Goal: Participate in discussion: Engage in conversation with other users on a specific topic

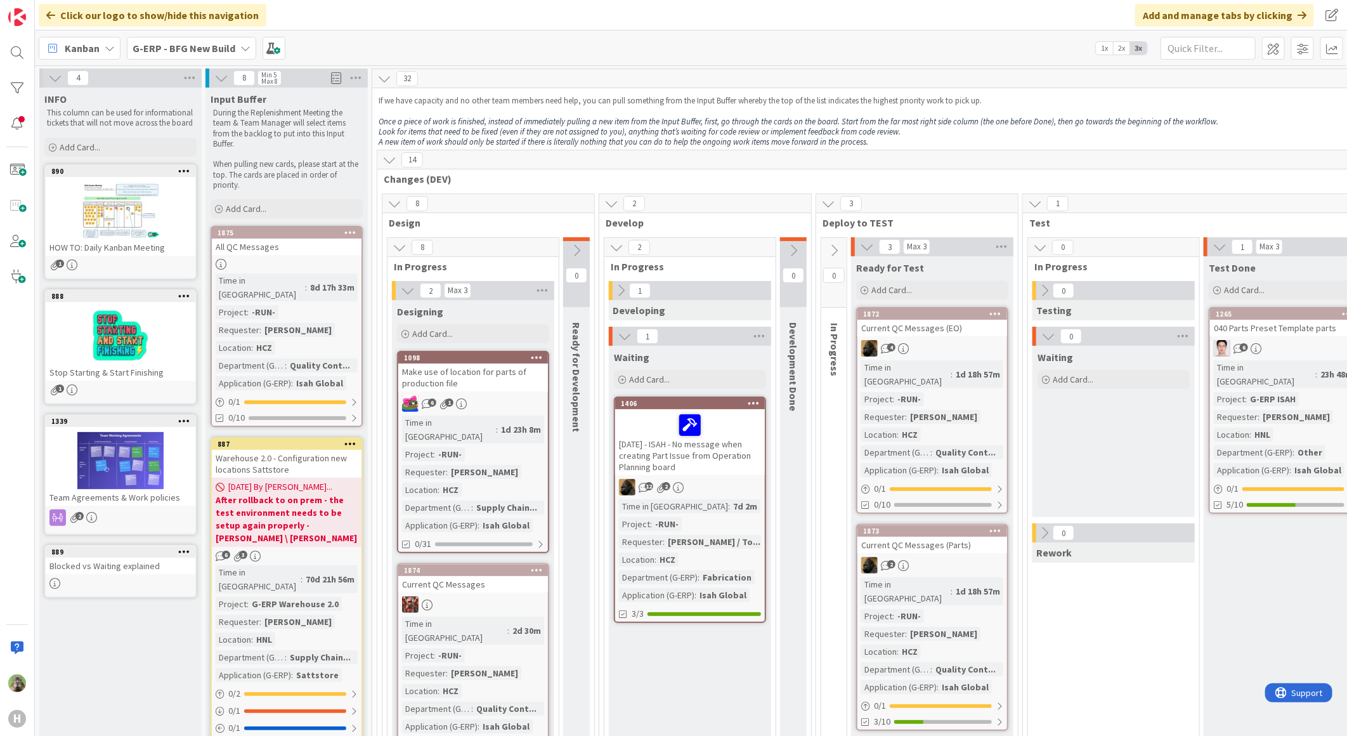
click at [195, 57] on div "G-ERP - BFG New Build" at bounding box center [191, 48] width 129 height 23
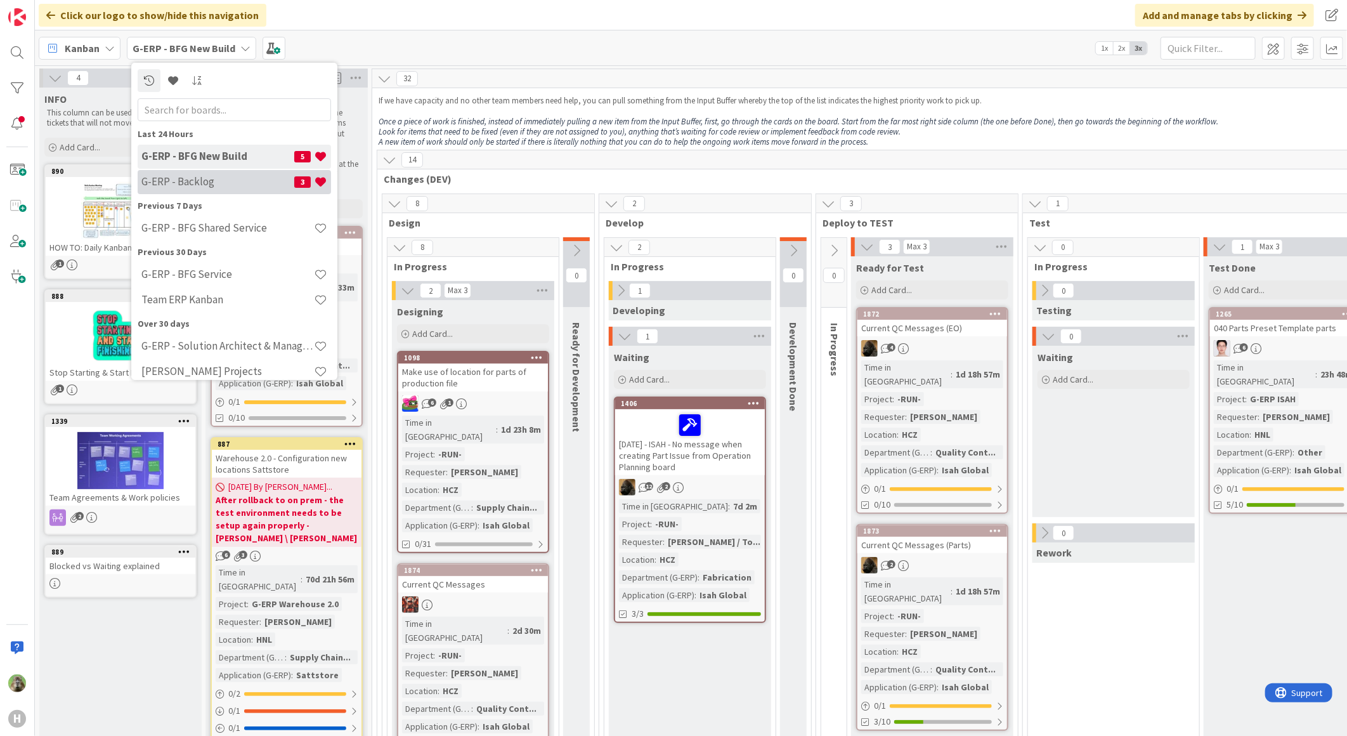
click at [206, 173] on div "G-ERP - Backlog 3" at bounding box center [234, 181] width 193 height 24
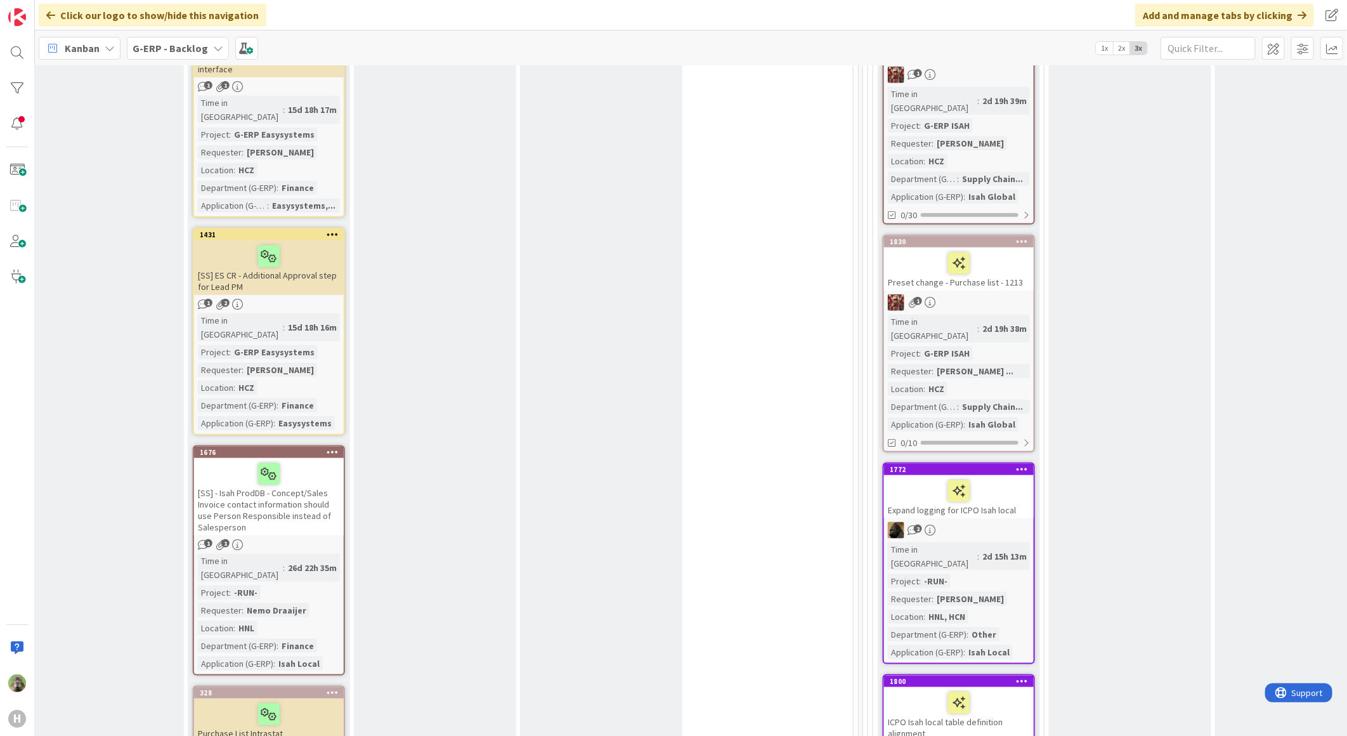
scroll to position [4016, 401]
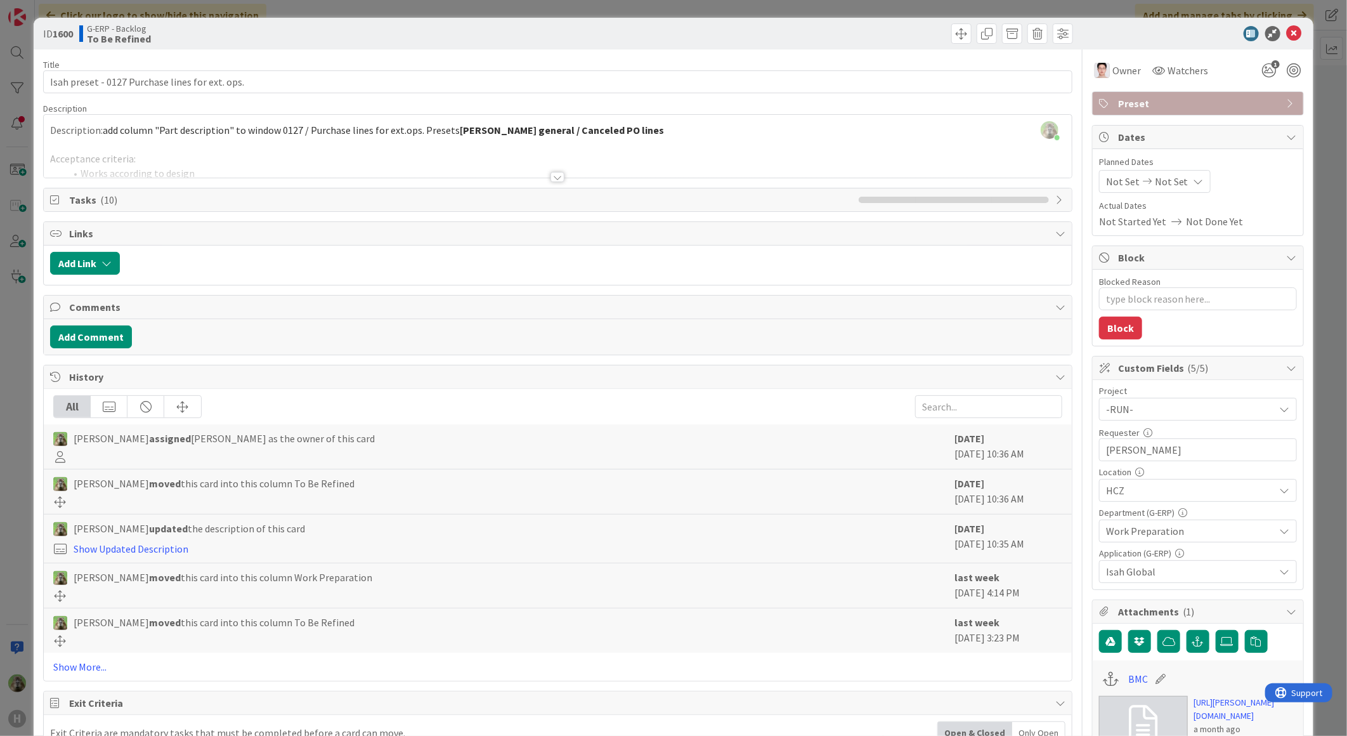
click at [338, 159] on div at bounding box center [558, 161] width 1028 height 32
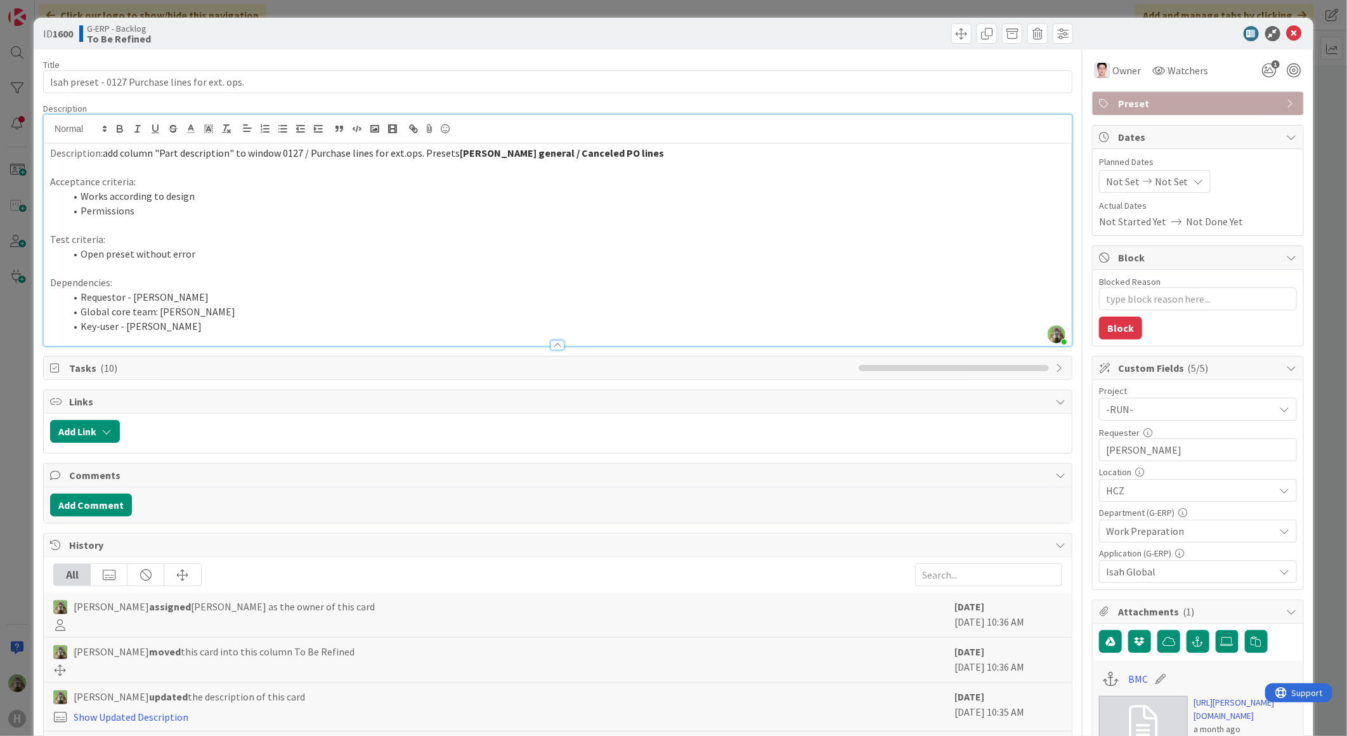
click at [4, 435] on div "ID 1600 G-ERP - Backlog To Be Refined Title 47 / 128 Isah preset - 0127 Purchas…" at bounding box center [673, 368] width 1347 height 736
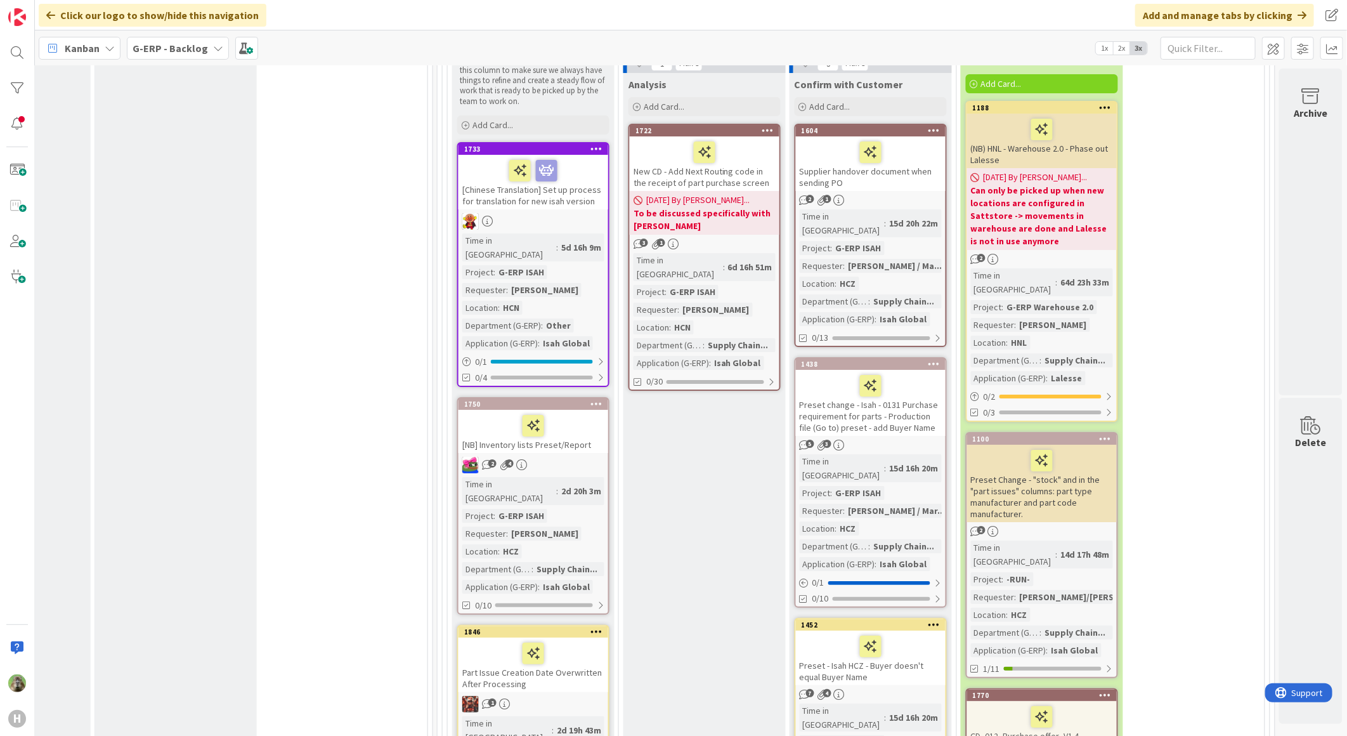
scroll to position [3029, 835]
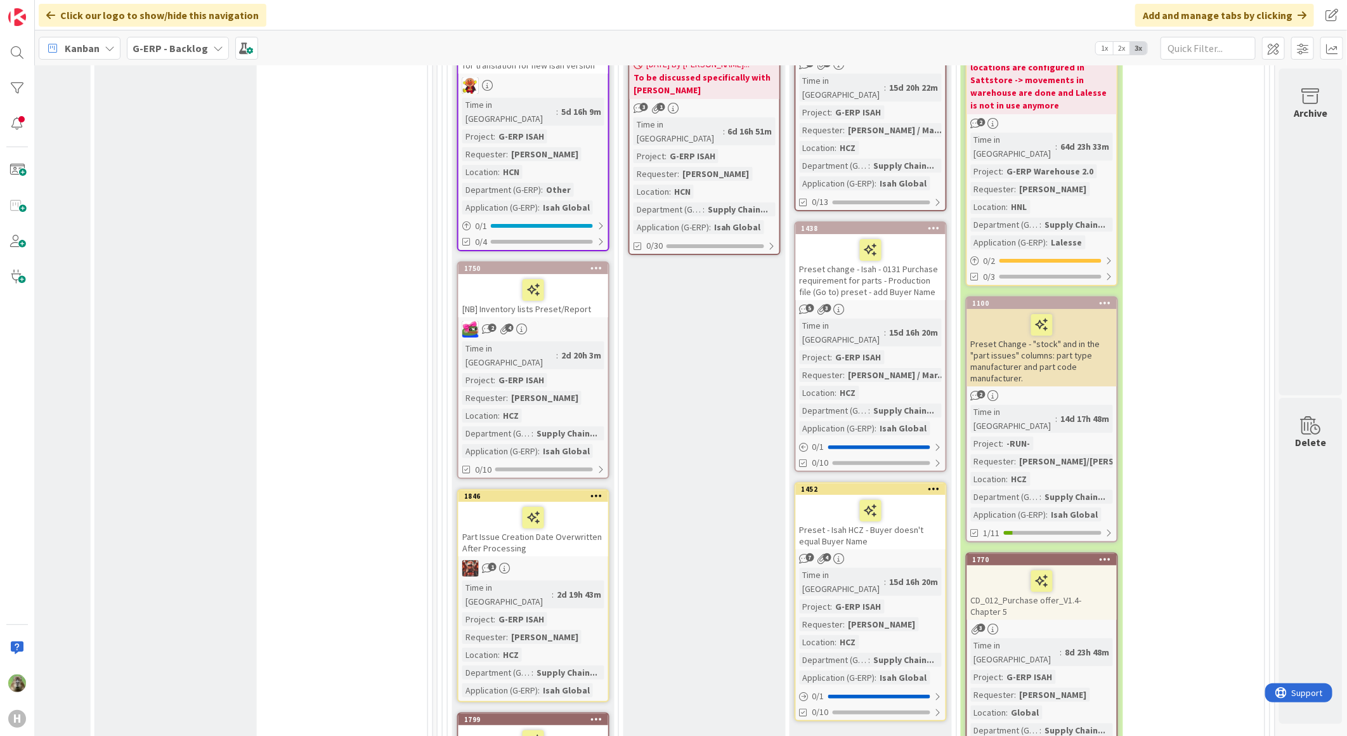
click at [568, 502] on div "Part Issue Creation Date Overwritten After Processing" at bounding box center [533, 529] width 150 height 55
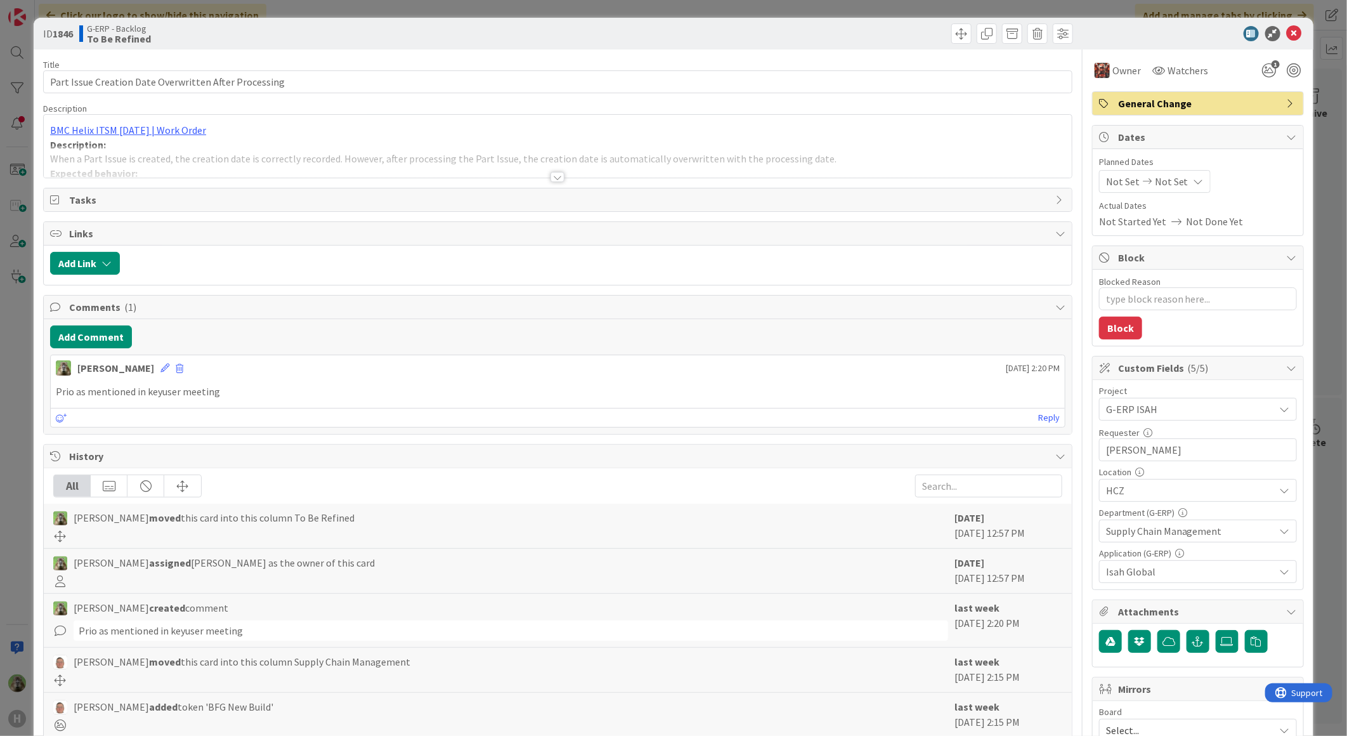
click at [11, 469] on div "ID 1846 G-ERP - Backlog To Be Refined Title 53 / 128 Part Issue Creation Date O…" at bounding box center [673, 368] width 1347 height 736
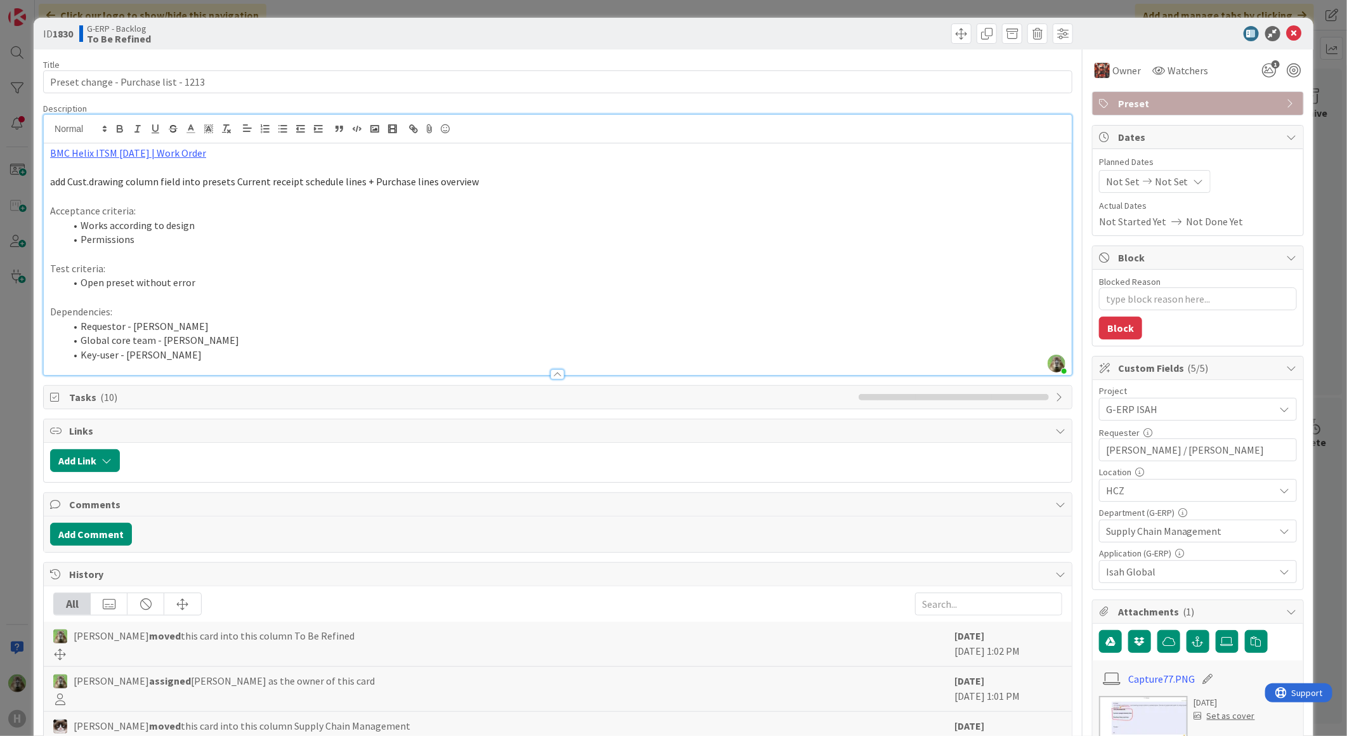
click at [301, 141] on div "[PERSON_NAME] just joined BMC Helix ITSM [DATE] | Work Order add Cust.drawing c…" at bounding box center [558, 245] width 1028 height 260
click at [6, 353] on div "ID 1830 G-ERP - Backlog To Be Refined Title 37 / 128 Preset change - Purchase l…" at bounding box center [673, 368] width 1347 height 736
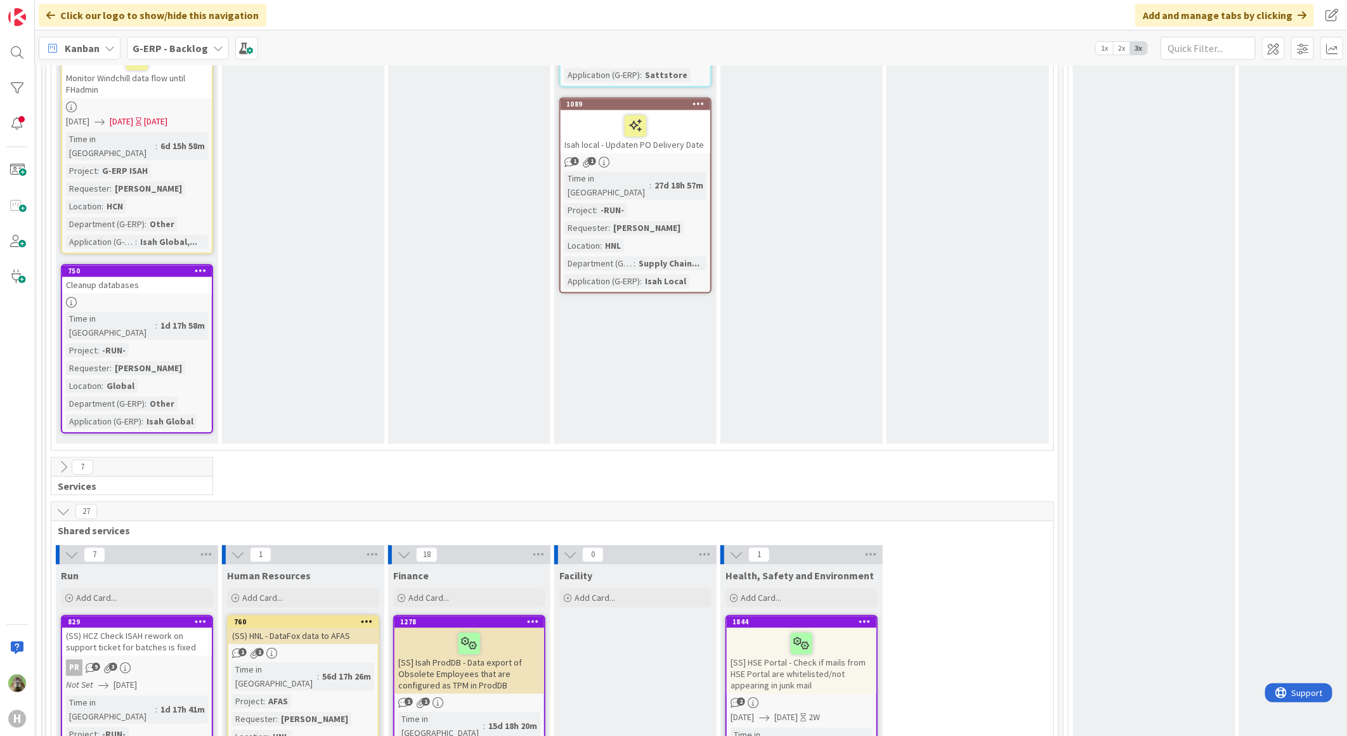
scroll to position [1550, 200]
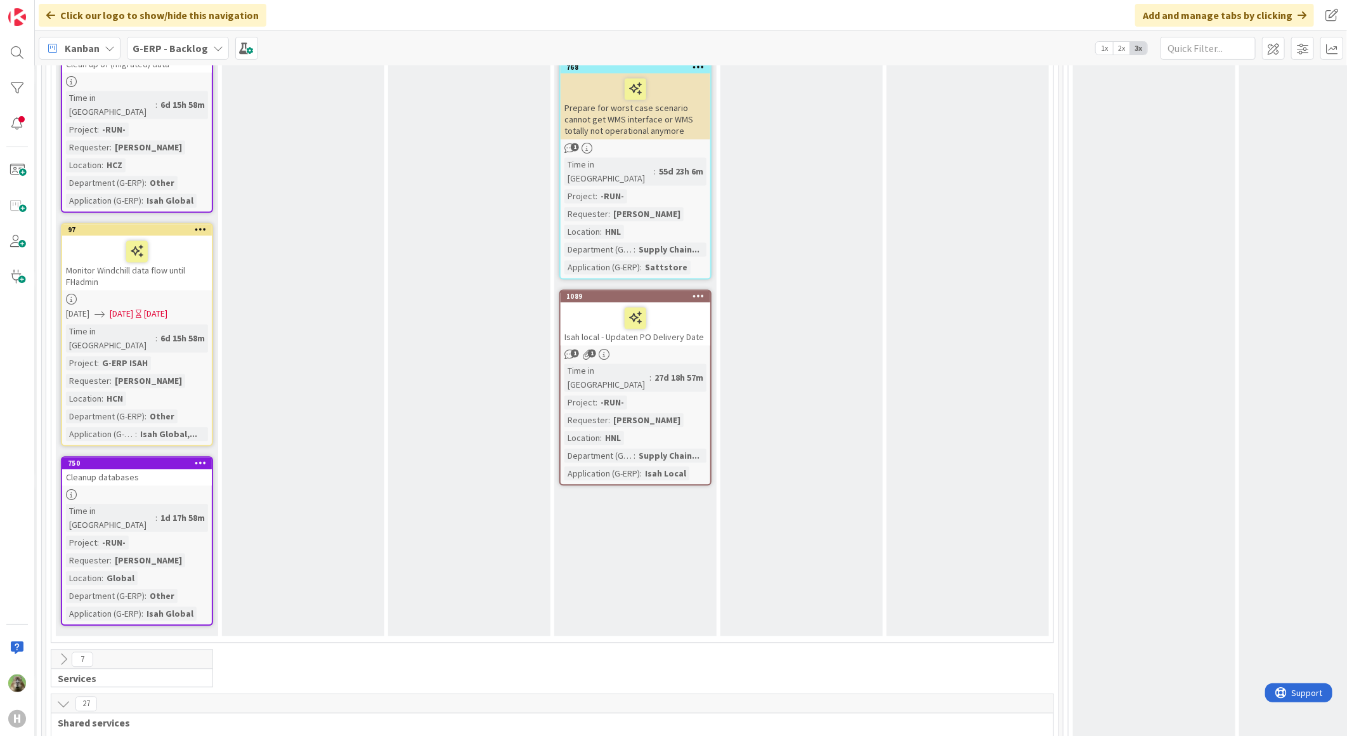
click at [65, 697] on icon at bounding box center [63, 704] width 14 height 14
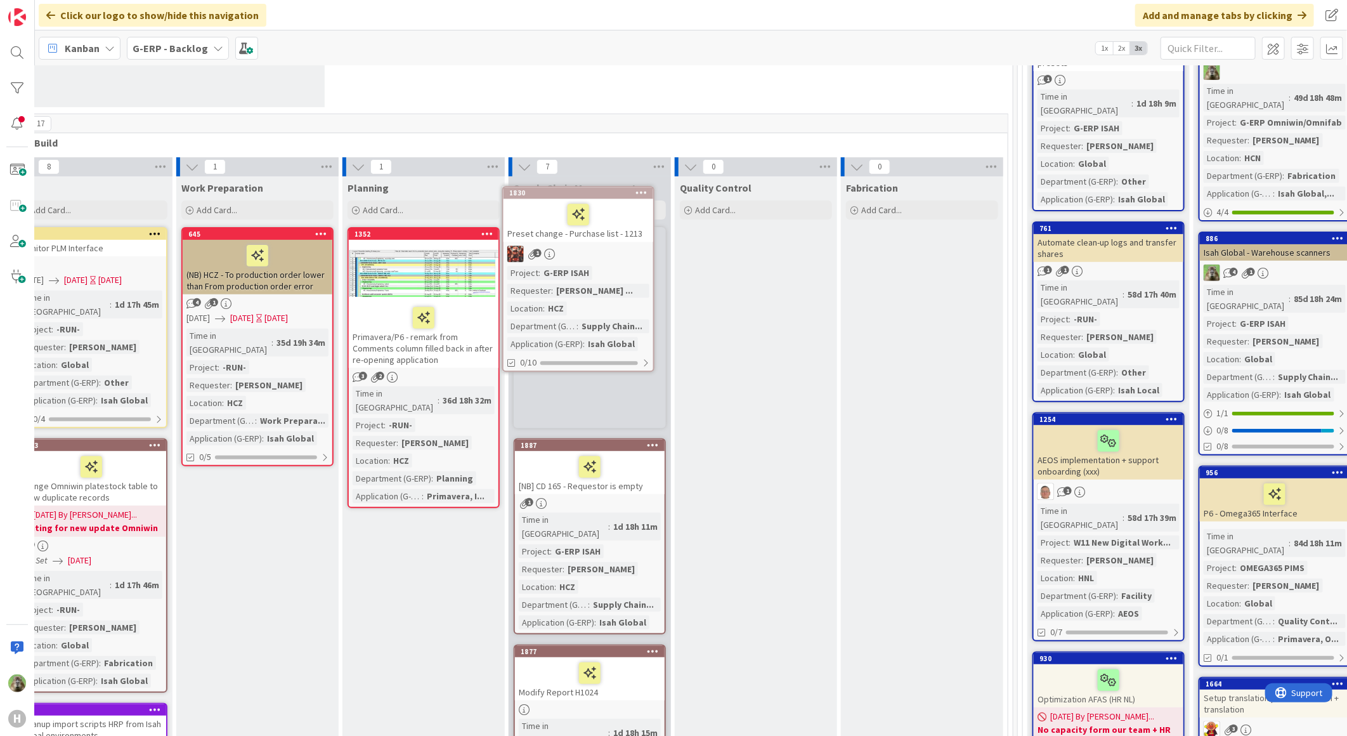
scroll to position [187, 246]
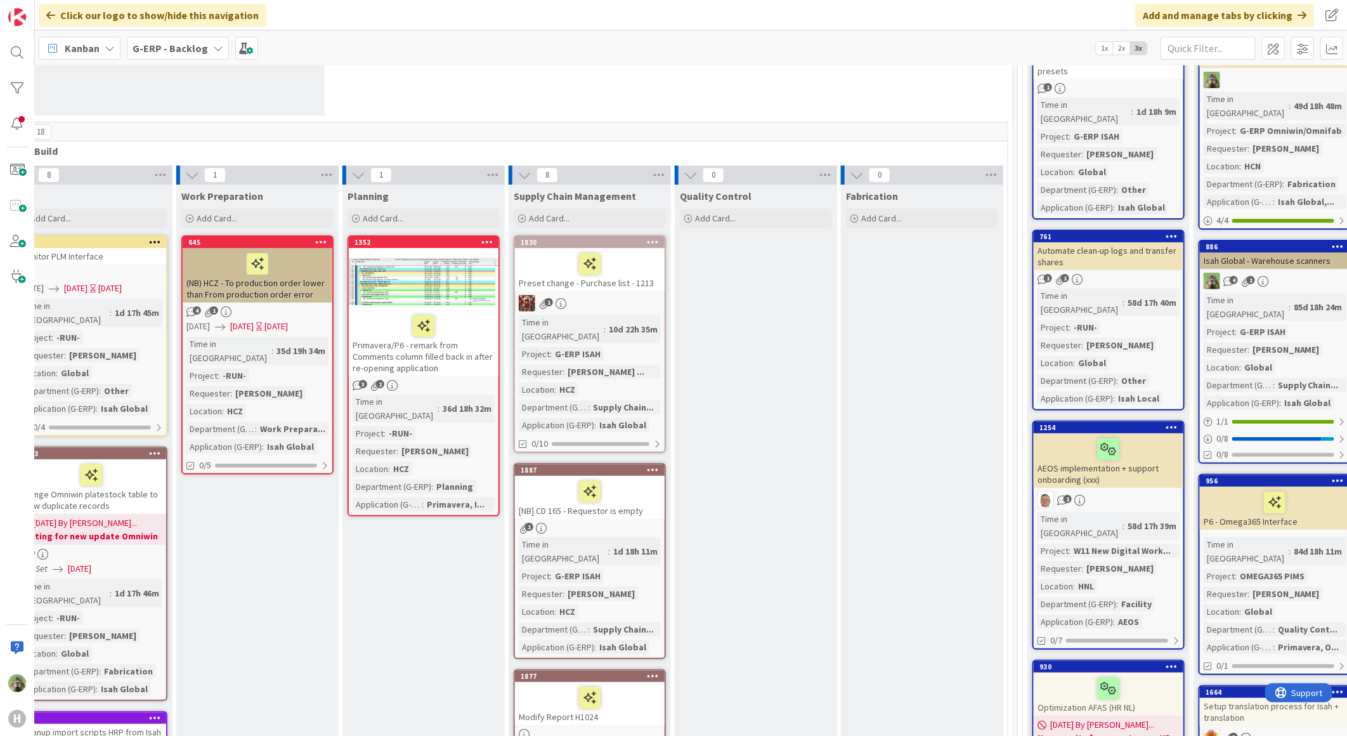
click at [645, 281] on div "Preset change - Purchase list - 1213" at bounding box center [590, 269] width 150 height 43
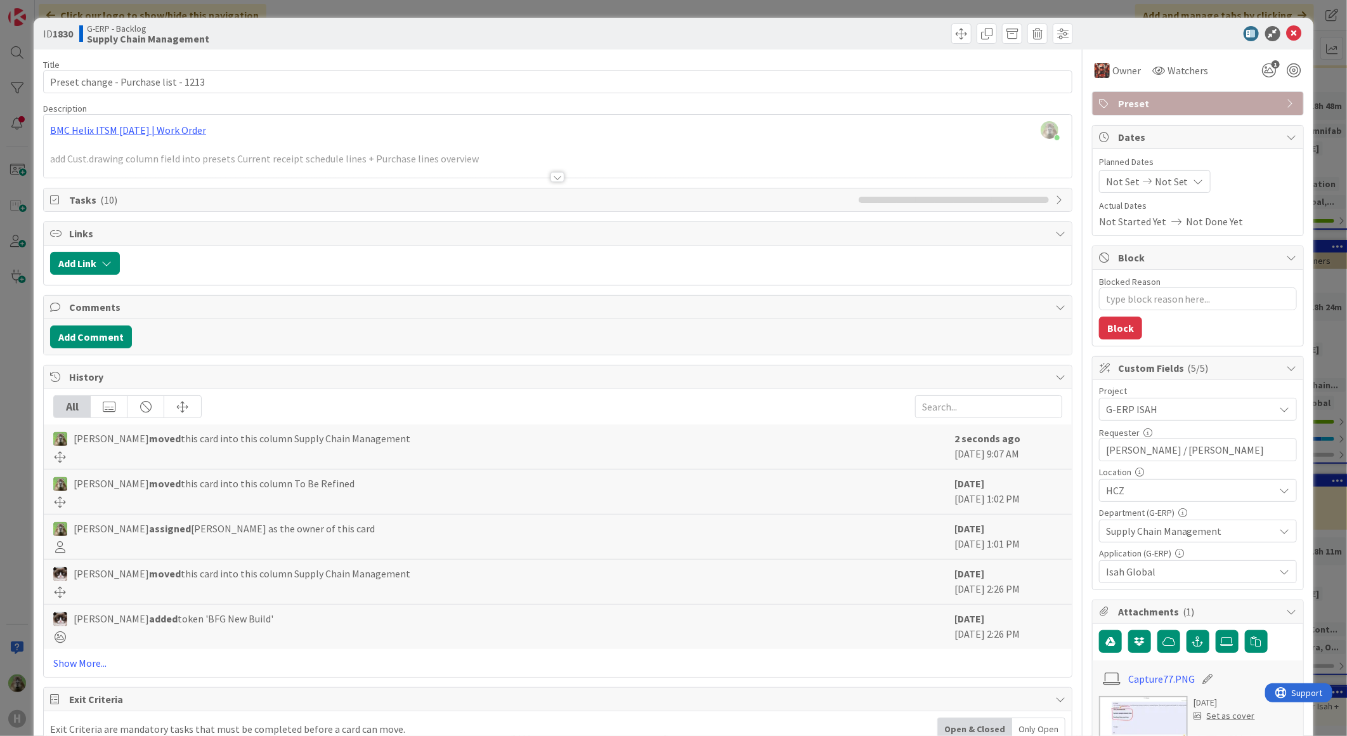
click at [24, 492] on div "ID 1830 G-ERP - Backlog Supply Chain Management Title 37 / 128 Preset change - …" at bounding box center [673, 368] width 1347 height 736
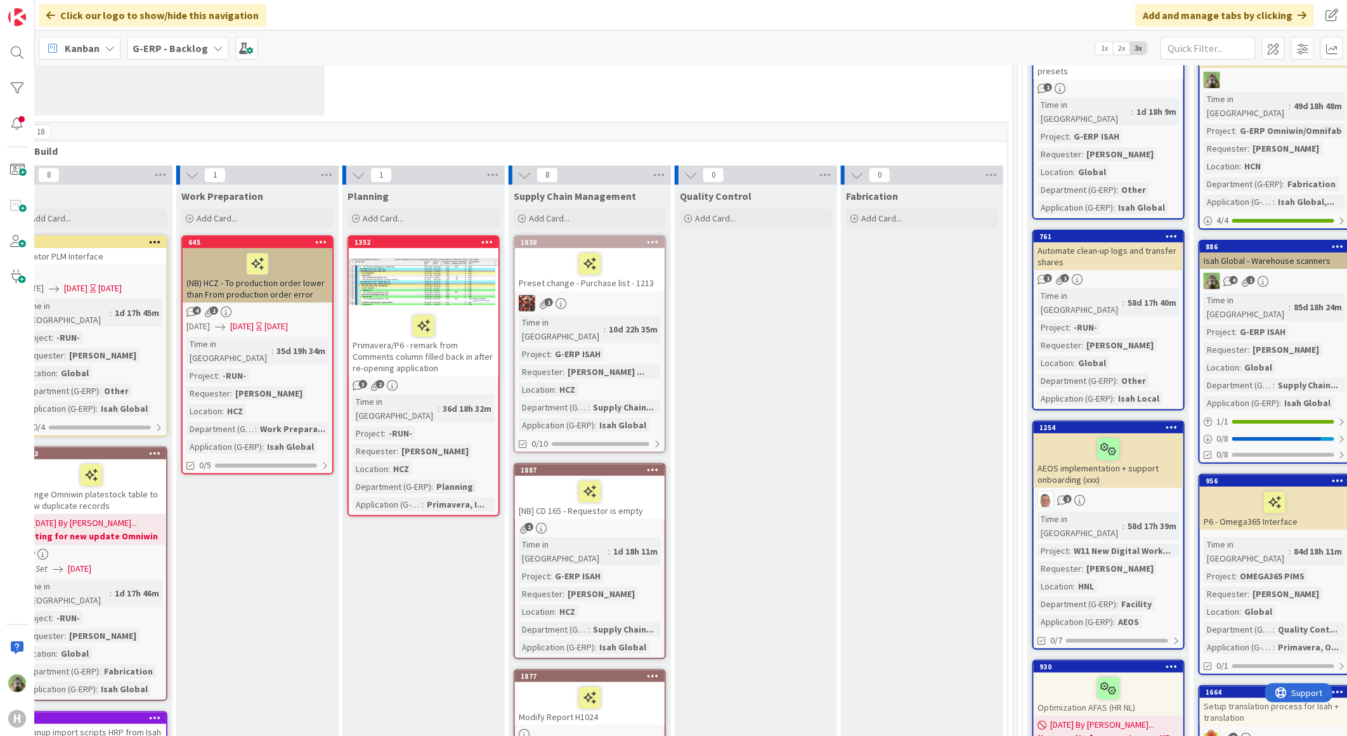
scroll to position [0, 246]
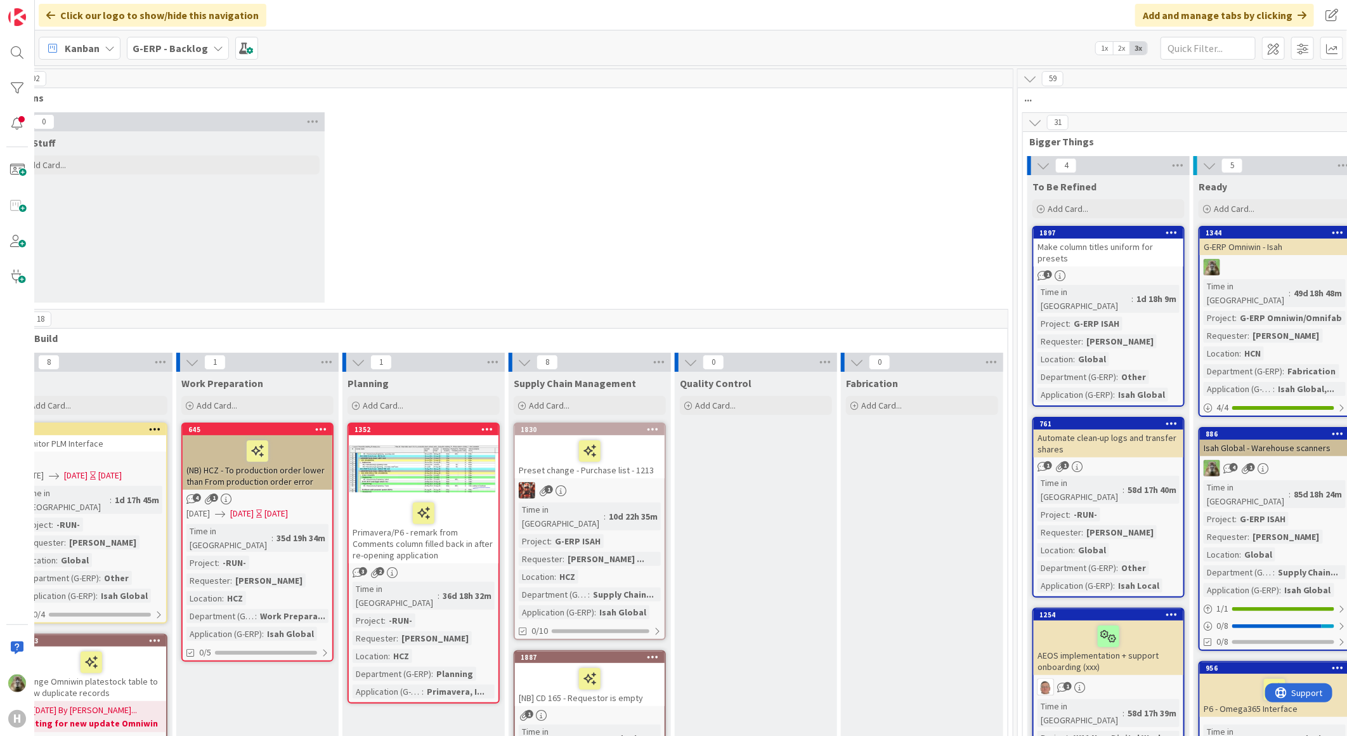
click at [644, 454] on div at bounding box center [590, 451] width 142 height 27
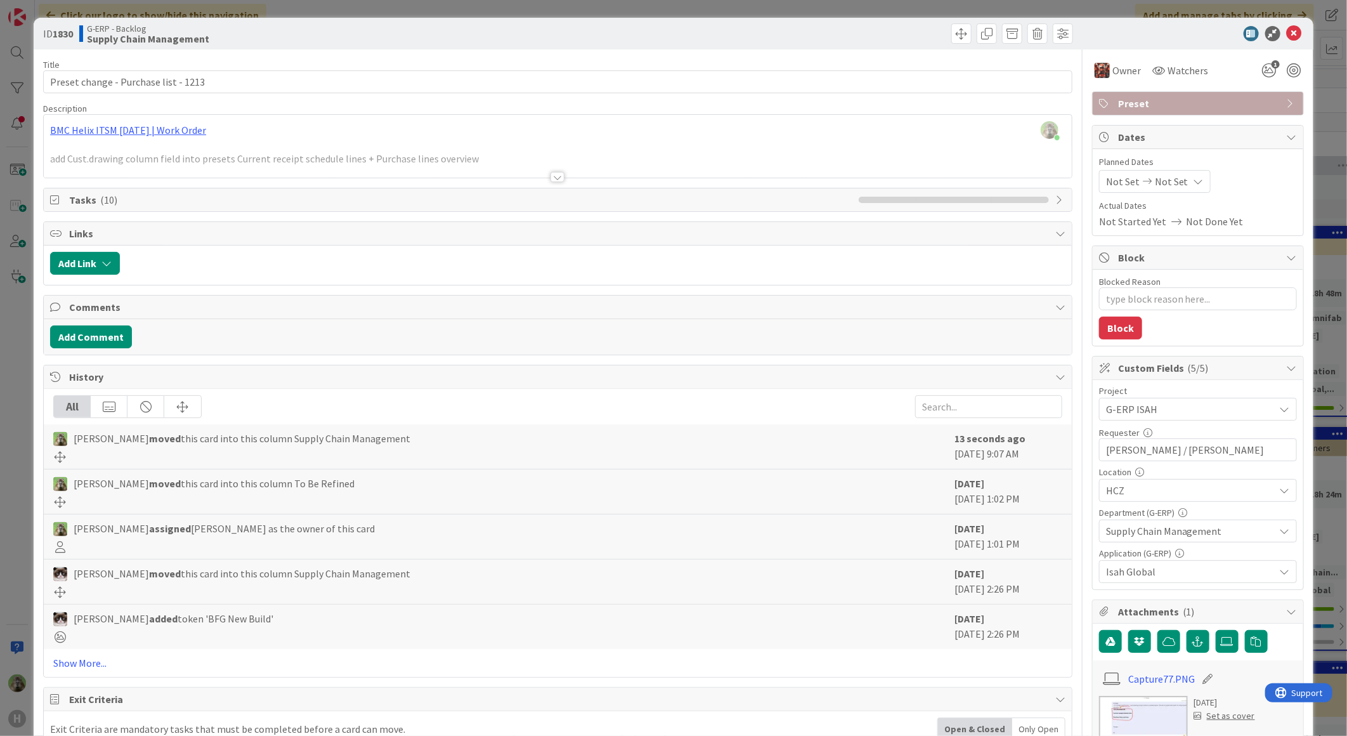
click at [449, 165] on div at bounding box center [558, 161] width 1028 height 32
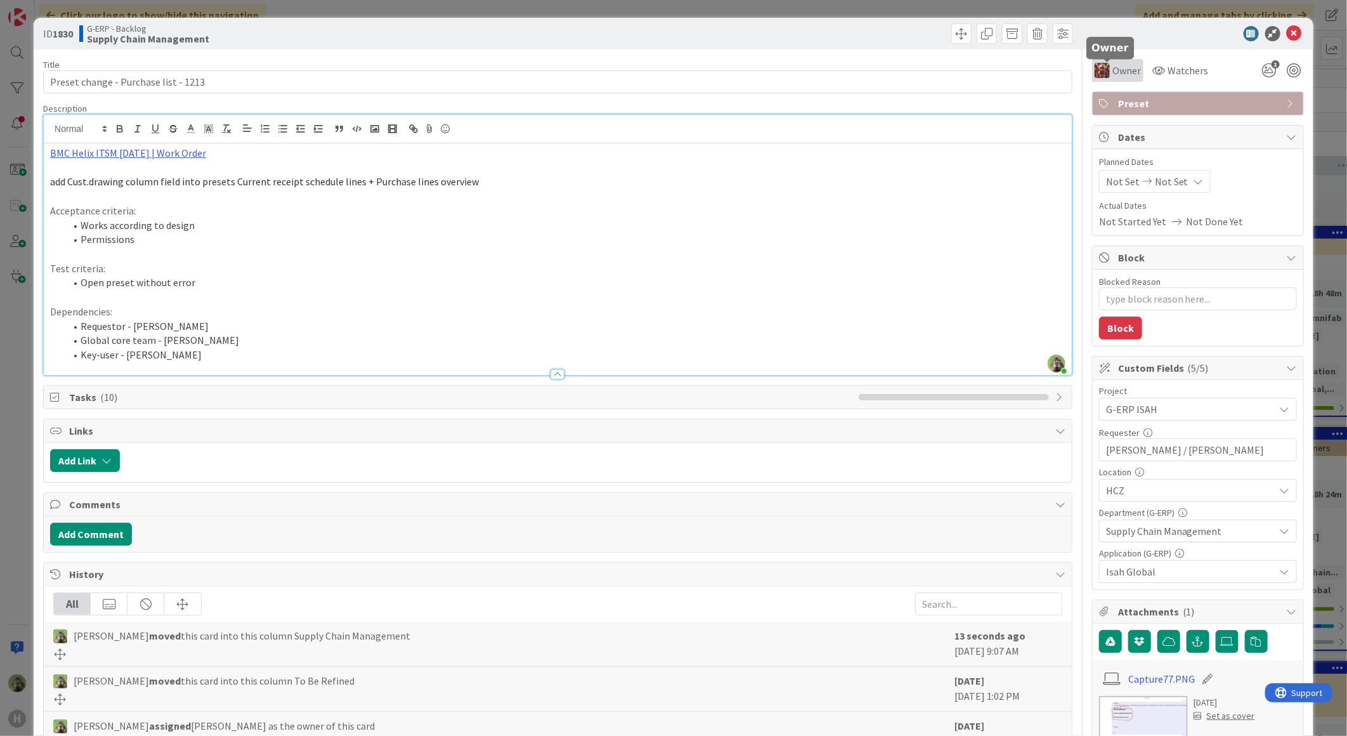
click at [1116, 77] on span "Owner" at bounding box center [1126, 70] width 29 height 15
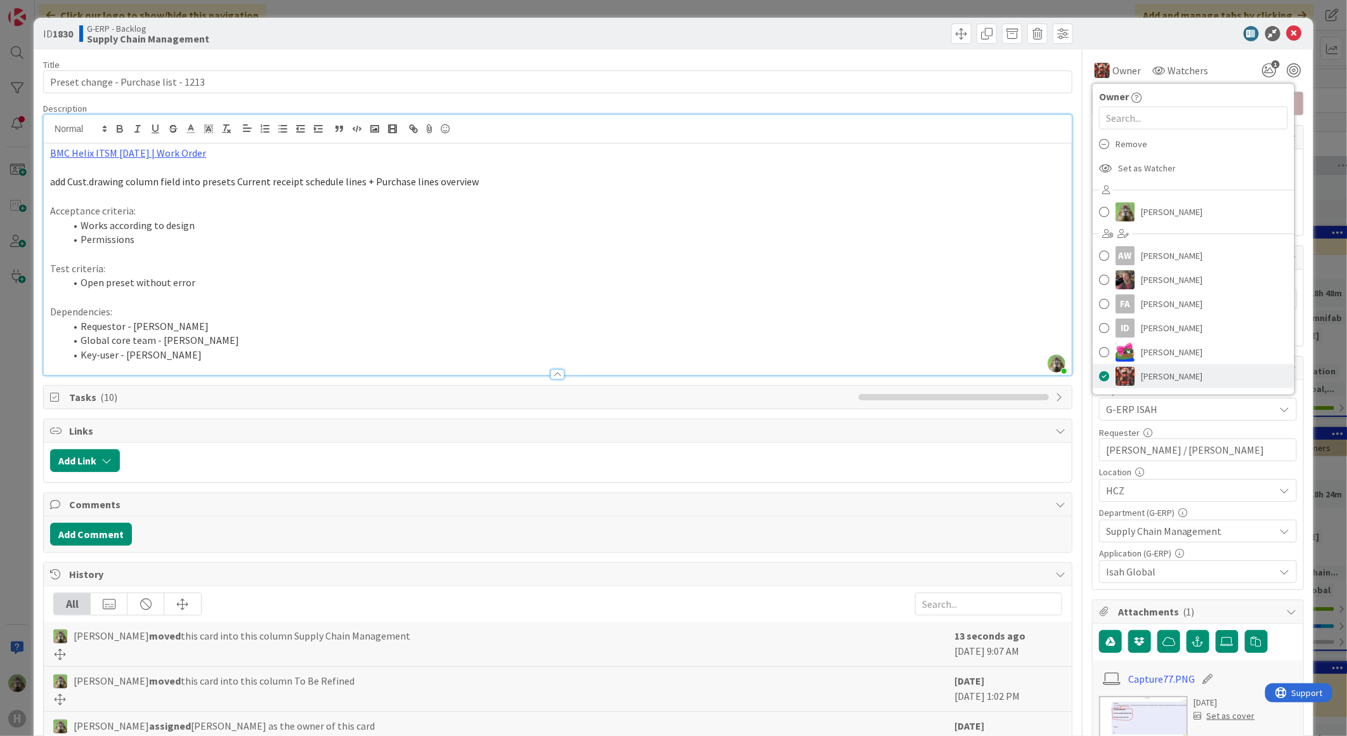
click at [1119, 375] on img at bounding box center [1124, 375] width 19 height 19
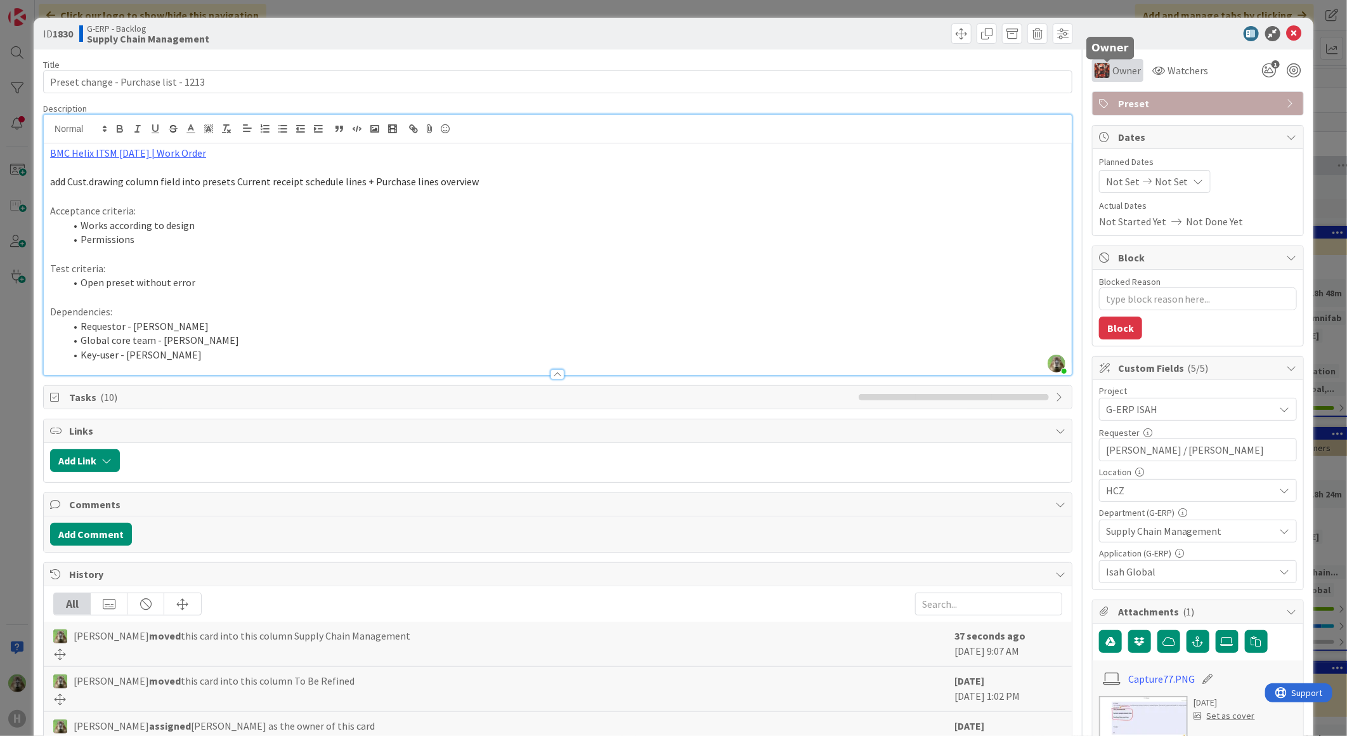
click at [1112, 73] on span "Owner" at bounding box center [1126, 70] width 29 height 15
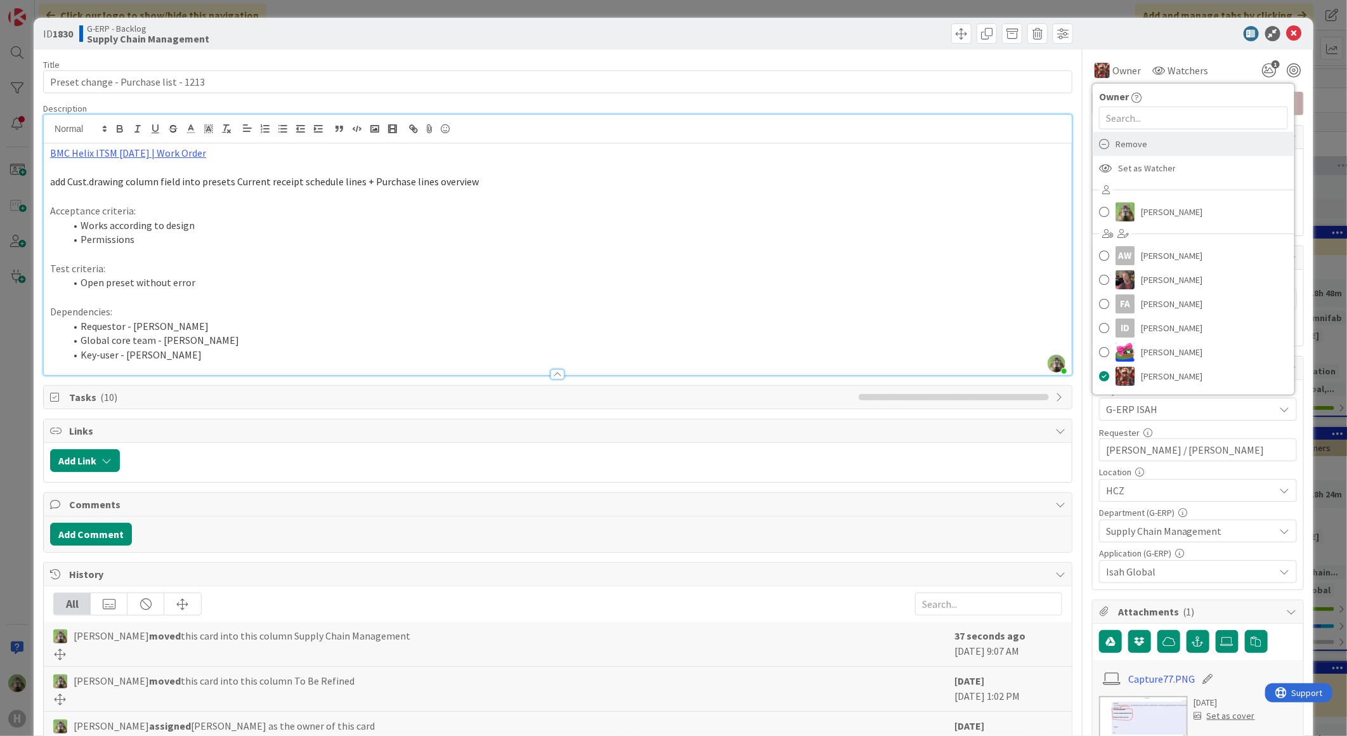
click at [1146, 144] on div "Remove" at bounding box center [1193, 144] width 202 height 24
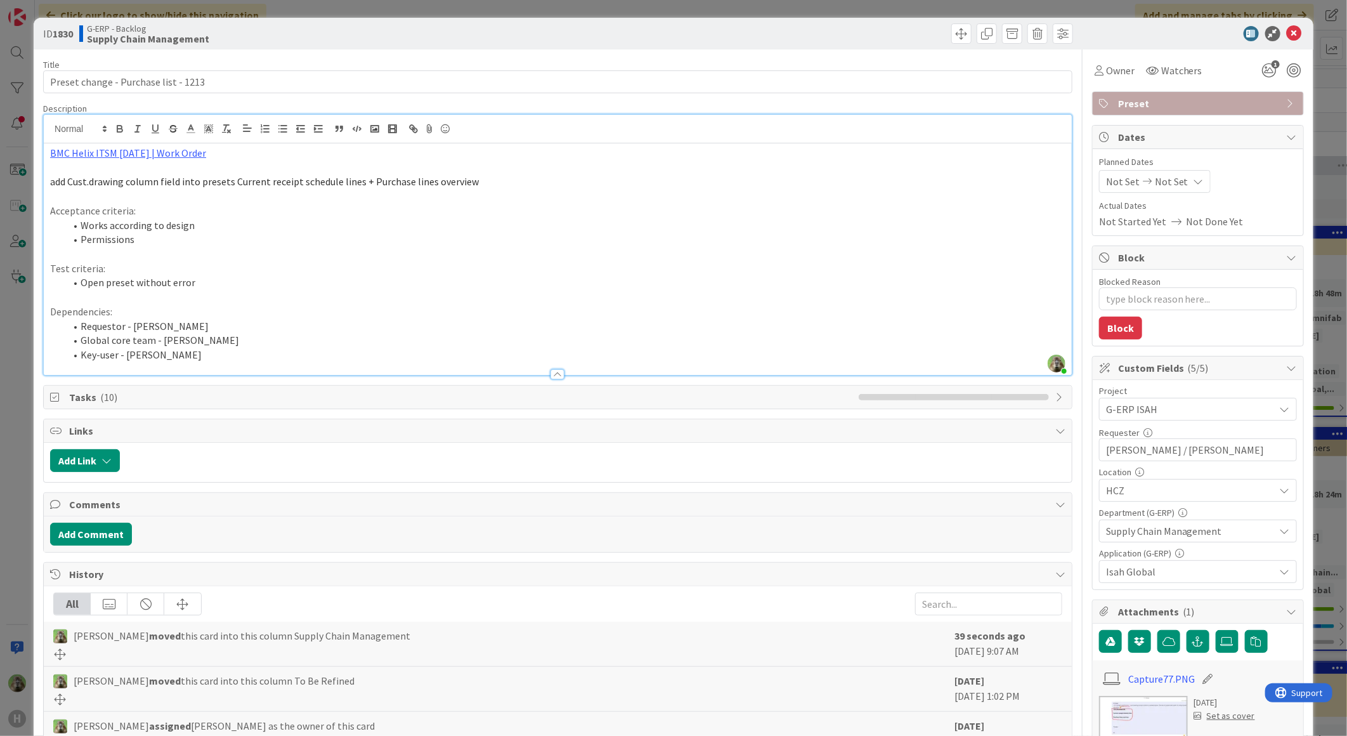
click at [29, 309] on div "ID 1830 G-ERP - Backlog Supply Chain Management Title 37 / 128 Preset change - …" at bounding box center [673, 368] width 1347 height 736
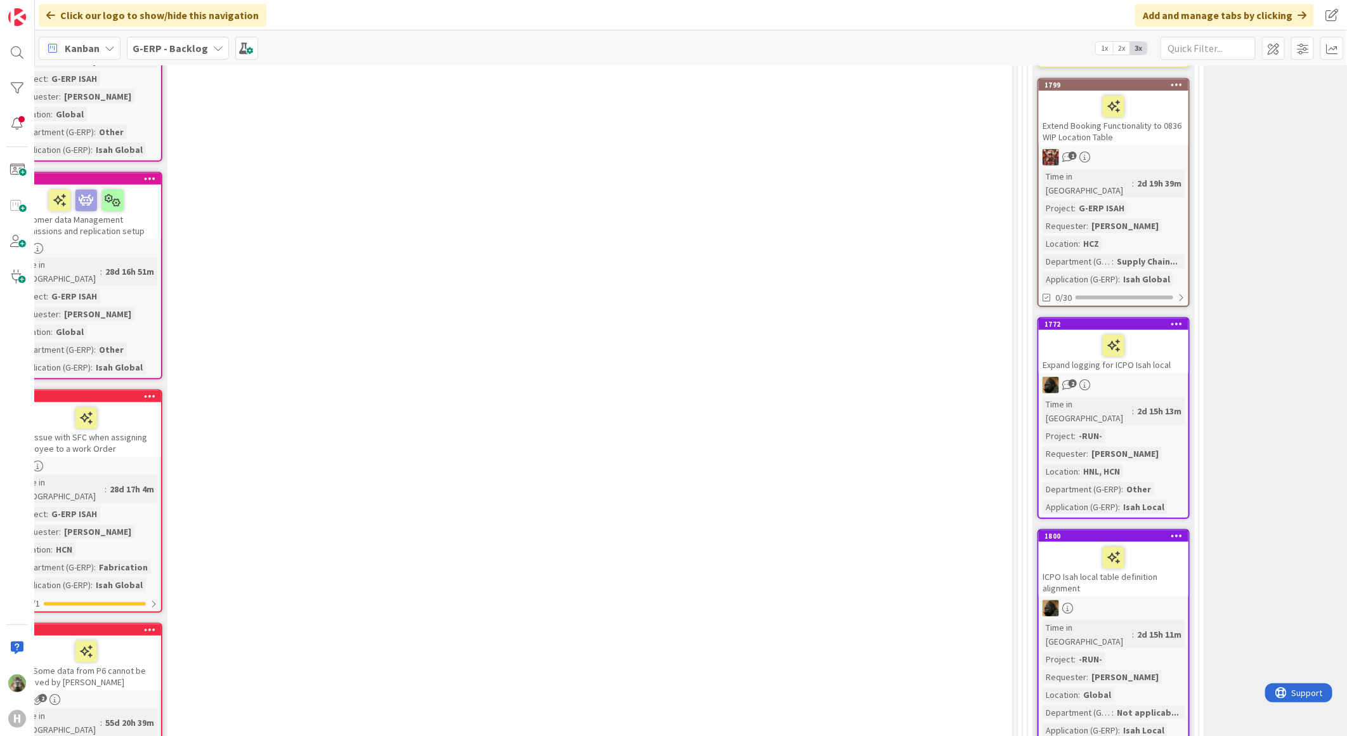
scroll to position [3804, 246]
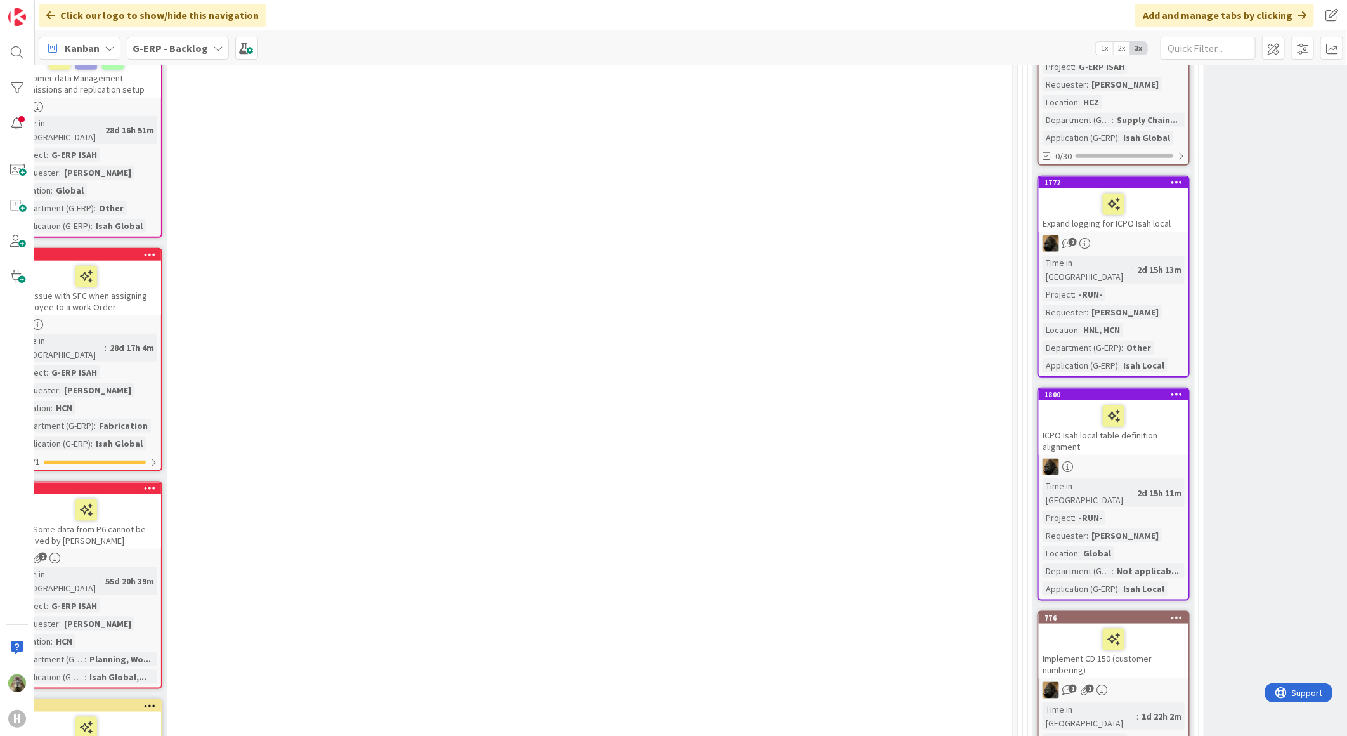
click at [1157, 623] on div "Implement CD 150 (customer numbering)" at bounding box center [1114, 650] width 150 height 55
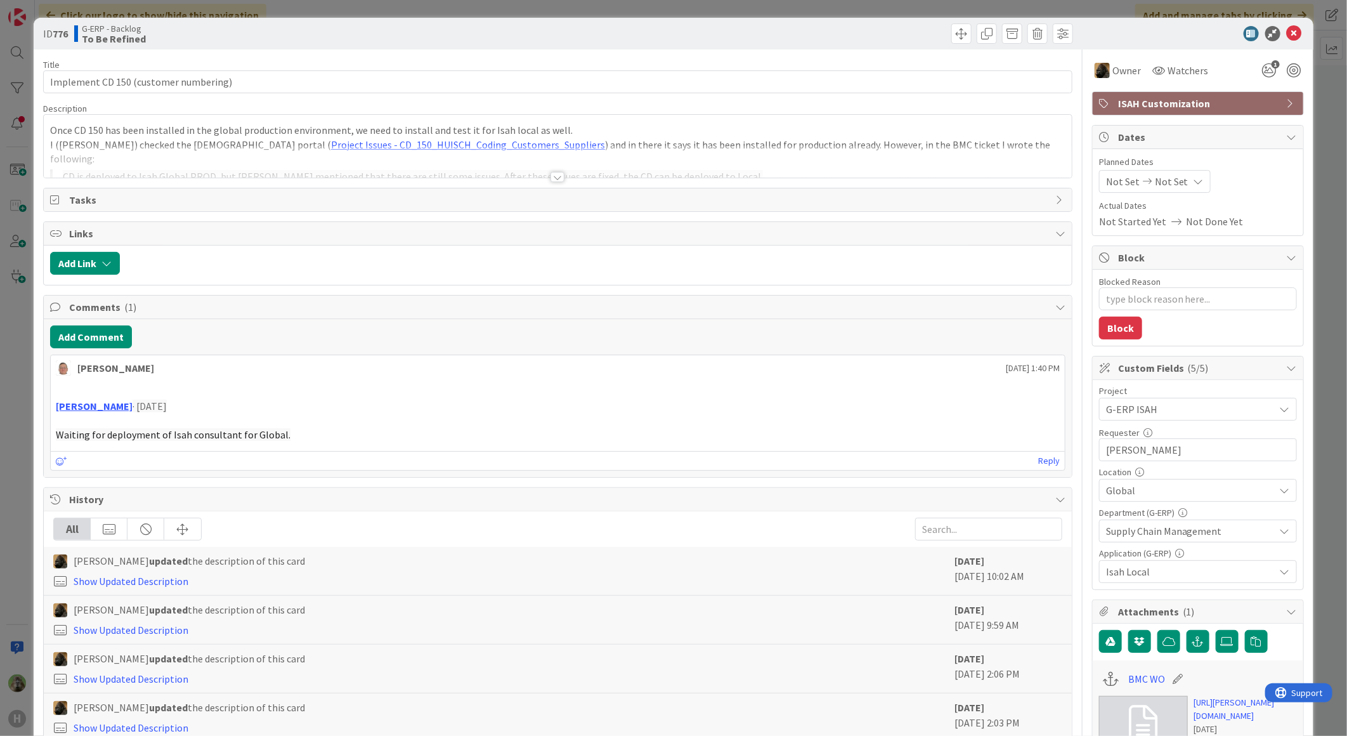
click at [632, 132] on div "Once CD 150 has been installed in the global production environment, we need to…" at bounding box center [558, 146] width 1028 height 63
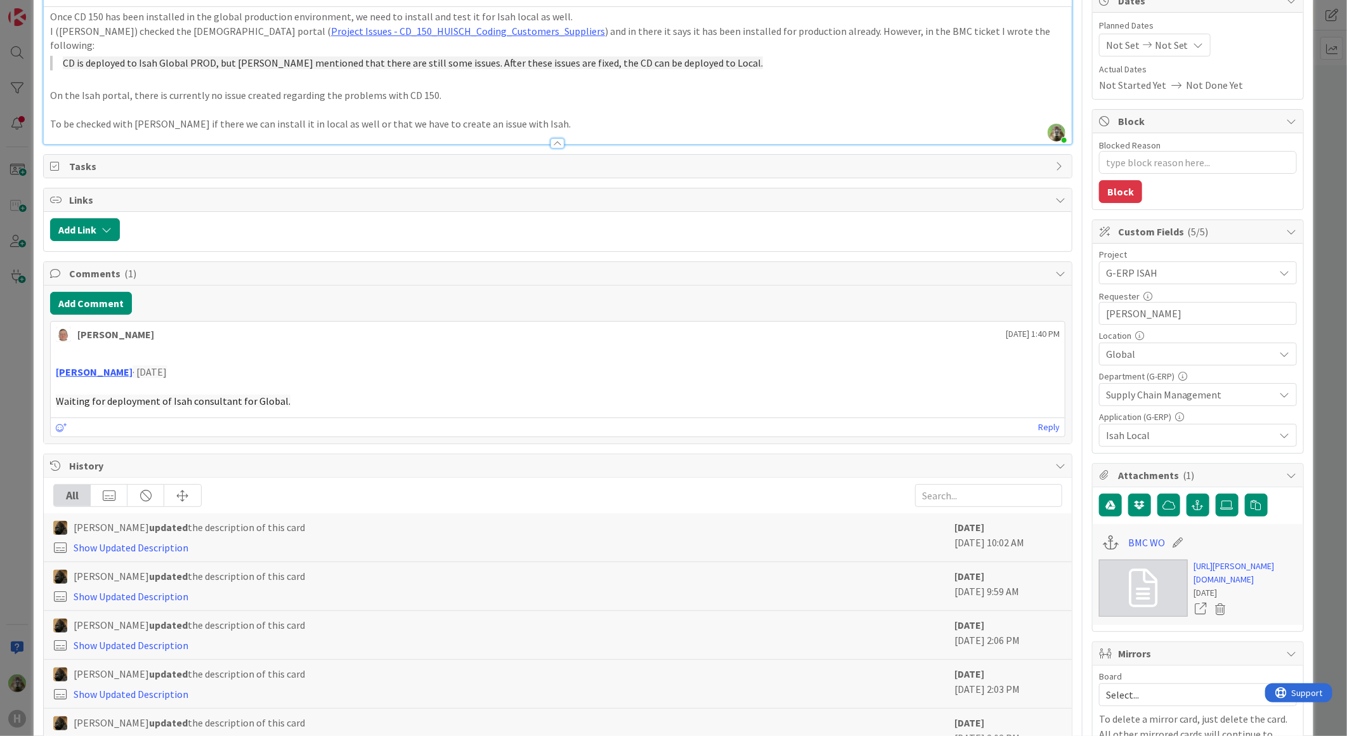
scroll to position [282, 0]
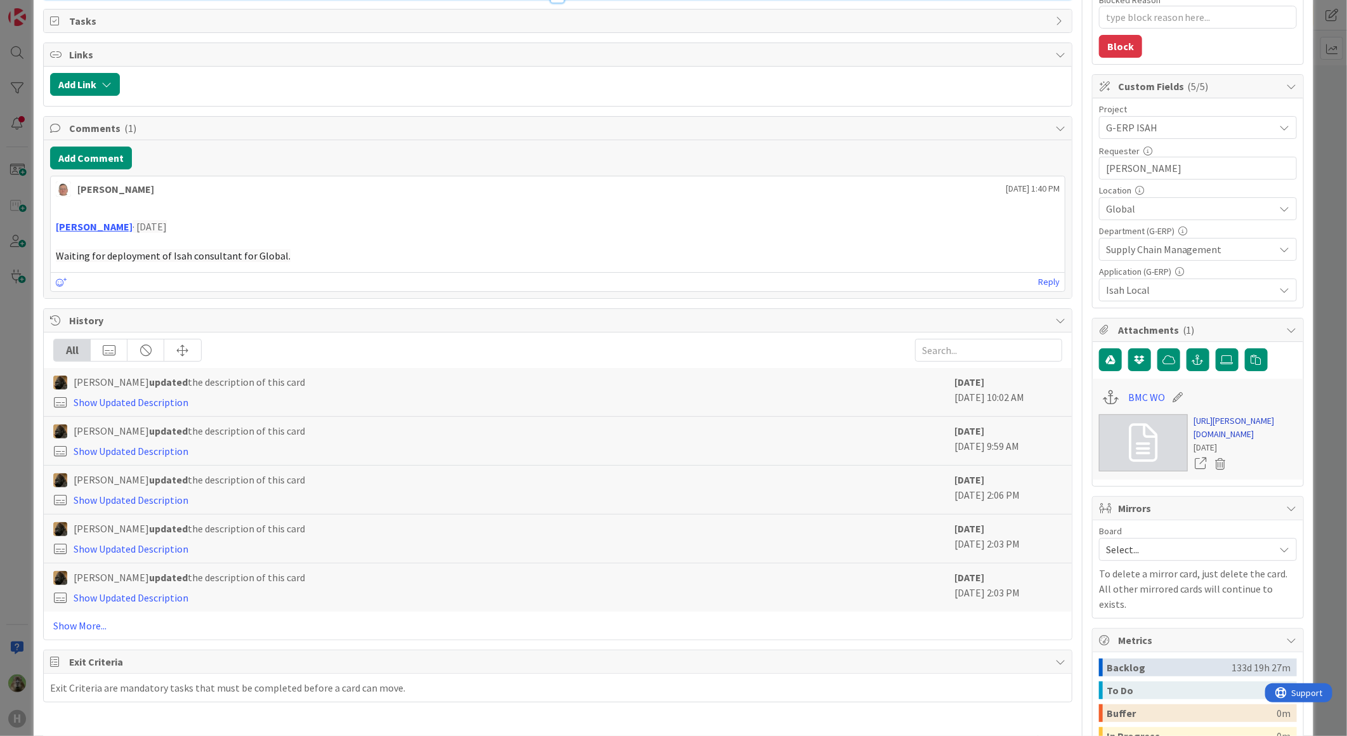
click at [1205, 438] on link "[URL][PERSON_NAME][DOMAIN_NAME]" at bounding box center [1245, 427] width 103 height 27
click at [21, 406] on div "ID 776 G-ERP - Backlog To Be Refined Title 37 / 128 Implement CD 150 (customer …" at bounding box center [673, 368] width 1347 height 736
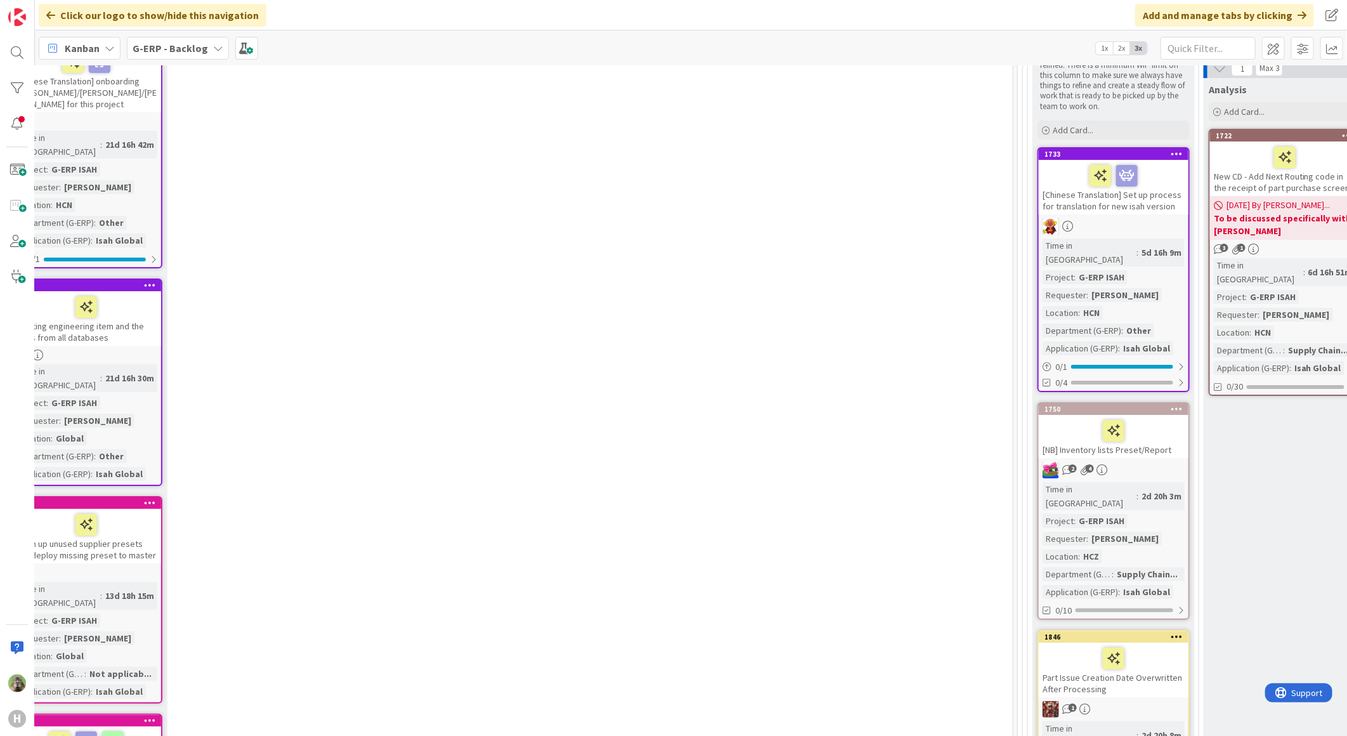
scroll to position [3029, 246]
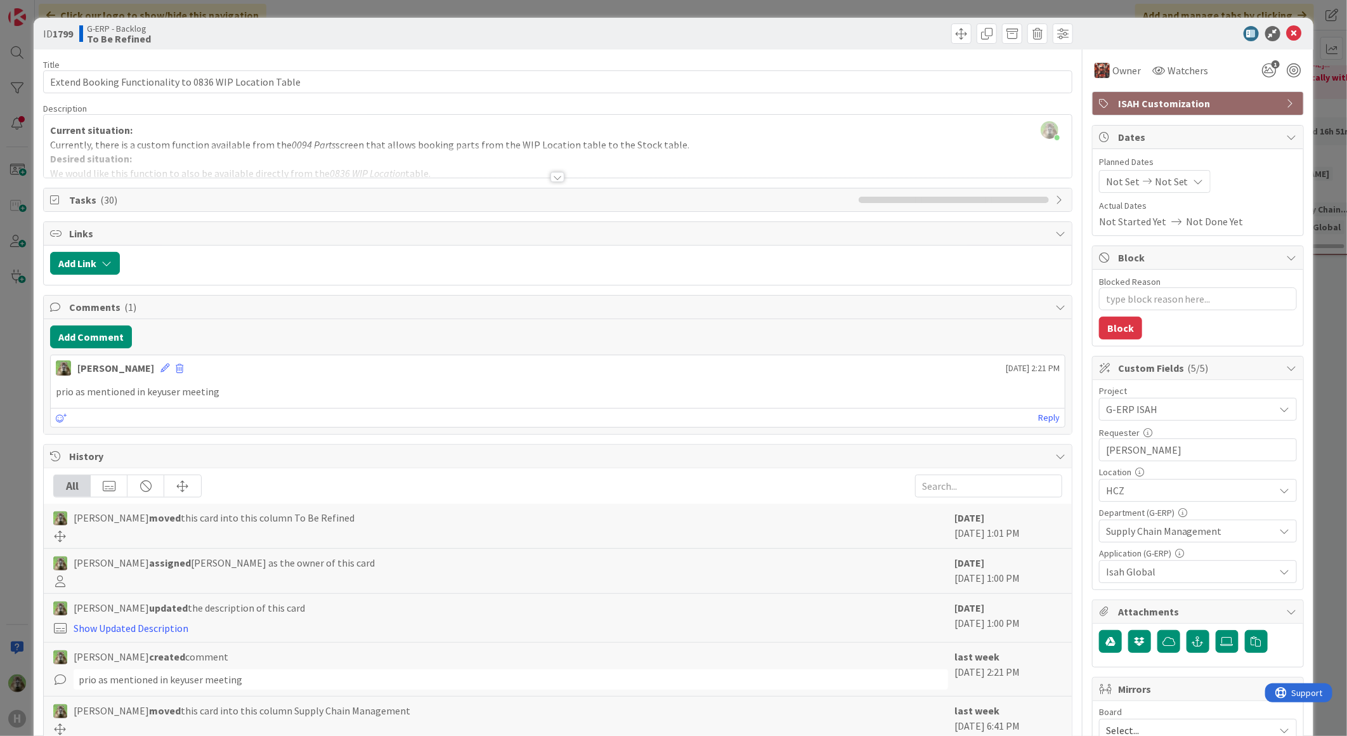
click at [543, 176] on div at bounding box center [558, 161] width 1028 height 32
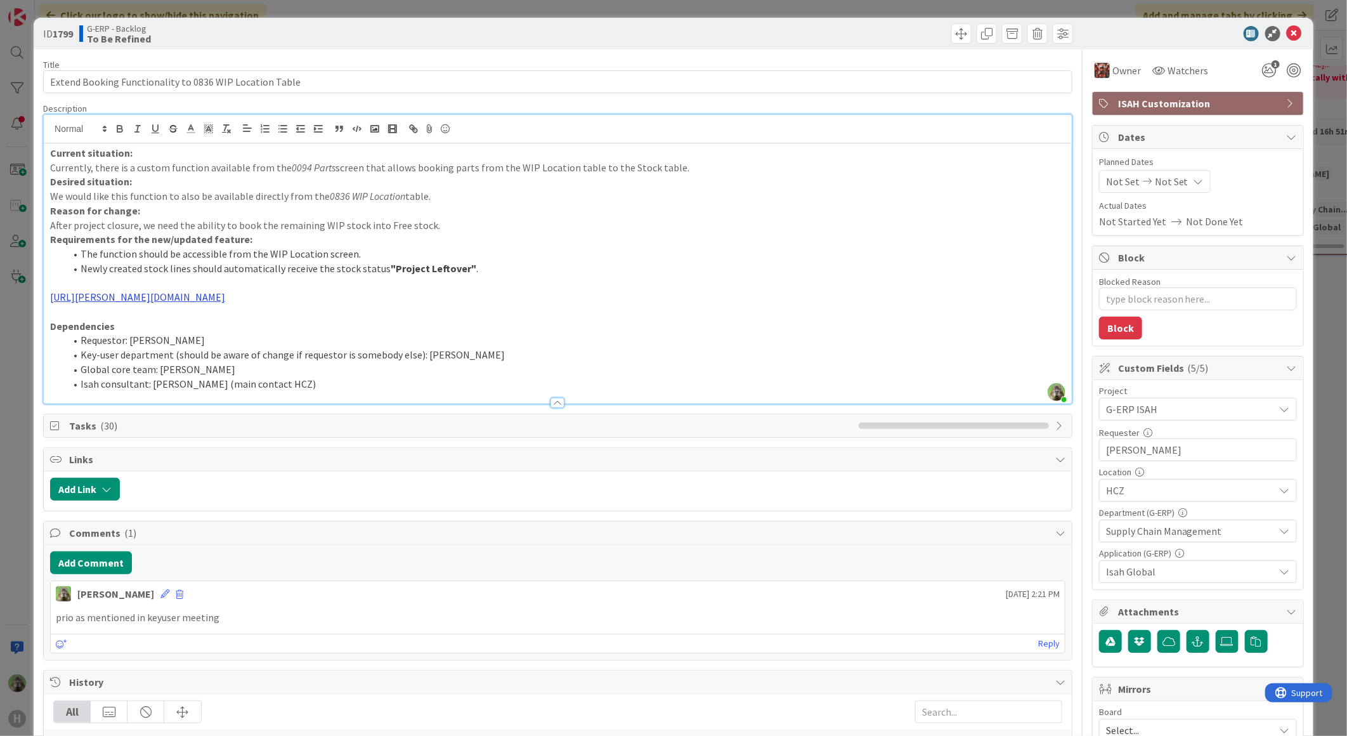
click at [225, 293] on link "[URL][PERSON_NAME][DOMAIN_NAME]" at bounding box center [137, 296] width 175 height 13
click at [261, 324] on link "[URL][PERSON_NAME][DOMAIN_NAME]" at bounding box center [253, 321] width 127 height 16
click at [23, 453] on div "ID 1799 G-ERP - Backlog To Be Refined Title 55 / 128 Extend Booking Functionali…" at bounding box center [673, 368] width 1347 height 736
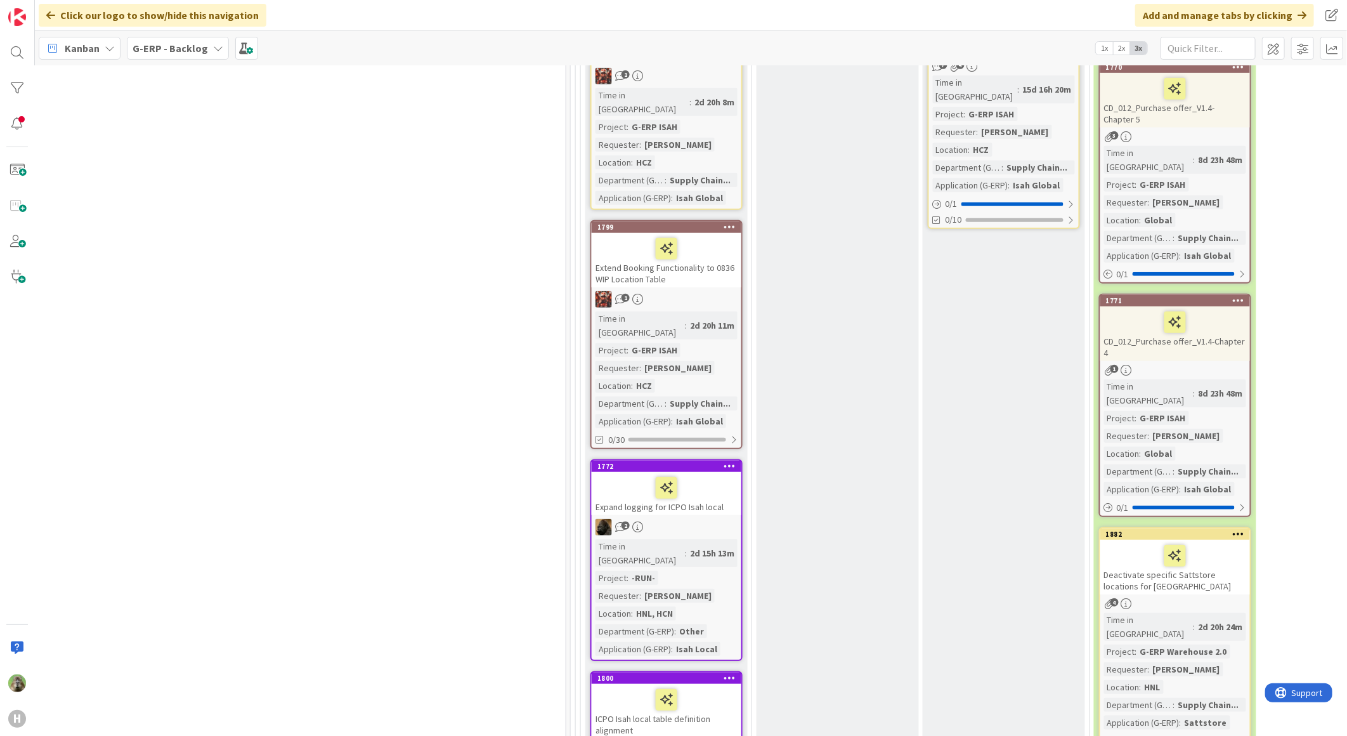
scroll to position [3522, 693]
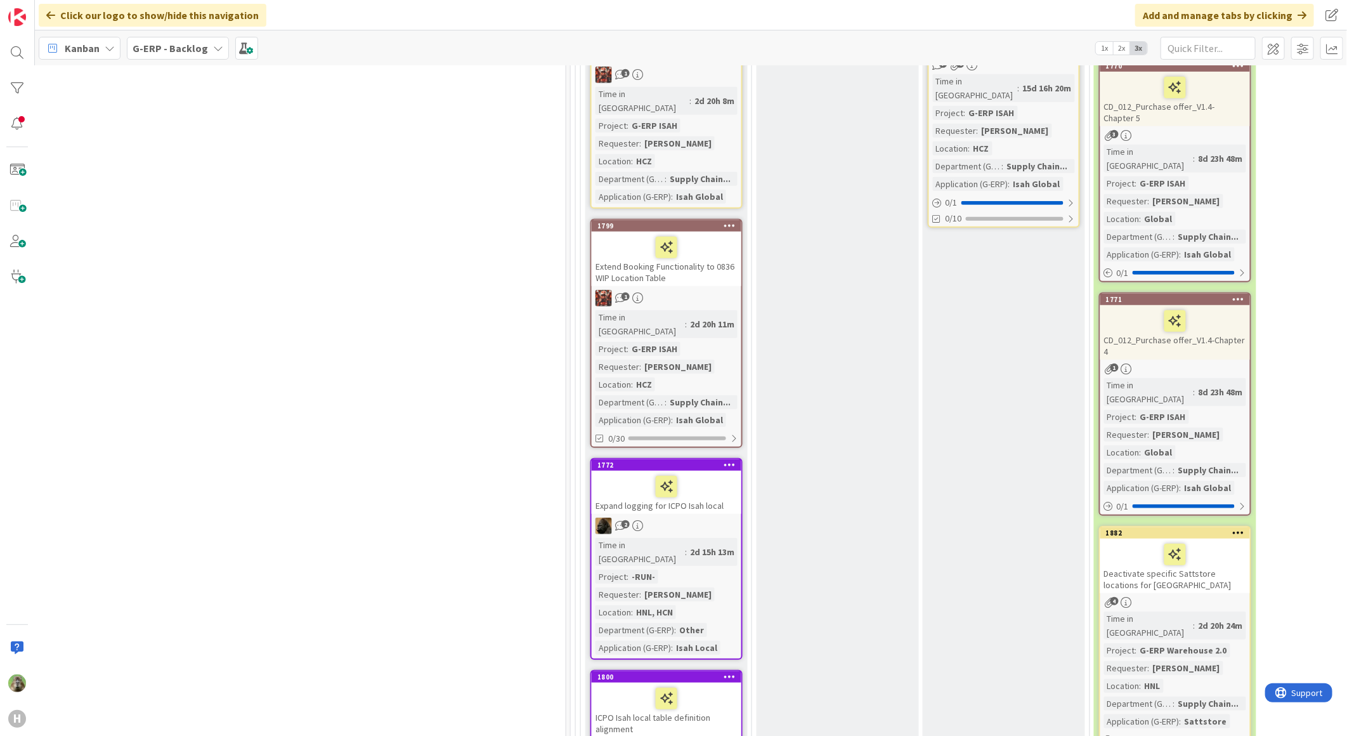
click at [189, 58] on div "G-ERP - Backlog" at bounding box center [178, 48] width 102 height 23
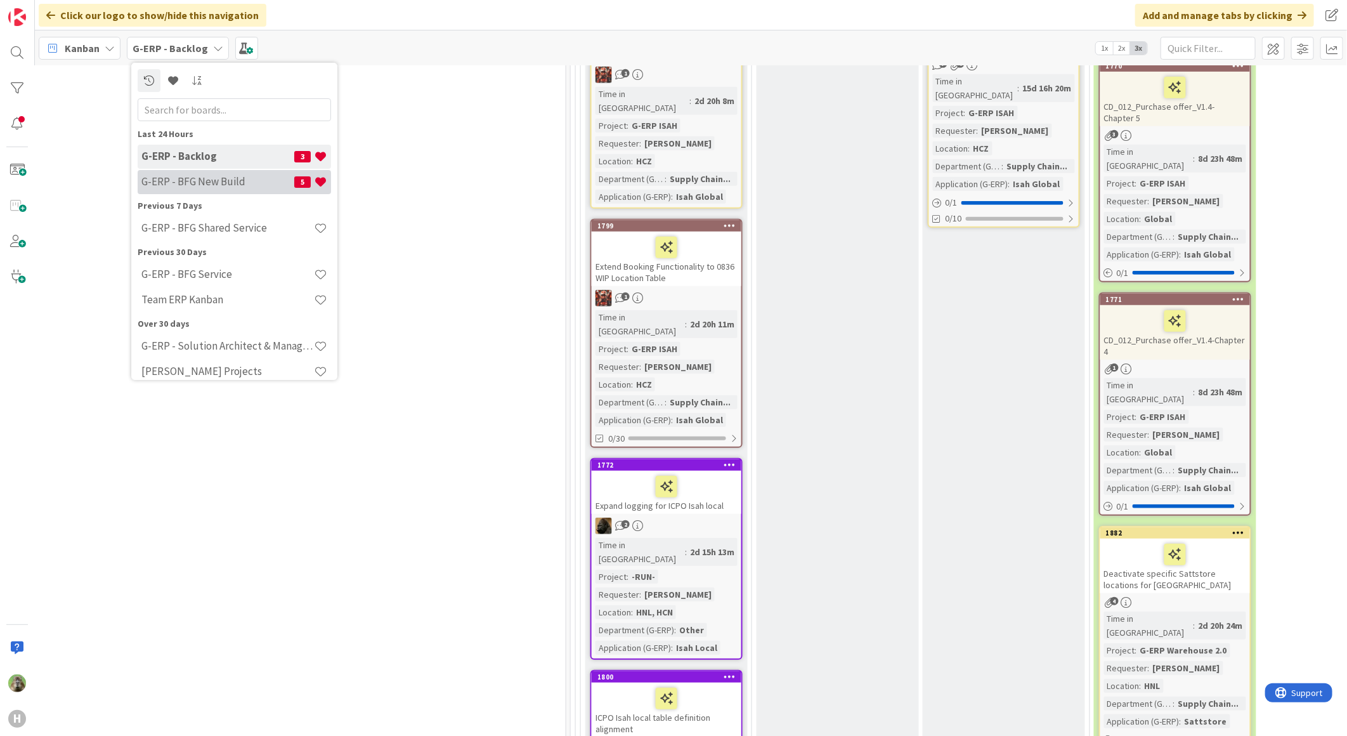
click at [214, 176] on h4 "G-ERP - BFG New Build" at bounding box center [217, 181] width 153 height 13
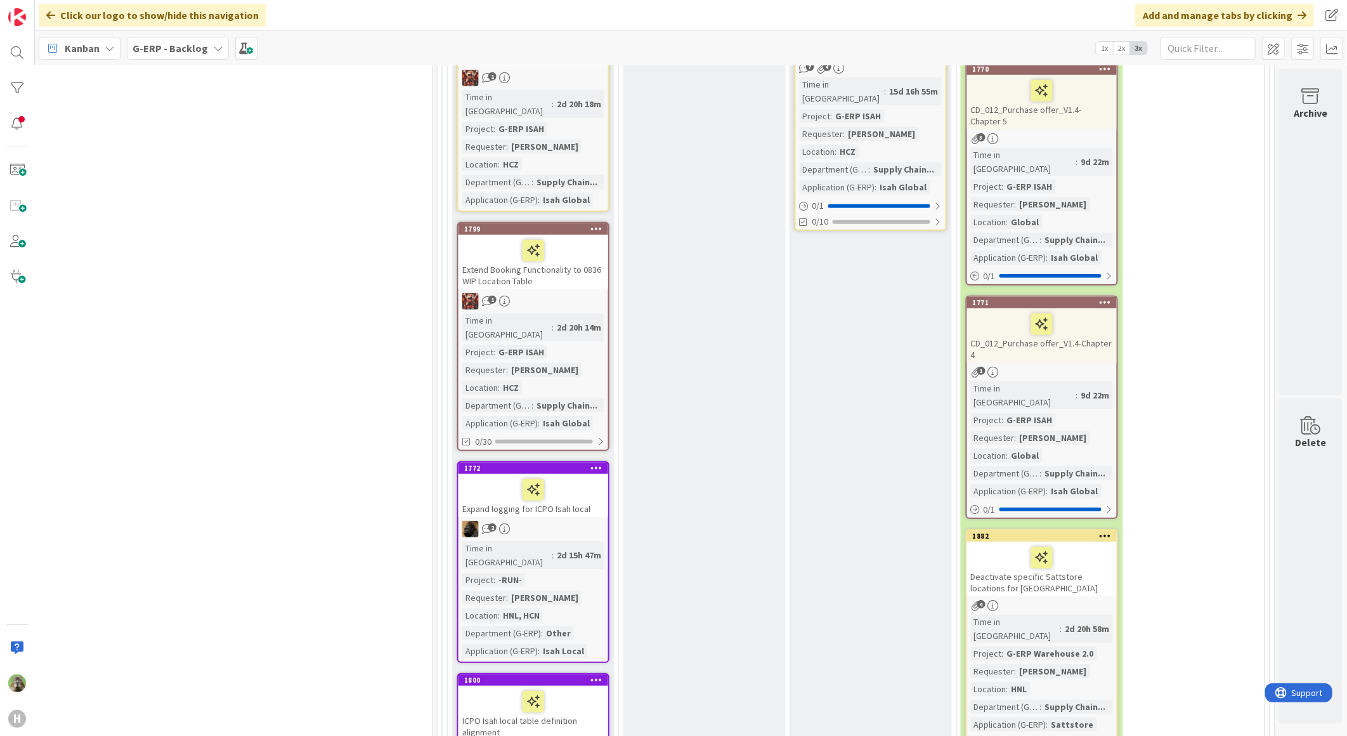
scroll to position [3593, 836]
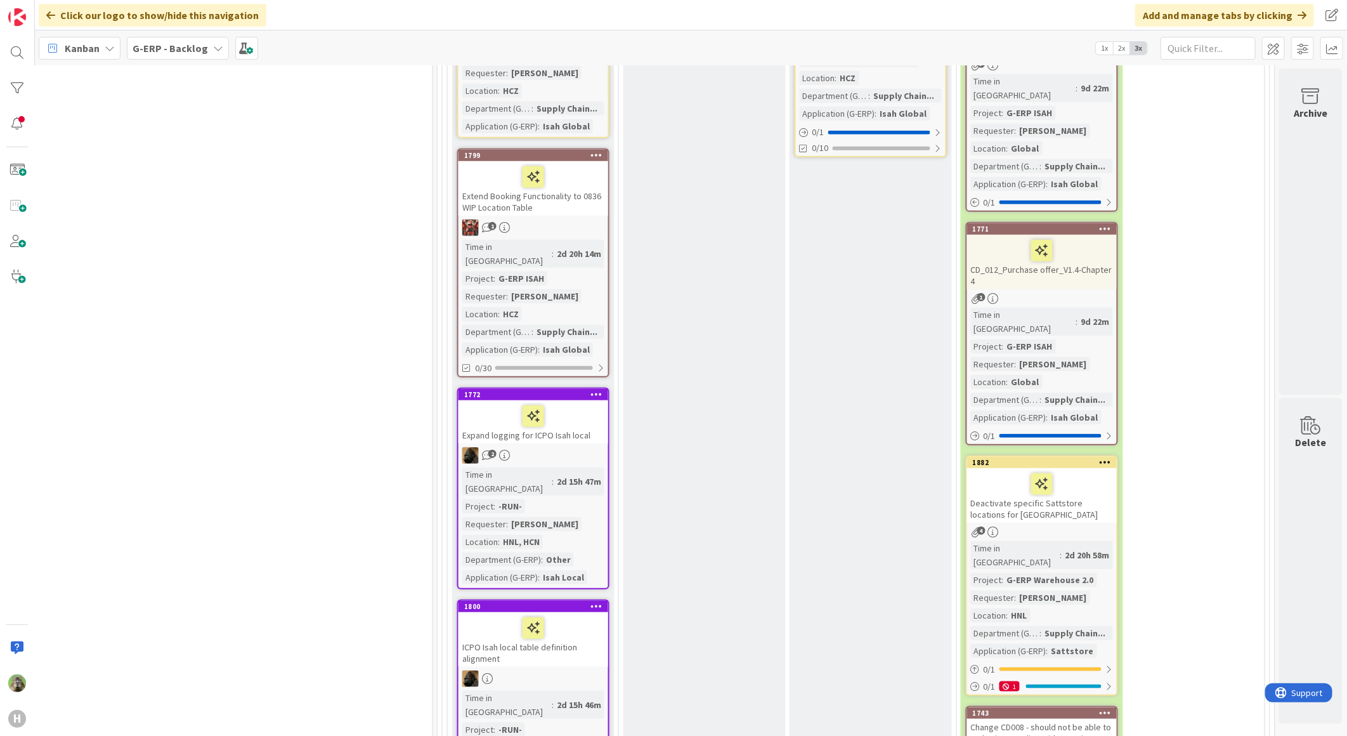
click at [1100, 708] on icon at bounding box center [1105, 712] width 12 height 9
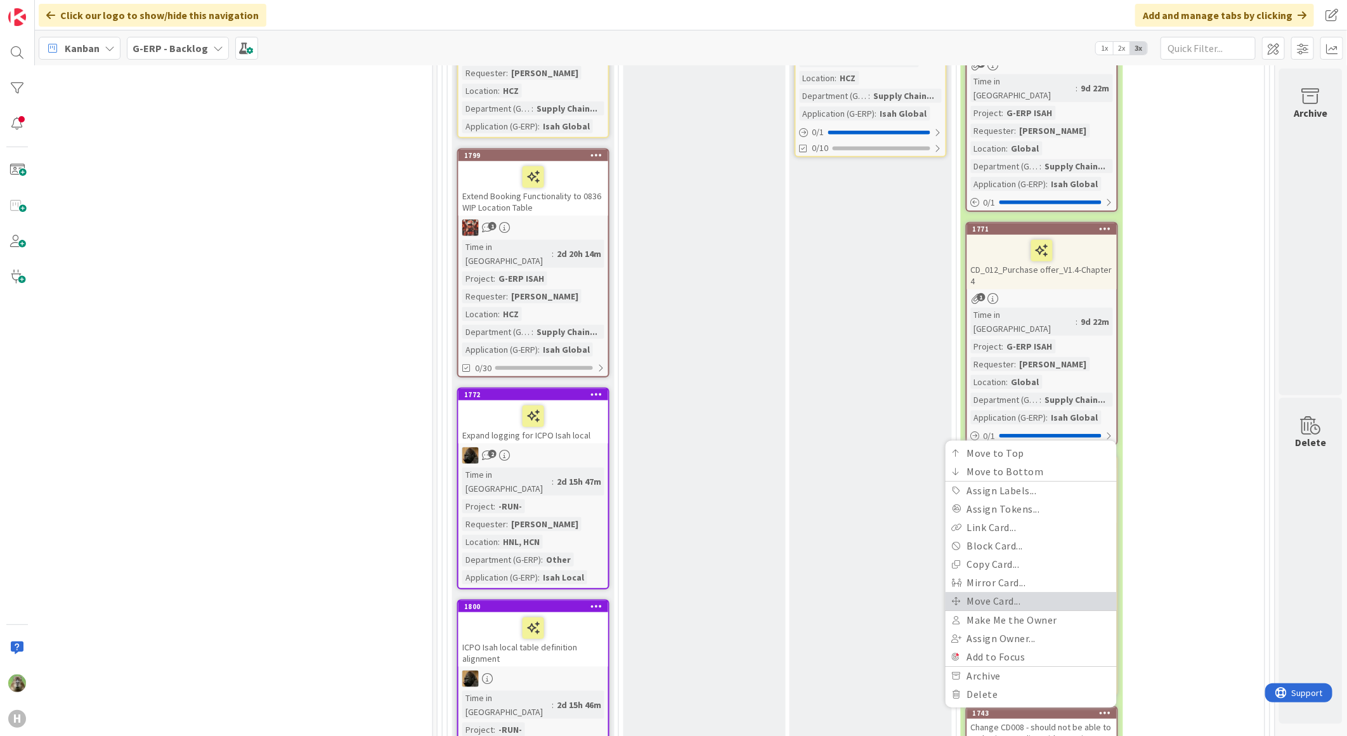
click at [1008, 592] on link "Move Card..." at bounding box center [1030, 601] width 171 height 18
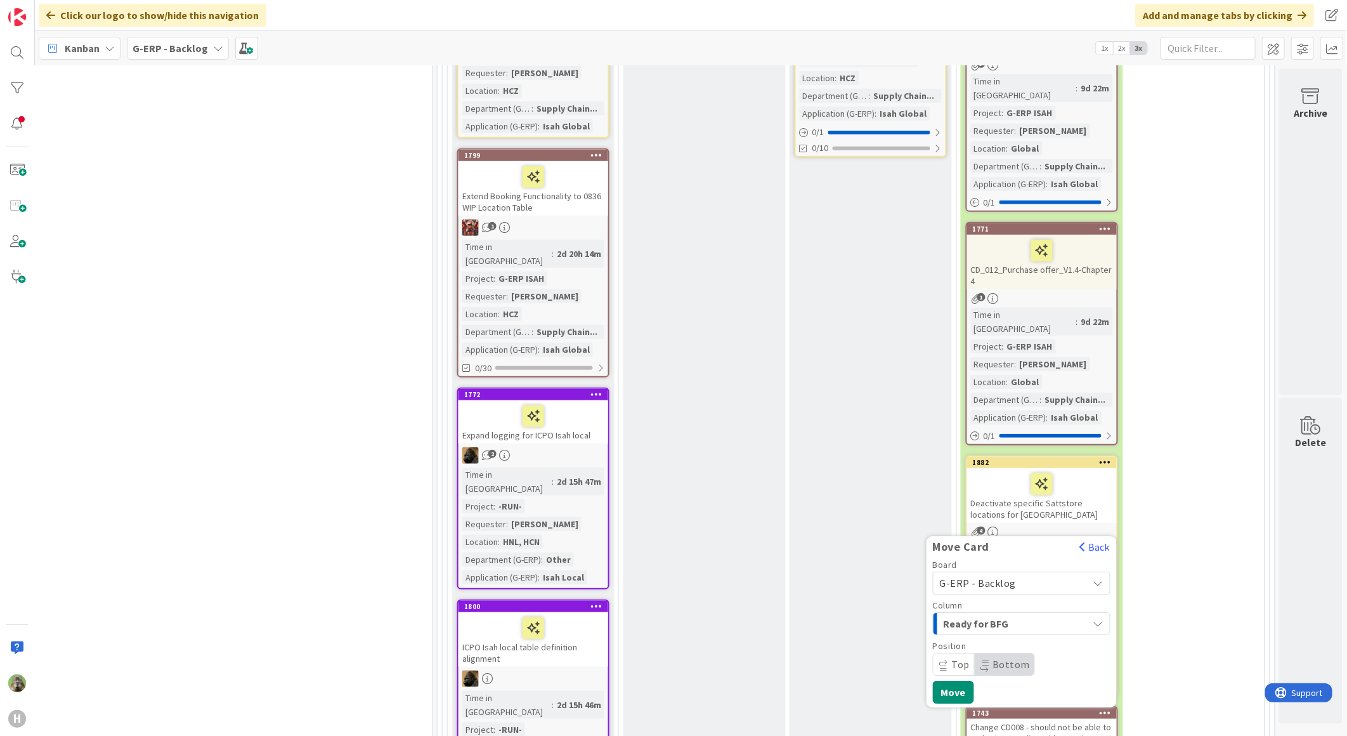
click at [1001, 571] on div "G-ERP - Backlog" at bounding box center [1022, 582] width 178 height 23
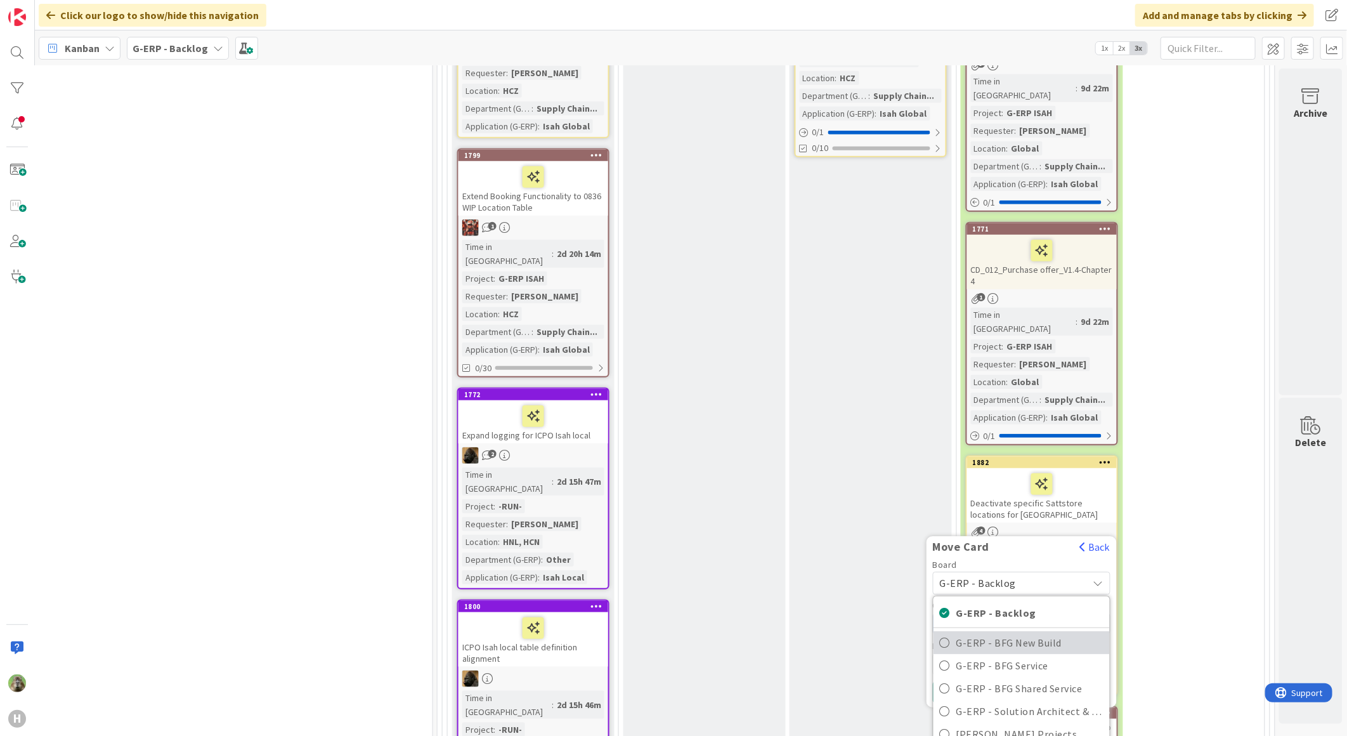
click at [997, 633] on span "G-ERP - BFG New Build" at bounding box center [1029, 642] width 147 height 19
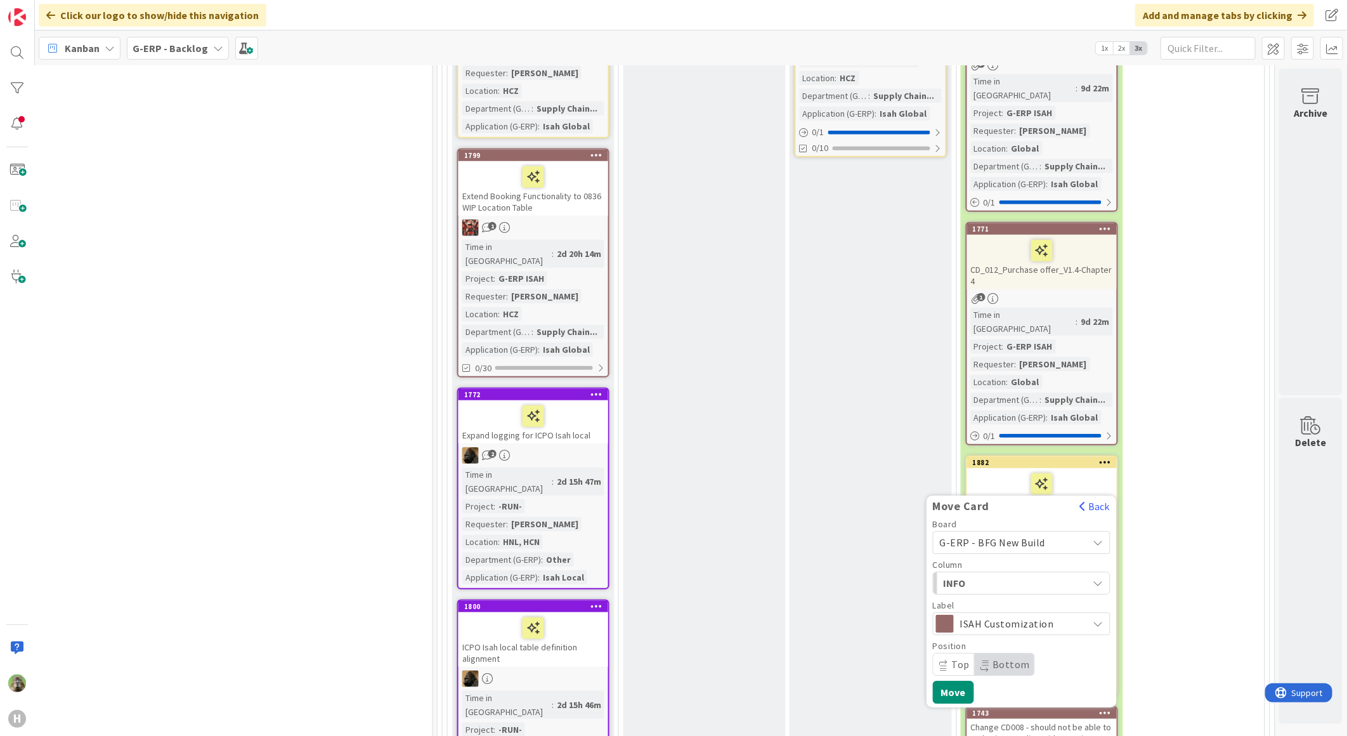
click at [1021, 574] on span "INFO" at bounding box center [990, 582] width 95 height 16
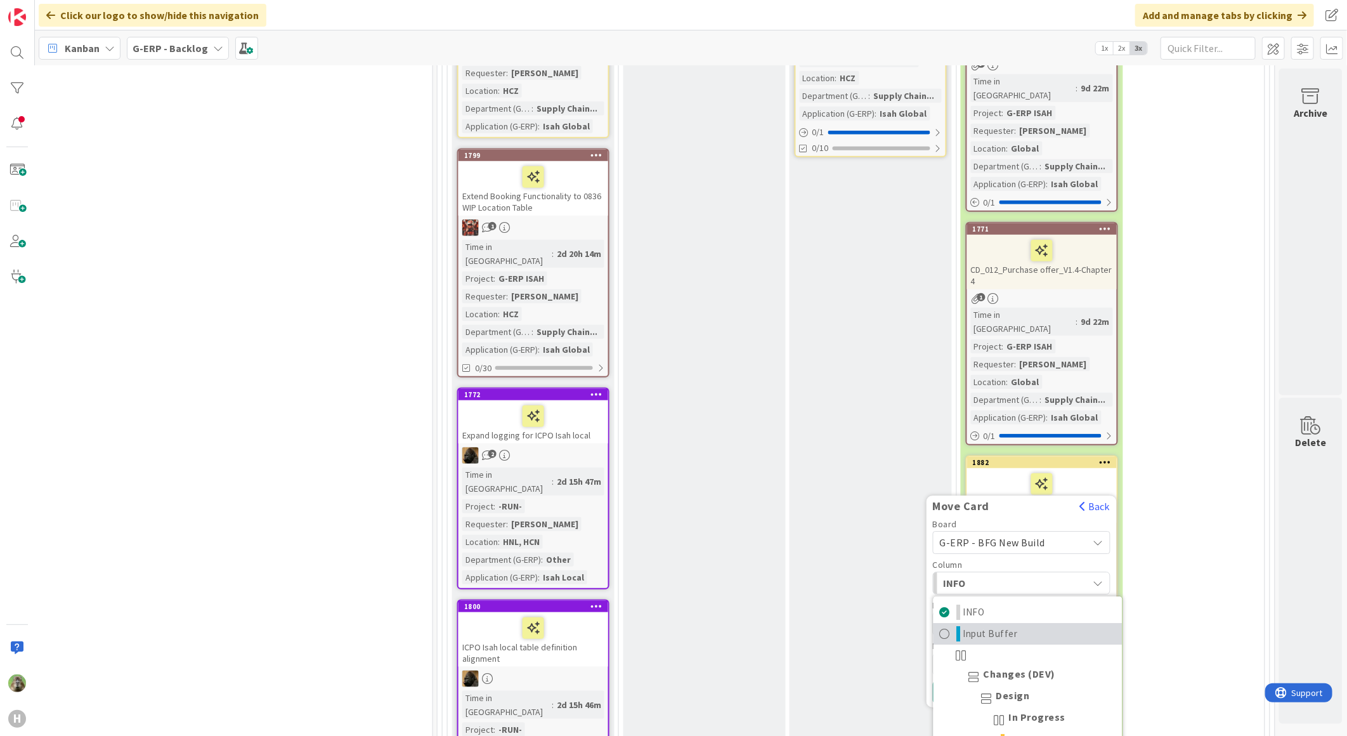
click at [995, 626] on span "Input Buffer" at bounding box center [991, 633] width 55 height 15
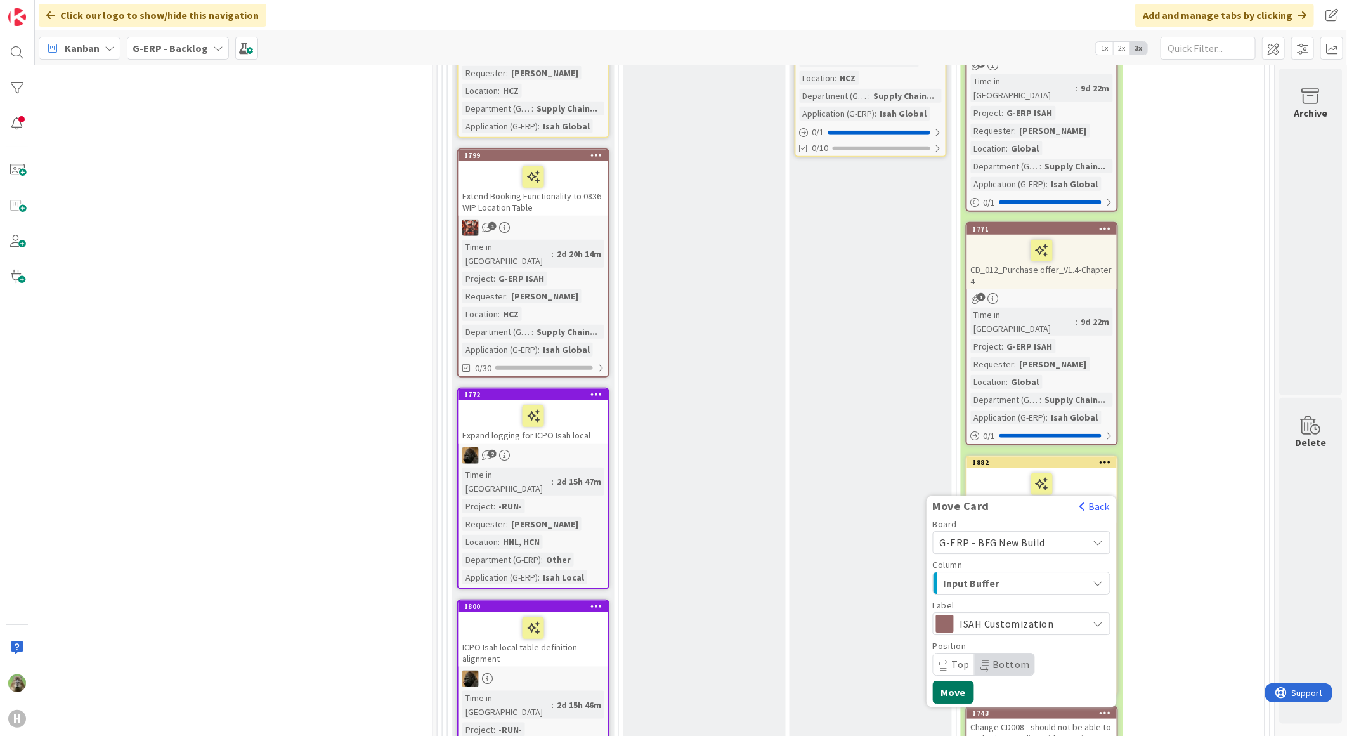
click at [946, 680] on button "Move" at bounding box center [953, 691] width 41 height 23
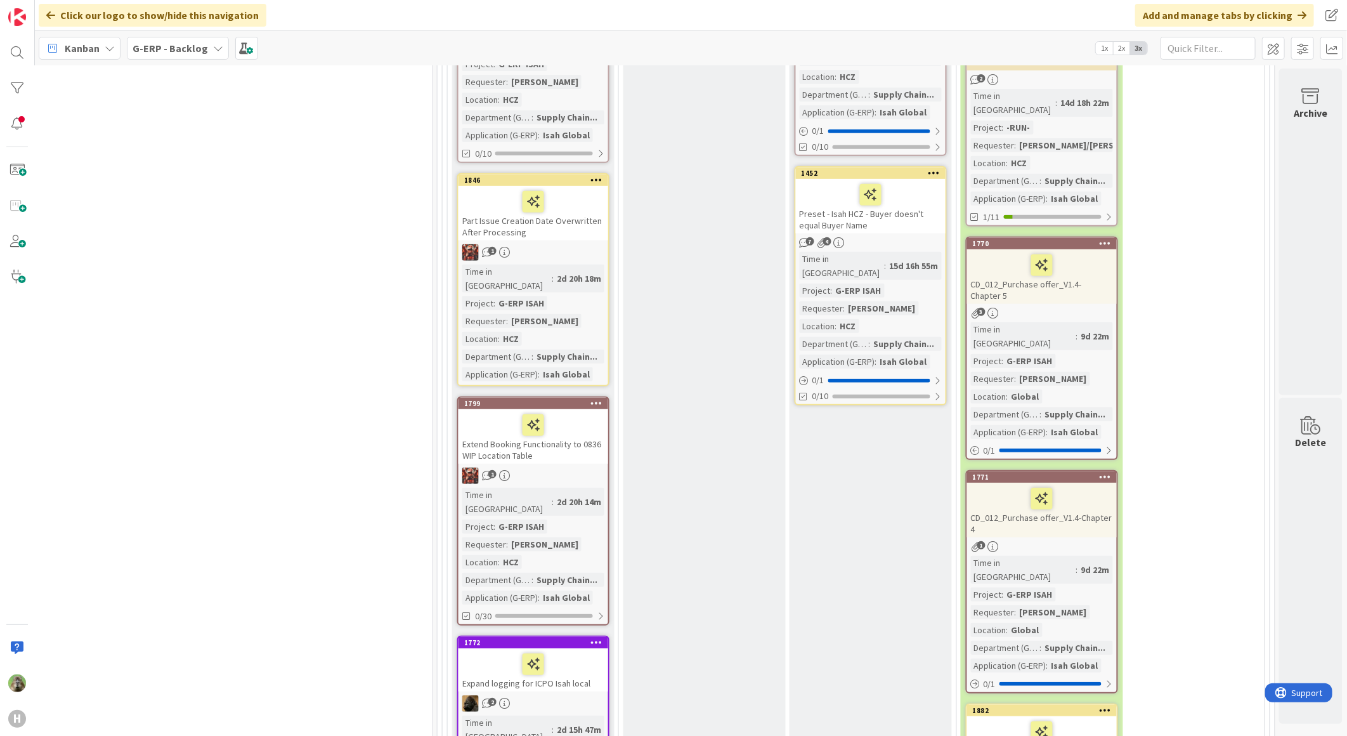
scroll to position [3452, 836]
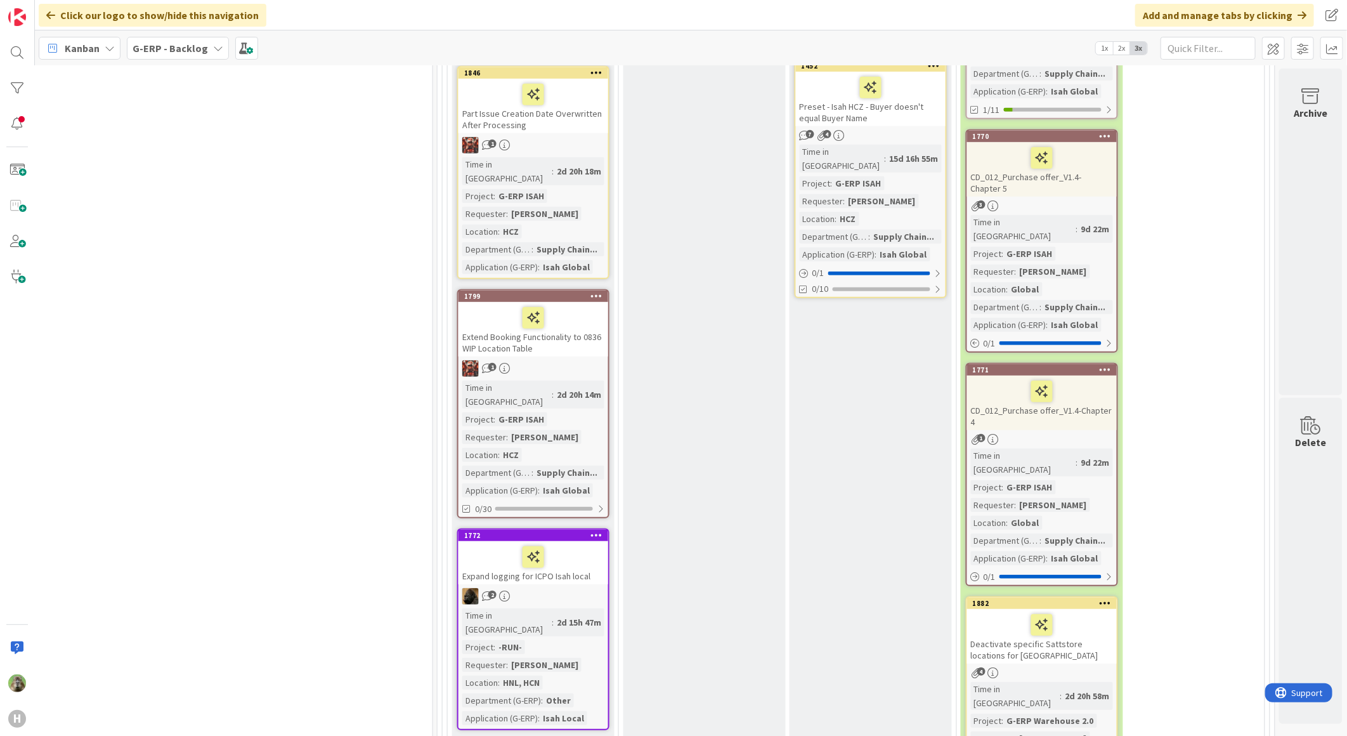
click at [557, 543] on div at bounding box center [533, 556] width 142 height 27
type textarea "x"
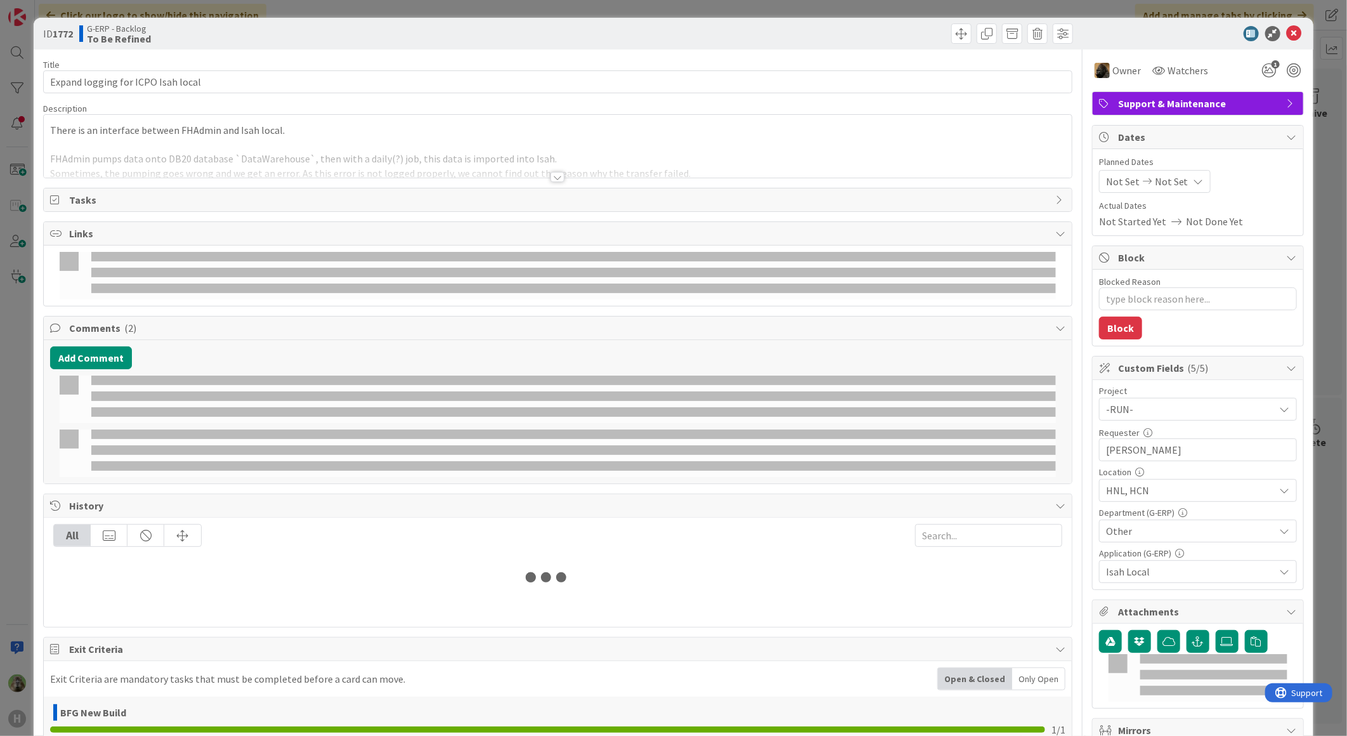
select select "sql"
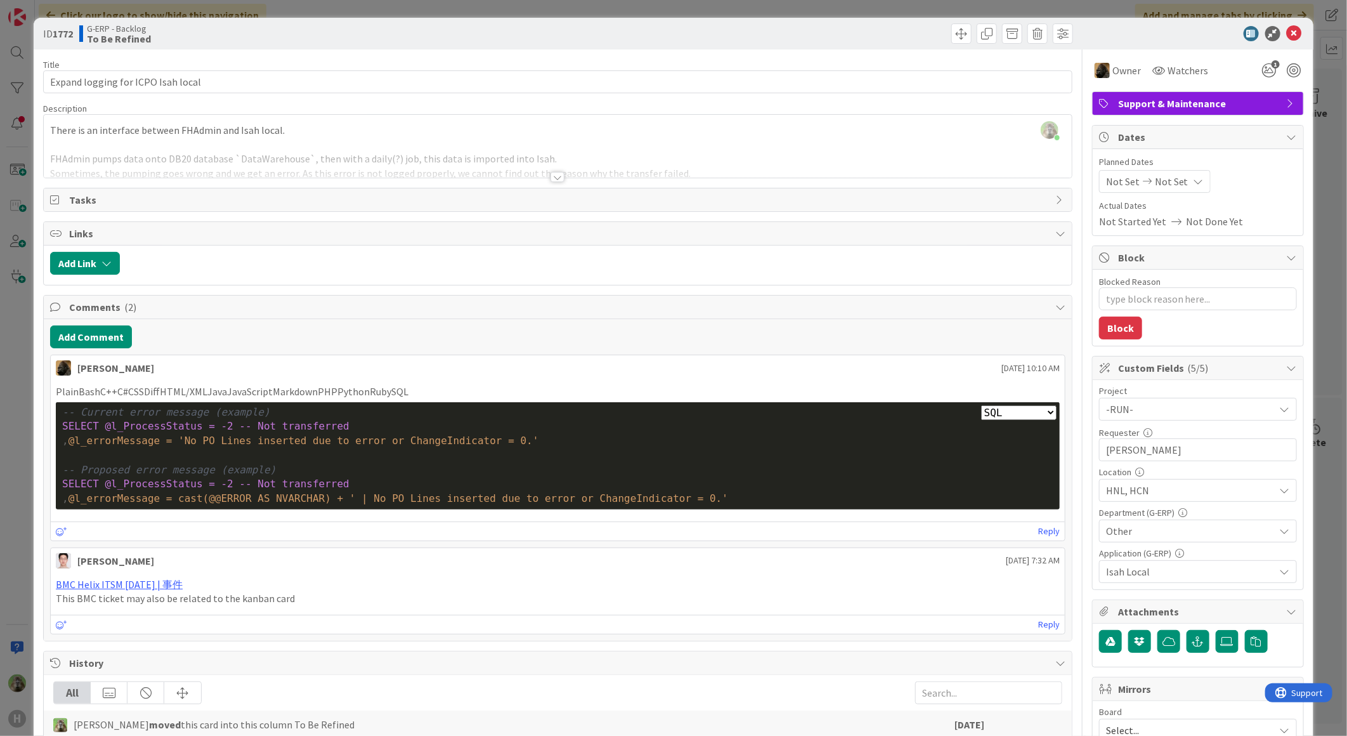
click at [492, 167] on div at bounding box center [558, 161] width 1028 height 32
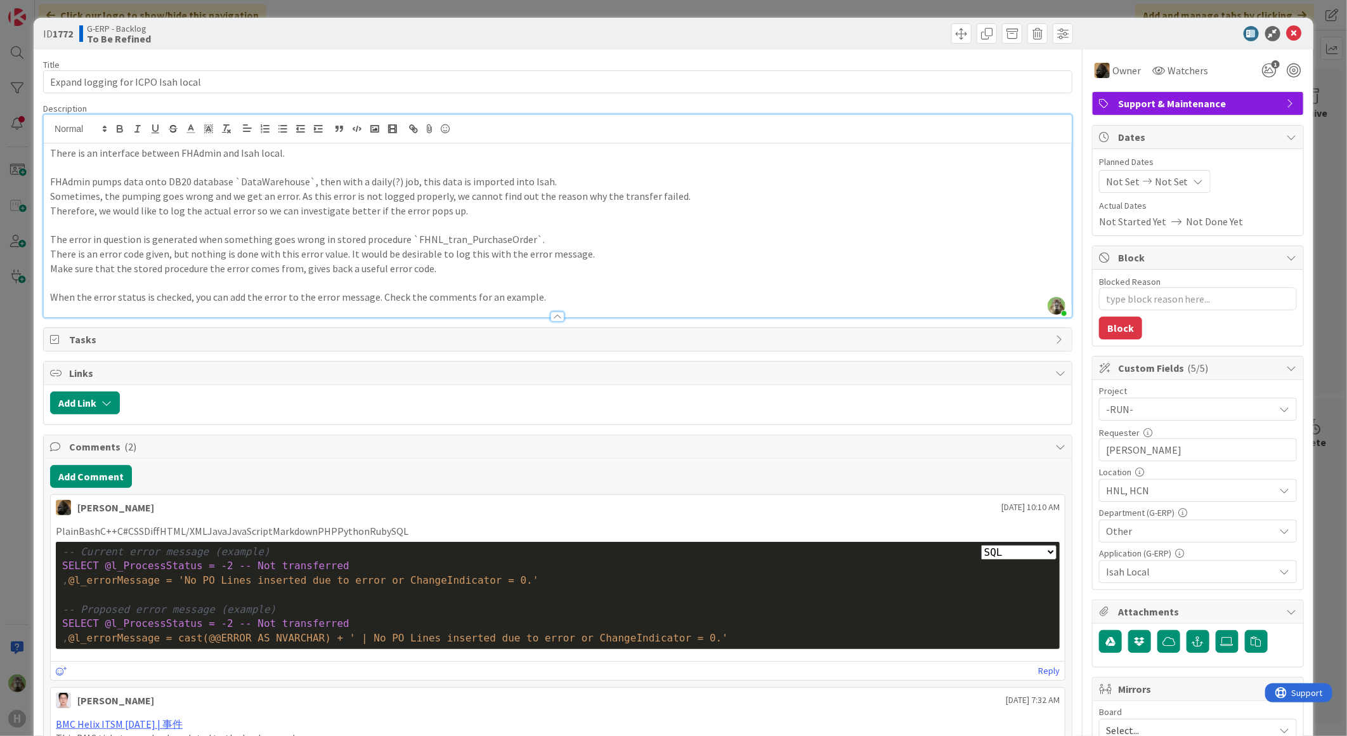
click at [21, 356] on div "ID 1772 G-ERP - Backlog To Be Refined Title 34 / 128 Expand logging for ICPO Is…" at bounding box center [673, 368] width 1347 height 736
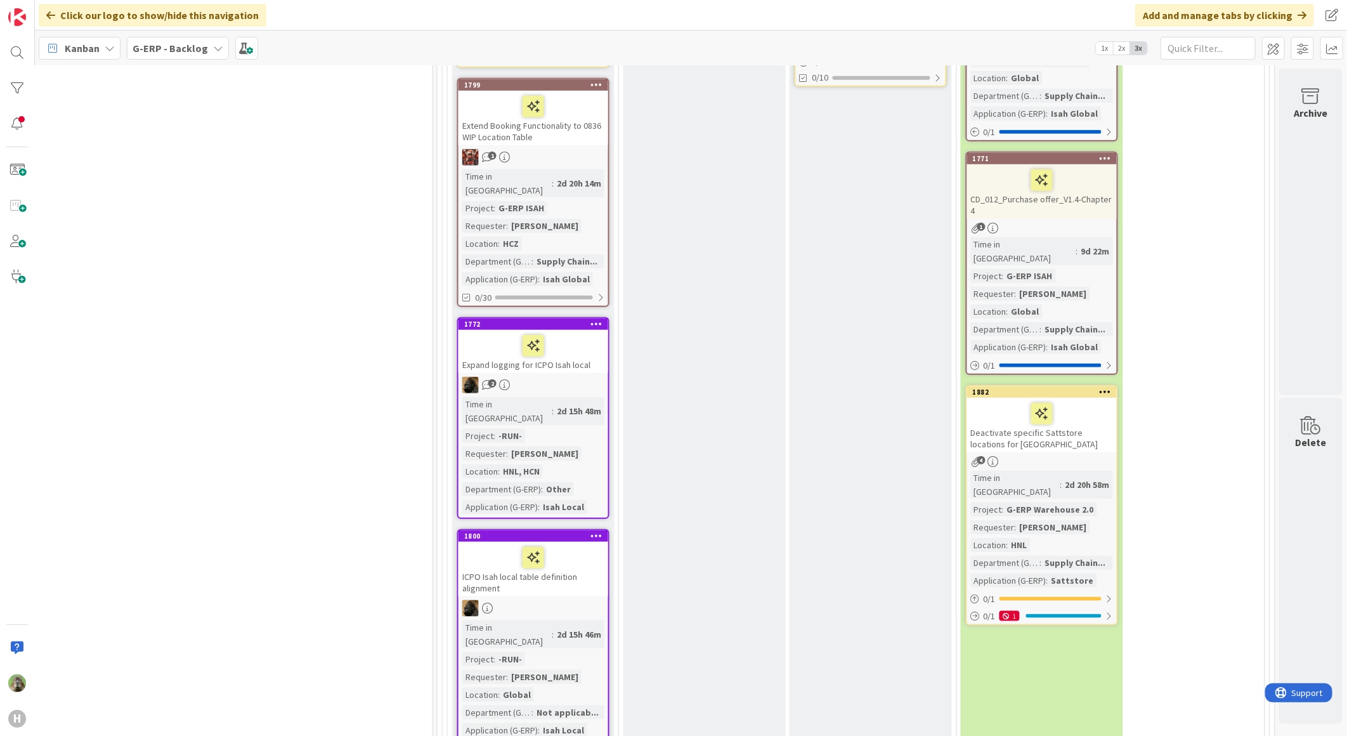
scroll to position [3875, 836]
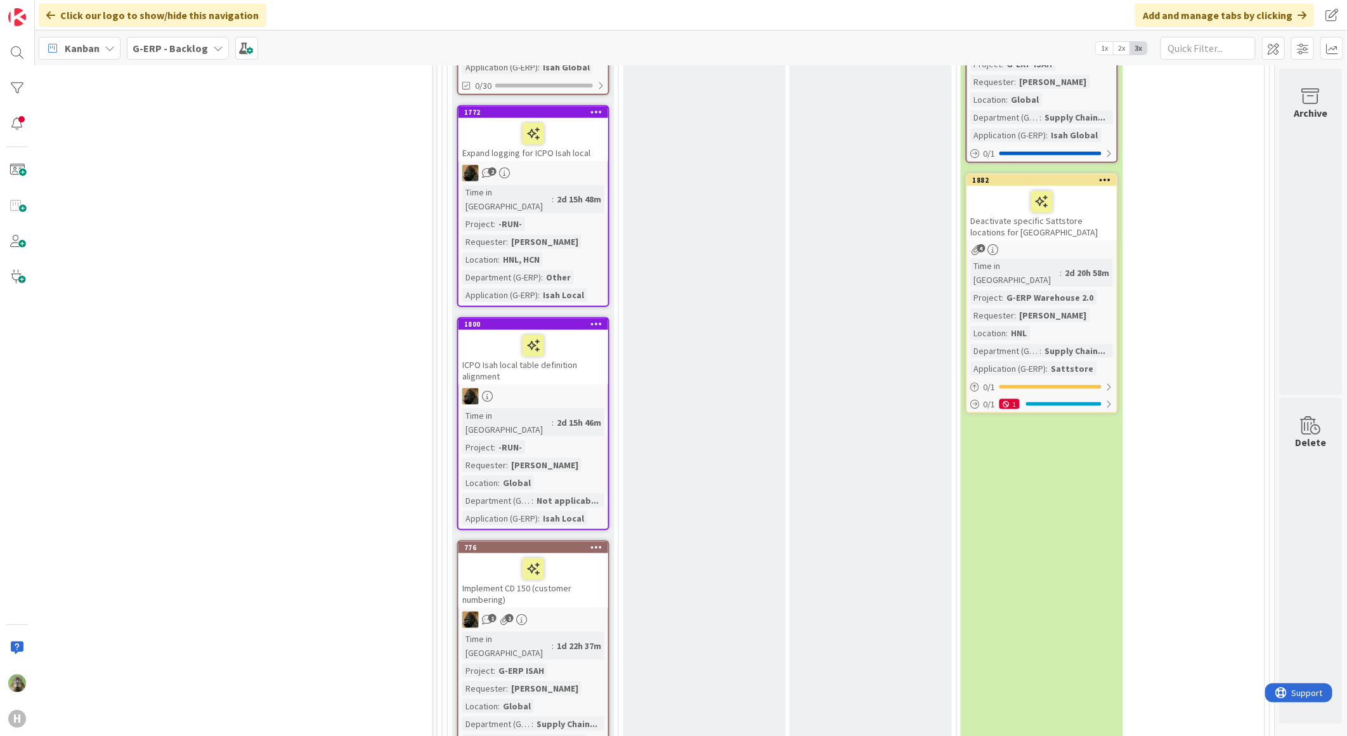
click at [524, 553] on div "Implement CD 150 (customer numbering)" at bounding box center [533, 580] width 150 height 55
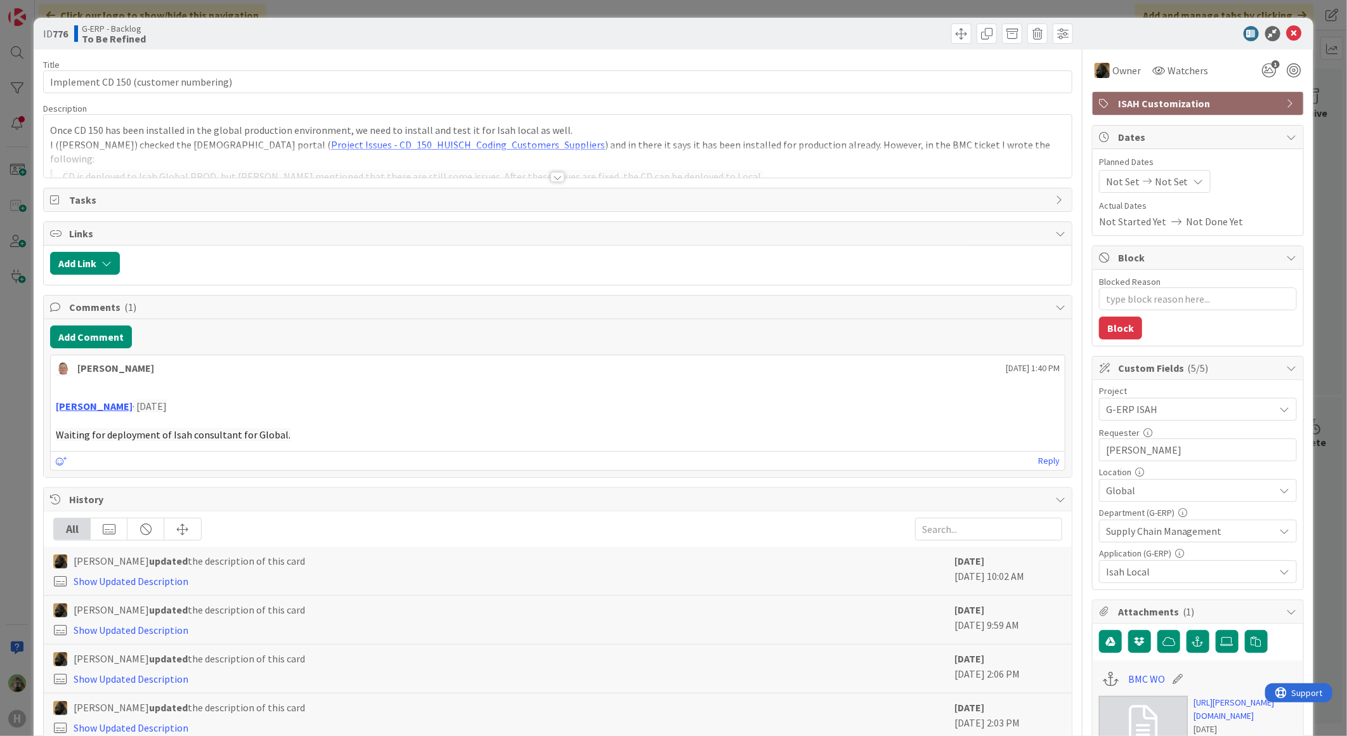
click at [16, 479] on div "ID 776 G-ERP - Backlog To Be Refined Title 37 / 128 Implement CD 150 (customer …" at bounding box center [673, 368] width 1347 height 736
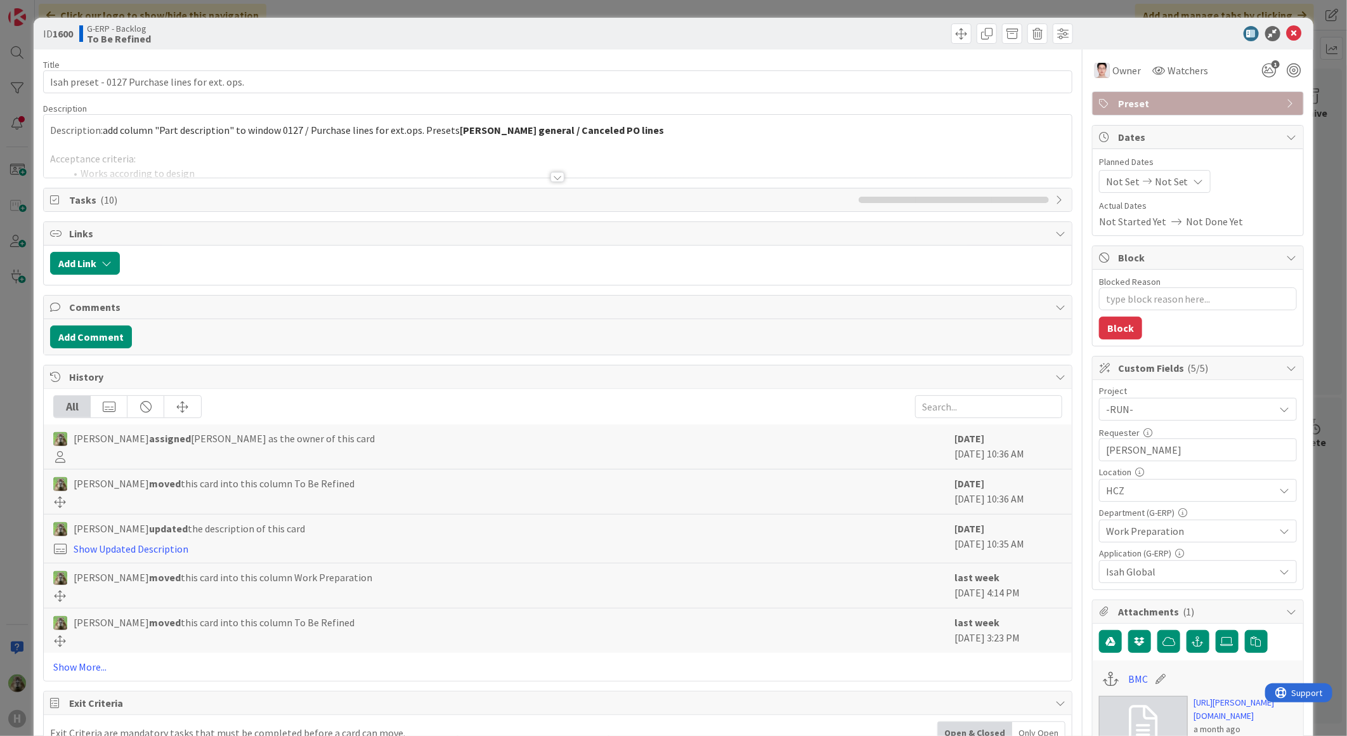
click at [628, 143] on div "Description: add column "Part description" to window 0127 / Purchase lines for …" at bounding box center [558, 148] width 1028 height 57
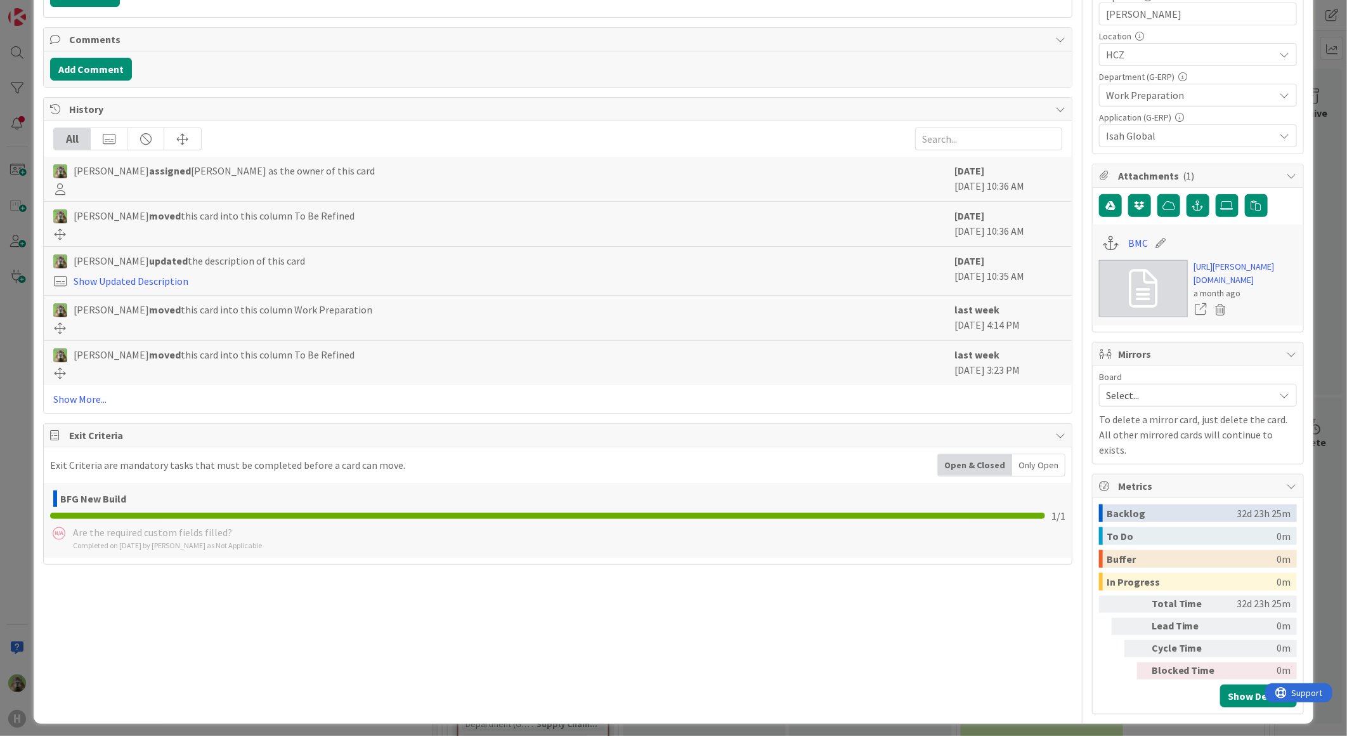
scroll to position [327, 0]
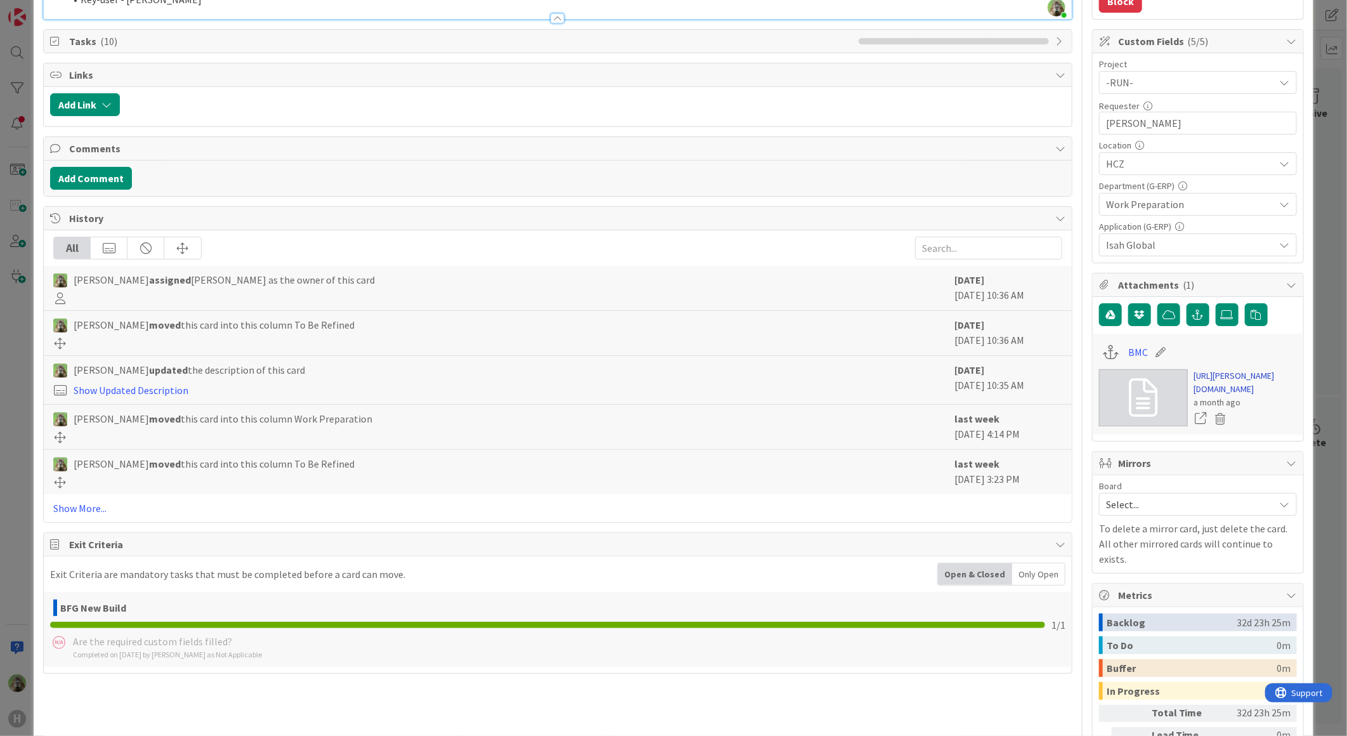
click at [1257, 386] on link "[URL][PERSON_NAME][DOMAIN_NAME]" at bounding box center [1245, 382] width 103 height 27
click at [5, 471] on div "ID 1600 G-ERP - Backlog To Be Refined Title 47 / 128 Isah preset - 0127 Purchas…" at bounding box center [673, 368] width 1347 height 736
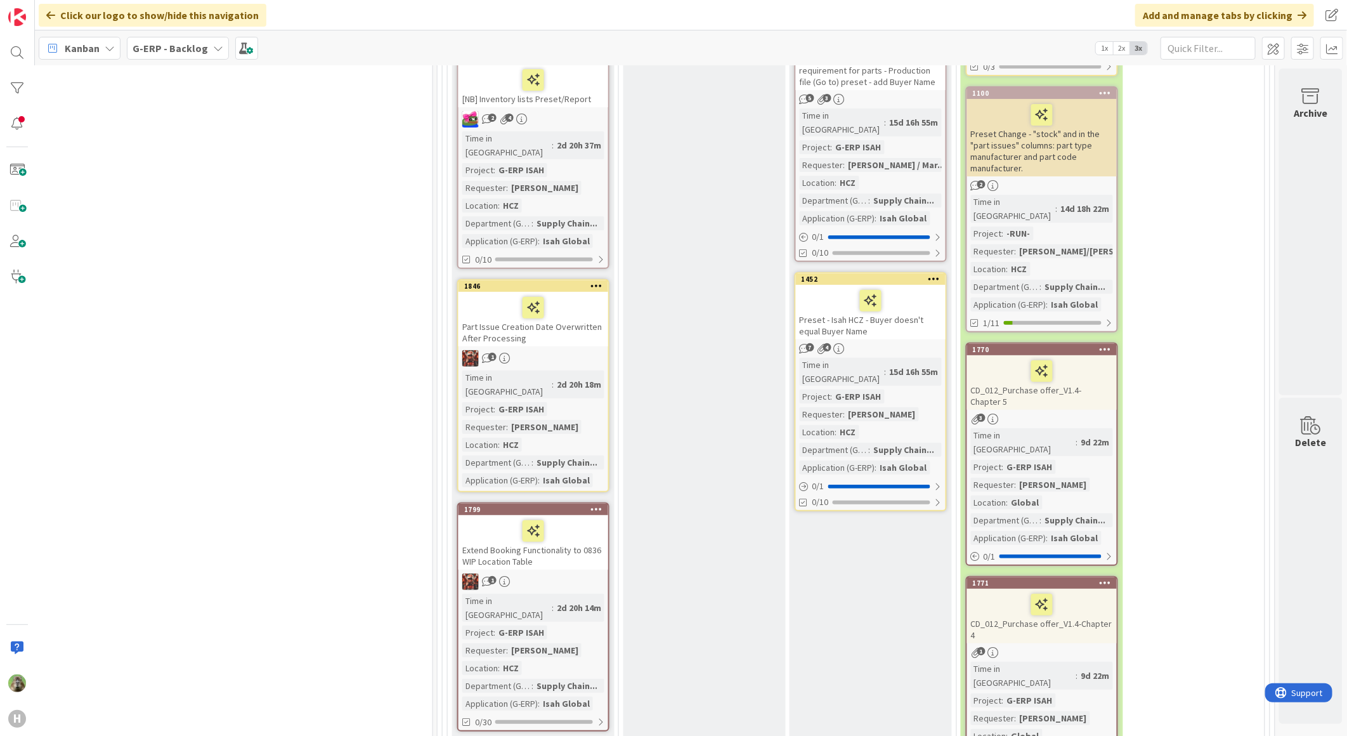
scroll to position [3381, 836]
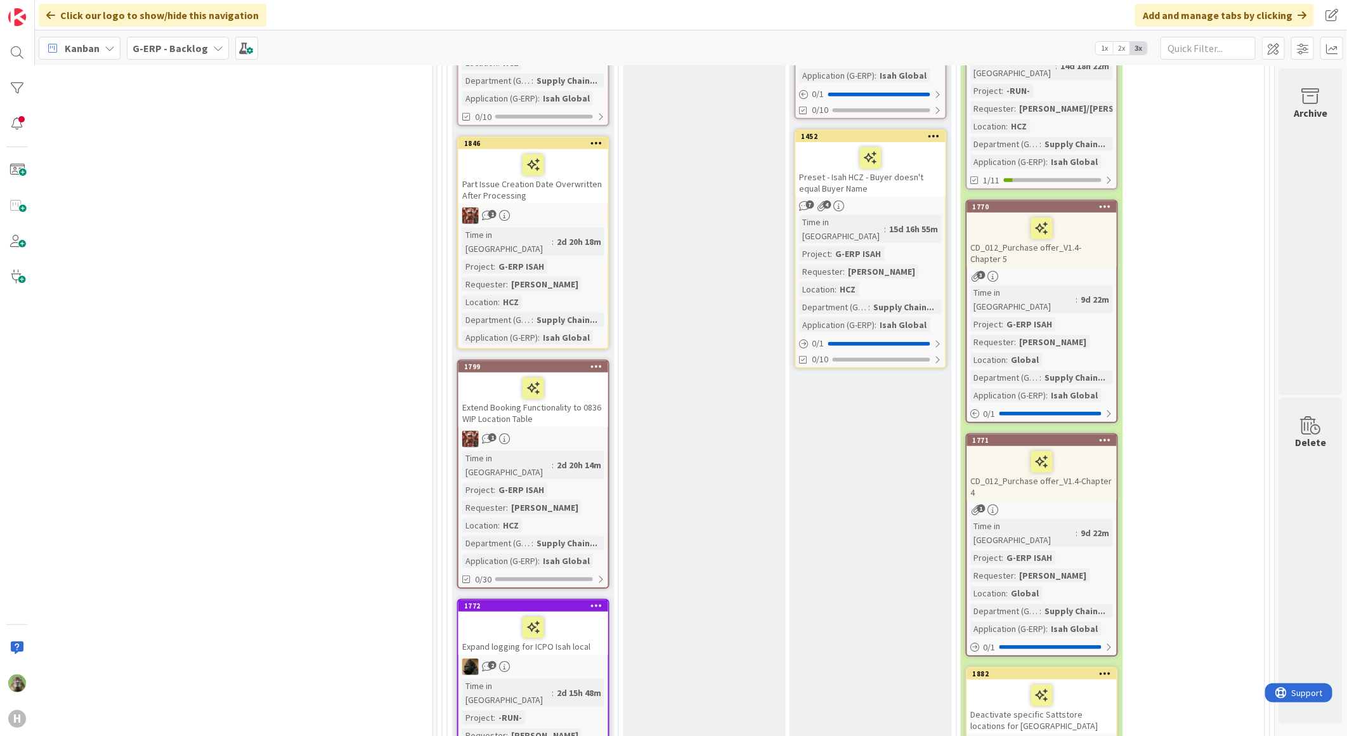
click at [1099, 668] on icon at bounding box center [1105, 672] width 12 height 9
type textarea "x"
click at [1031, 714] on textarea "Blocked Reason" at bounding box center [1031, 725] width 159 height 23
type textarea "m"
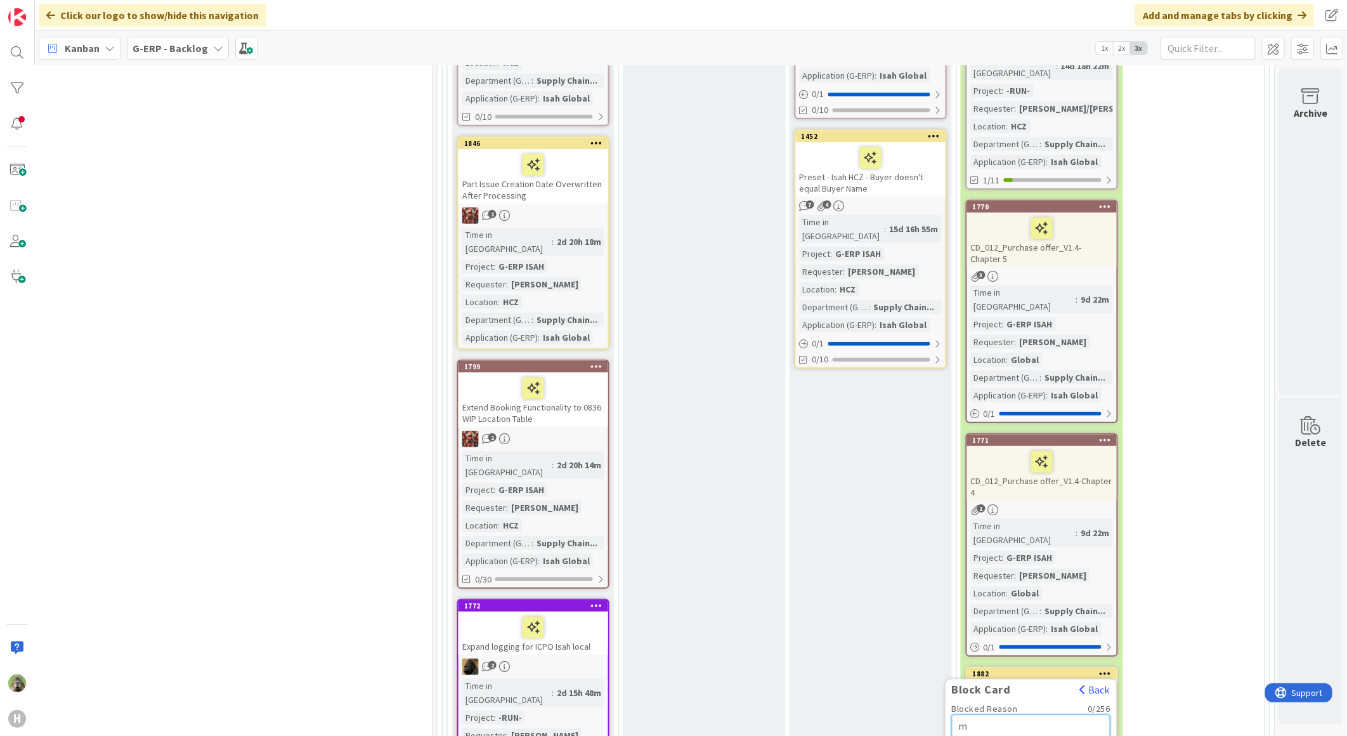
type textarea "x"
type textarea "mo"
type textarea "x"
type textarea "m"
type textarea "x"
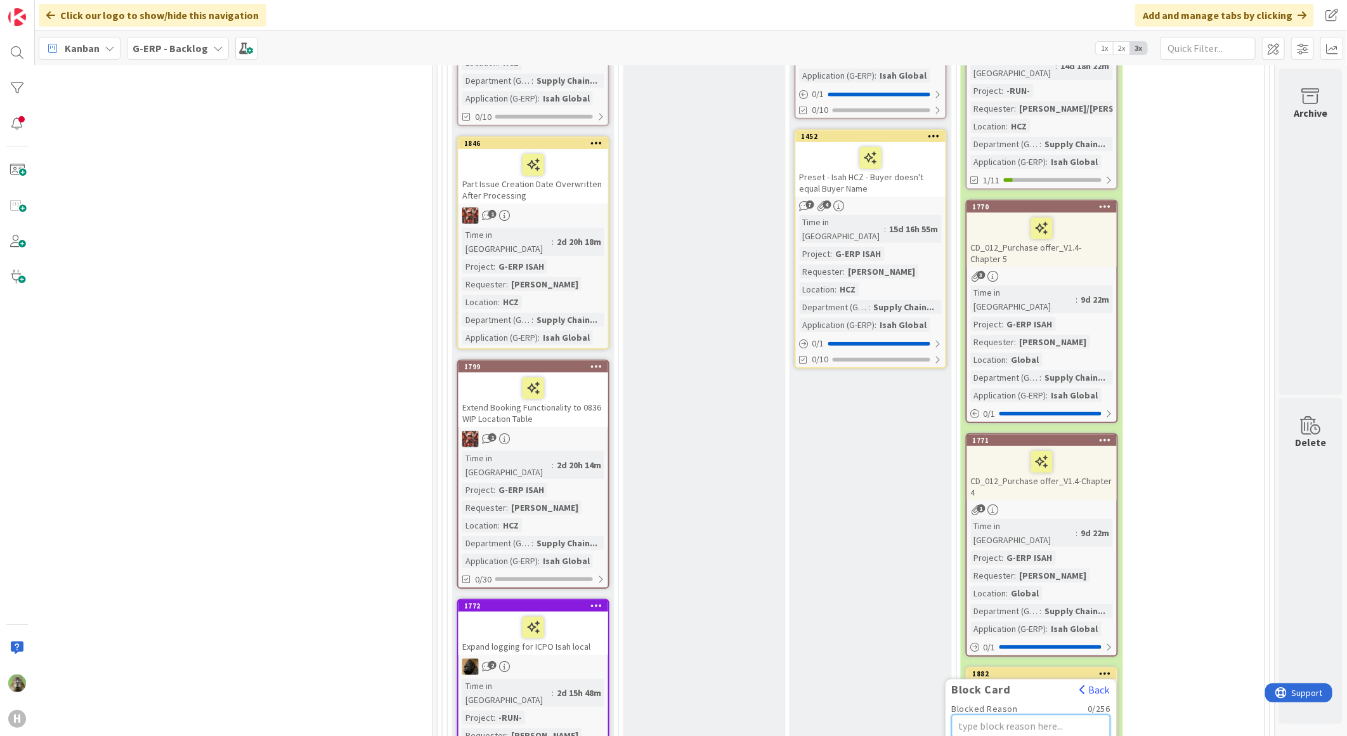
type textarea "x"
type textarea "n"
type textarea "x"
type textarea "no"
type textarea "x"
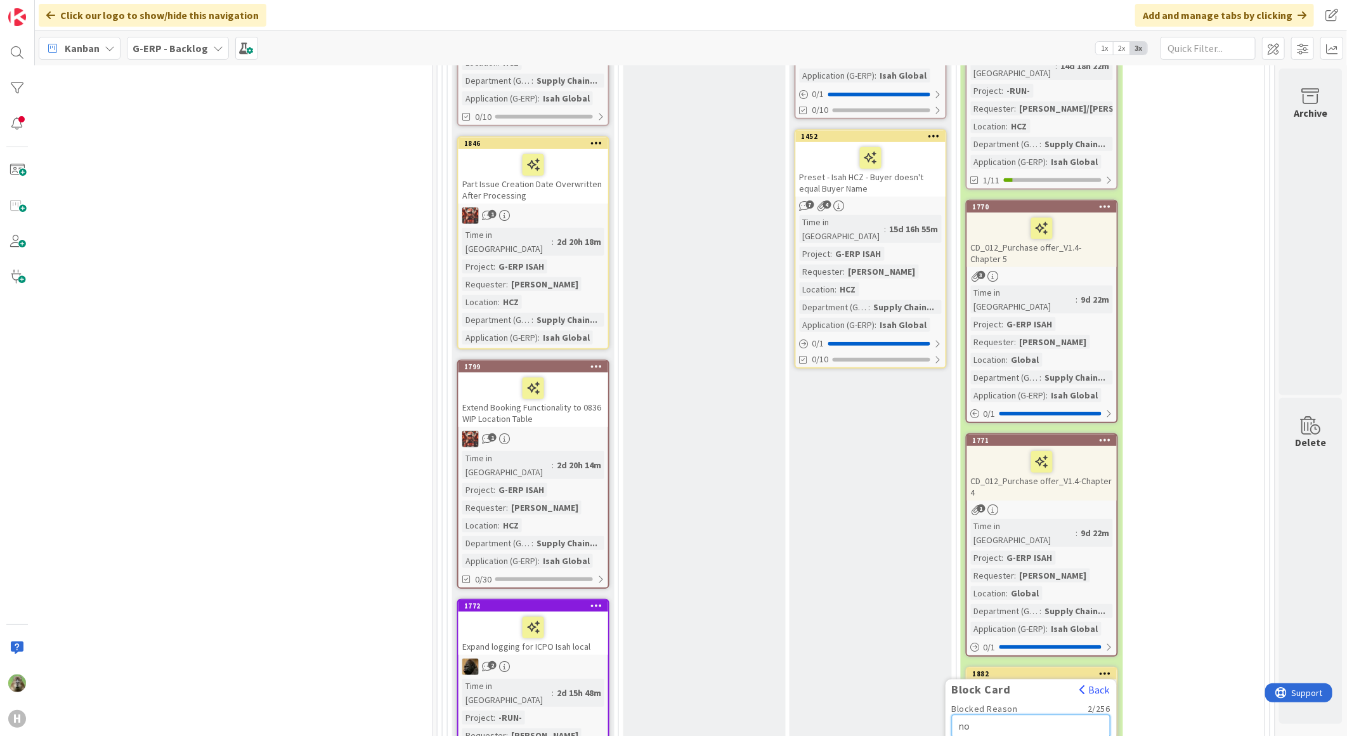
type textarea "not"
type textarea "x"
type textarea "not"
type textarea "x"
type textarea "not r"
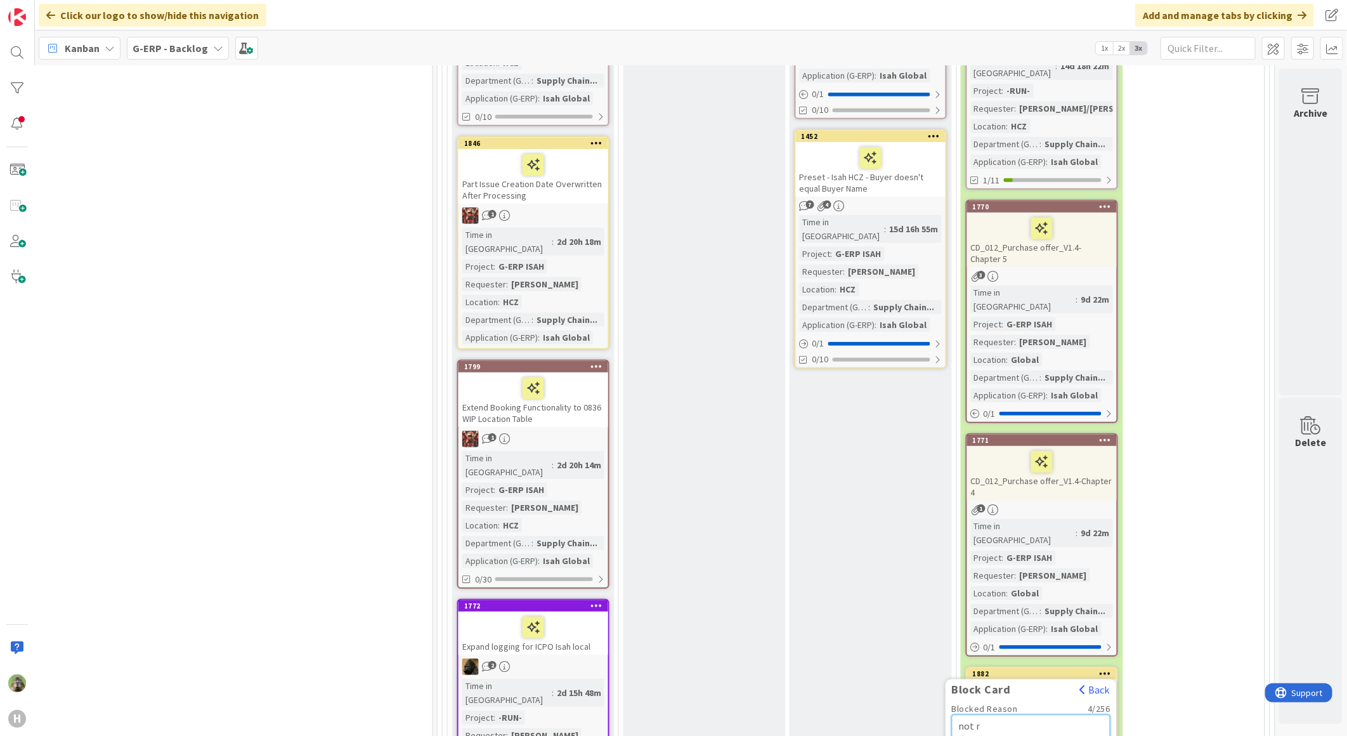
type textarea "x"
type textarea "not re"
type textarea "x"
type textarea "not rea"
type textarea "x"
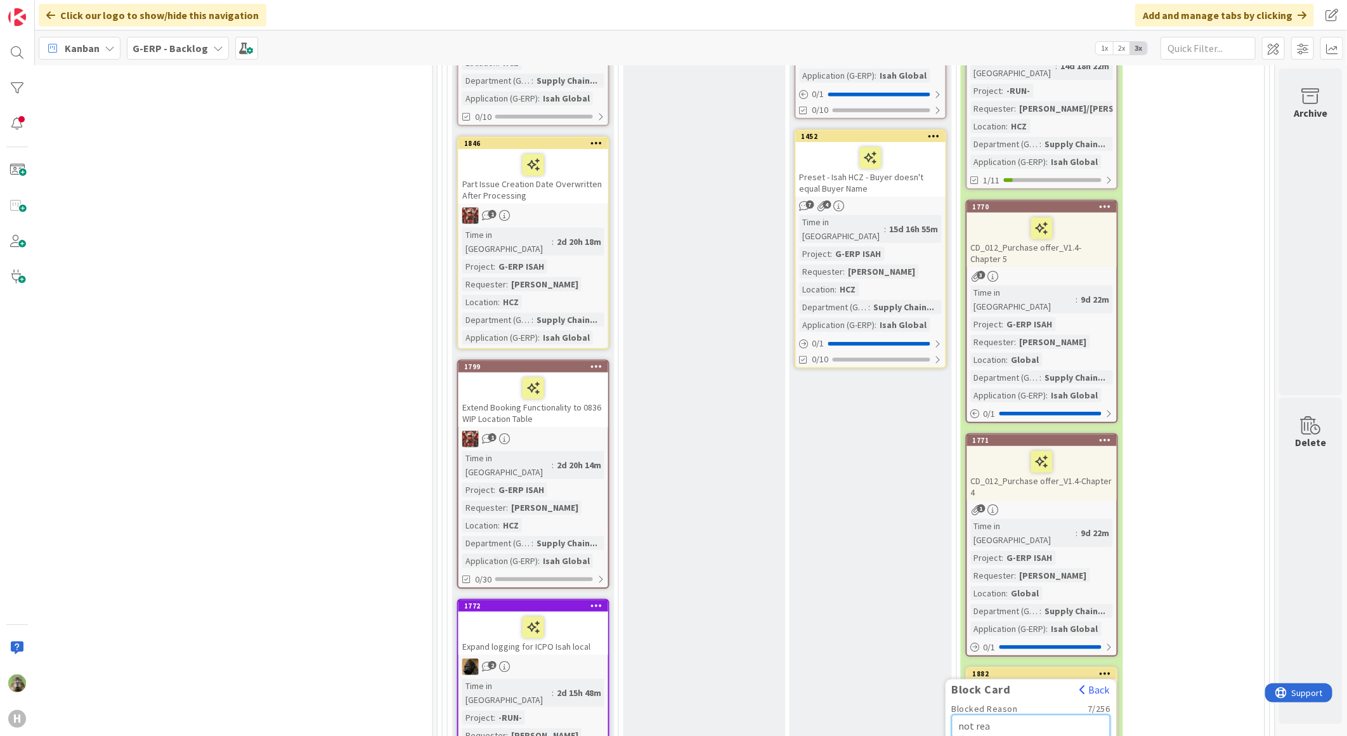
type textarea "not read"
type textarea "x"
type textarea "not ready"
type textarea "x"
type textarea "not ready f"
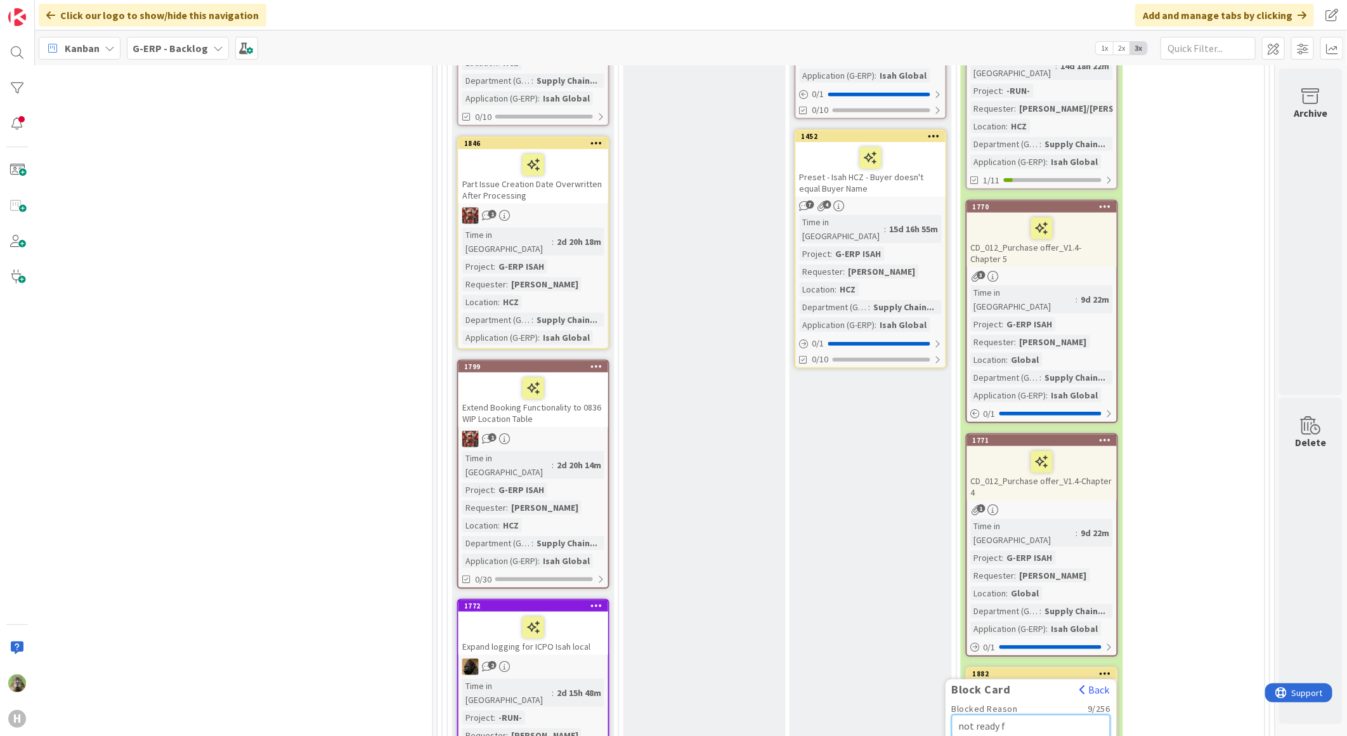
type textarea "x"
type textarea "not ready fo"
type textarea "x"
type textarea "not ready for"
type textarea "x"
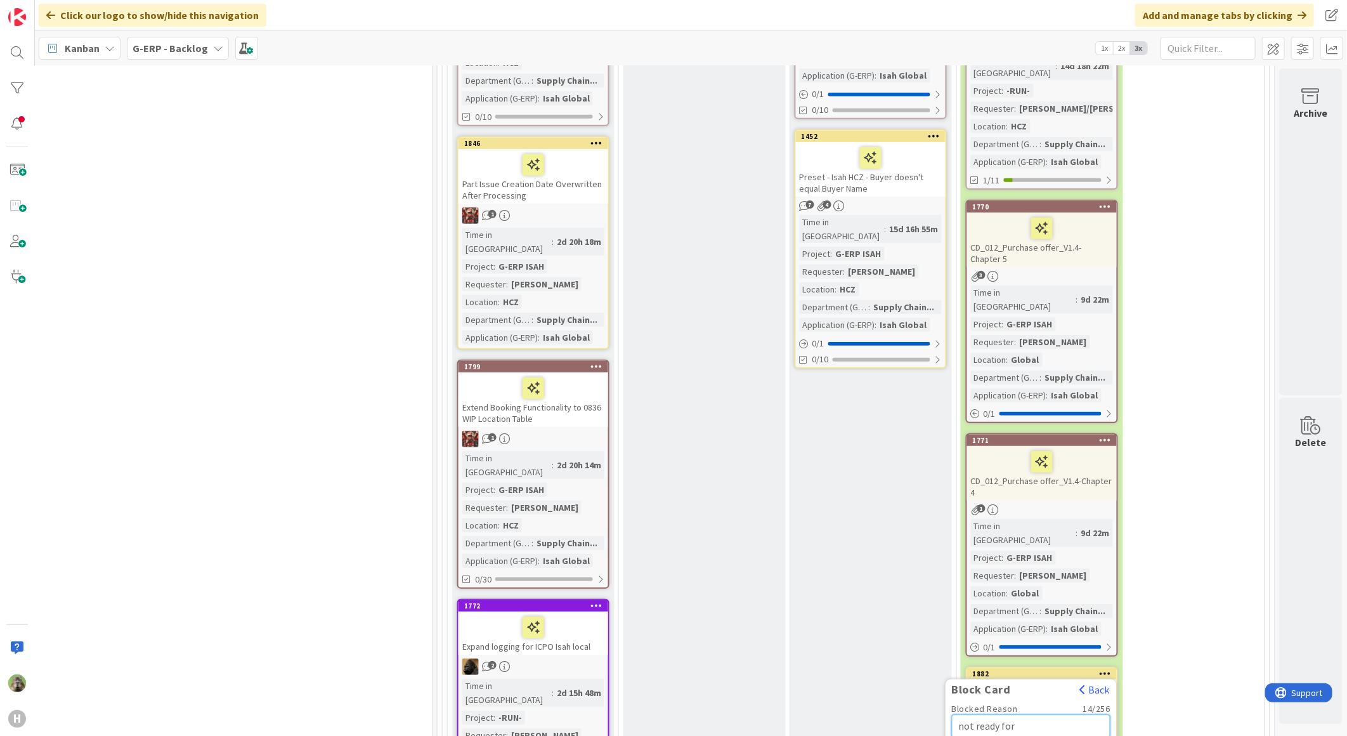
type textarea "not ready for B"
type textarea "x"
type textarea "not ready for BF"
type textarea "x"
type textarea "n"
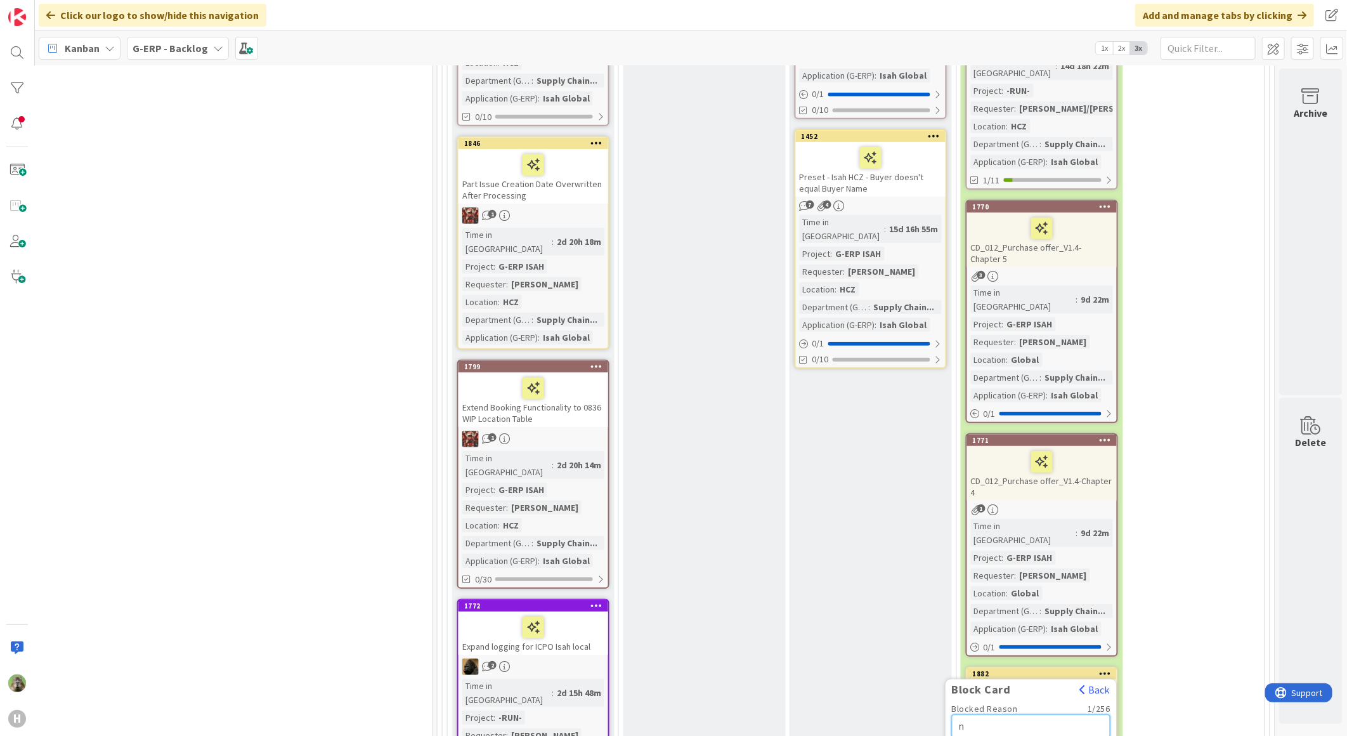
type textarea "x"
type textarea "no"
type textarea "x"
type textarea "not"
type textarea "x"
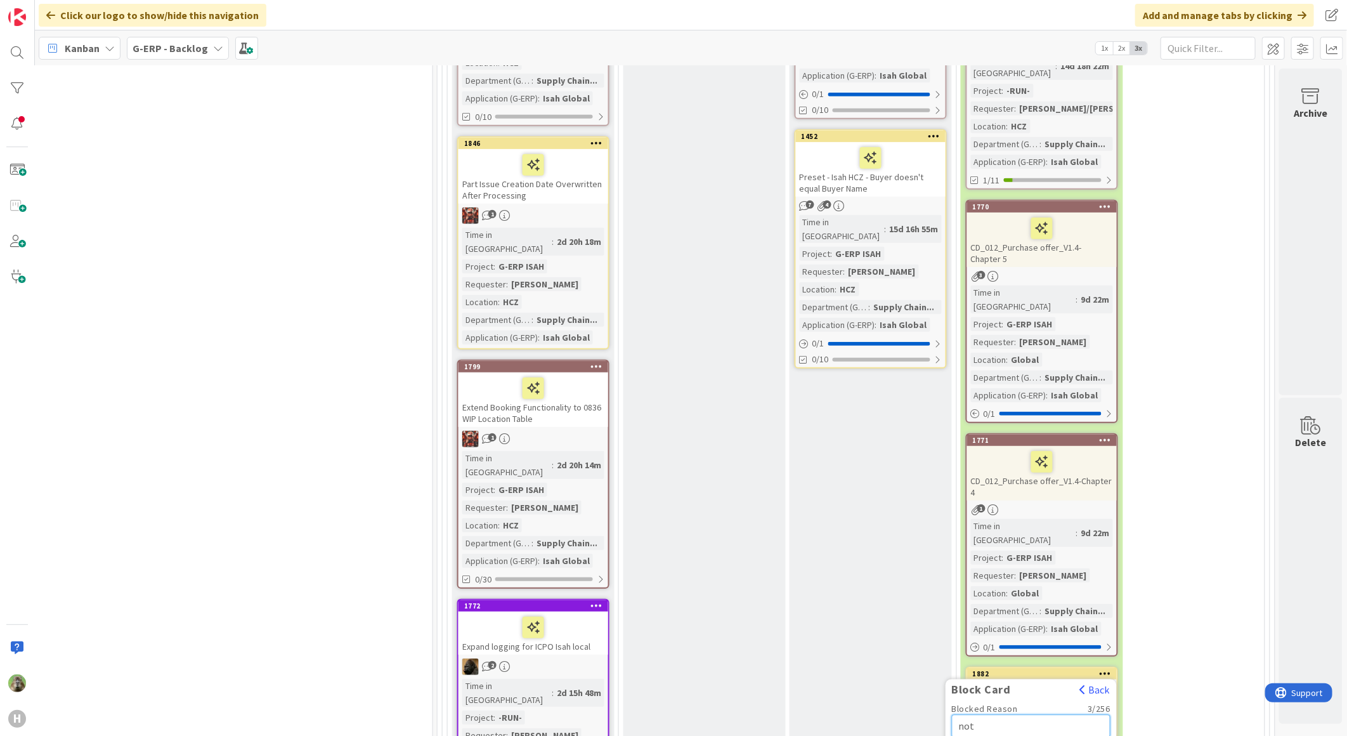
type textarea "no"
type textarea "x"
type textarea "n"
type textarea "x"
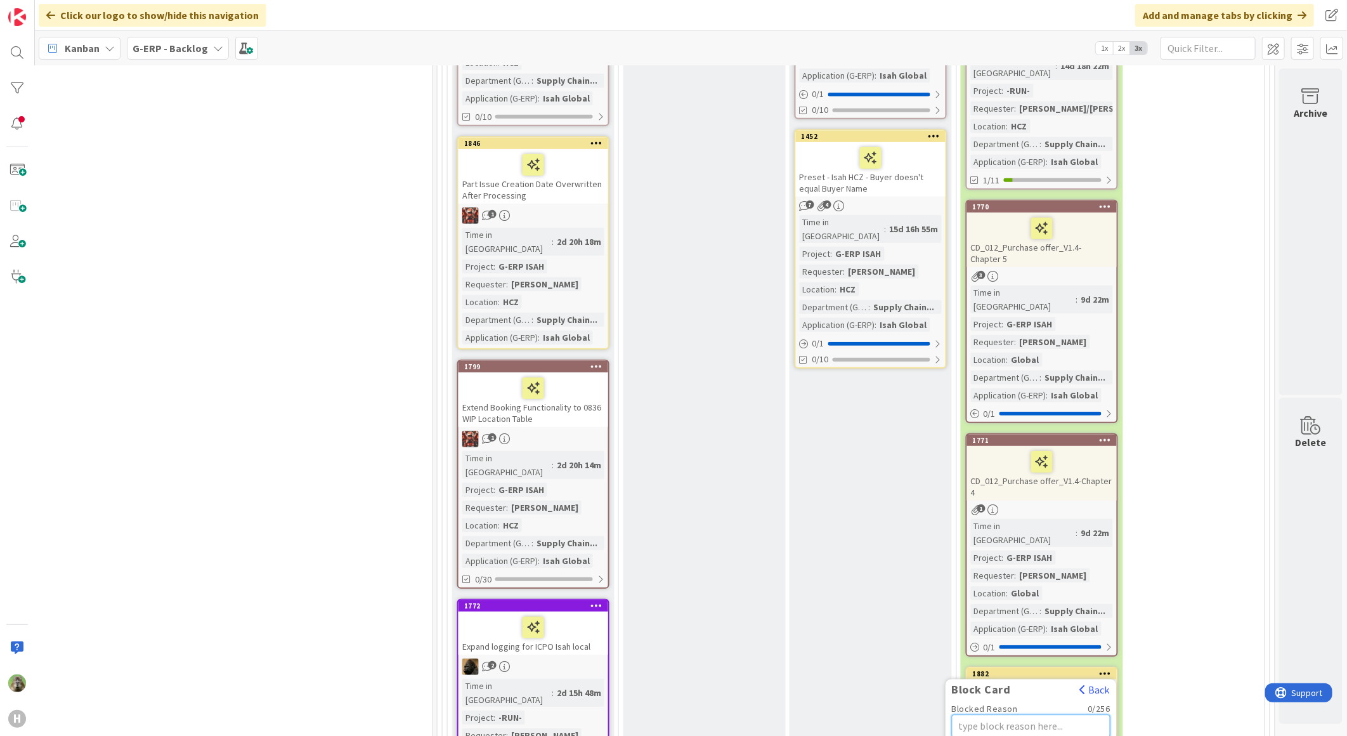
type textarea "C"
type textarea "x"
type textarea "Ca"
type textarea "x"
type textarea "Can"
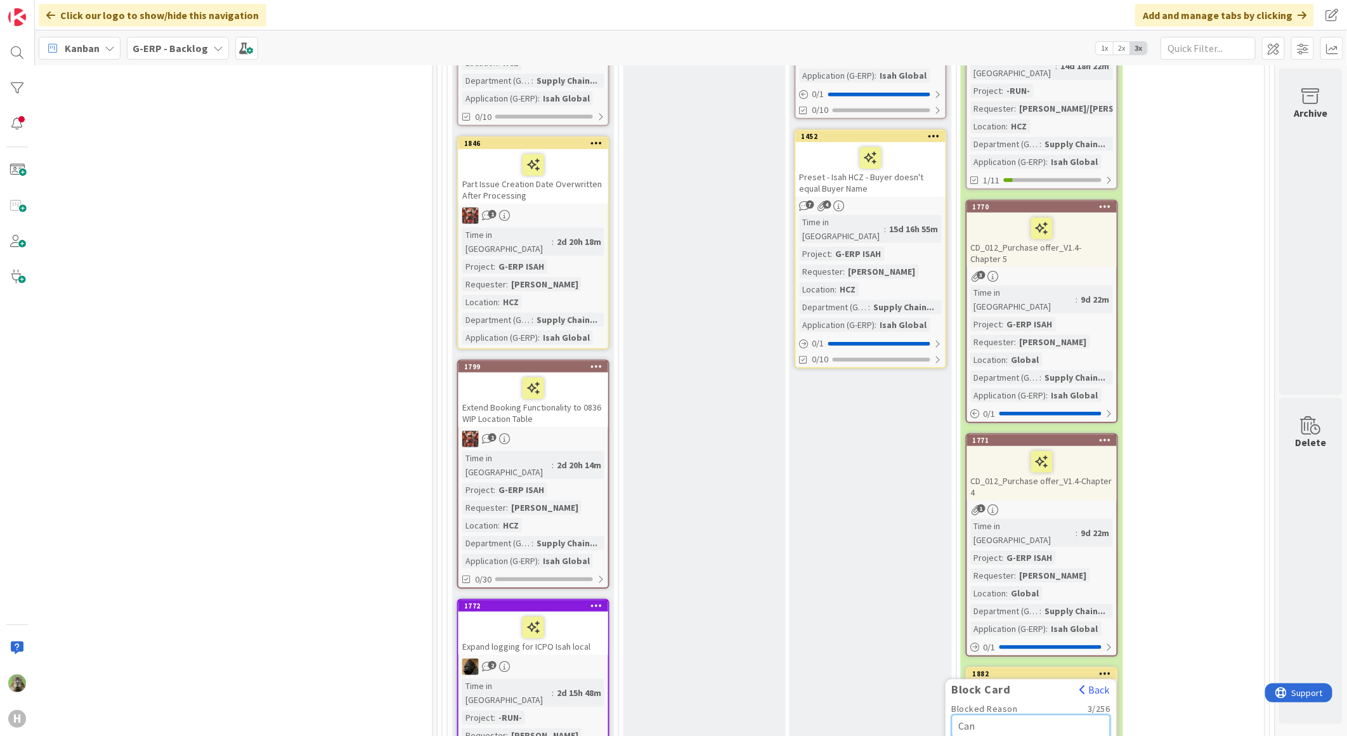
type textarea "x"
type textarea "Can"
type textarea "x"
type textarea "Can"
type textarea "x"
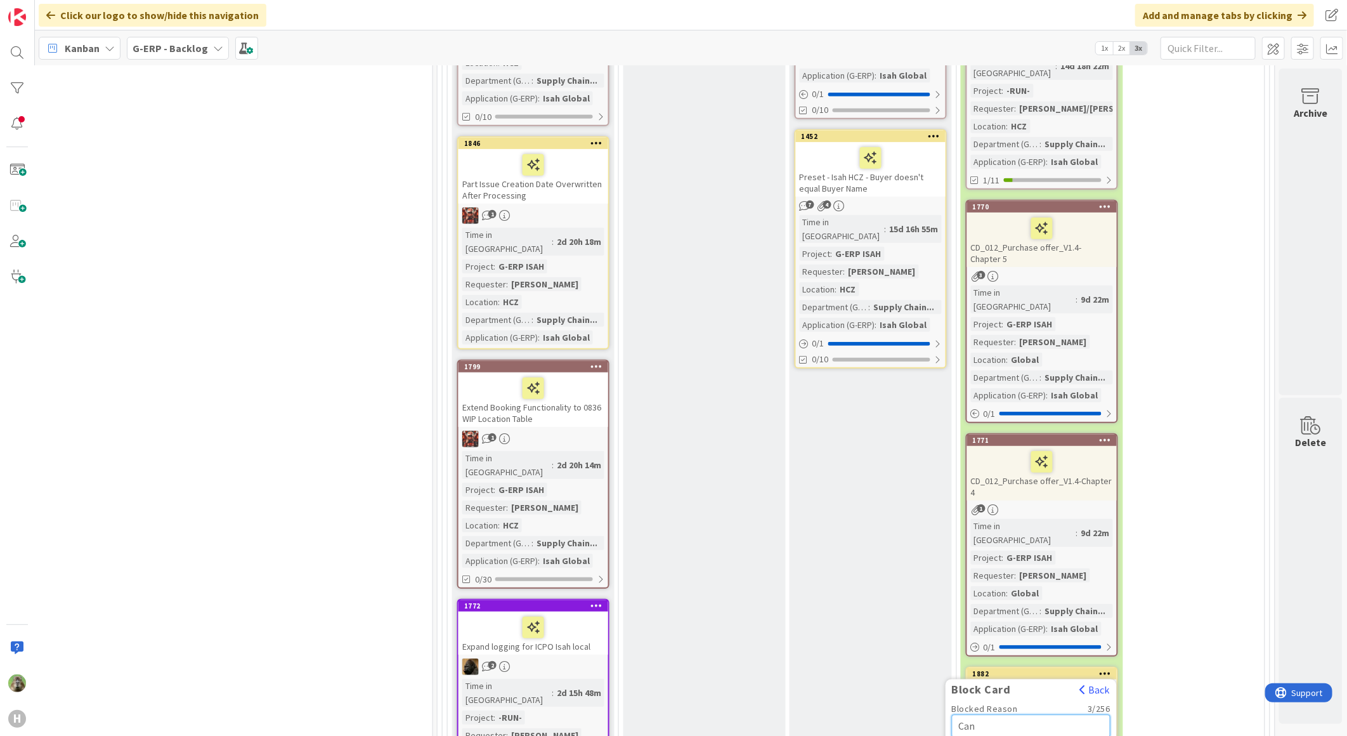
type textarea "Ca"
type textarea "x"
type textarea "C"
type textarea "x"
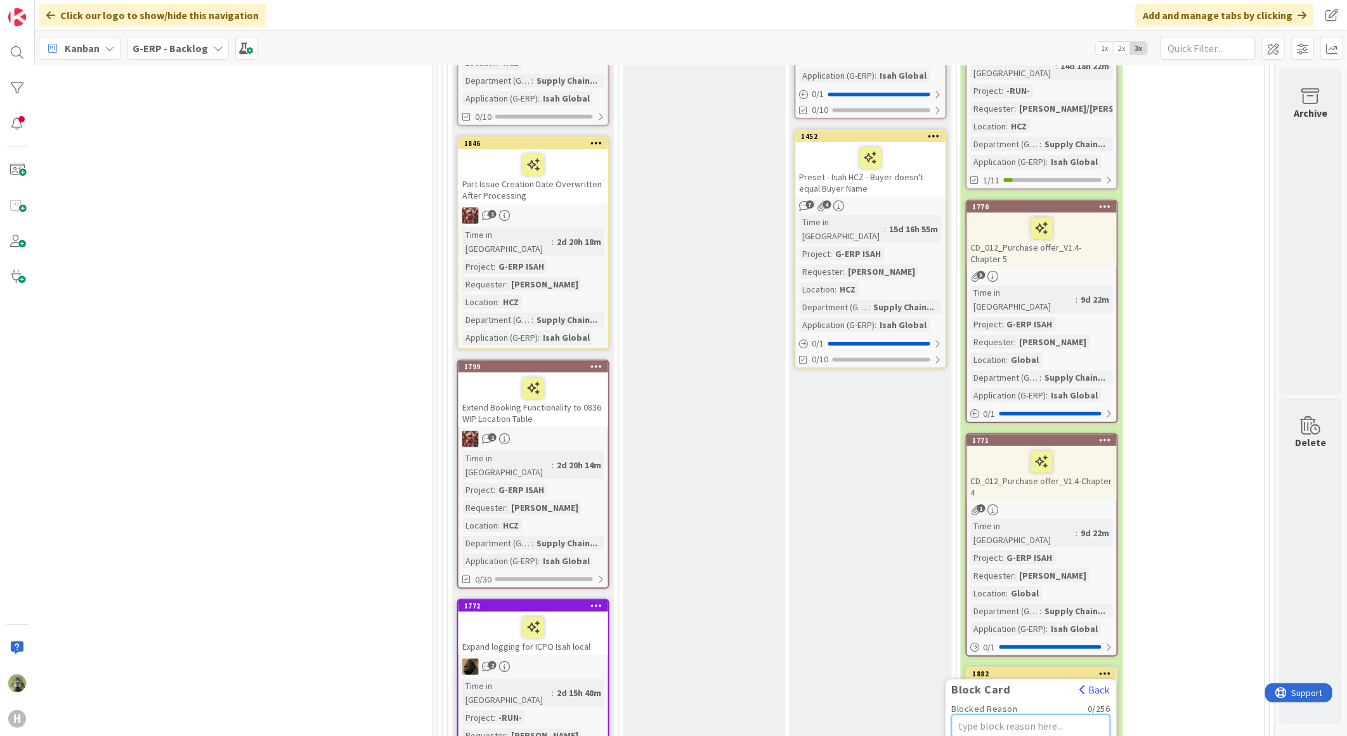
type textarea "S"
type textarea "x"
type textarea "Sa"
type textarea "x"
type textarea "Sat"
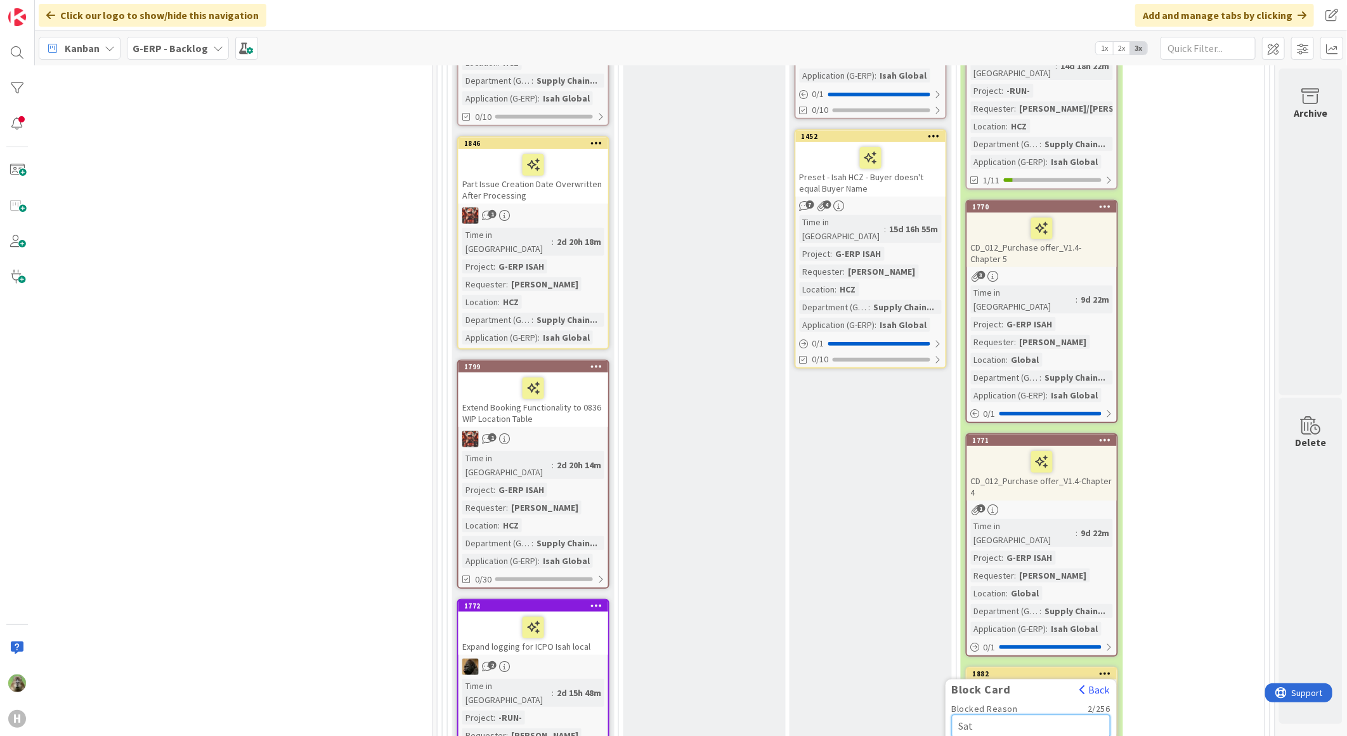
type textarea "x"
type textarea "Satt"
type textarea "x"
type textarea "Sattt"
type textarea "x"
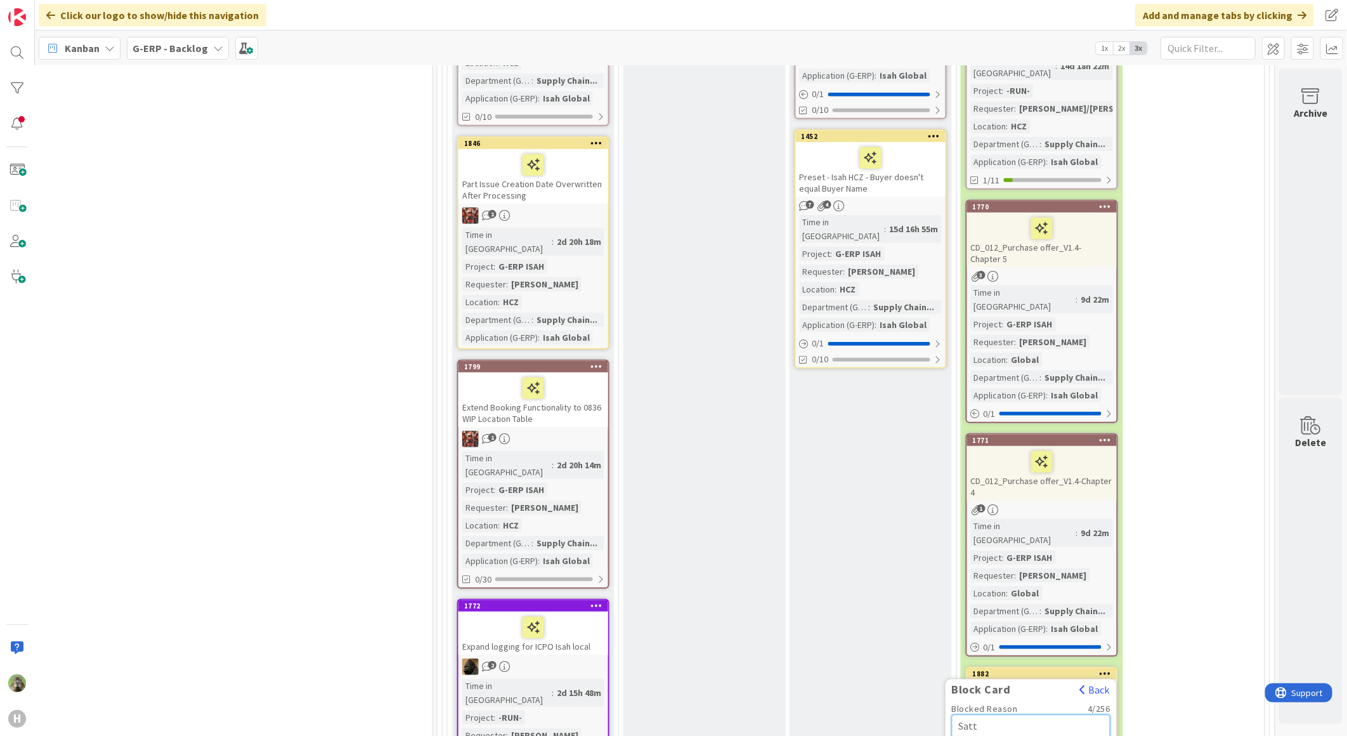
type textarea "Satts"
type textarea "x"
type textarea "Sattsto"
type textarea "x"
type textarea "Sattstor"
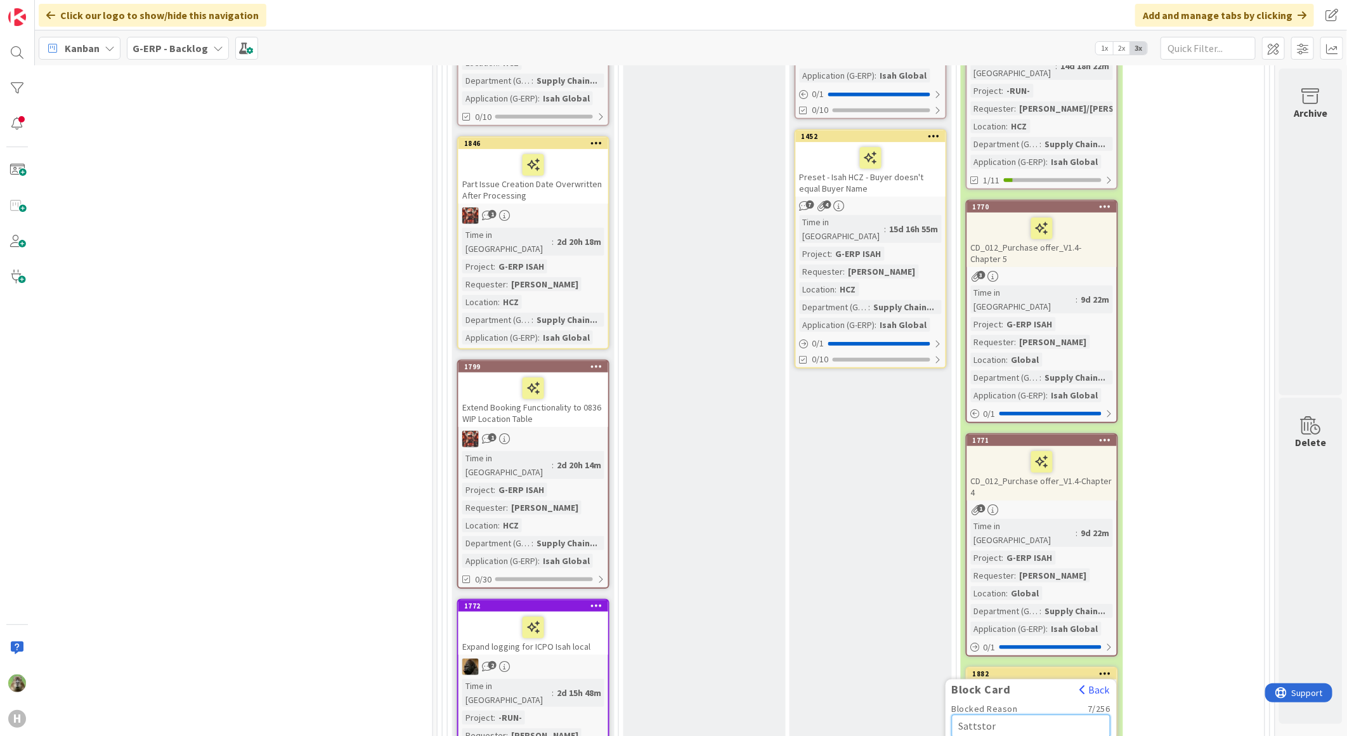
type textarea "x"
type textarea "Sattstore"
type textarea "x"
type textarea "Sattstore T"
type textarea "x"
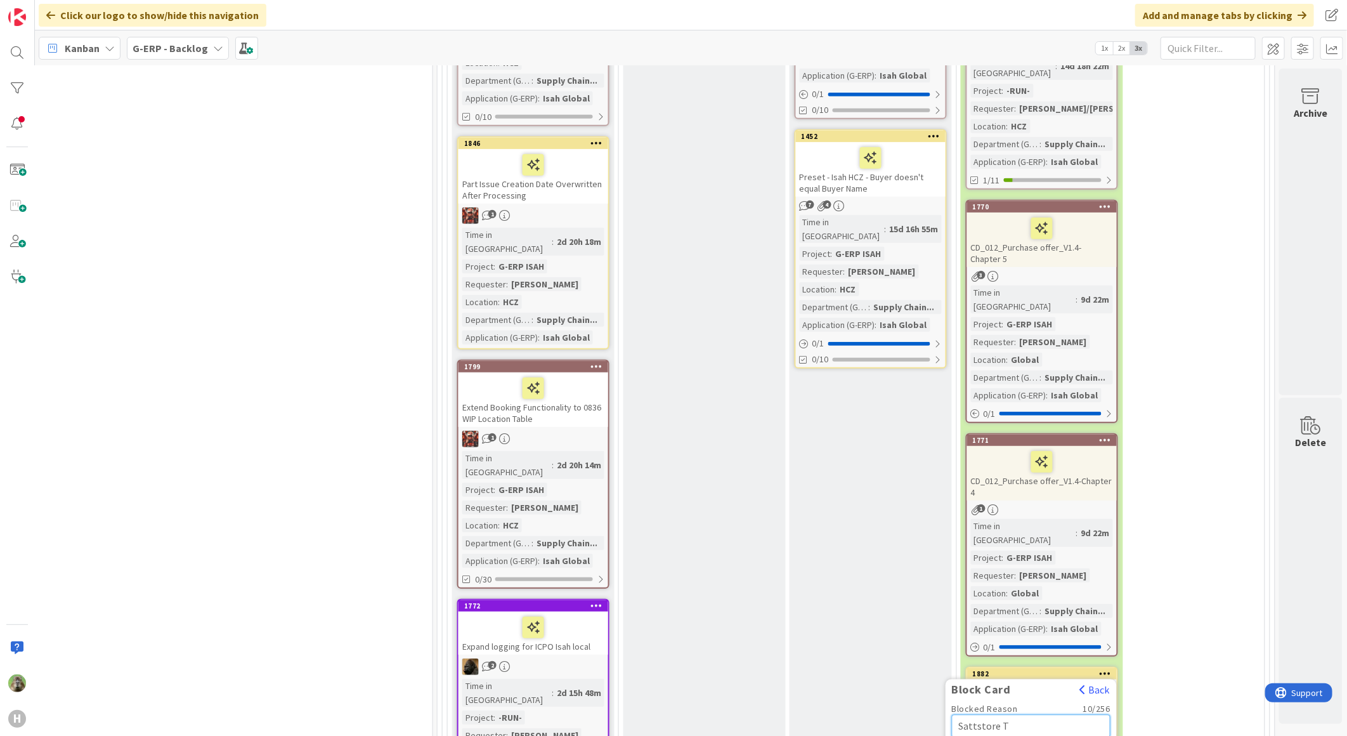
type textarea "Sattstore Te"
type textarea "x"
type textarea "Sattstore Tes"
type textarea "x"
type textarea "Sattstore Test"
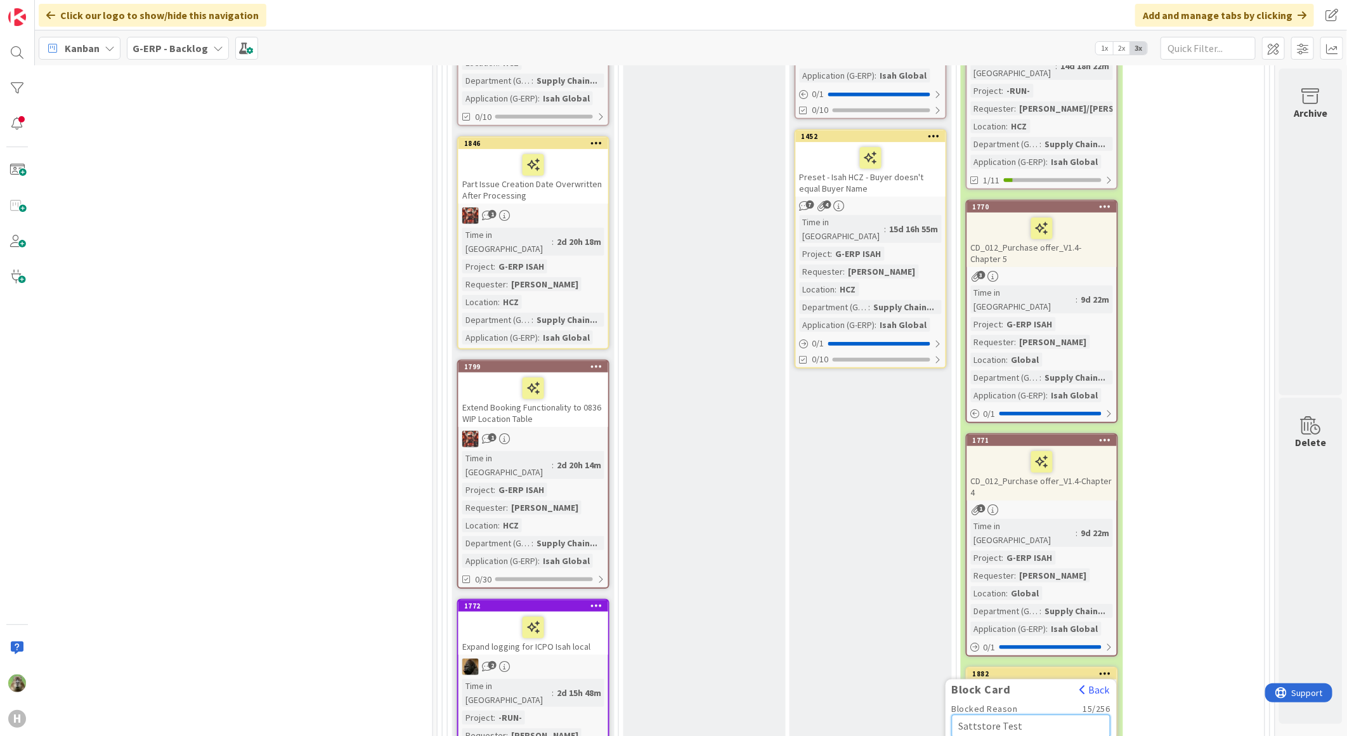
type textarea "x"
type textarea "Sattstore Test n"
type textarea "x"
type textarea "Sattstore Test no"
type textarea "x"
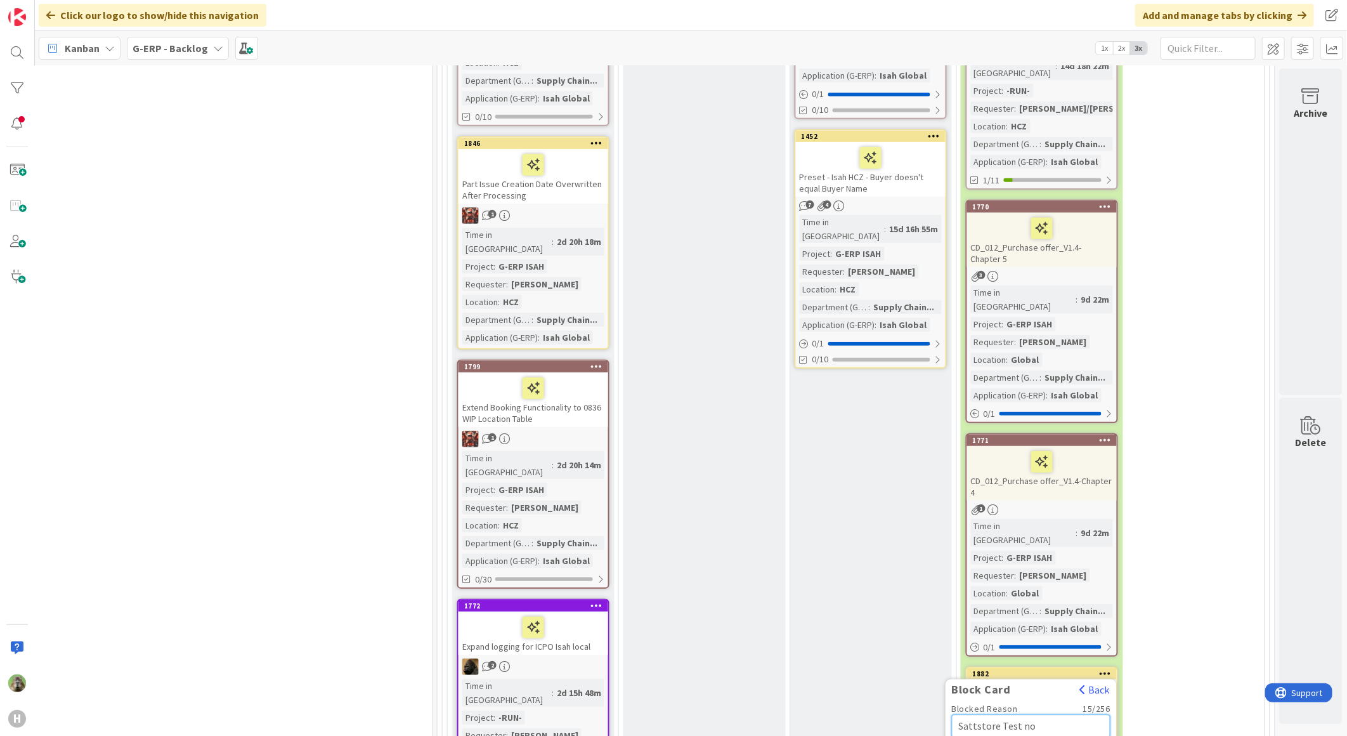
type textarea "Sattstore Test not"
type textarea "x"
type textarea "Sattstore Test not"
type textarea "x"
type textarea "Sattstore Test not"
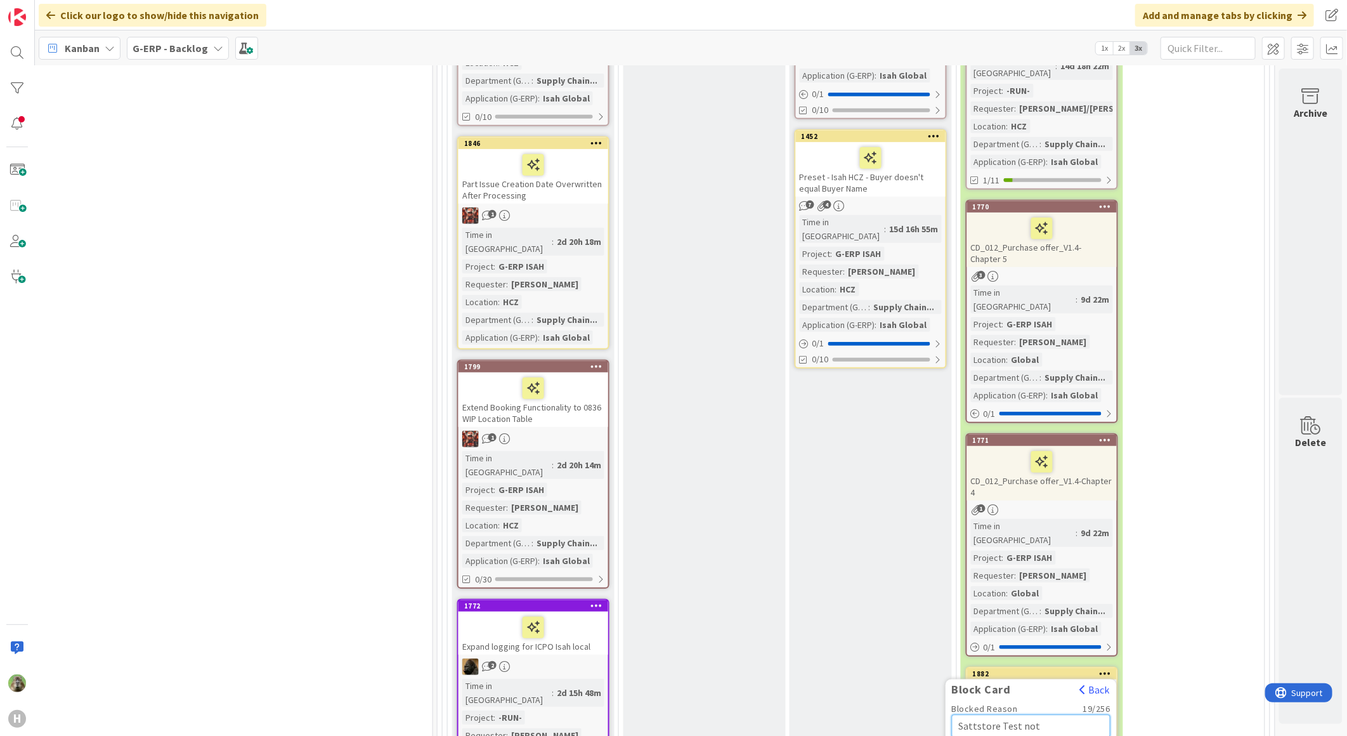
type textarea "x"
type textarea "Sattstore Test no"
type textarea "x"
type textarea "Sattstore Test n"
type textarea "x"
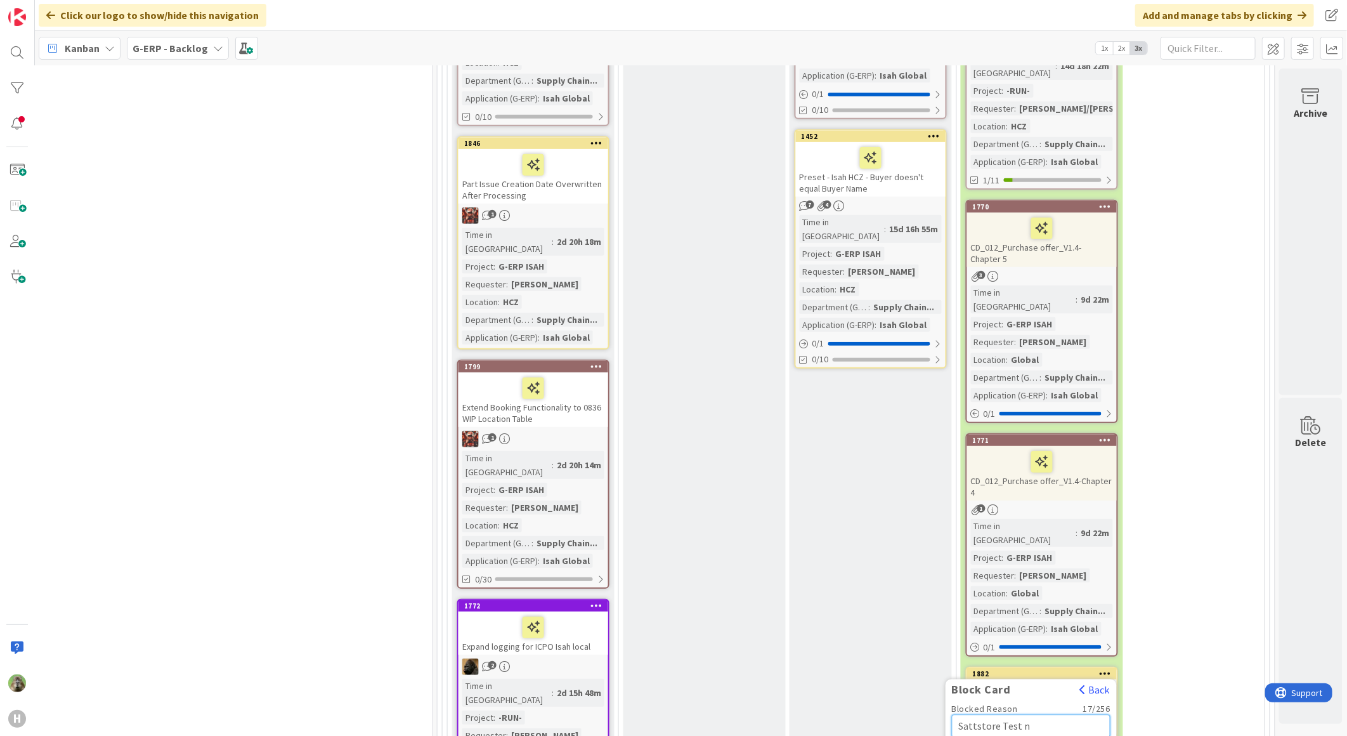
type textarea "Sattstore Test"
type textarea "x"
type textarea "Sattstore Test e"
type textarea "x"
type textarea "Sattstore Test en"
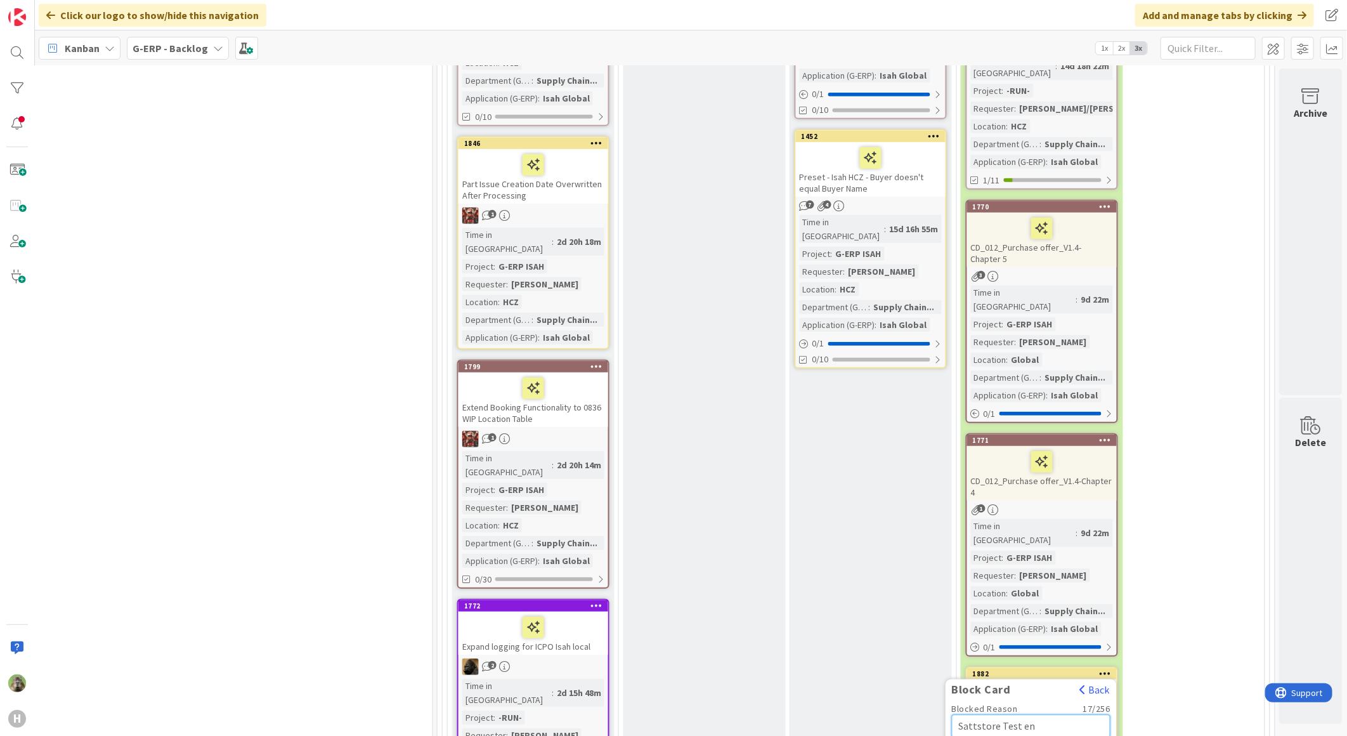
type textarea "x"
type textarea "Sattstore Test env"
type textarea "x"
type textarea "Sattstore Test env"
type textarea "x"
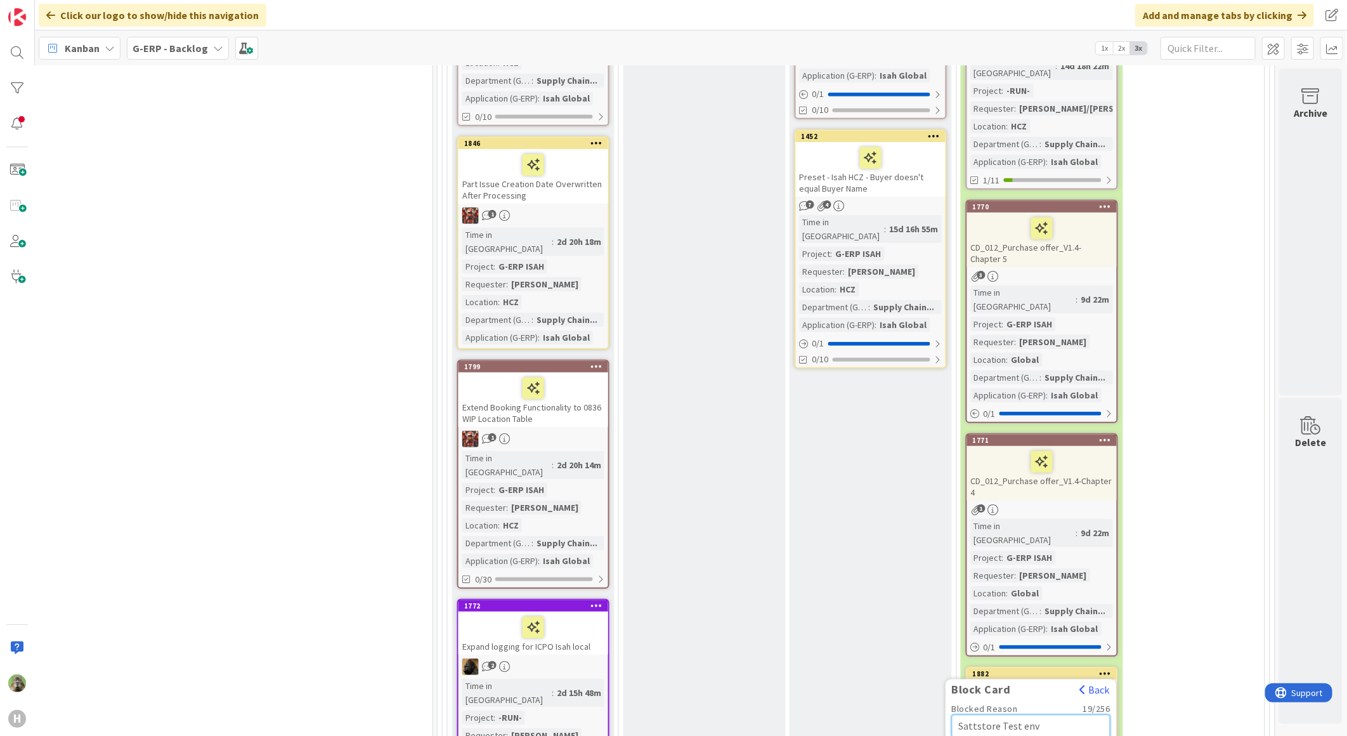
type textarea "Sattstore Test env n"
type textarea "x"
type textarea "Sattstore Test env not"
type textarea "x"
type textarea "Sattstore Test env not r"
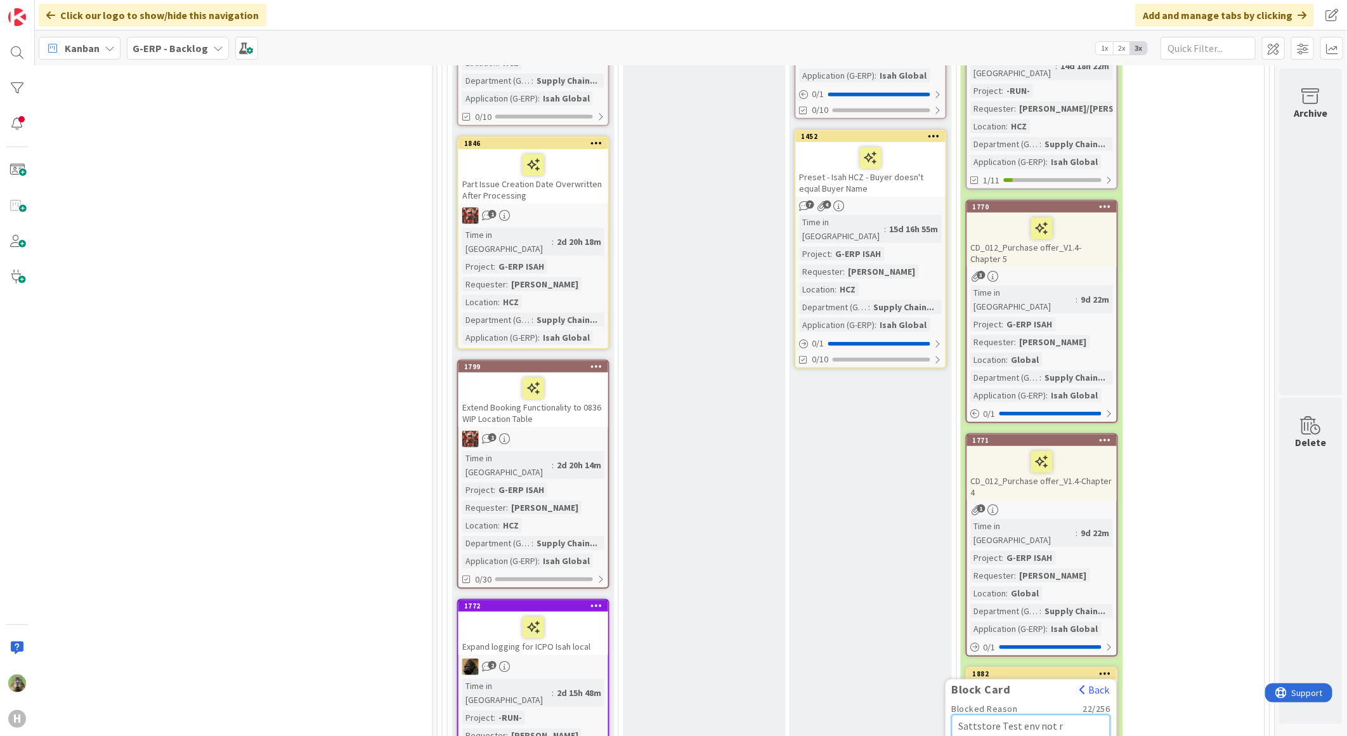
type textarea "x"
type textarea "Sattstore Test env not re"
type textarea "x"
type textarea "Sattstore Test env not rea"
type textarea "x"
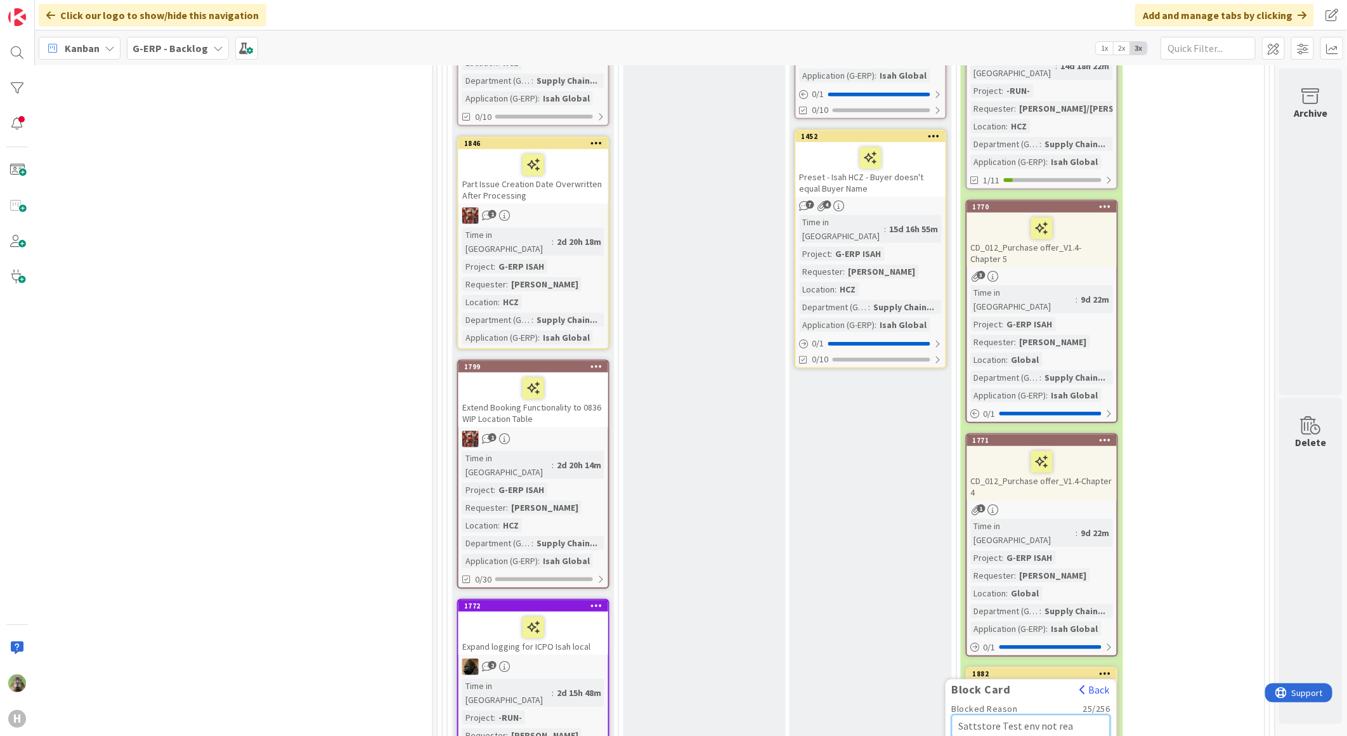
type textarea "Sattstore Test env not read"
type textarea "x"
type textarea "Sattstore Test env not ready"
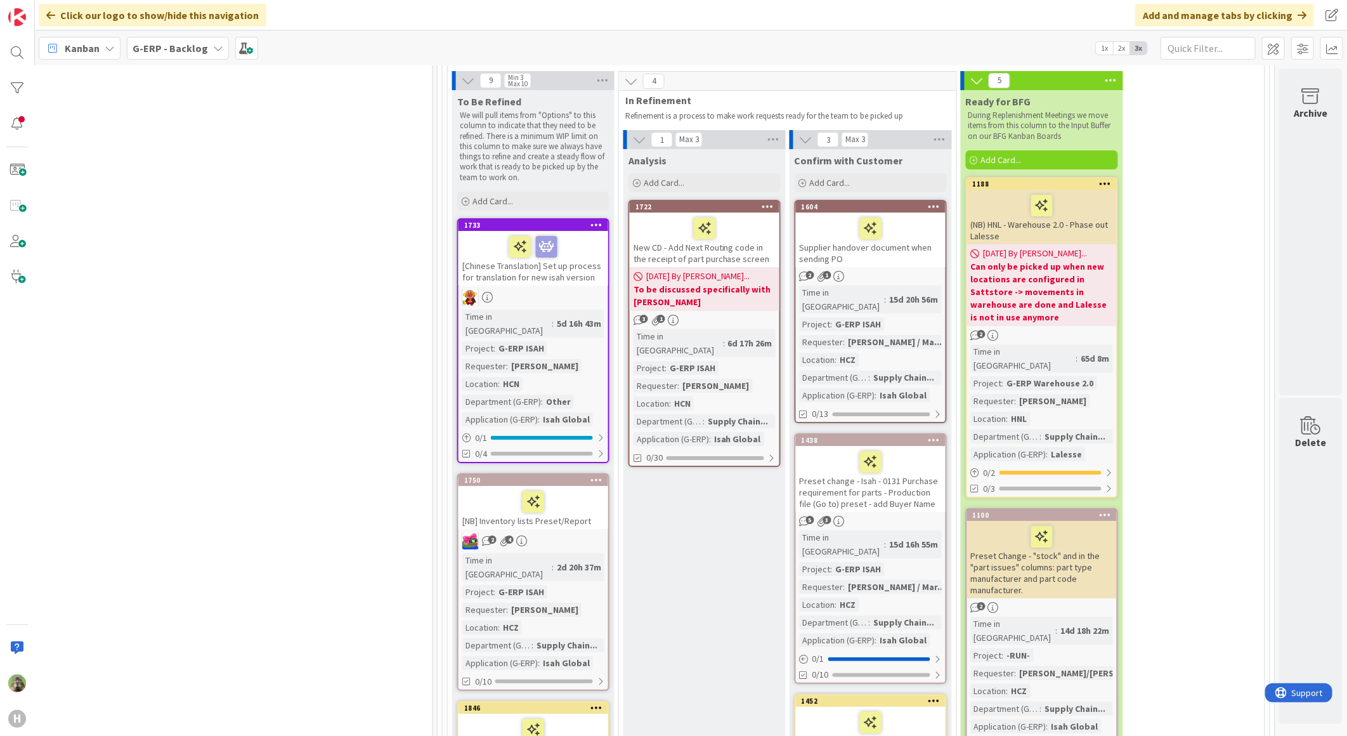
scroll to position [2747, 836]
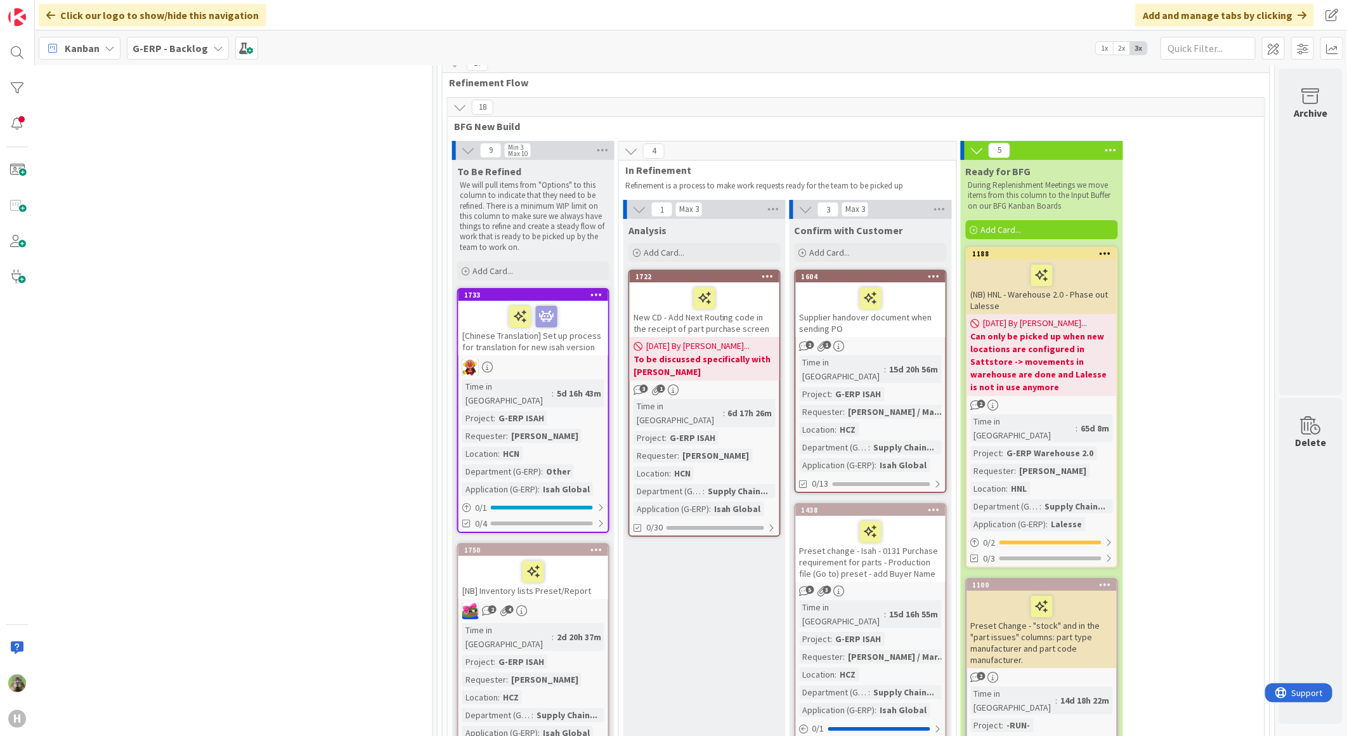
click at [895, 282] on div "Supplier handover document when sending PO" at bounding box center [871, 309] width 150 height 55
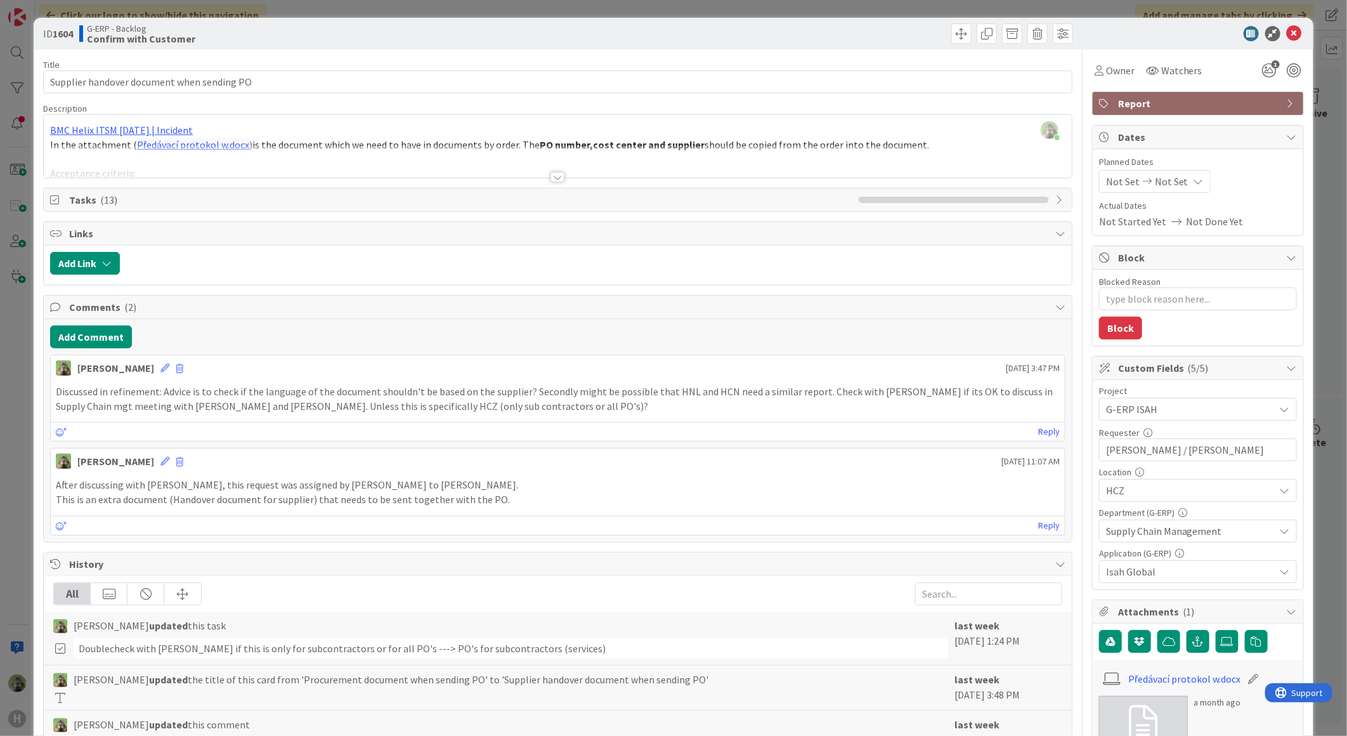
click at [601, 168] on div at bounding box center [558, 161] width 1028 height 32
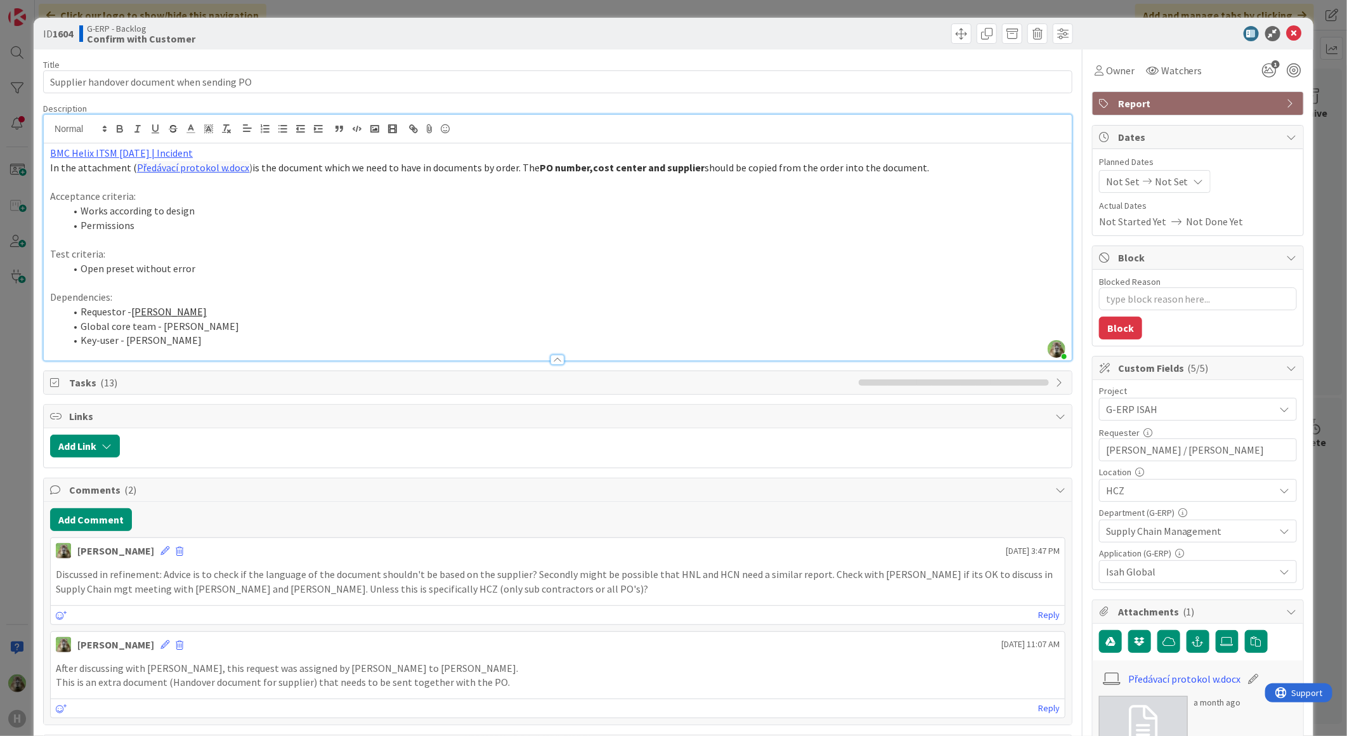
click at [23, 409] on div "ID 1604 G-ERP - Backlog Confirm with Customer Title 42 / 128 Supplier handover …" at bounding box center [673, 368] width 1347 height 736
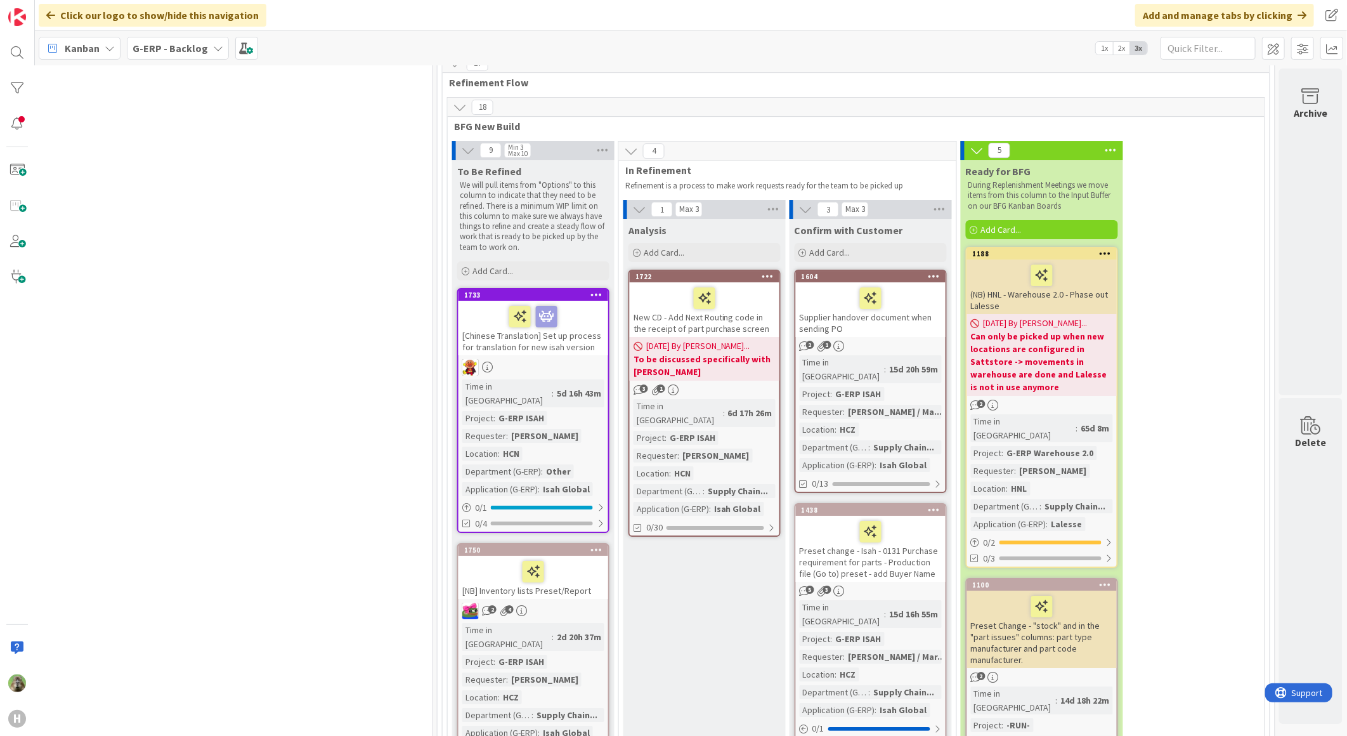
click at [919, 285] on div at bounding box center [871, 298] width 142 height 27
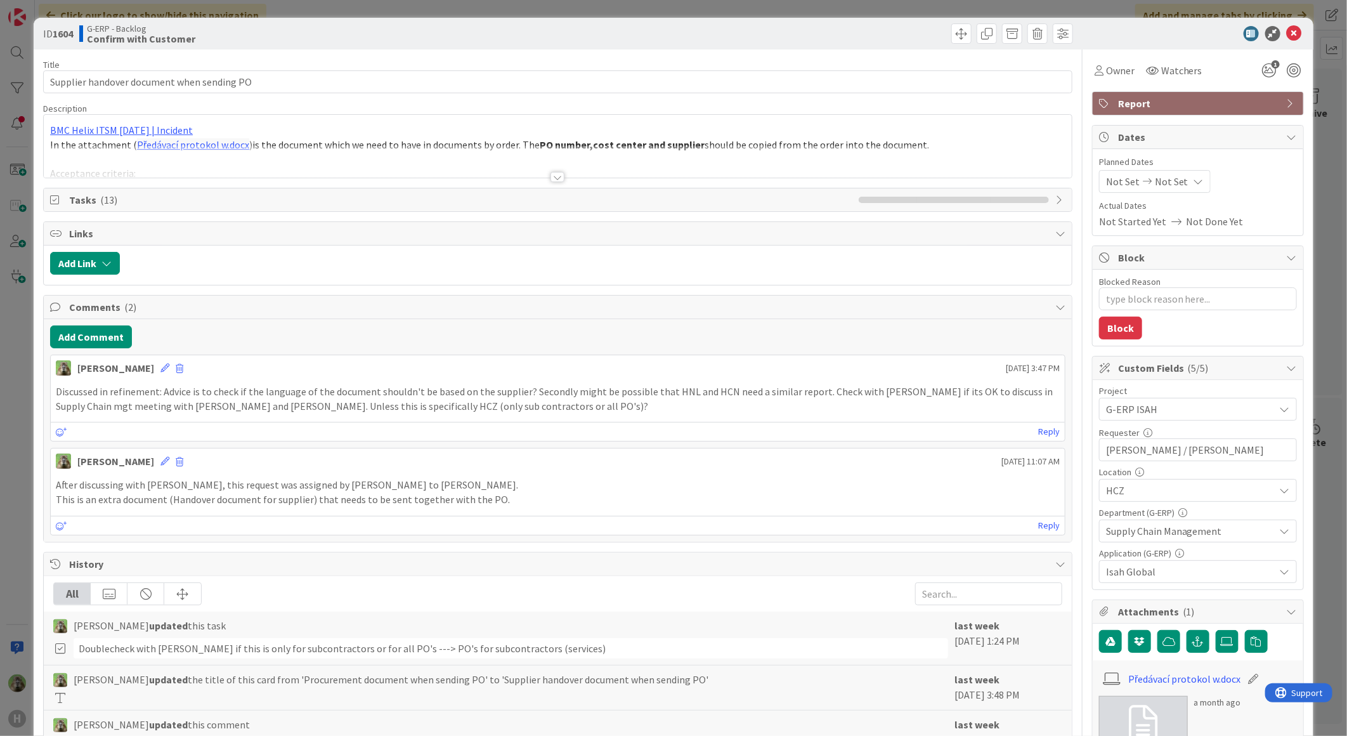
click at [17, 330] on div "ID 1604 G-ERP - Backlog Confirm with Customer Title 42 / 128 Supplier handover …" at bounding box center [673, 368] width 1347 height 736
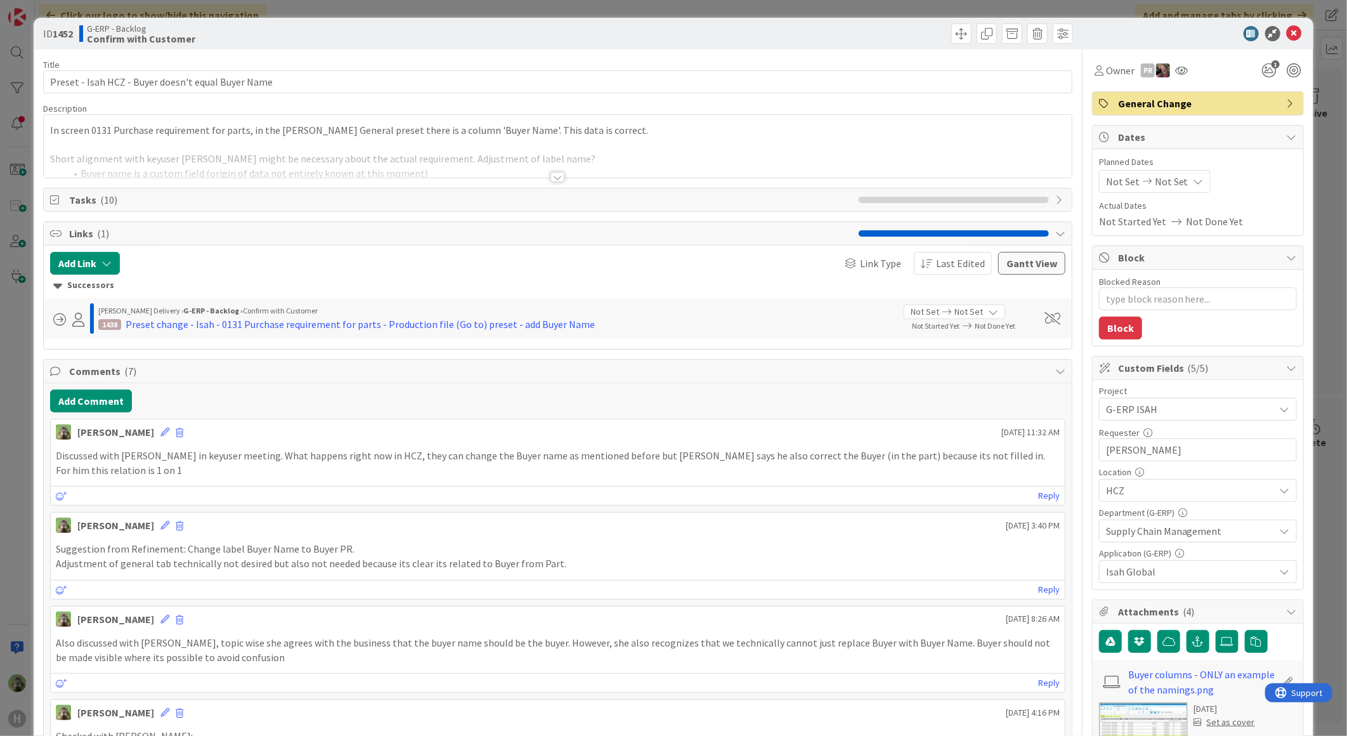
type textarea "x"
click at [119, 396] on button "Add Comment" at bounding box center [91, 400] width 82 height 23
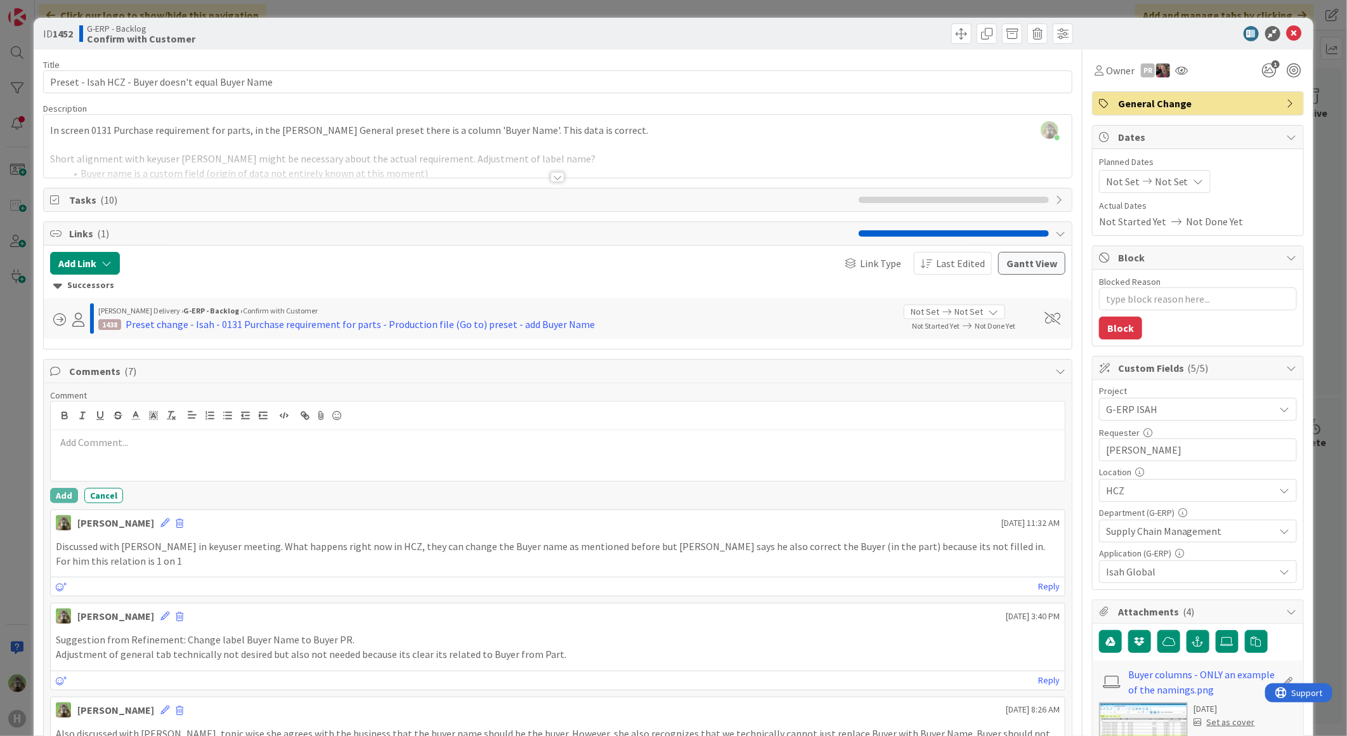
click at [138, 525] on div "[PERSON_NAME] [DATE] 11:32 AM" at bounding box center [558, 520] width 1014 height 20
click at [148, 526] on div "[PERSON_NAME] [DATE] 11:32 AM" at bounding box center [558, 520] width 1014 height 20
click at [160, 522] on icon at bounding box center [164, 522] width 9 height 9
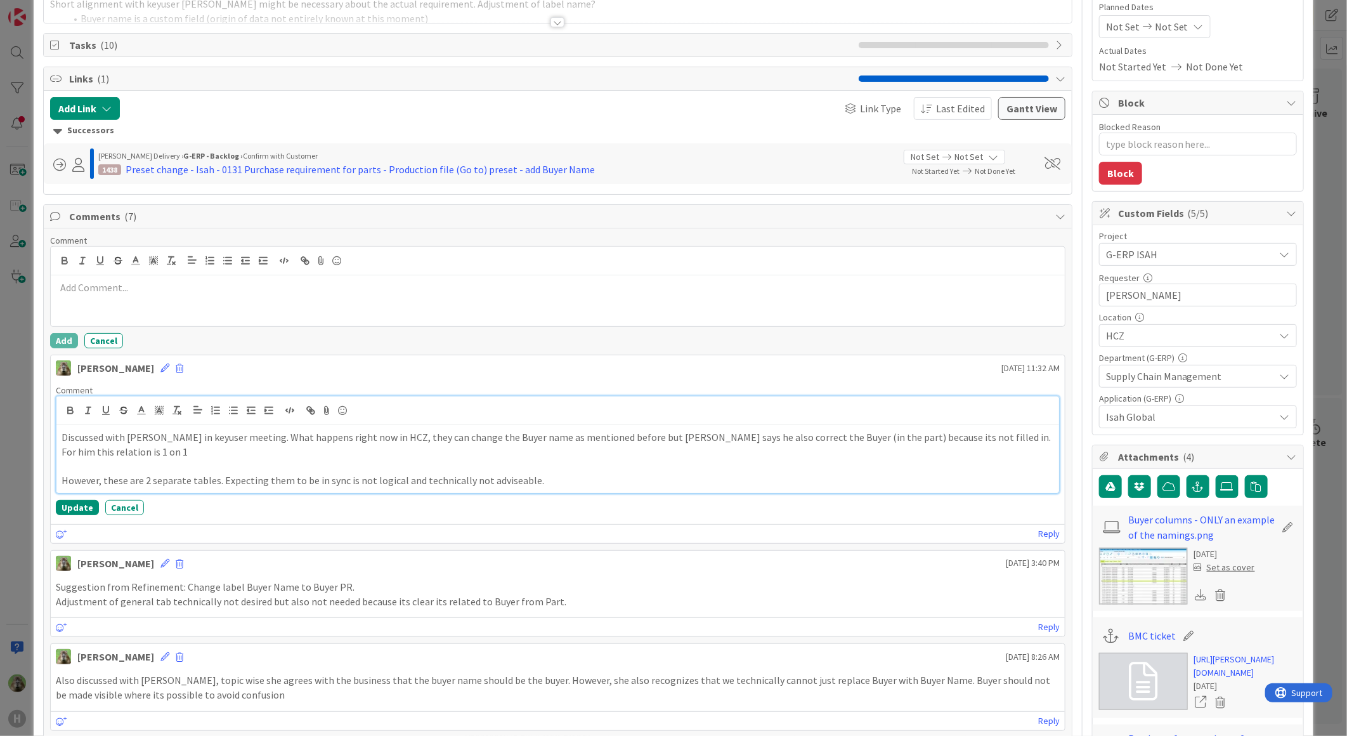
scroll to position [282, 0]
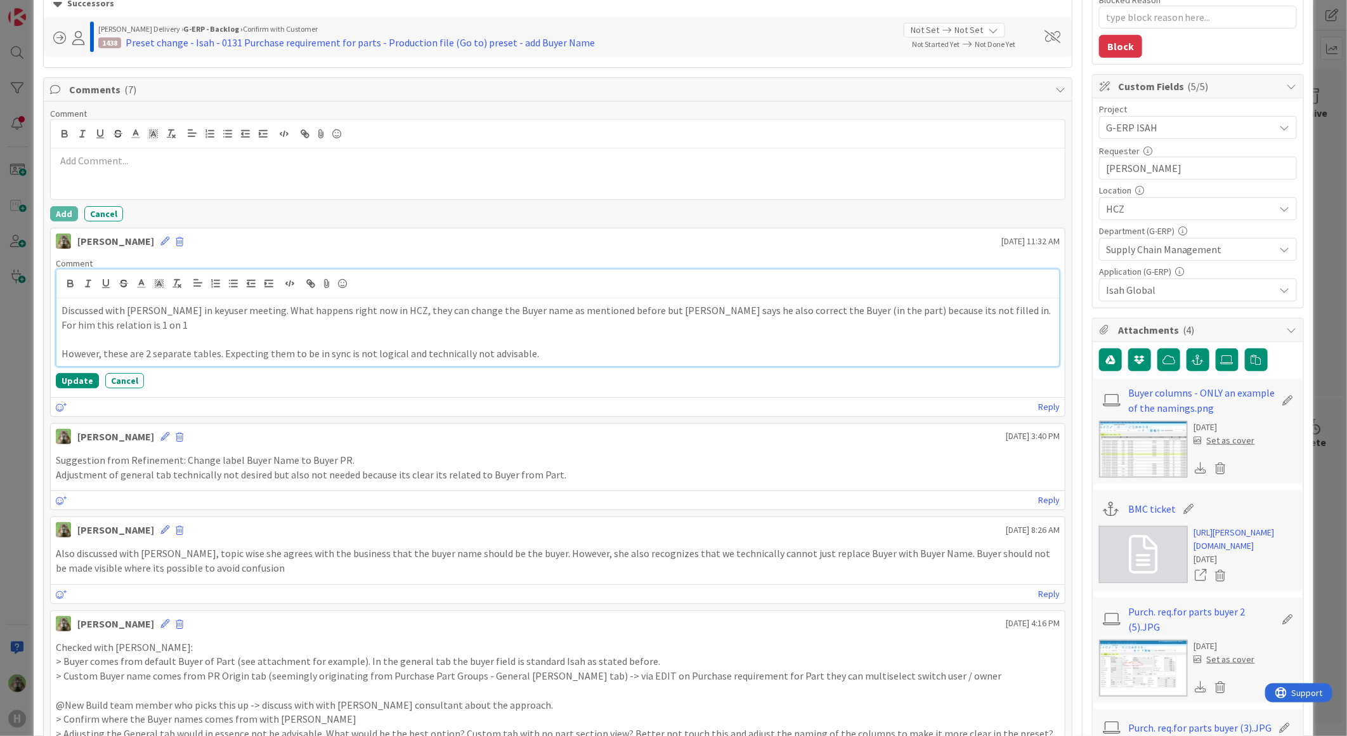
click at [559, 347] on p "However, these are 2 separate tables. Expecting them to be in sync is not logic…" at bounding box center [558, 353] width 992 height 15
click at [67, 375] on button "Update" at bounding box center [77, 380] width 43 height 15
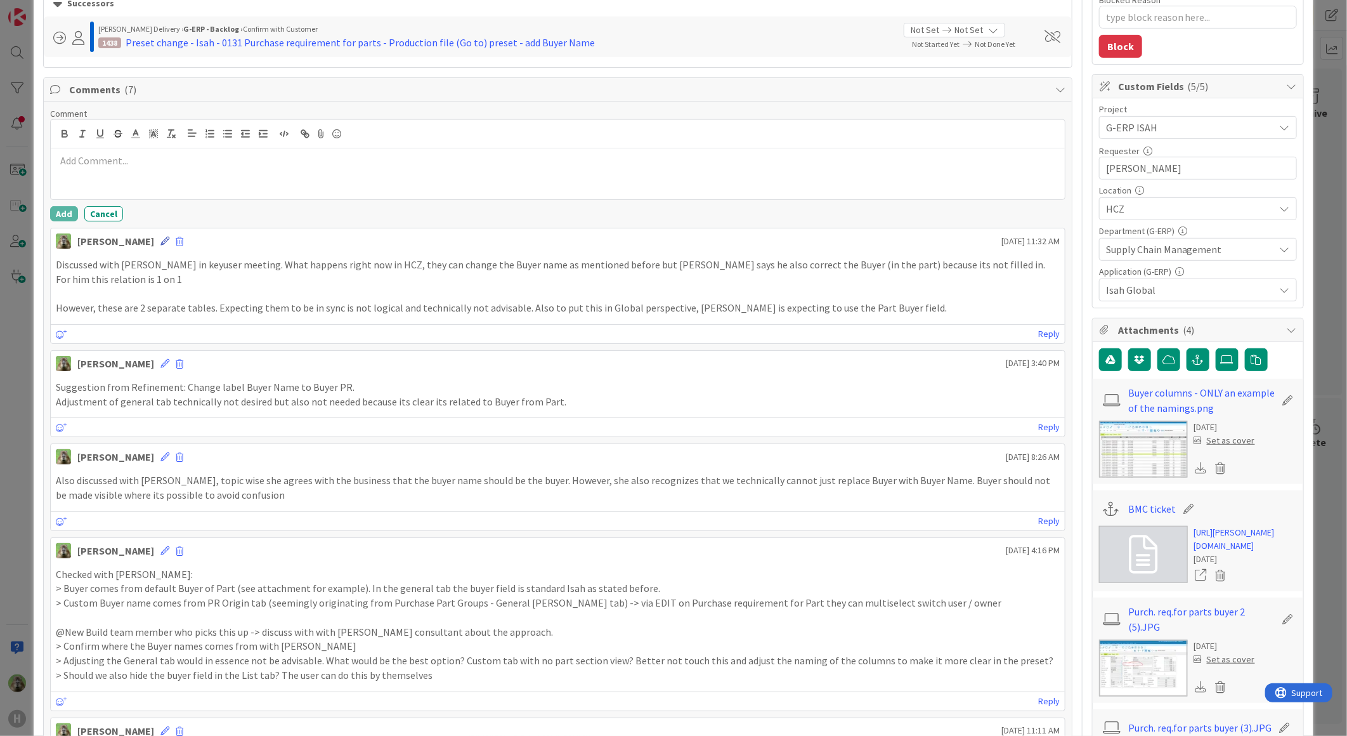
click at [160, 242] on icon at bounding box center [164, 241] width 9 height 9
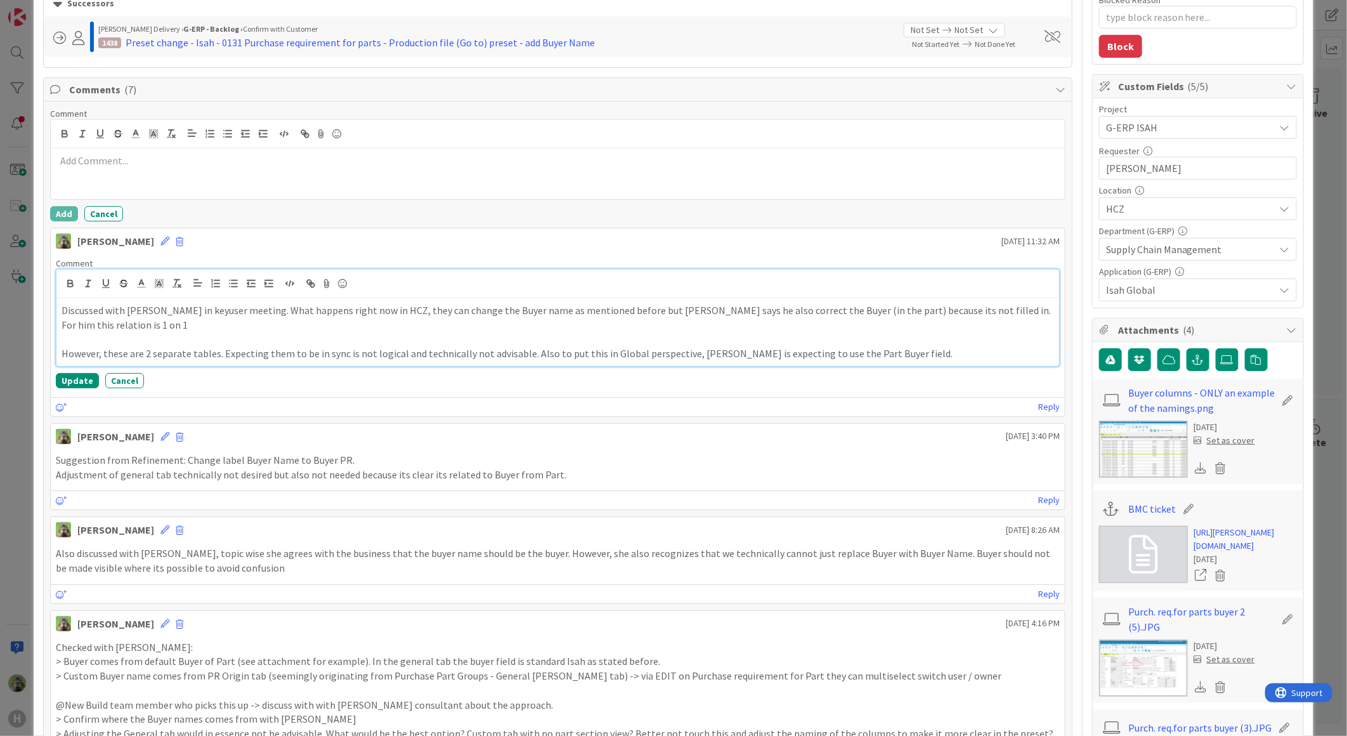
click at [518, 357] on p "However, these are 2 separate tables. Expecting them to be in sync is not logic…" at bounding box center [558, 353] width 992 height 15
click at [66, 383] on button "Update" at bounding box center [77, 380] width 43 height 15
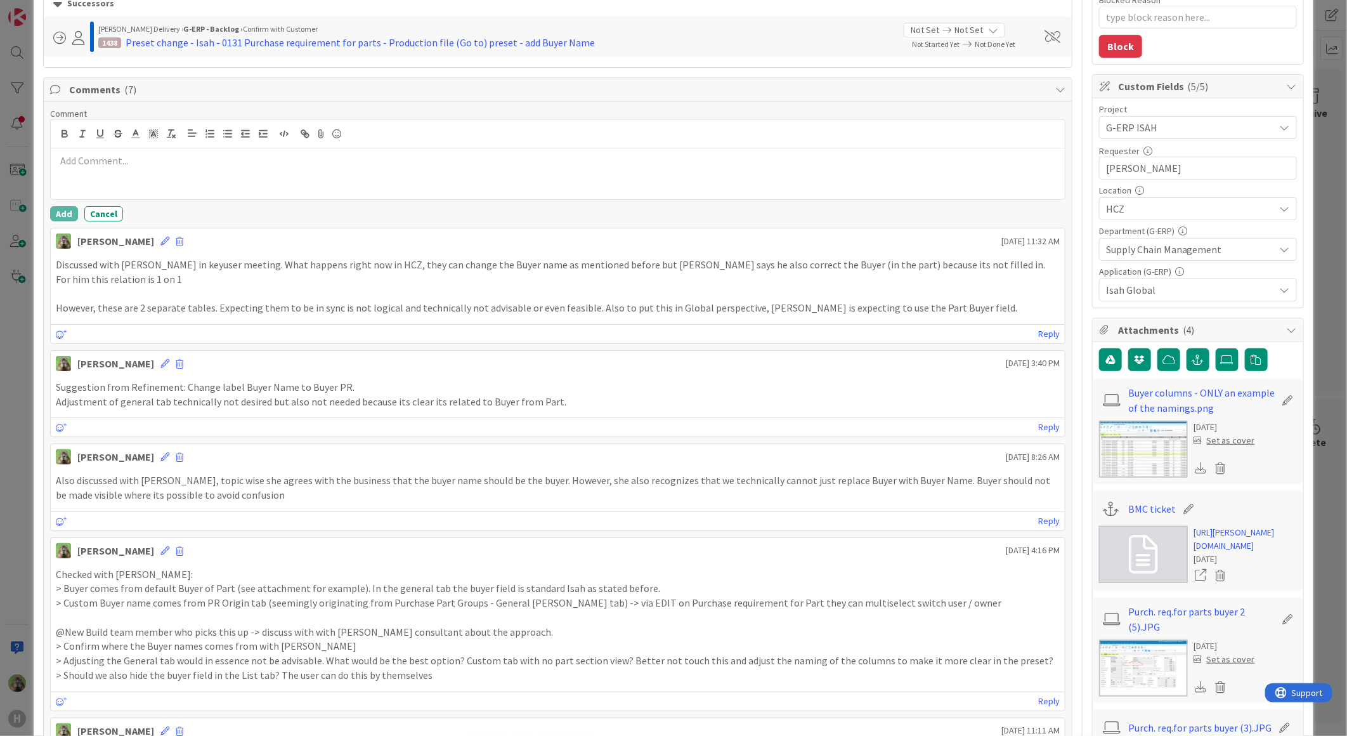
type textarea "x"
click at [142, 246] on div "[PERSON_NAME] [DATE] 11:32 AM" at bounding box center [558, 238] width 1014 height 20
click at [1247, 549] on link "[URL][PERSON_NAME][DOMAIN_NAME]" at bounding box center [1245, 539] width 103 height 27
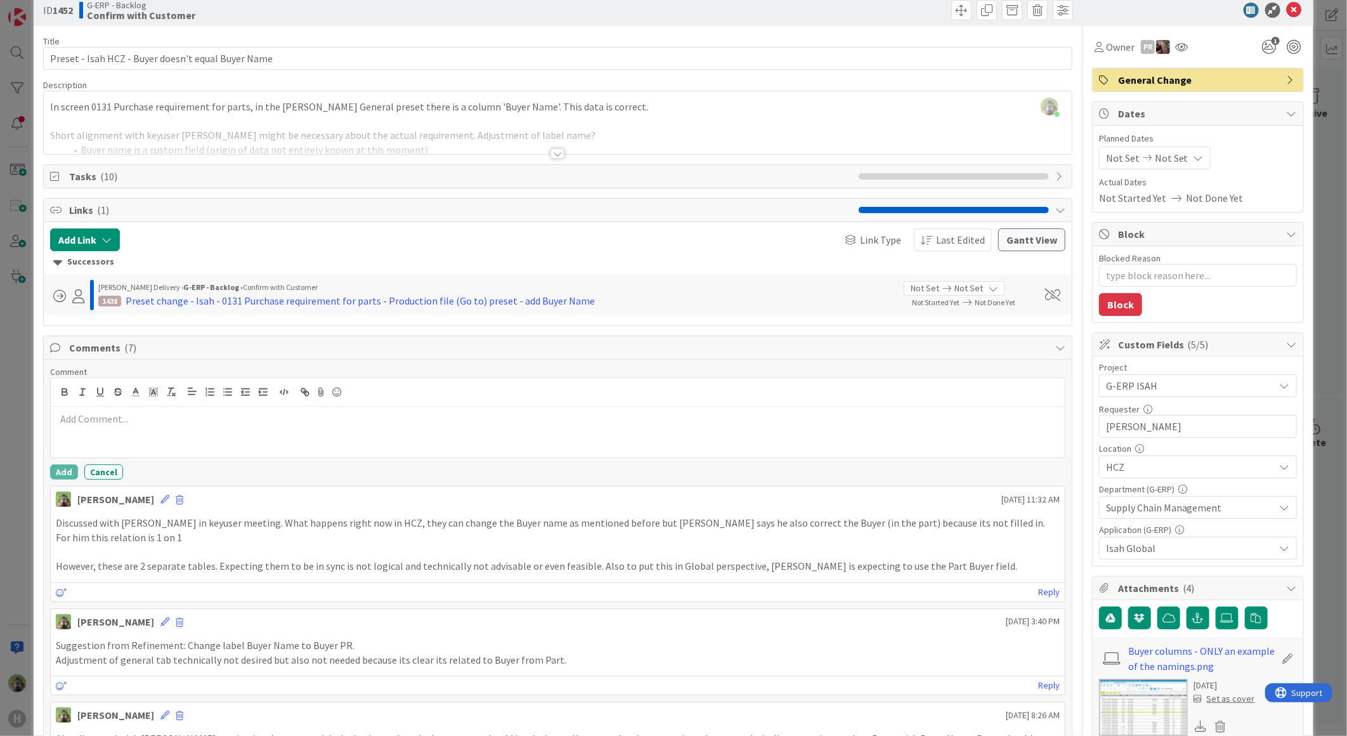
scroll to position [0, 0]
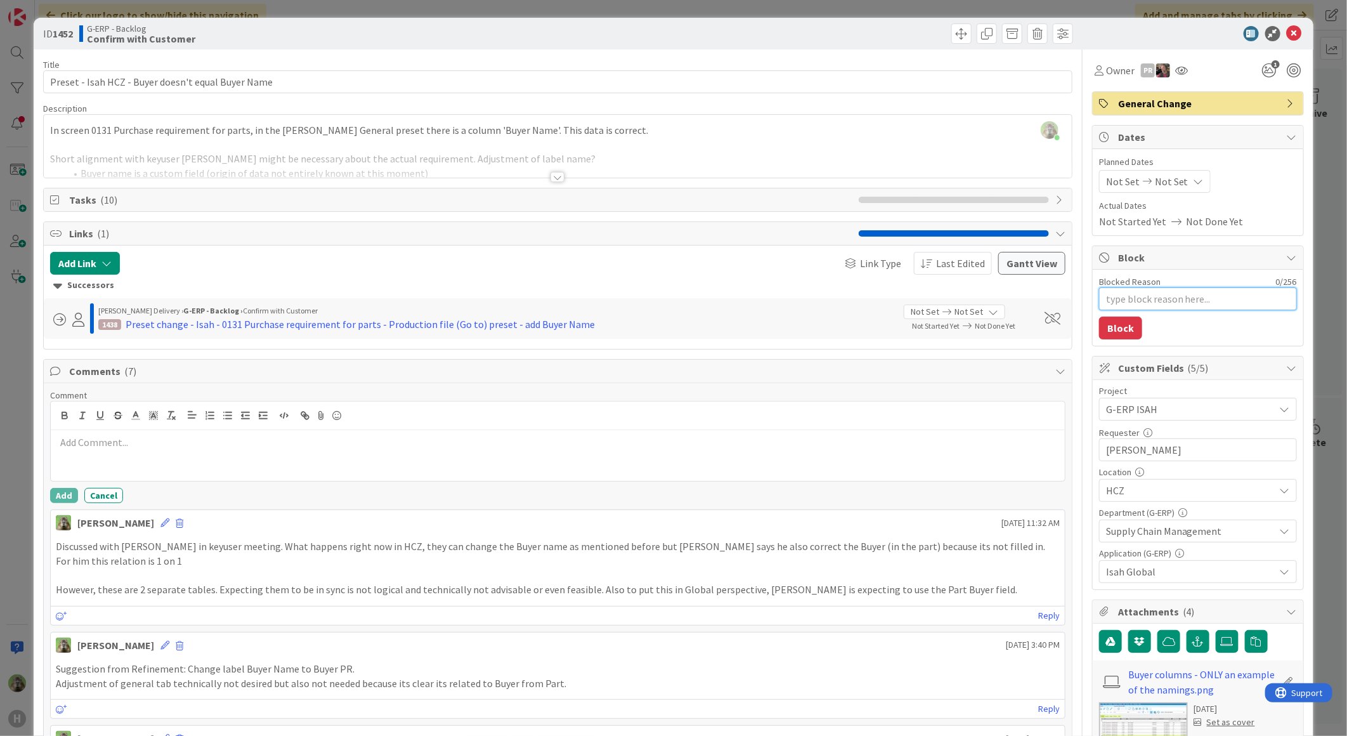
click at [1123, 305] on textarea "Blocked Reason" at bounding box center [1198, 298] width 198 height 23
click at [618, 154] on div at bounding box center [558, 161] width 1028 height 32
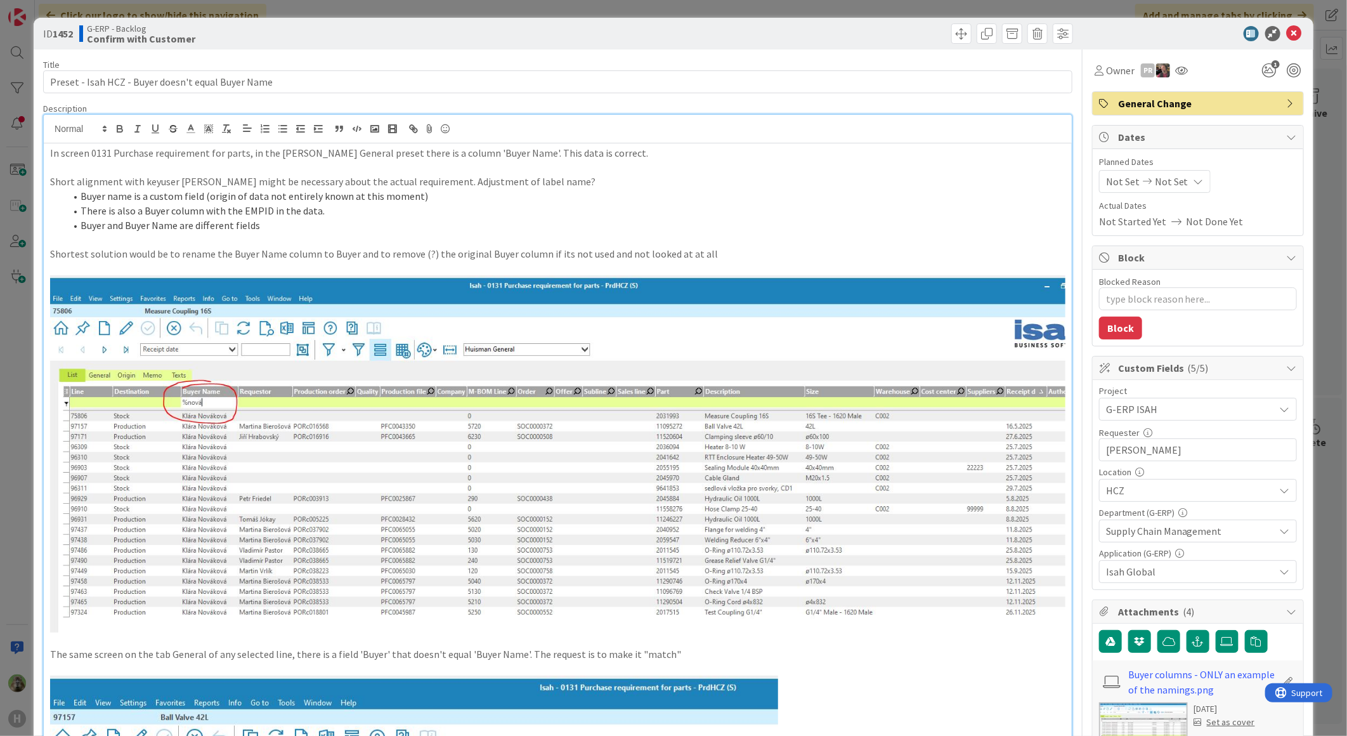
click at [15, 372] on div "ID 1452 G-ERP - Backlog Confirm with Customer Title 50 / 128 Preset - Isah HCZ …" at bounding box center [673, 368] width 1347 height 736
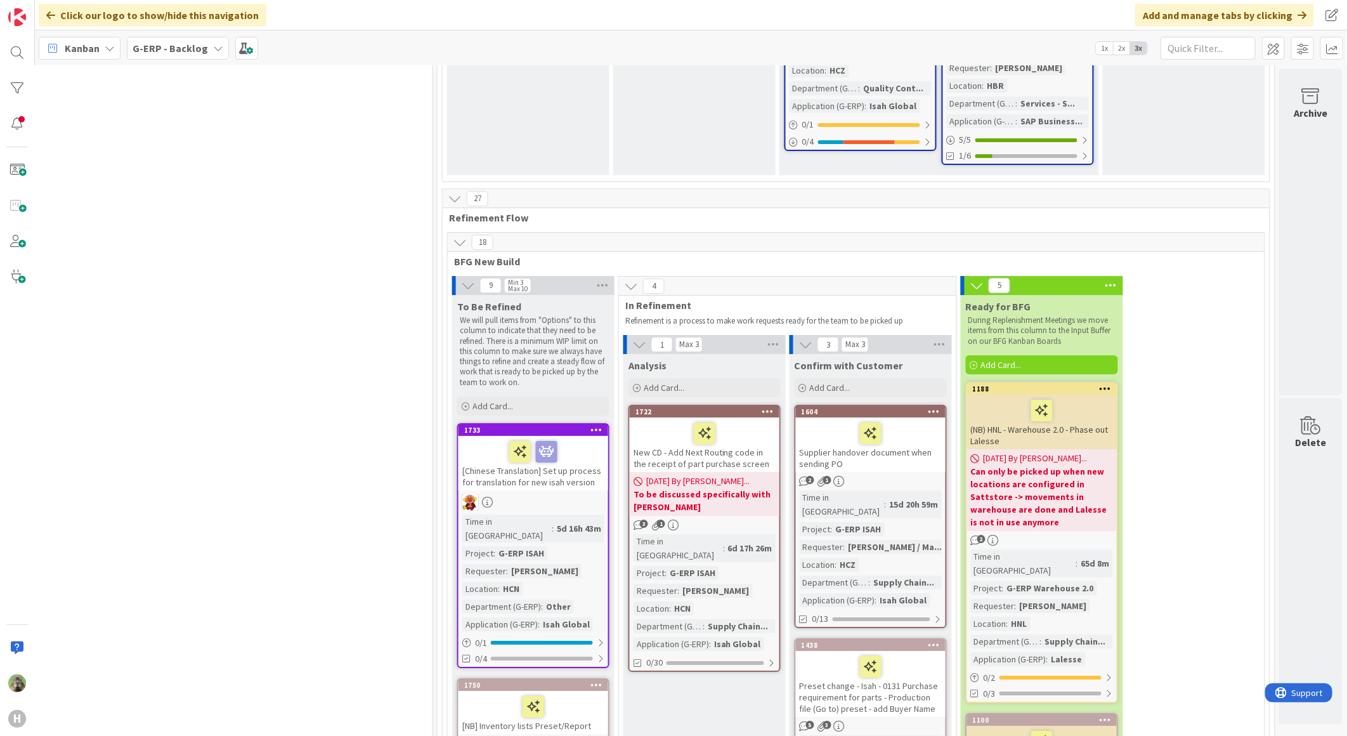
scroll to position [2592, 836]
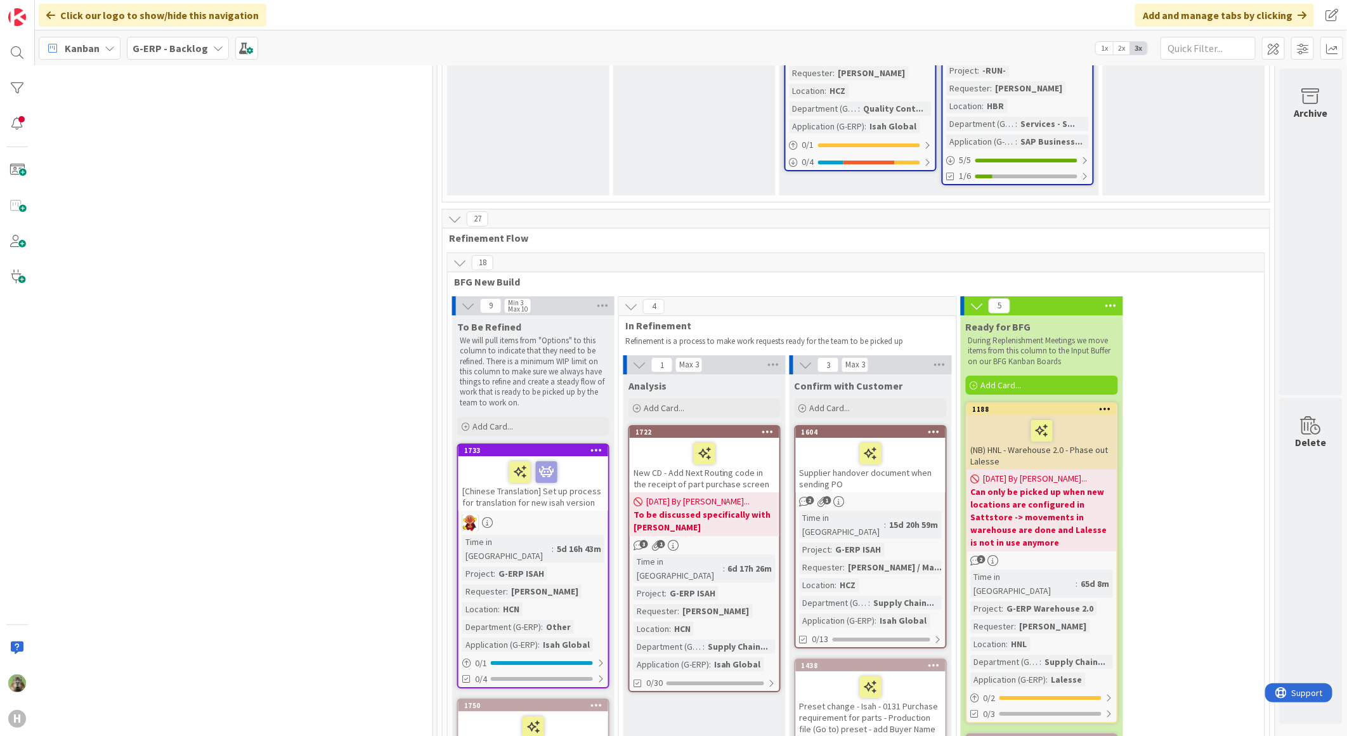
click at [928, 427] on icon at bounding box center [934, 431] width 12 height 9
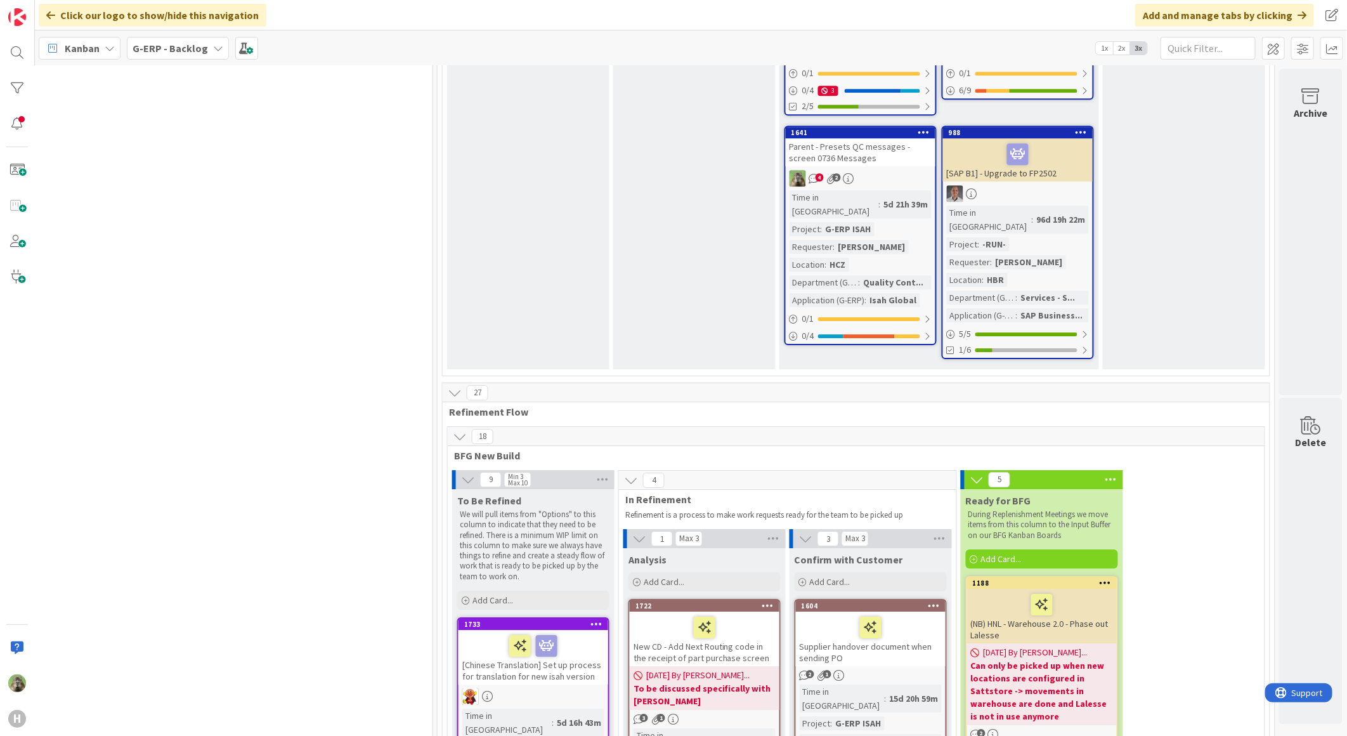
scroll to position [2311, 836]
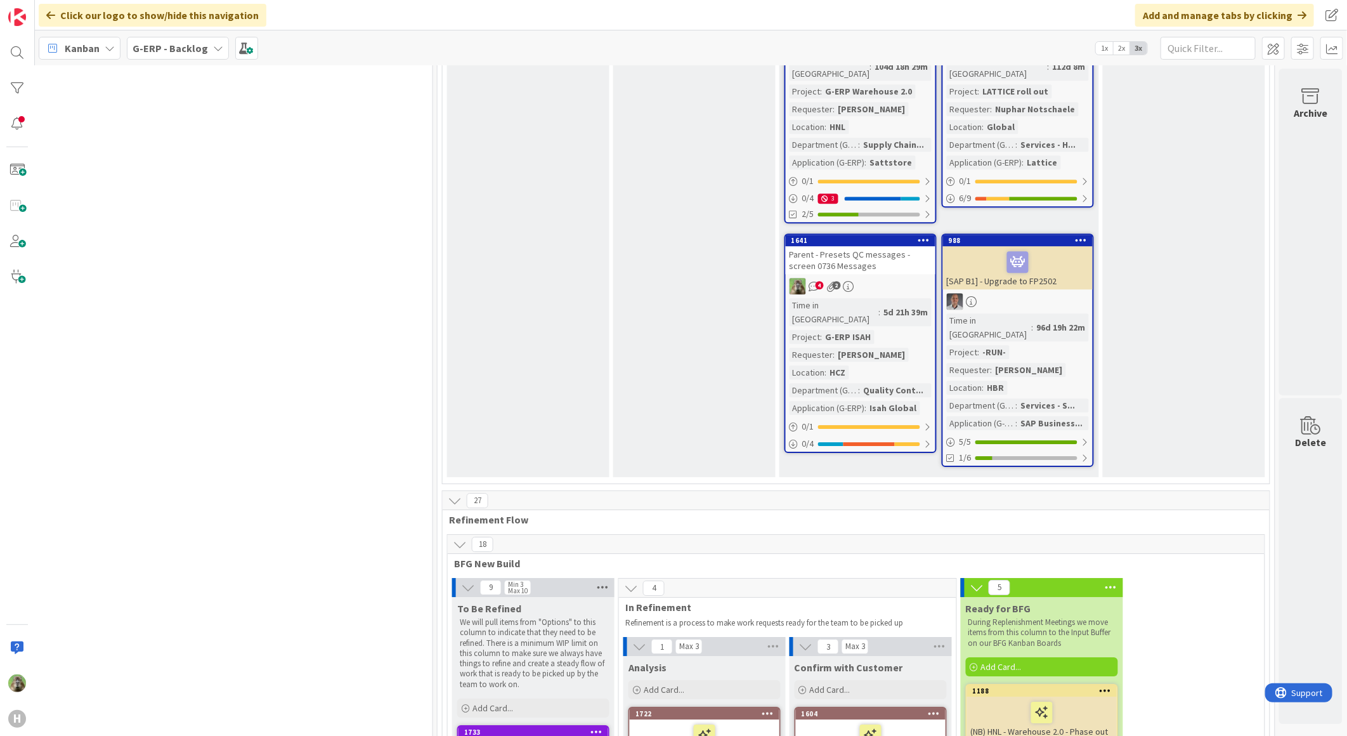
click at [598, 578] on icon at bounding box center [602, 587] width 16 height 19
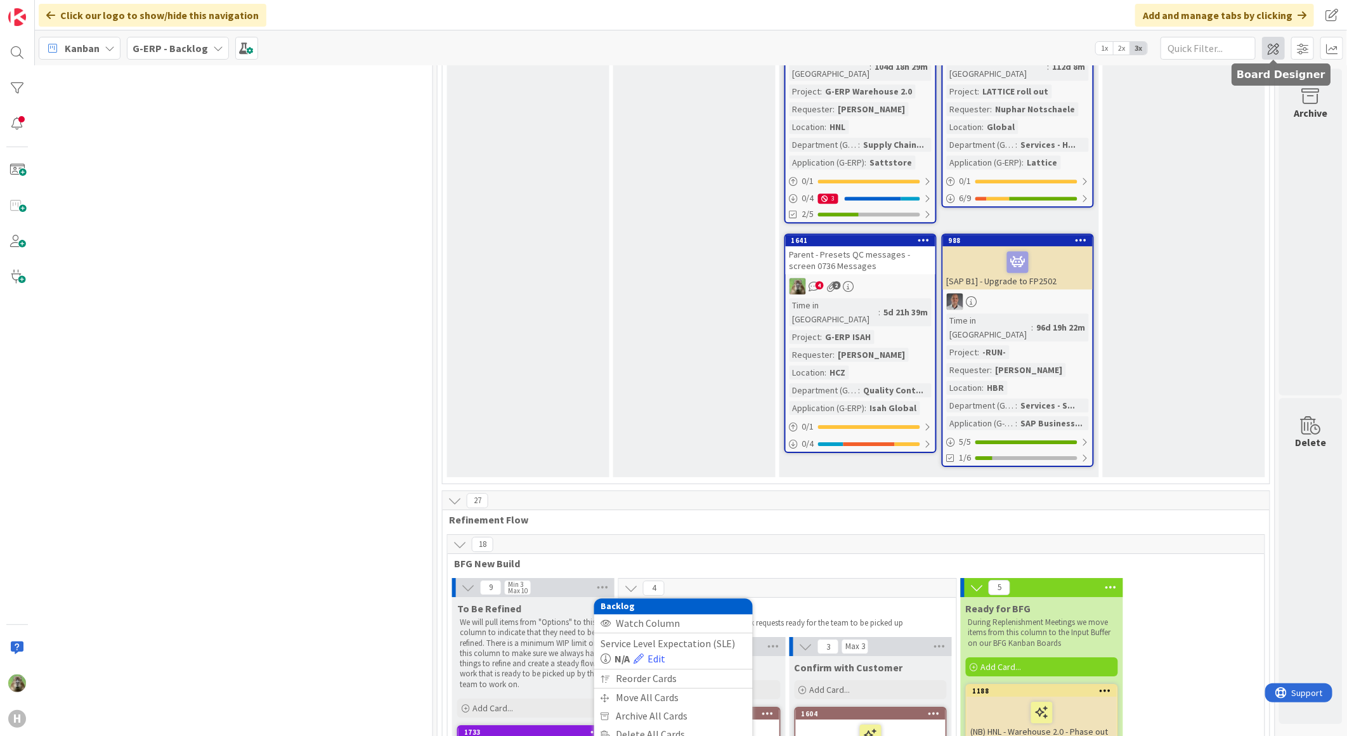
click at [1276, 49] on span at bounding box center [1273, 48] width 23 height 23
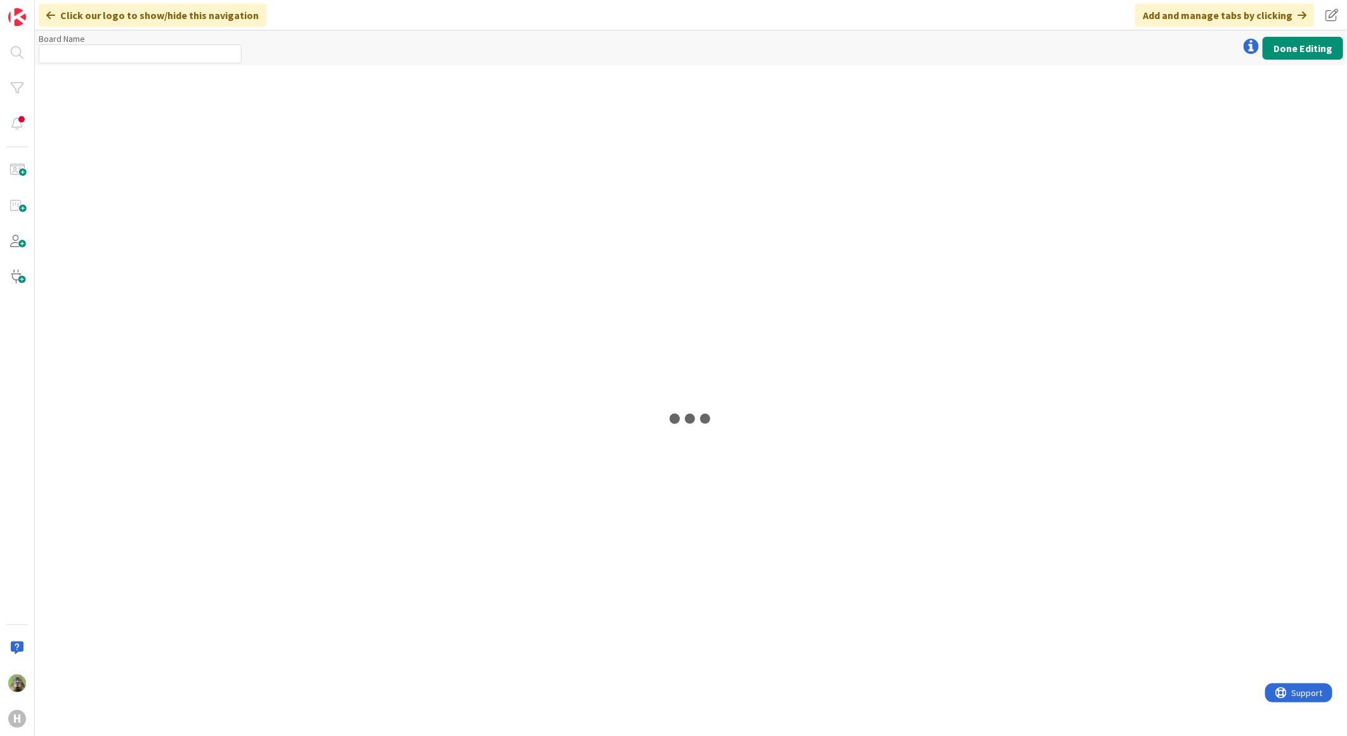
type input "G-ERP - Backlog"
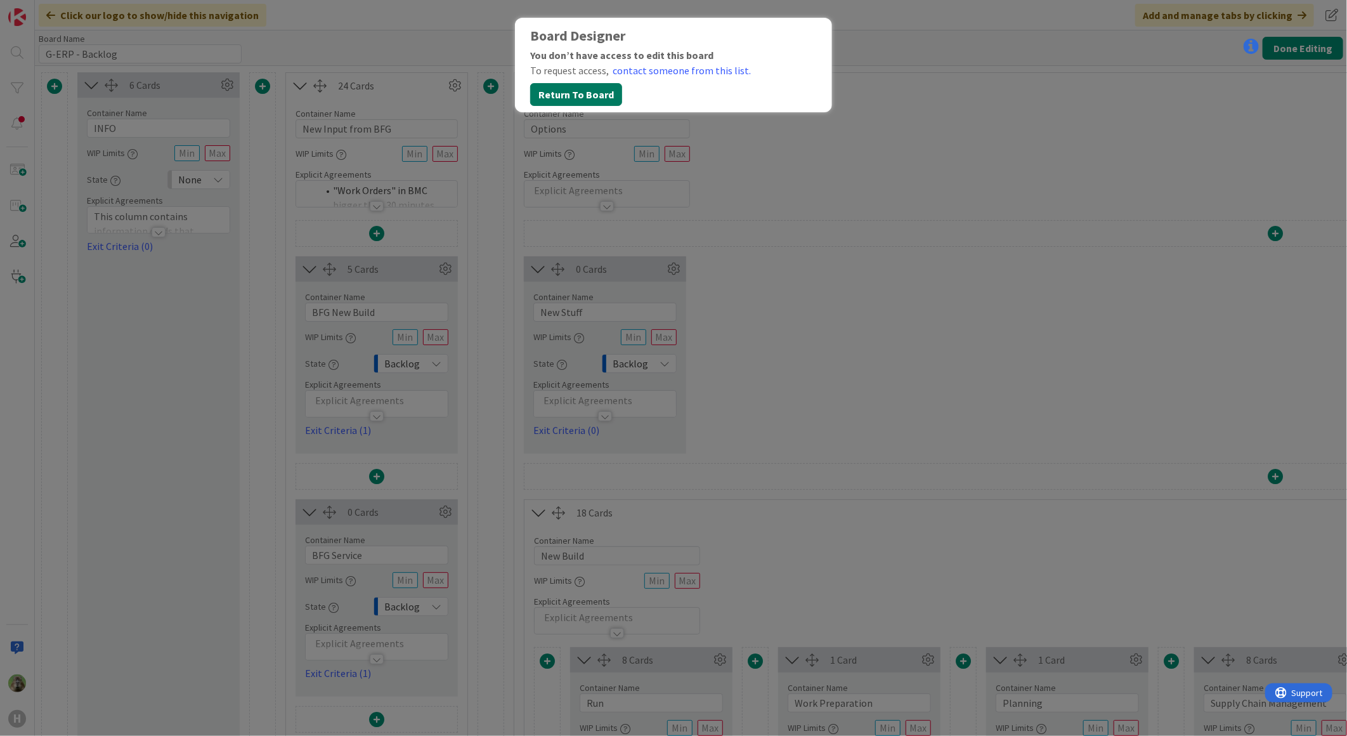
click at [599, 100] on button "Return To Board" at bounding box center [576, 94] width 92 height 23
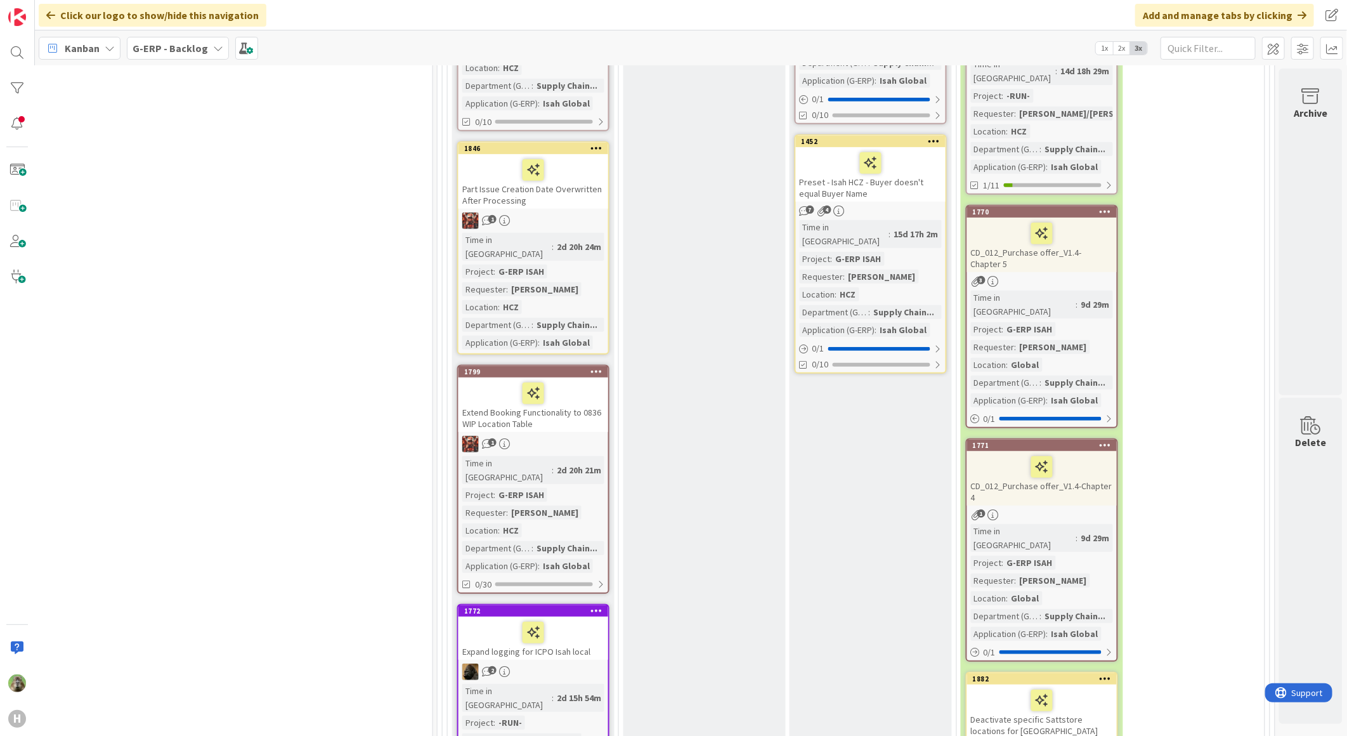
scroll to position [3452, 836]
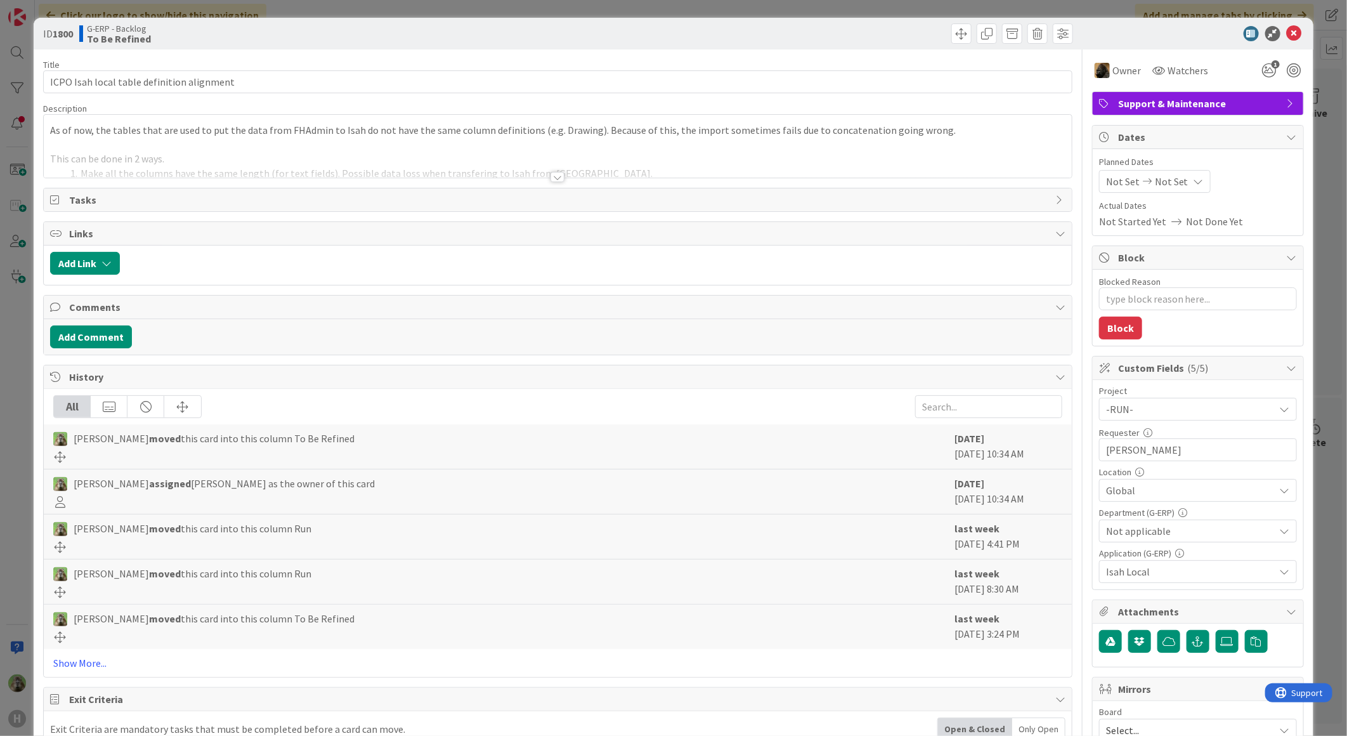
click at [21, 497] on div "ID 1800 G-ERP - Backlog To Be Refined Title 42 / 128 ICPO Isah local table defi…" at bounding box center [673, 368] width 1347 height 736
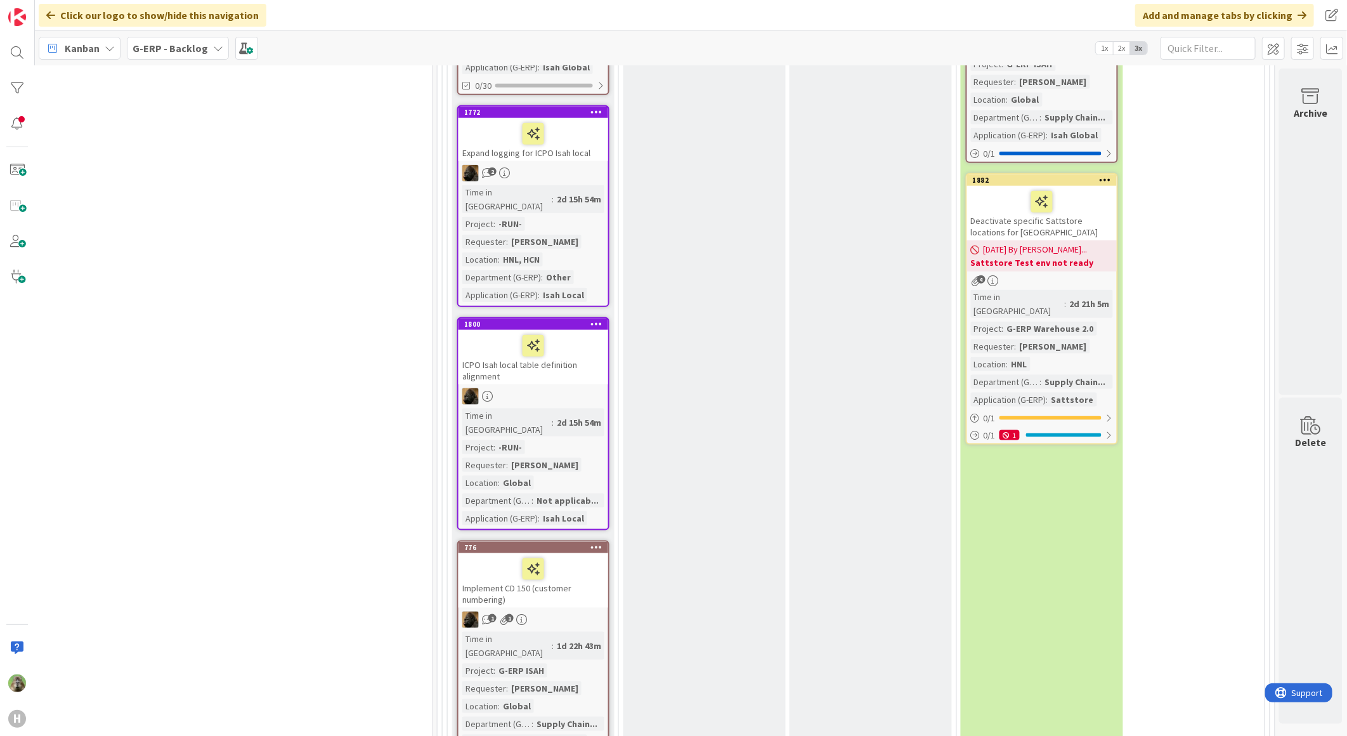
click at [557, 553] on div "Implement CD 150 (customer numbering)" at bounding box center [533, 580] width 150 height 55
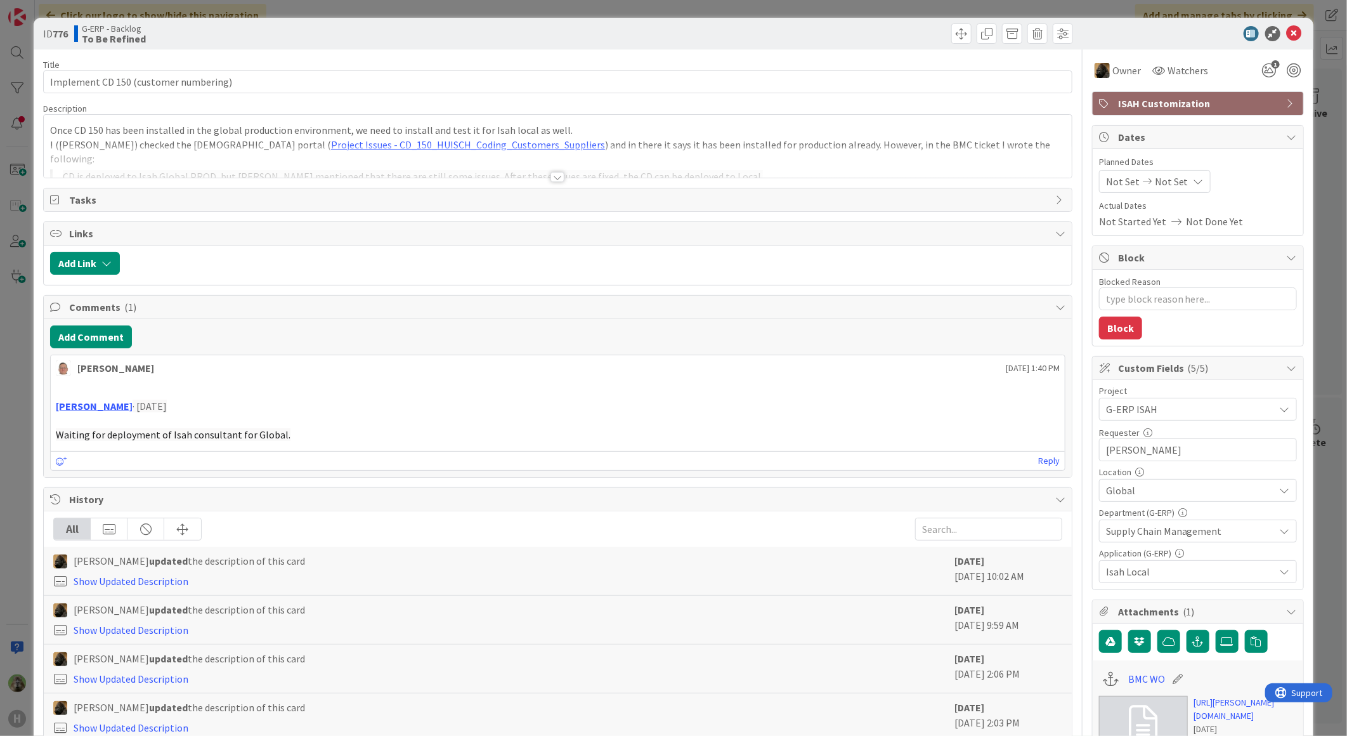
click at [595, 168] on div at bounding box center [558, 161] width 1028 height 32
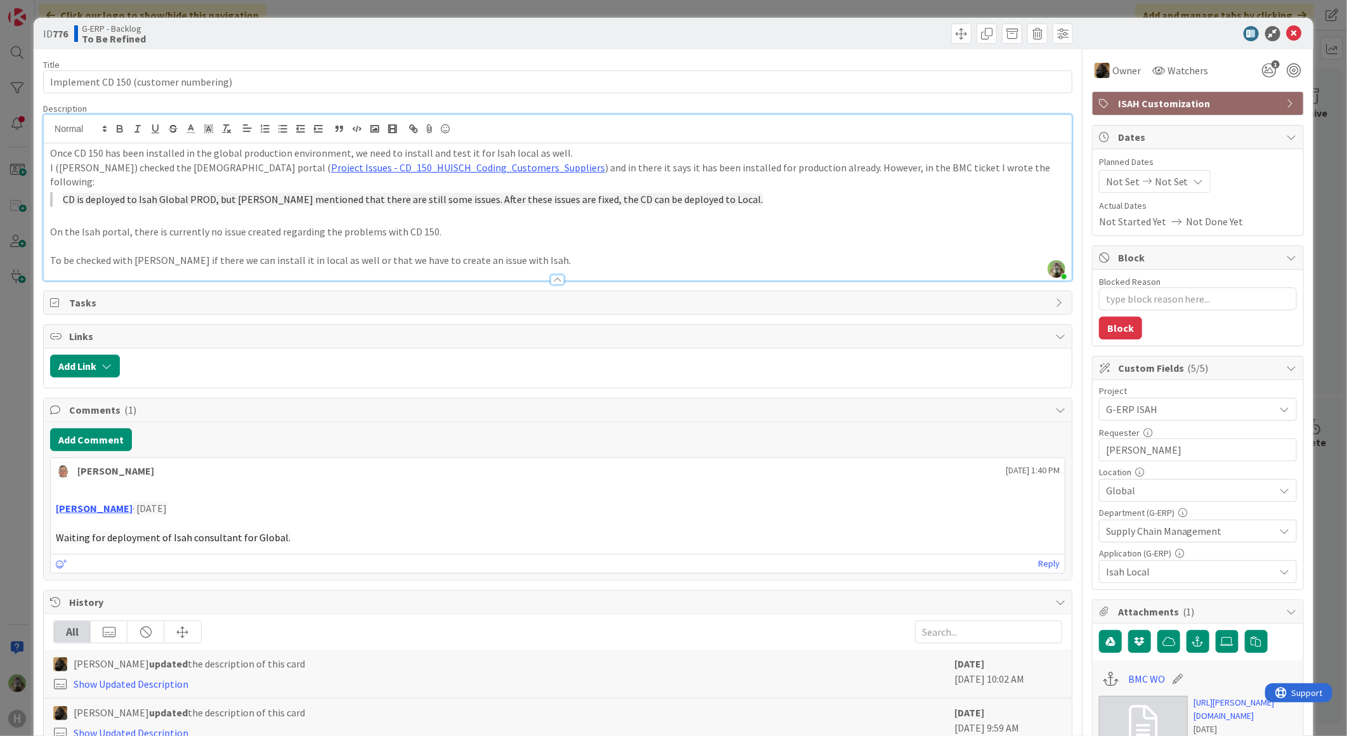
click at [11, 434] on div "ID 776 G-ERP - Backlog To Be Refined Title 37 / 128 Implement CD 150 (customer …" at bounding box center [673, 368] width 1347 height 736
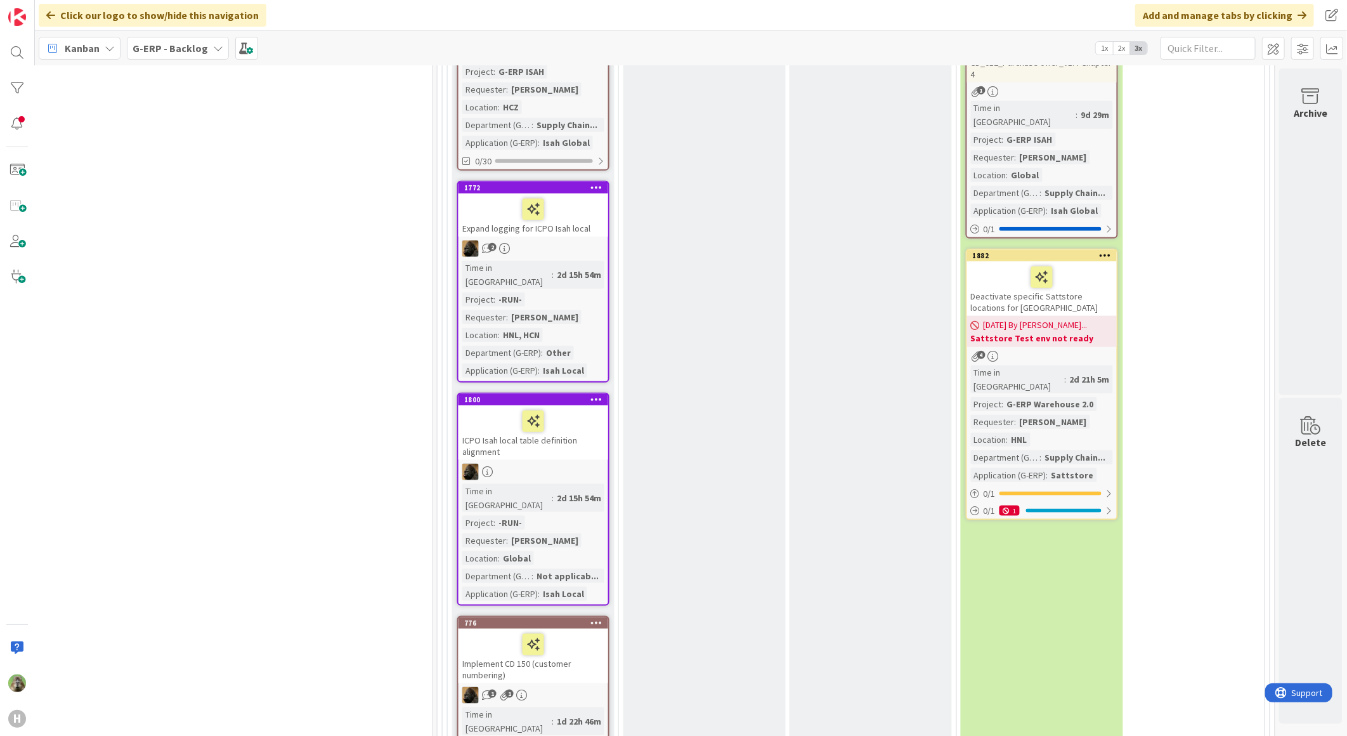
scroll to position [3804, 836]
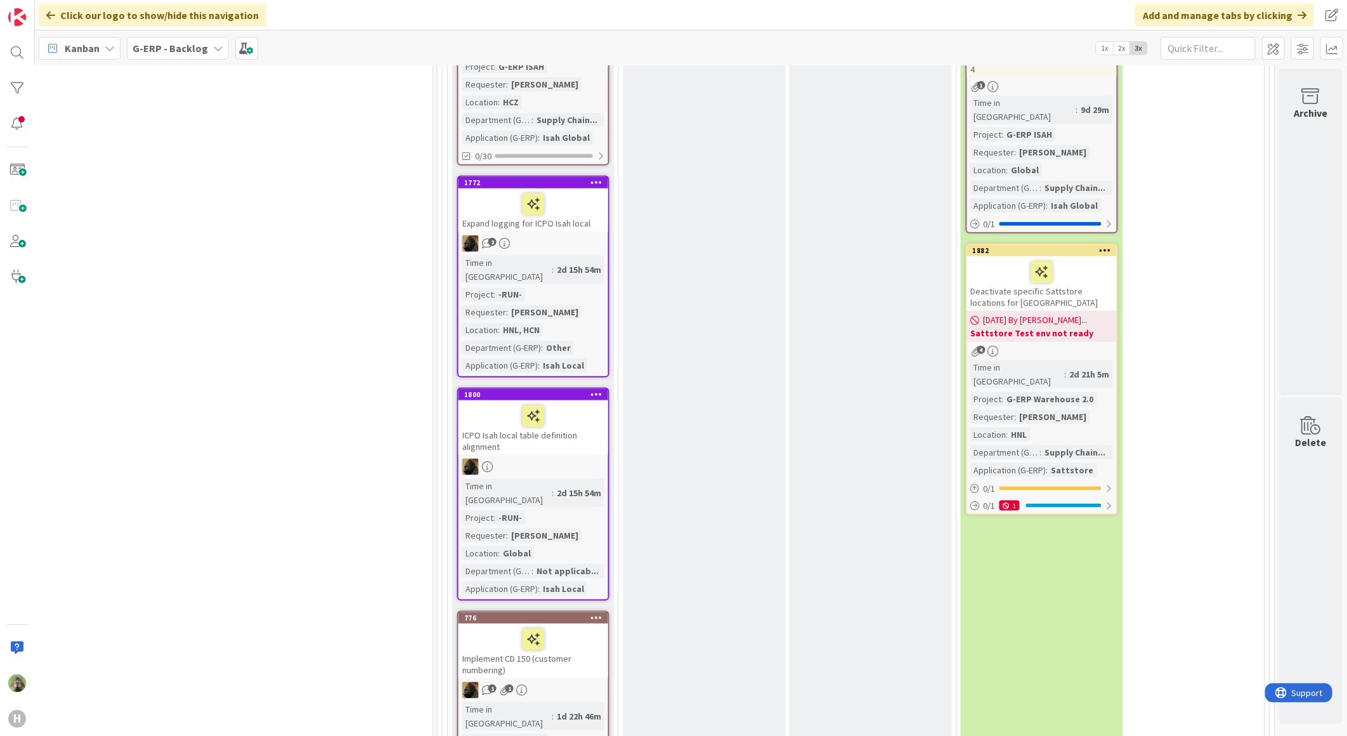
click at [529, 623] on div "Implement CD 150 (customer numbering)" at bounding box center [533, 650] width 150 height 55
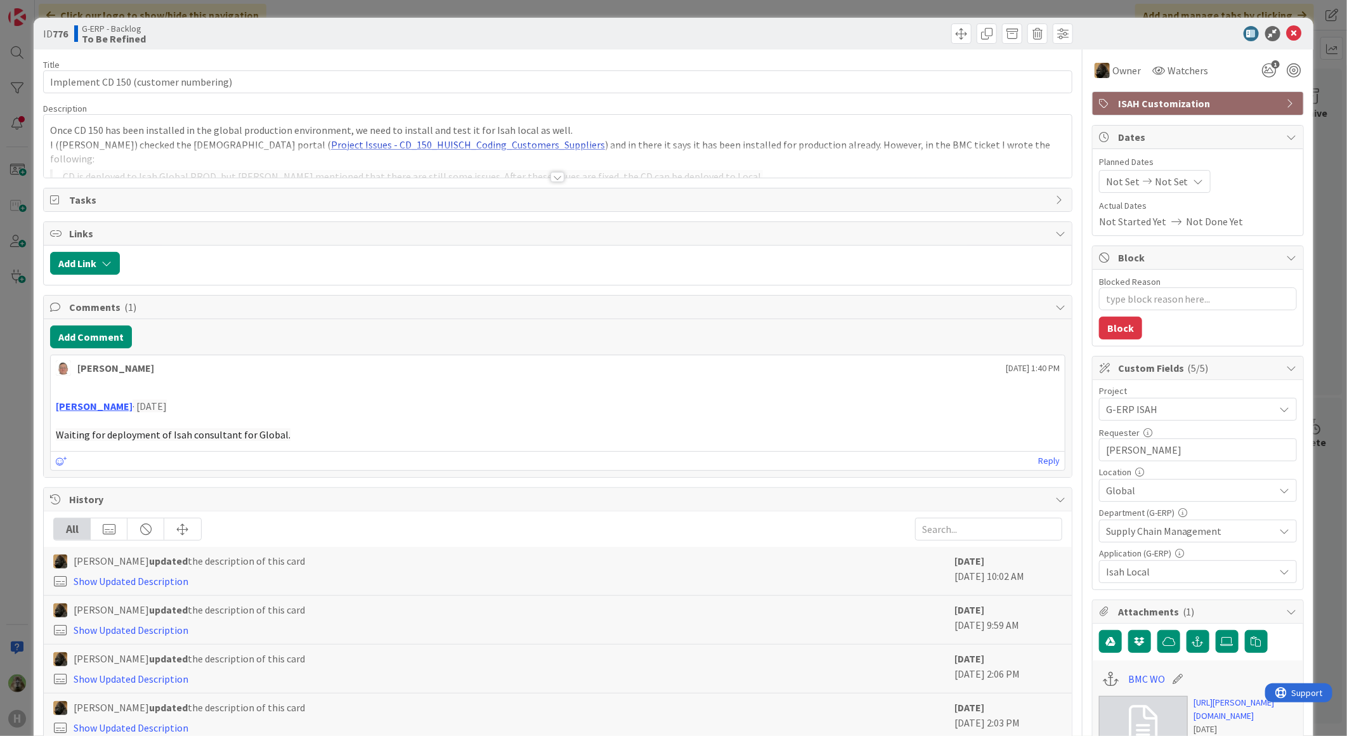
click at [388, 143] on div "Once CD 150 has been installed in the global production environment, we need to…" at bounding box center [558, 148] width 1028 height 57
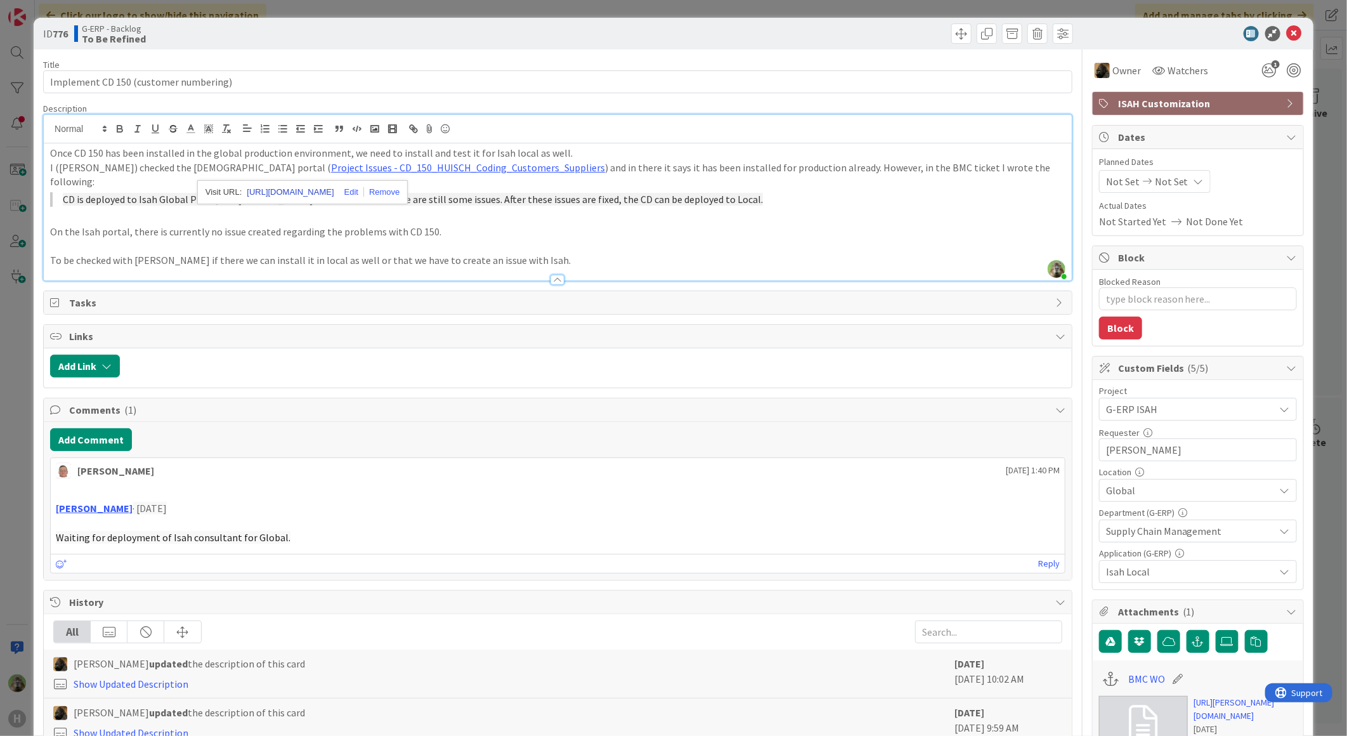
click at [334, 192] on link "[URL][DOMAIN_NAME]" at bounding box center [290, 192] width 87 height 16
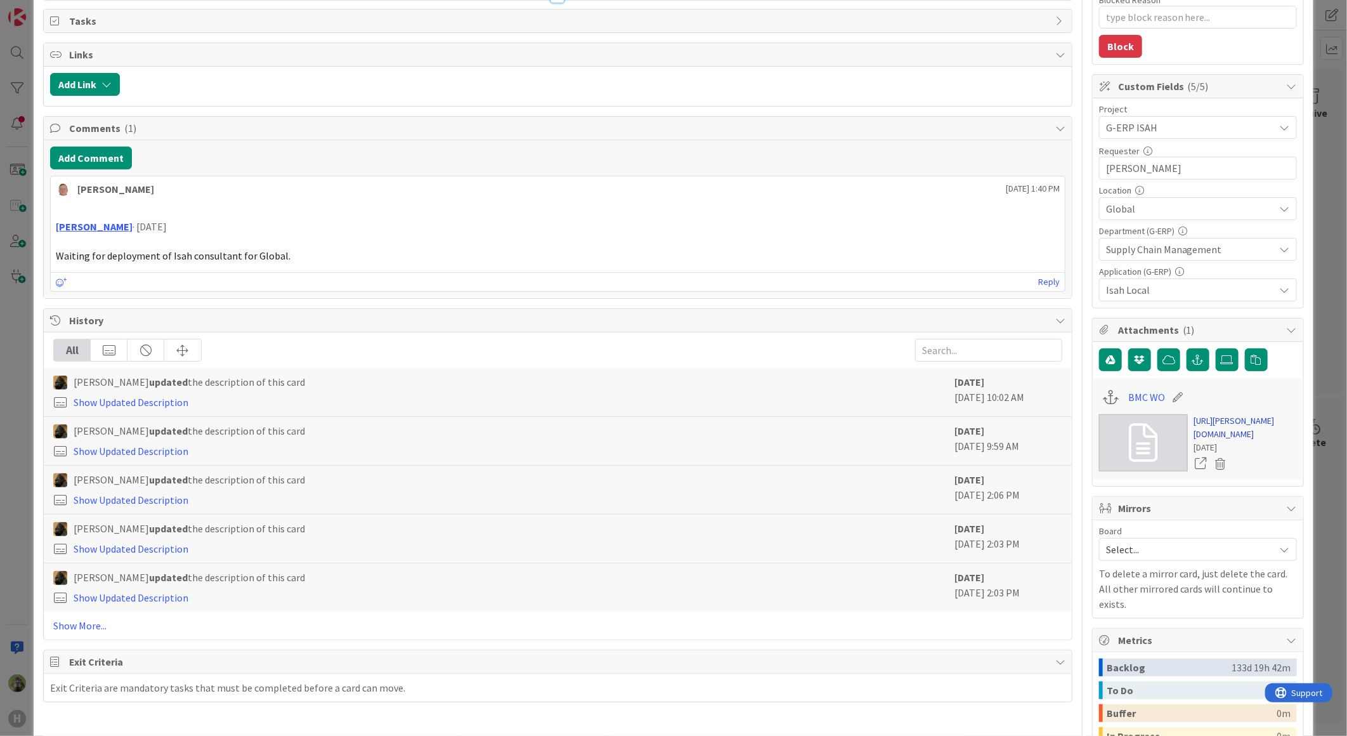
click at [1202, 438] on link "[URL][PERSON_NAME][DOMAIN_NAME]" at bounding box center [1245, 427] width 103 height 27
click at [28, 486] on div "ID 776 G-ERP - Backlog To Be Refined Title 37 / 128 Implement CD 150 (customer …" at bounding box center [673, 368] width 1347 height 736
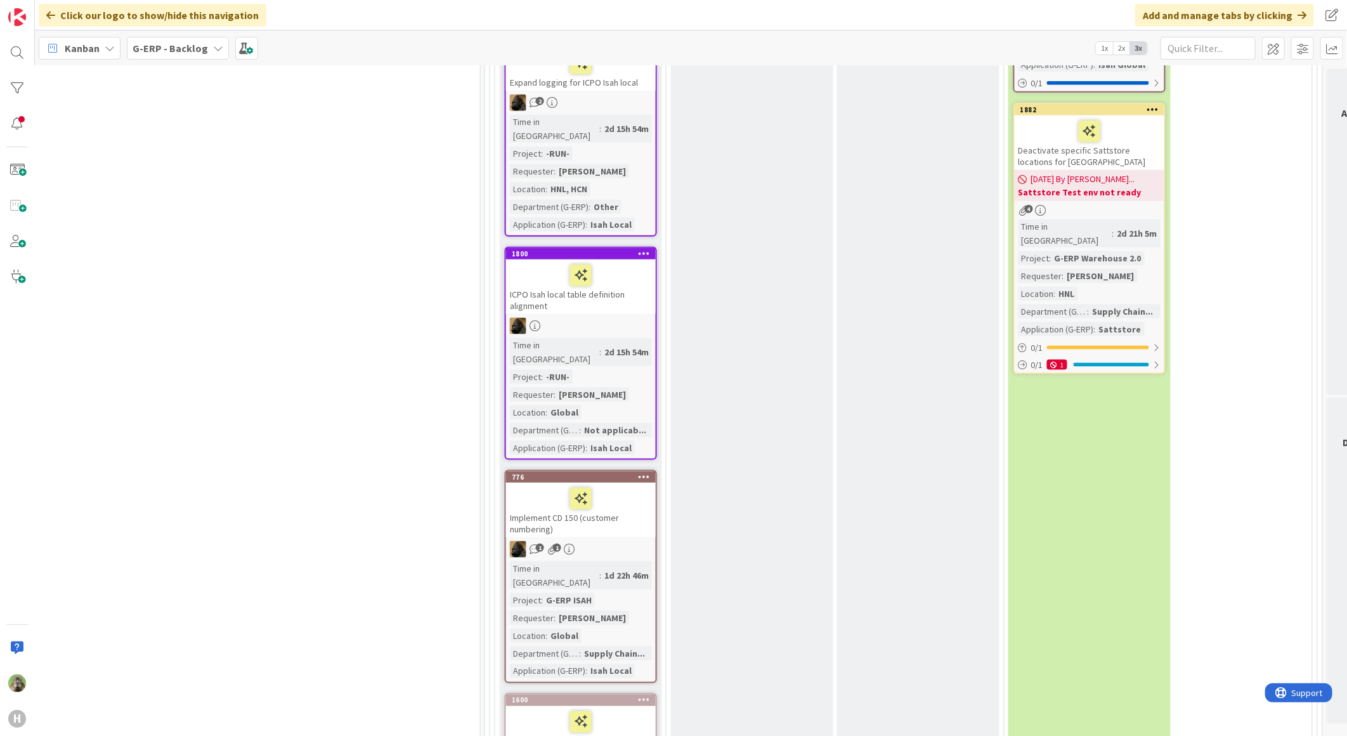
scroll to position [3804, 779]
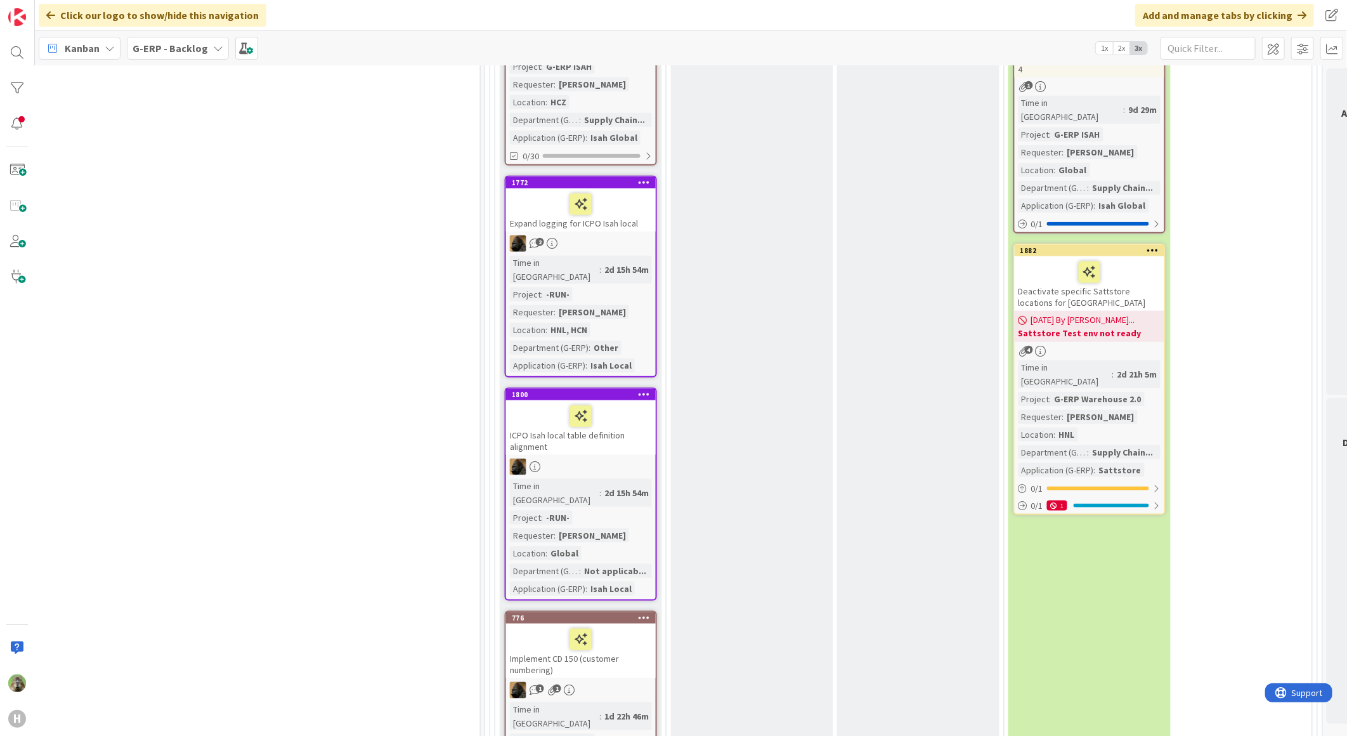
click at [559, 623] on div "Implement CD 150 (customer numbering)" at bounding box center [581, 650] width 150 height 55
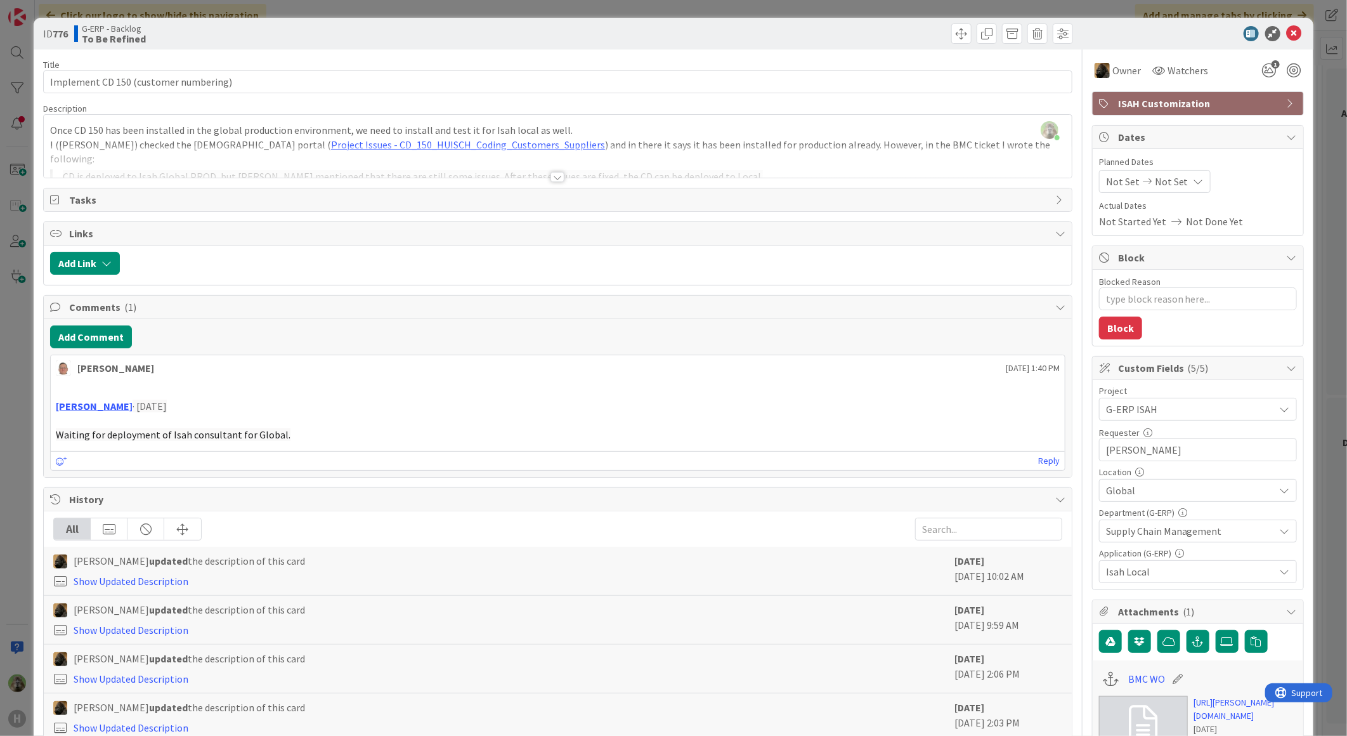
click at [8, 499] on div "ID 776 G-ERP - Backlog To Be Refined Title 37 / 128 Implement CD 150 (customer …" at bounding box center [673, 368] width 1347 height 736
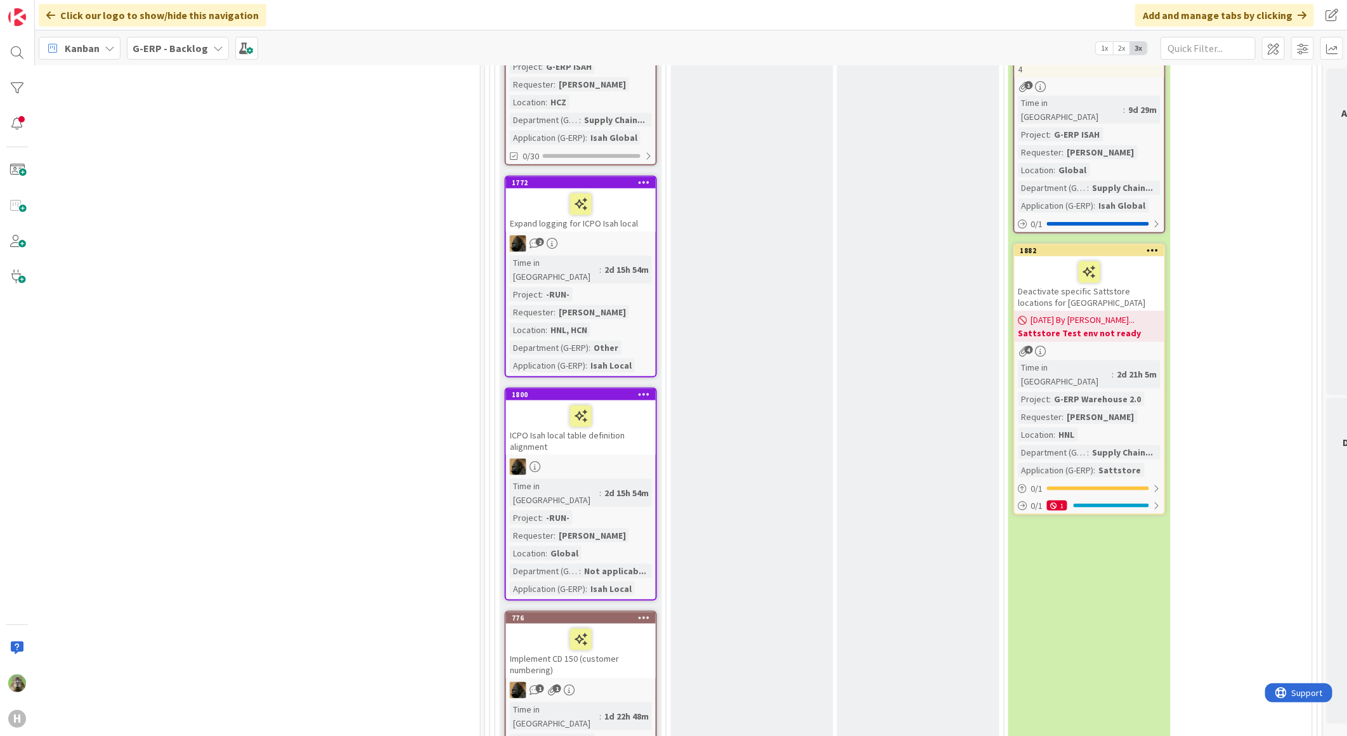
click at [649, 613] on icon at bounding box center [645, 617] width 12 height 9
click at [568, 612] on div "776 Move to Top Move to Bottom Assign Labels... Assign Tokens... Link Card... B…" at bounding box center [581, 617] width 150 height 11
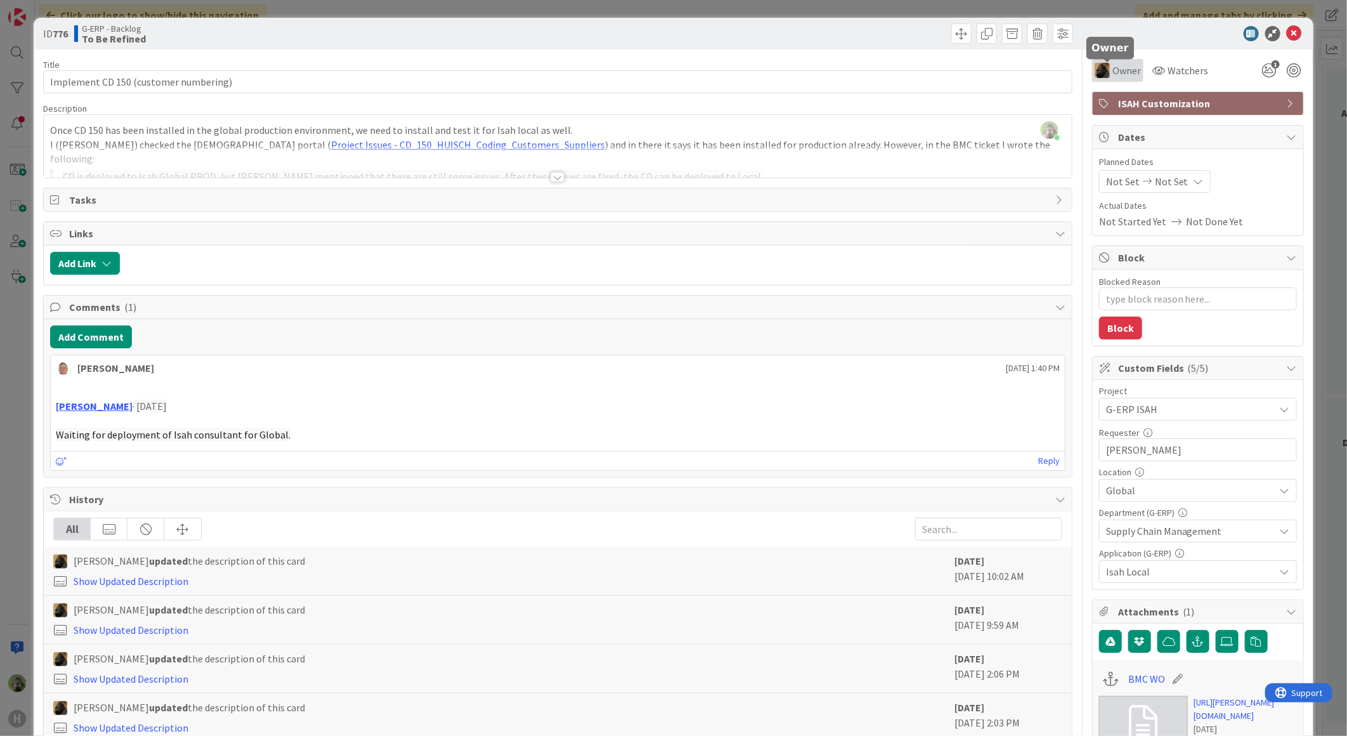
click at [1120, 73] on span "Owner" at bounding box center [1126, 70] width 29 height 15
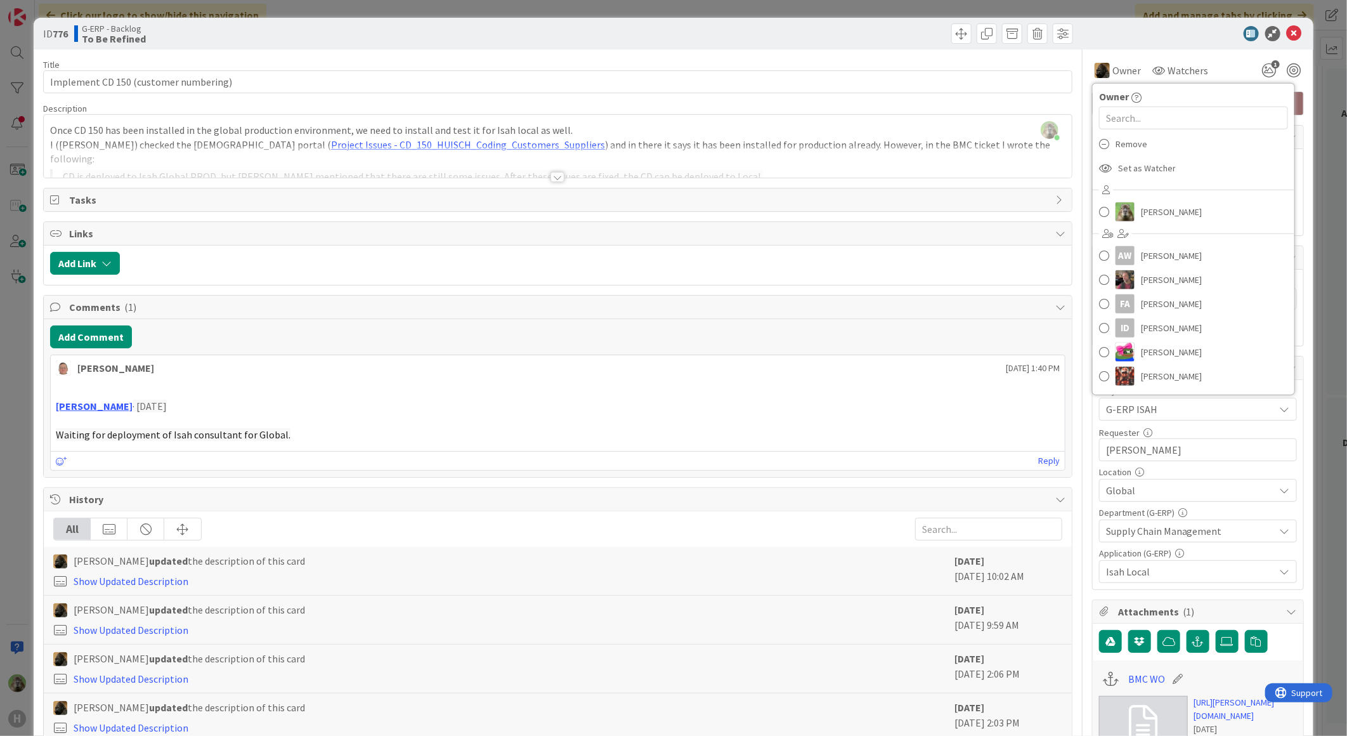
click at [552, 178] on div at bounding box center [557, 177] width 14 height 10
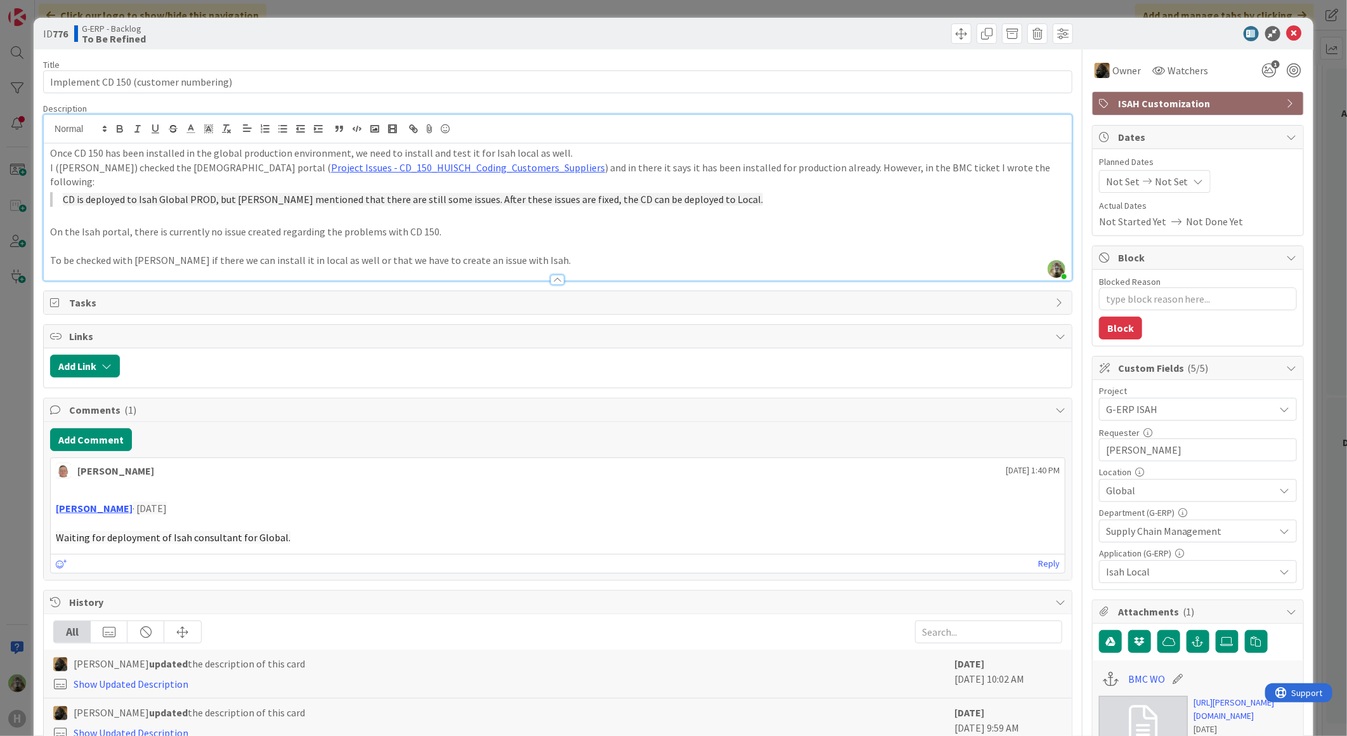
type textarea "x"
click at [119, 428] on button "Add Comment" at bounding box center [91, 439] width 82 height 23
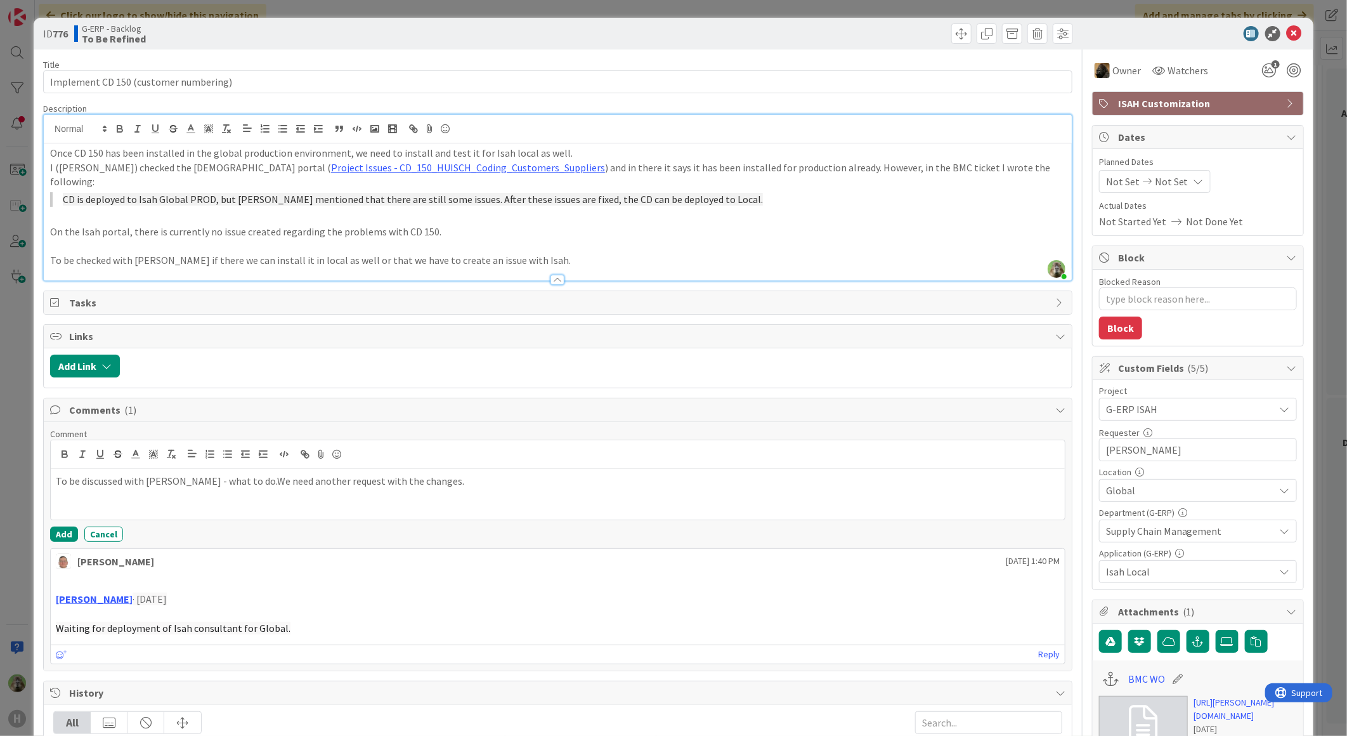
click at [224, 474] on p "To be discussed with [PERSON_NAME] - what to do.We need another request with th…" at bounding box center [558, 481] width 1004 height 15
click at [72, 526] on button "Add" at bounding box center [64, 533] width 28 height 15
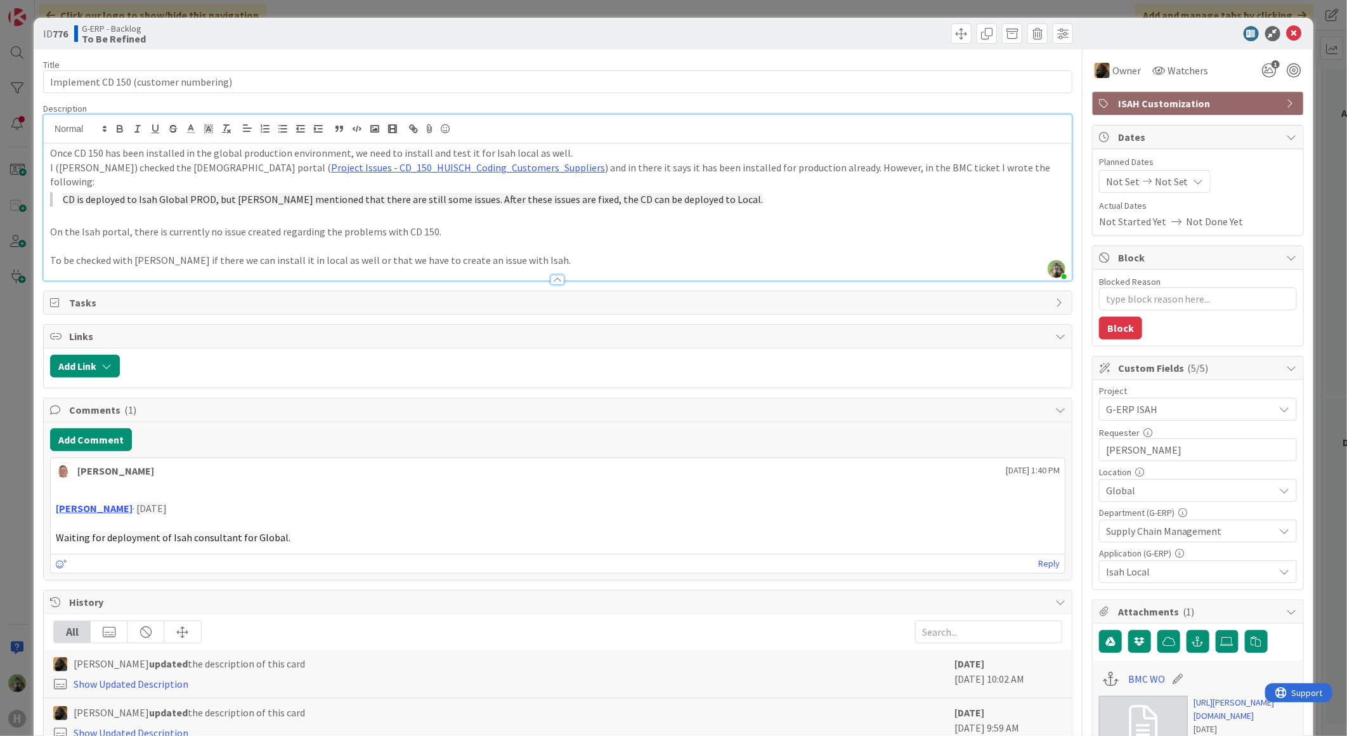
type textarea "x"
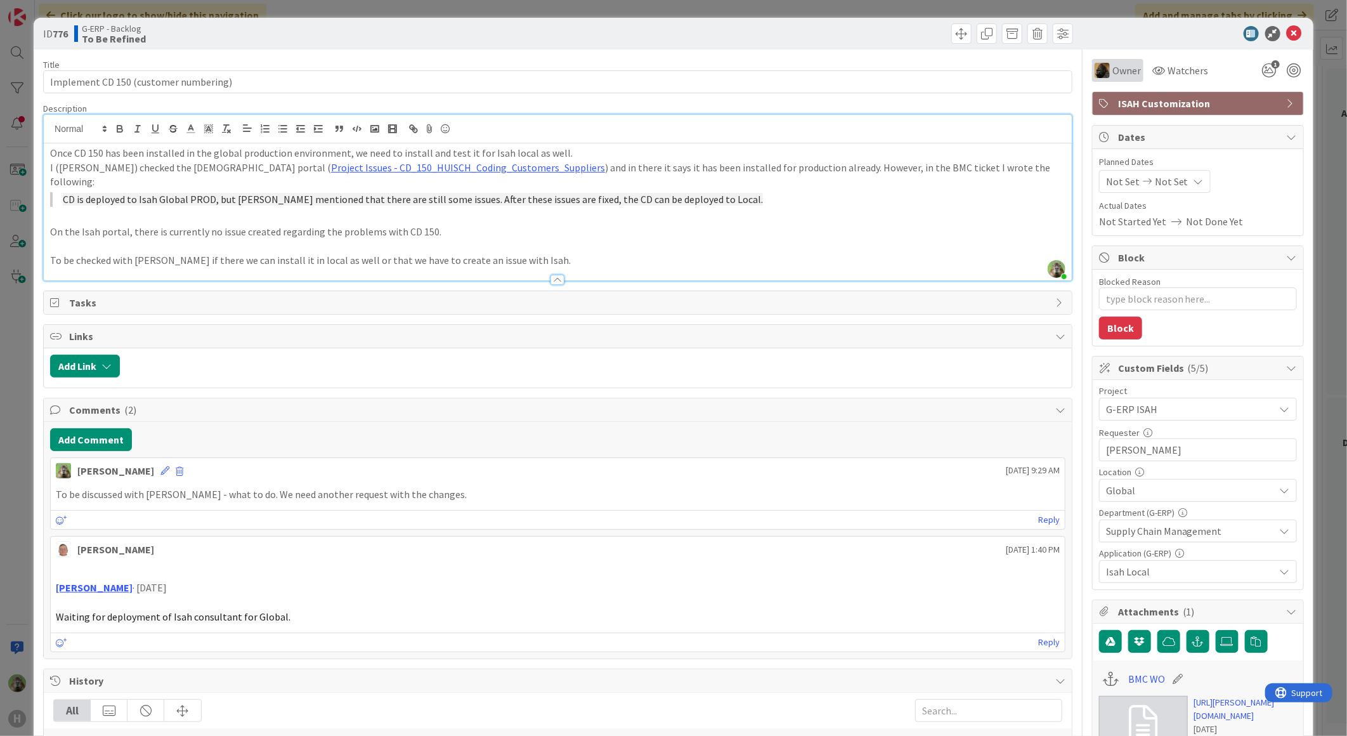
click at [1106, 81] on div "Owner" at bounding box center [1117, 70] width 51 height 23
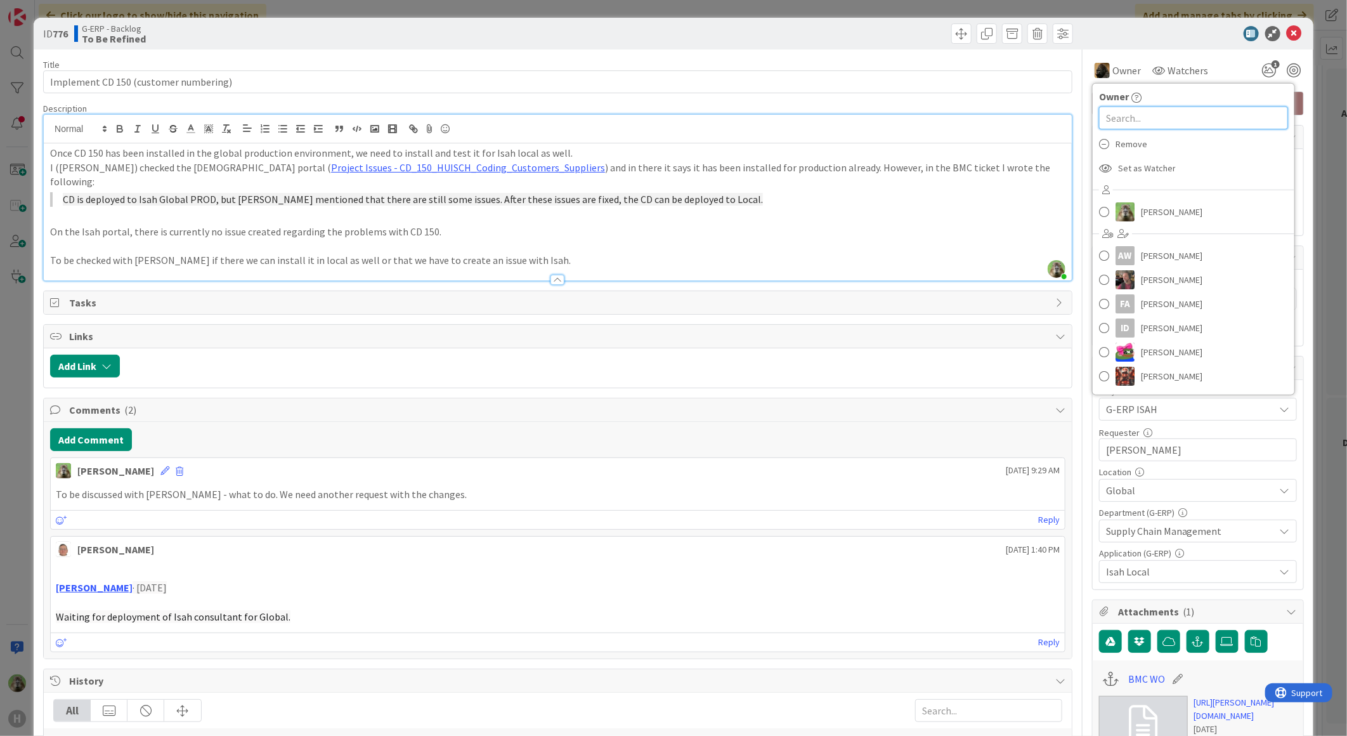
click at [1114, 124] on input "text" at bounding box center [1193, 118] width 189 height 23
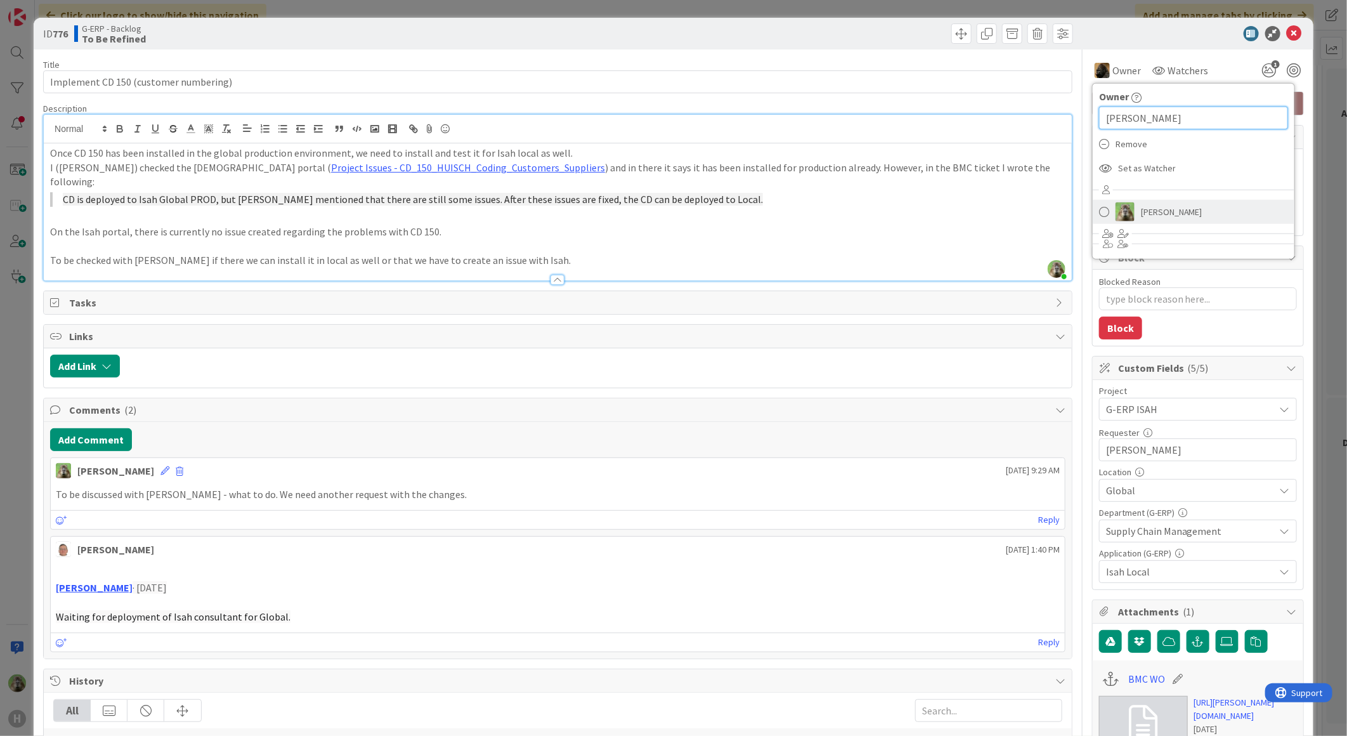
type input "[PERSON_NAME]"
click at [1122, 205] on img at bounding box center [1124, 211] width 19 height 19
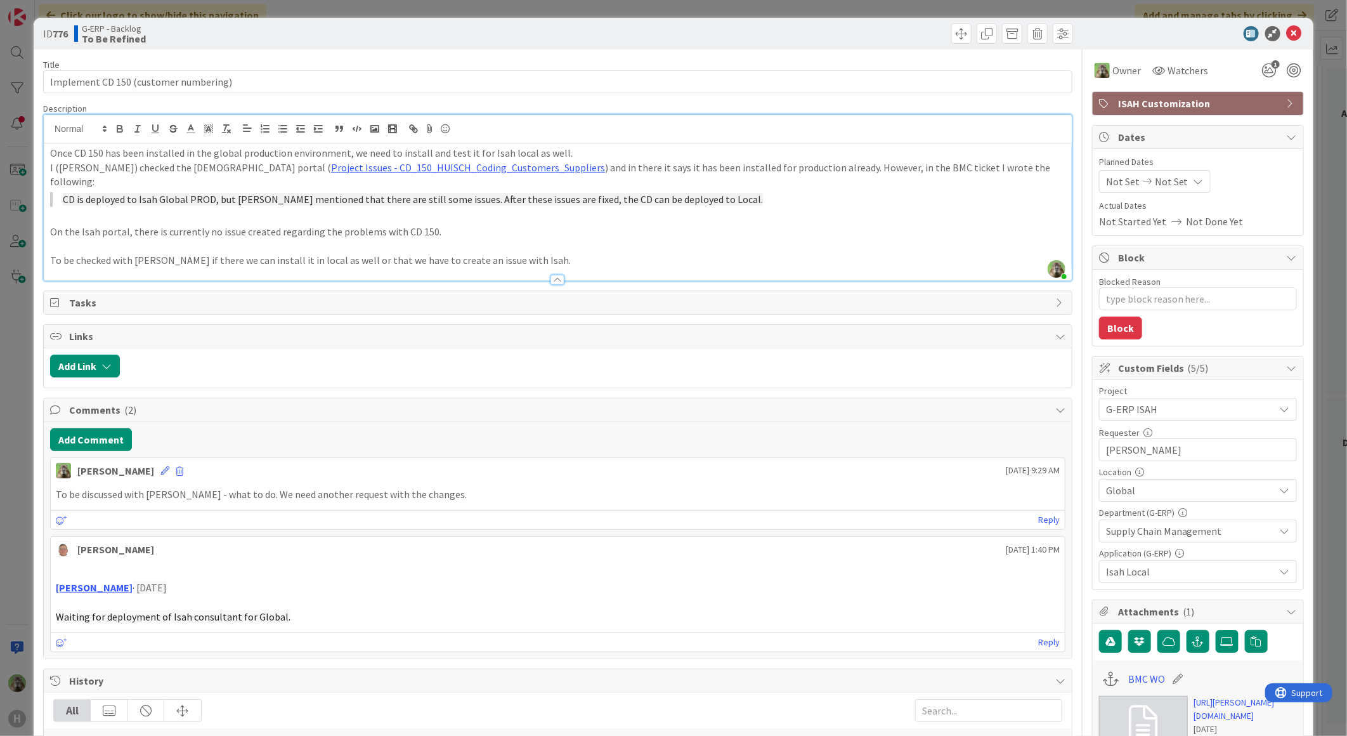
click at [22, 362] on div "ID 776 G-ERP - Backlog To Be Refined Title 37 / 128 Implement CD 150 (customer …" at bounding box center [673, 368] width 1347 height 736
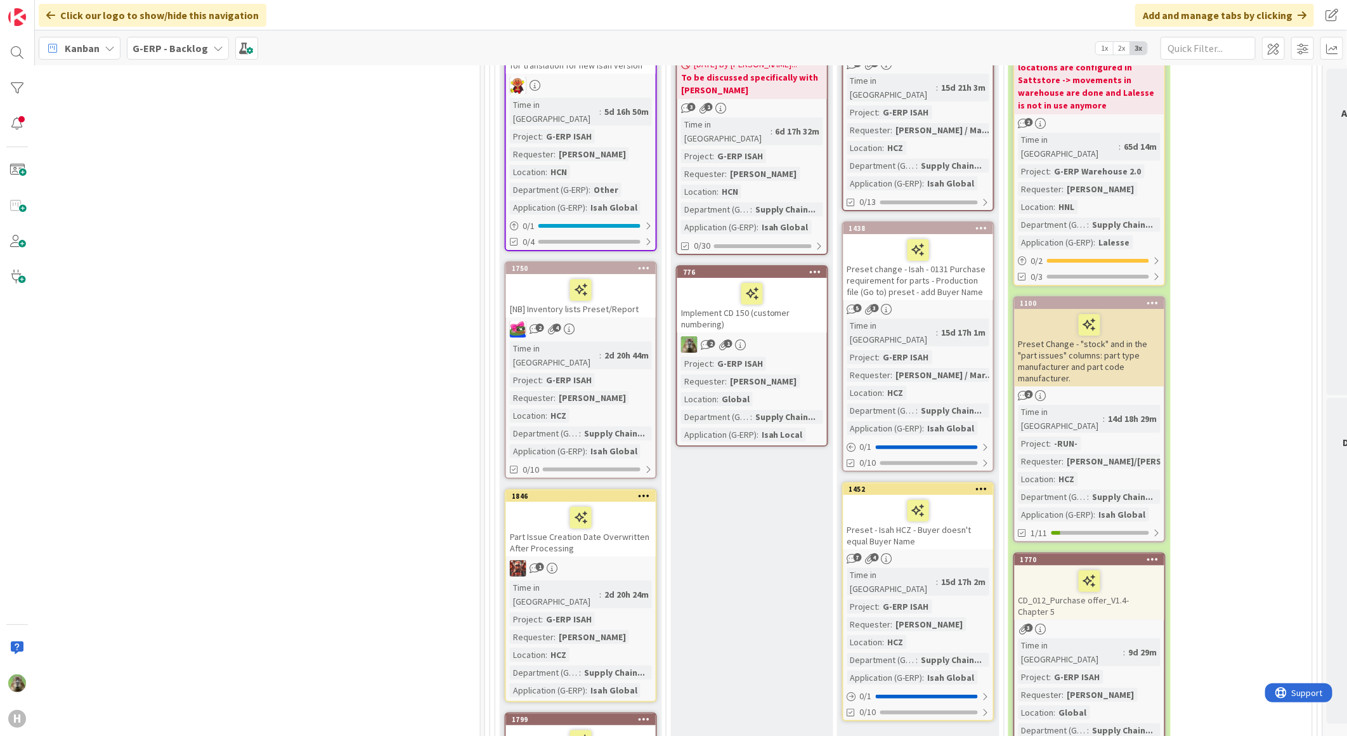
scroll to position [2607, 779]
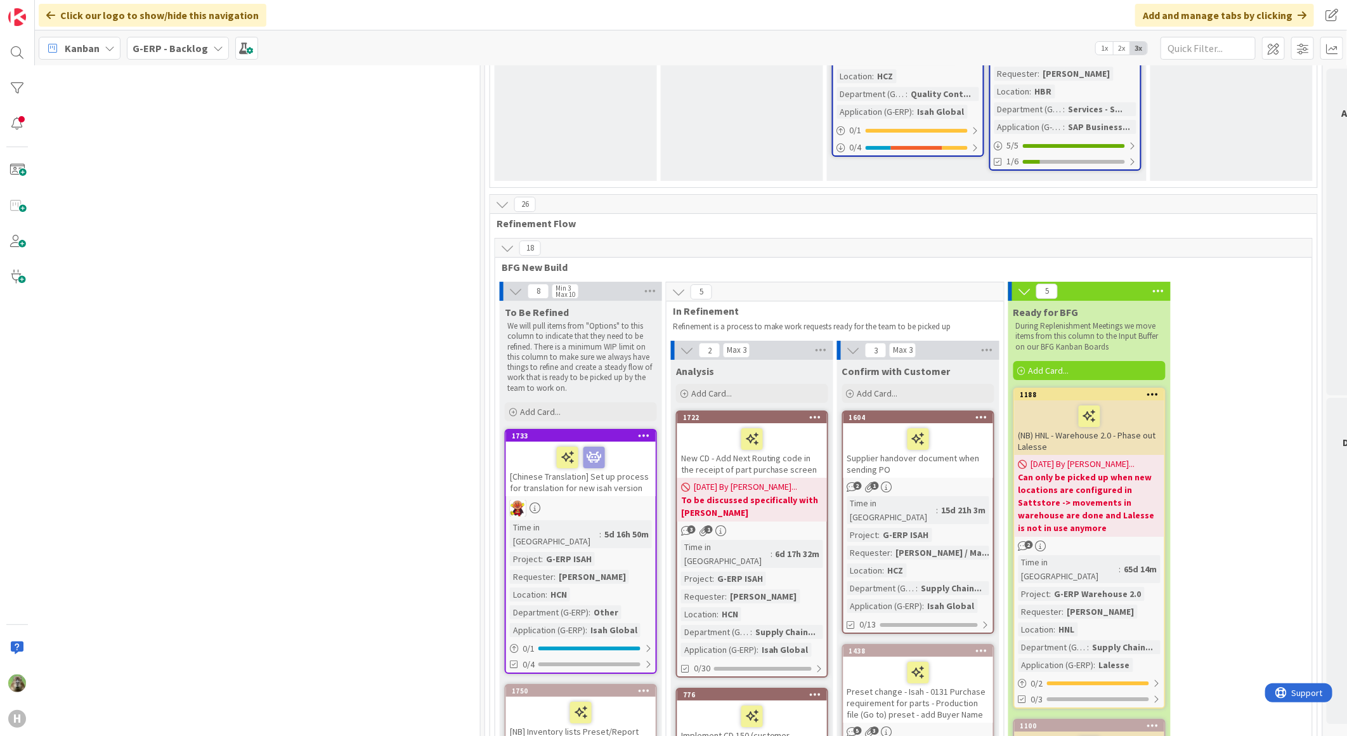
click at [820, 689] on icon at bounding box center [816, 693] width 12 height 9
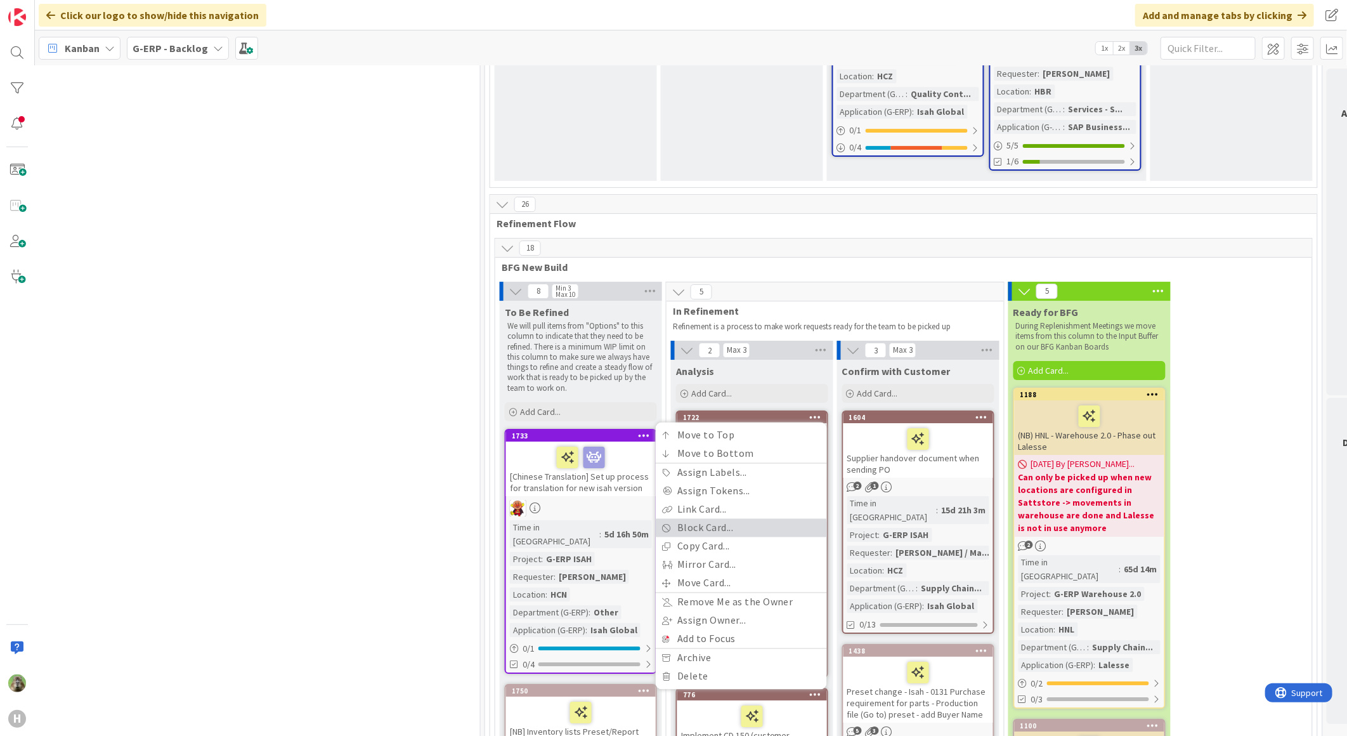
click at [762, 519] on link "Block Card..." at bounding box center [741, 528] width 171 height 18
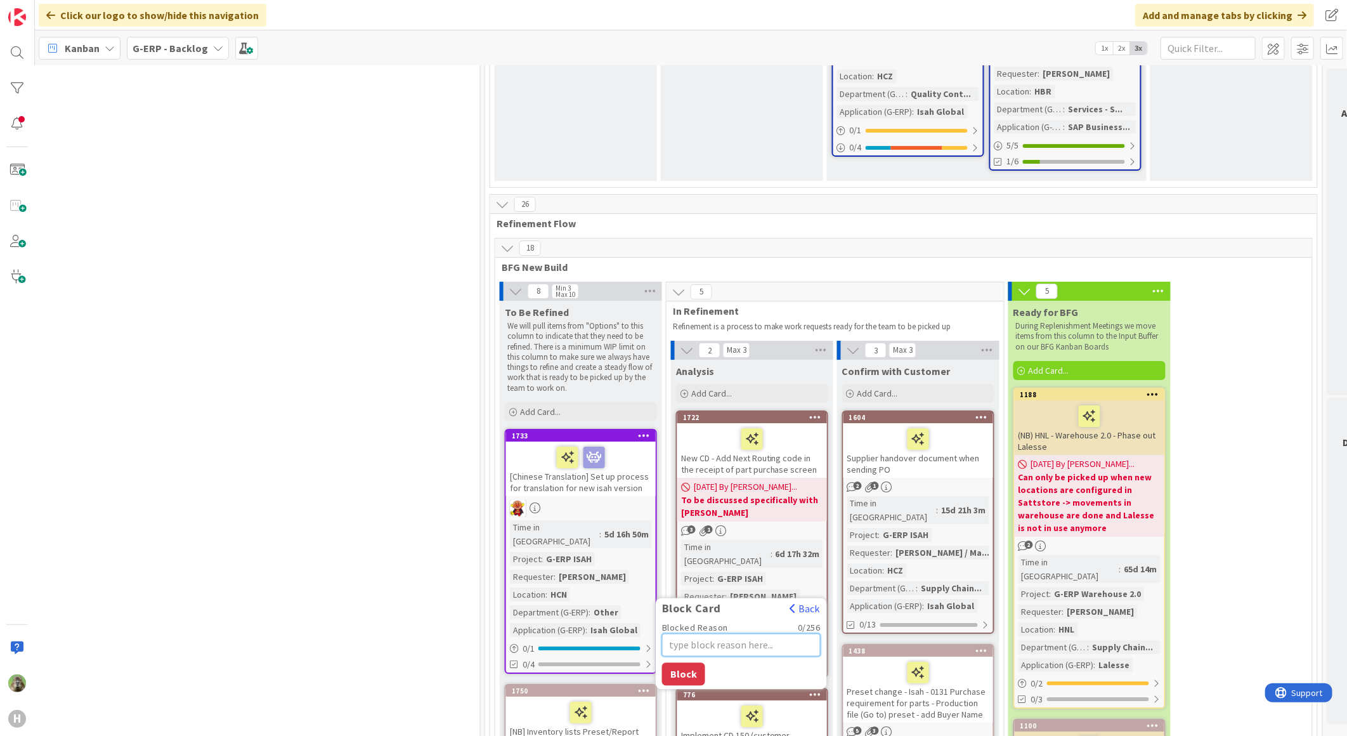
click at [720, 633] on textarea "Blocked Reason" at bounding box center [741, 644] width 159 height 23
type textarea "x"
type textarea "D"
type textarea "x"
type textarea "Dis"
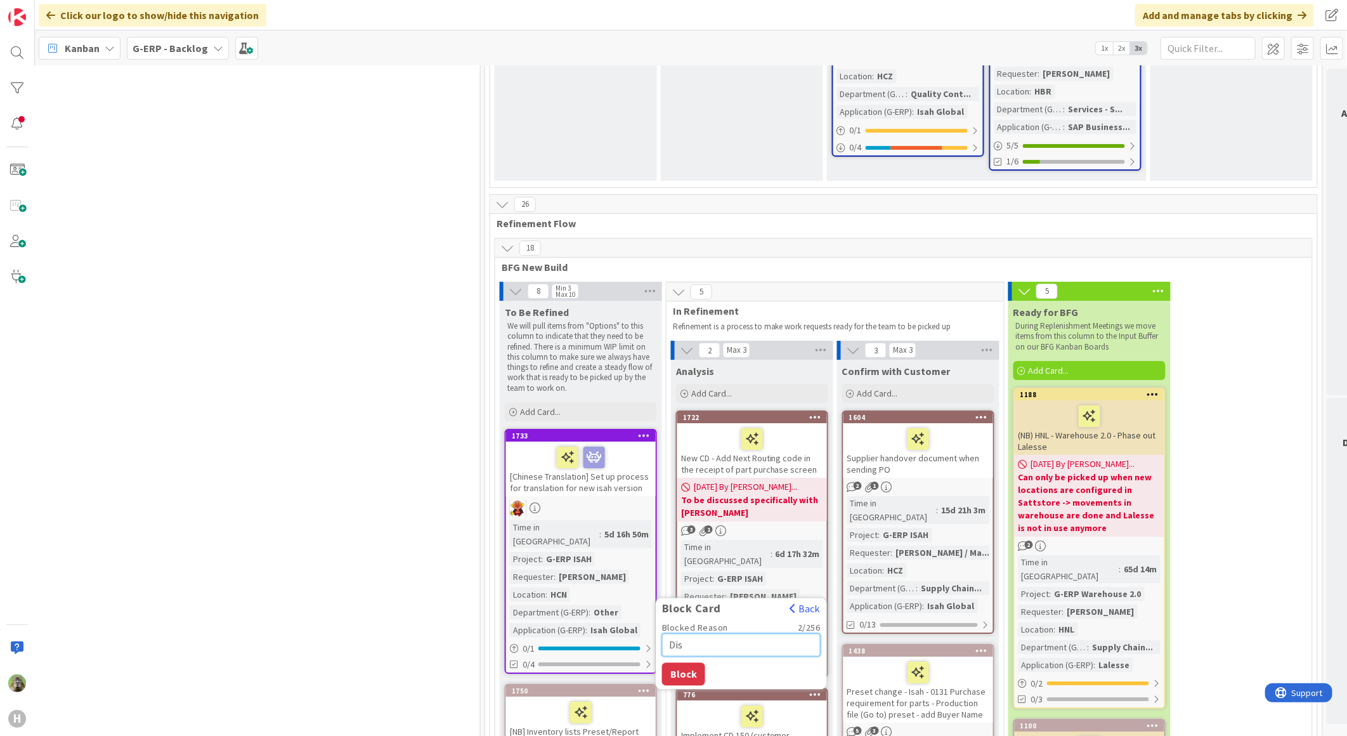
type textarea "x"
type textarea "Disc"
type textarea "x"
type textarea "Discu"
type textarea "x"
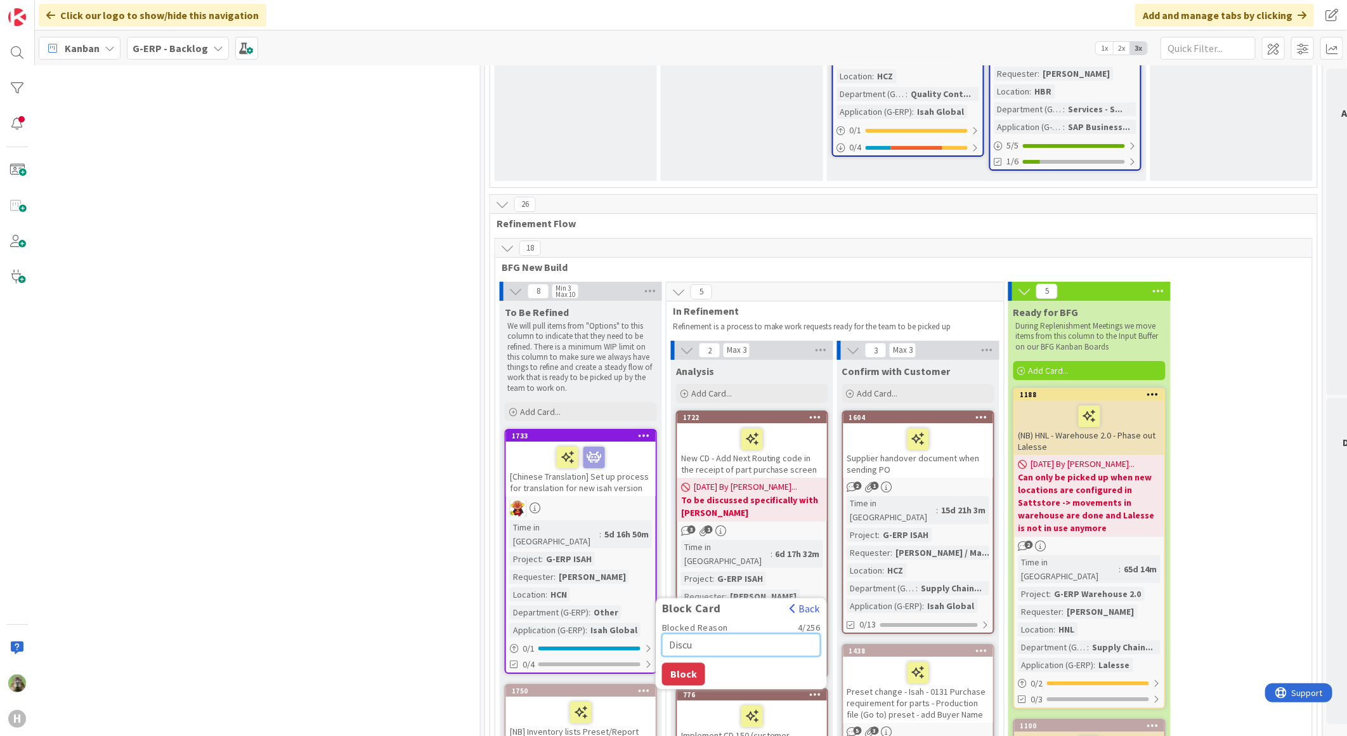
type textarea "Discus"
type textarea "x"
type textarea "Discus"
type textarea "x"
type textarea "Discus"
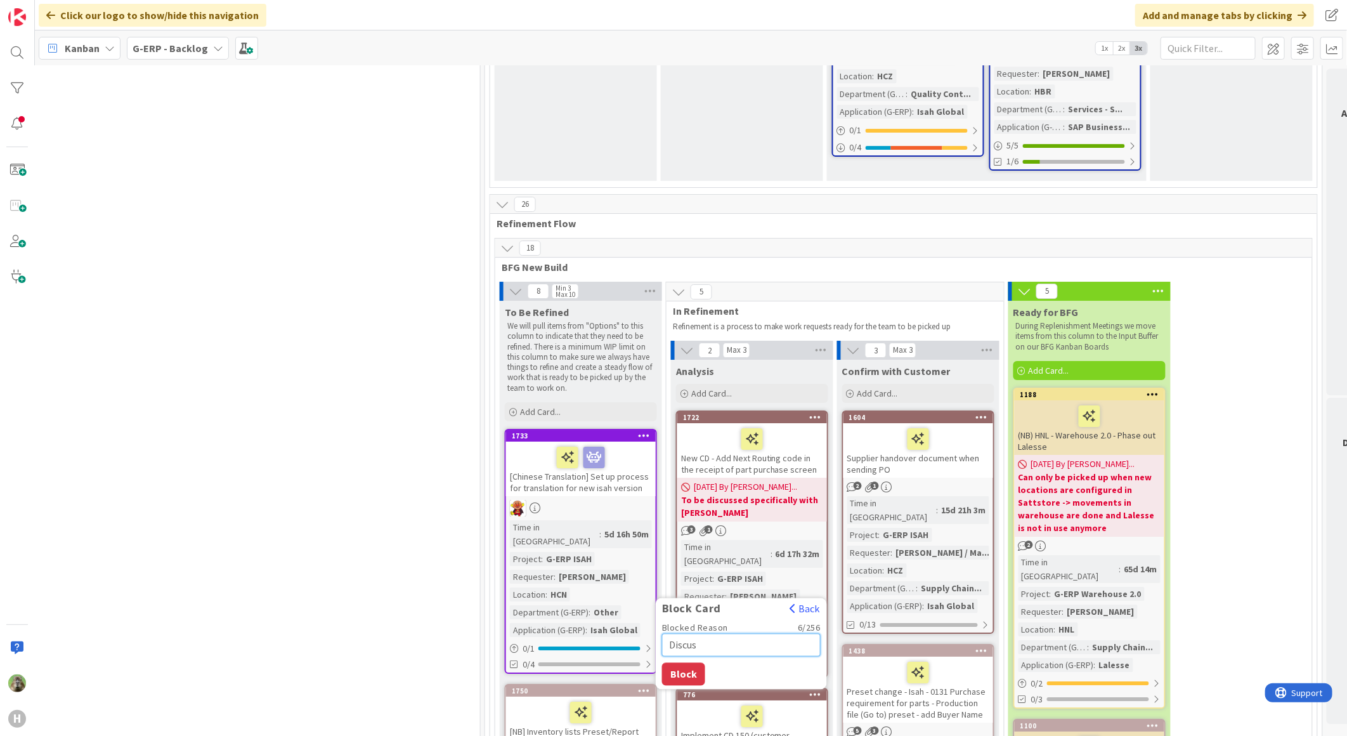
type textarea "x"
type textarea "Discuss"
type textarea "x"
type textarea "Discuss"
type textarea "x"
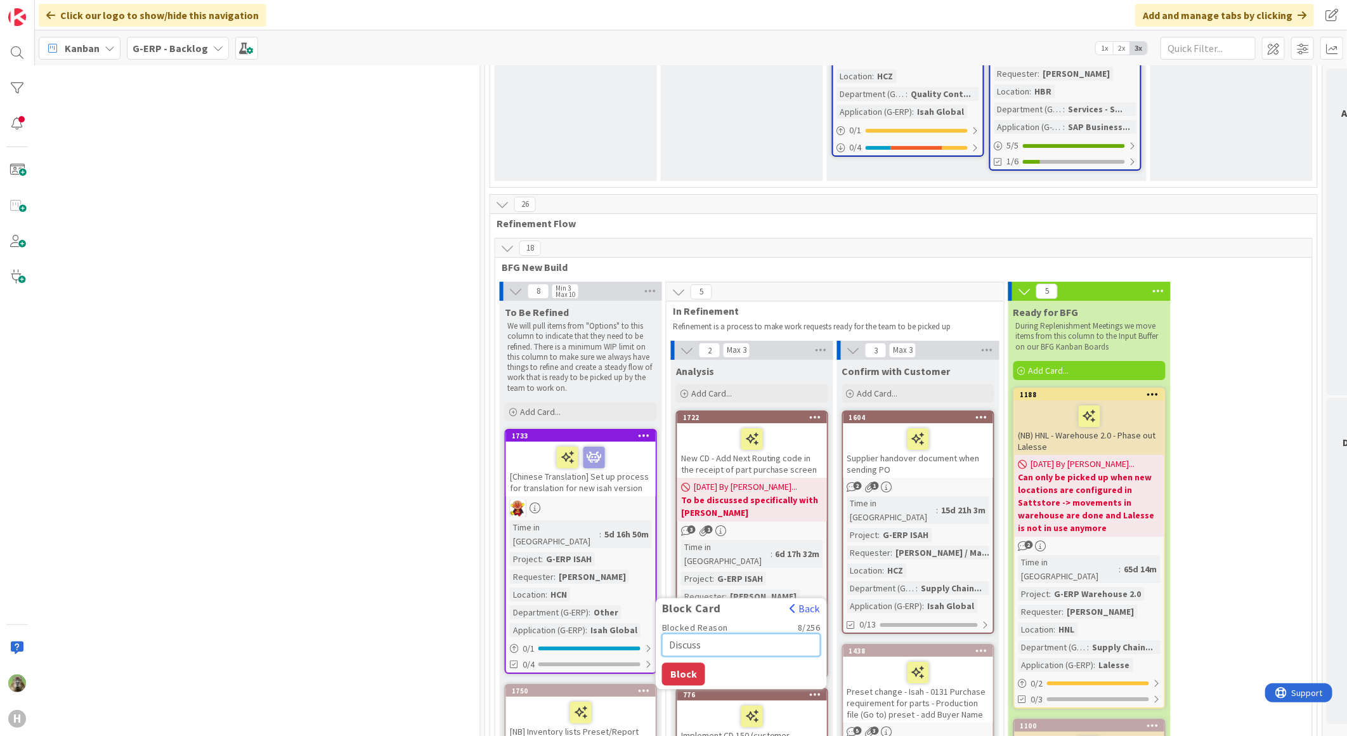
type textarea "T"
type textarea "x"
type textarea "To"
type textarea "x"
type textarea "To"
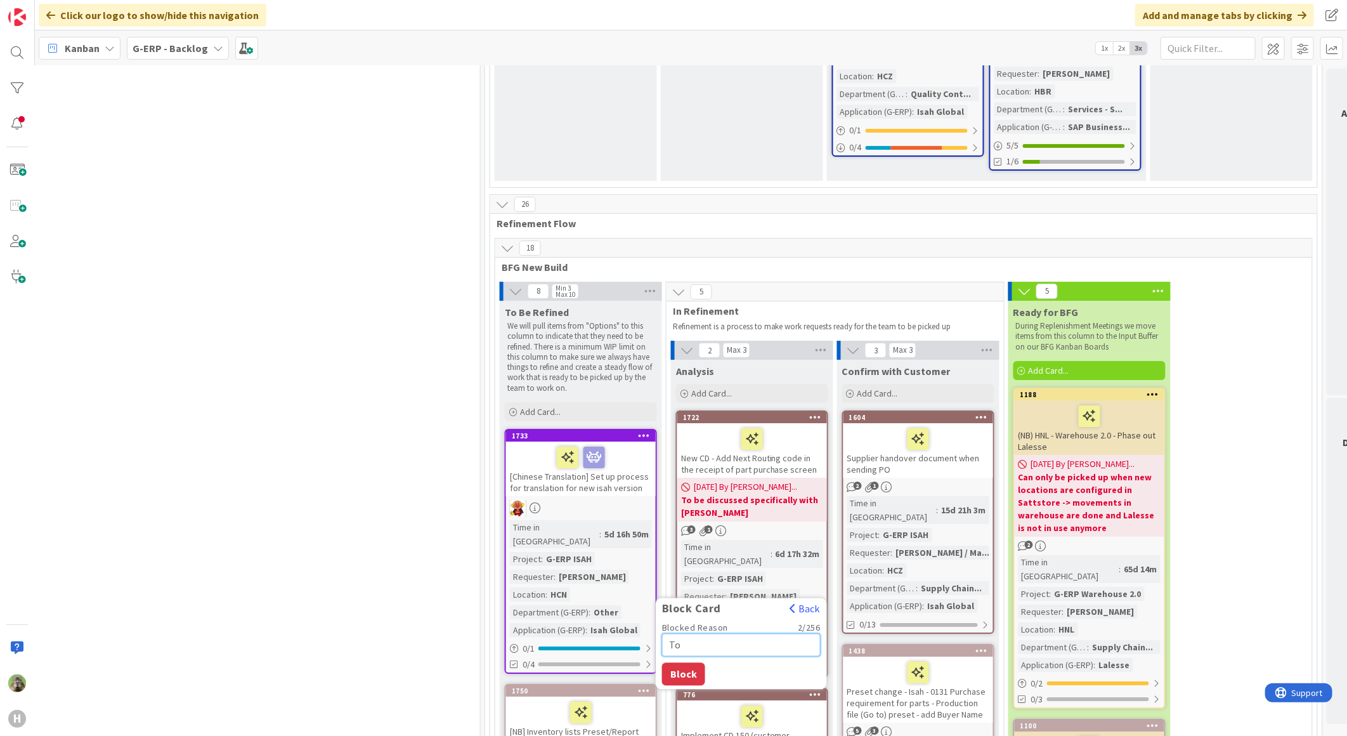
type textarea "x"
type textarea "To b"
type textarea "x"
type textarea "To be"
type textarea "x"
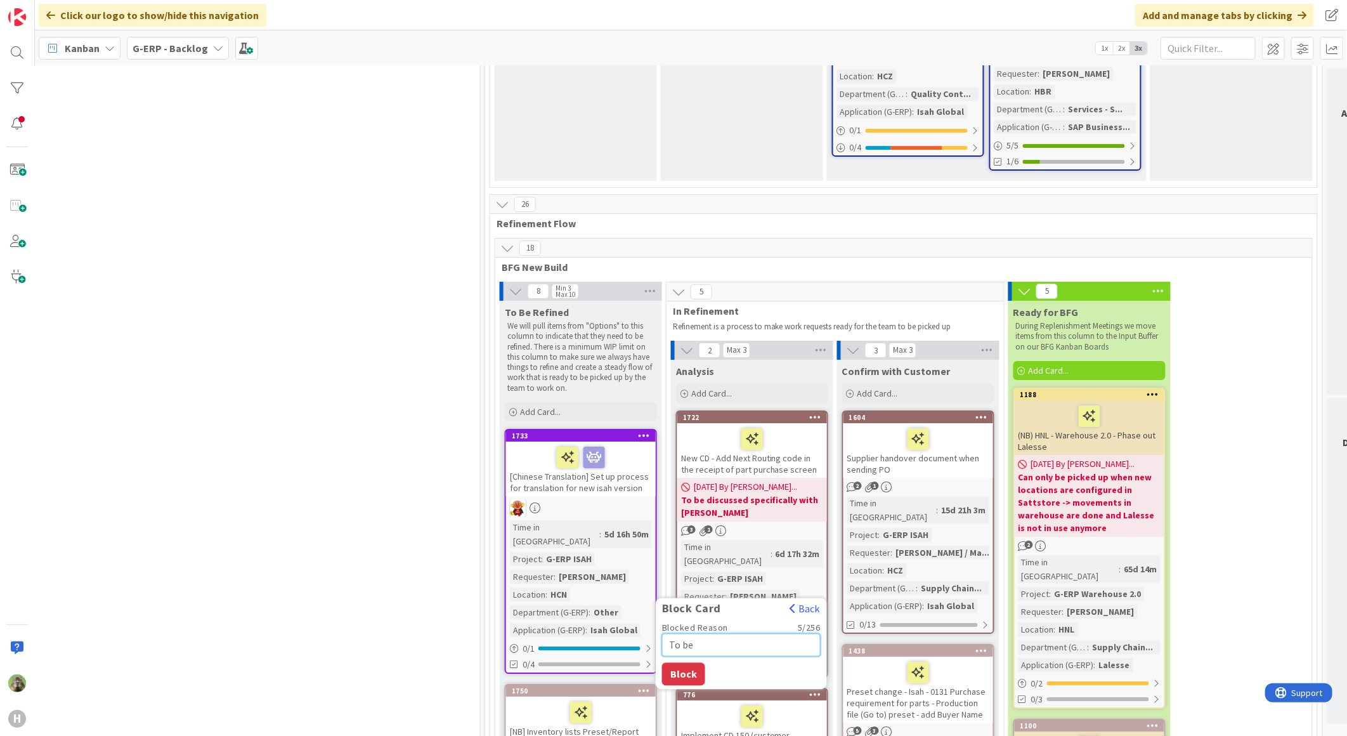
type textarea "To be"
type textarea "x"
type textarea "To be d"
type textarea "x"
type textarea "To be dis"
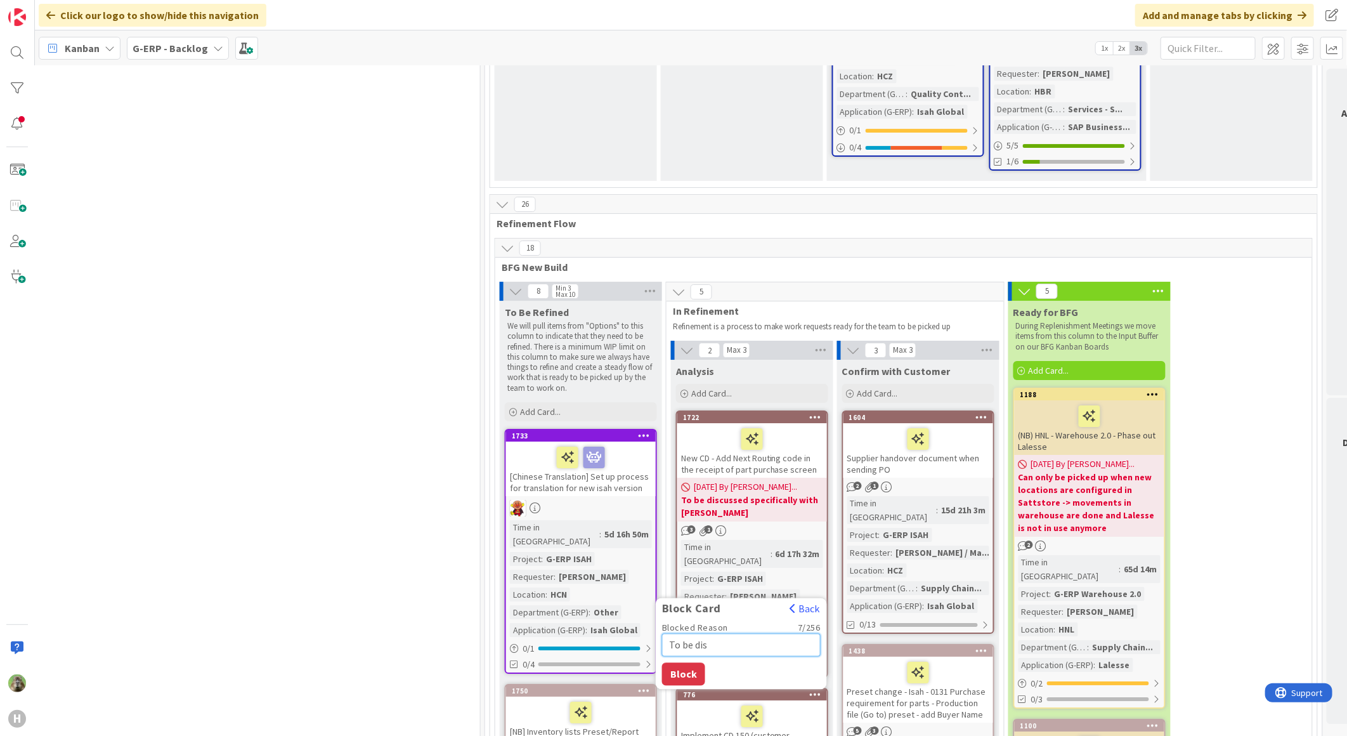
type textarea "x"
type textarea "To be discu"
type textarea "x"
type textarea "To be discus"
type textarea "x"
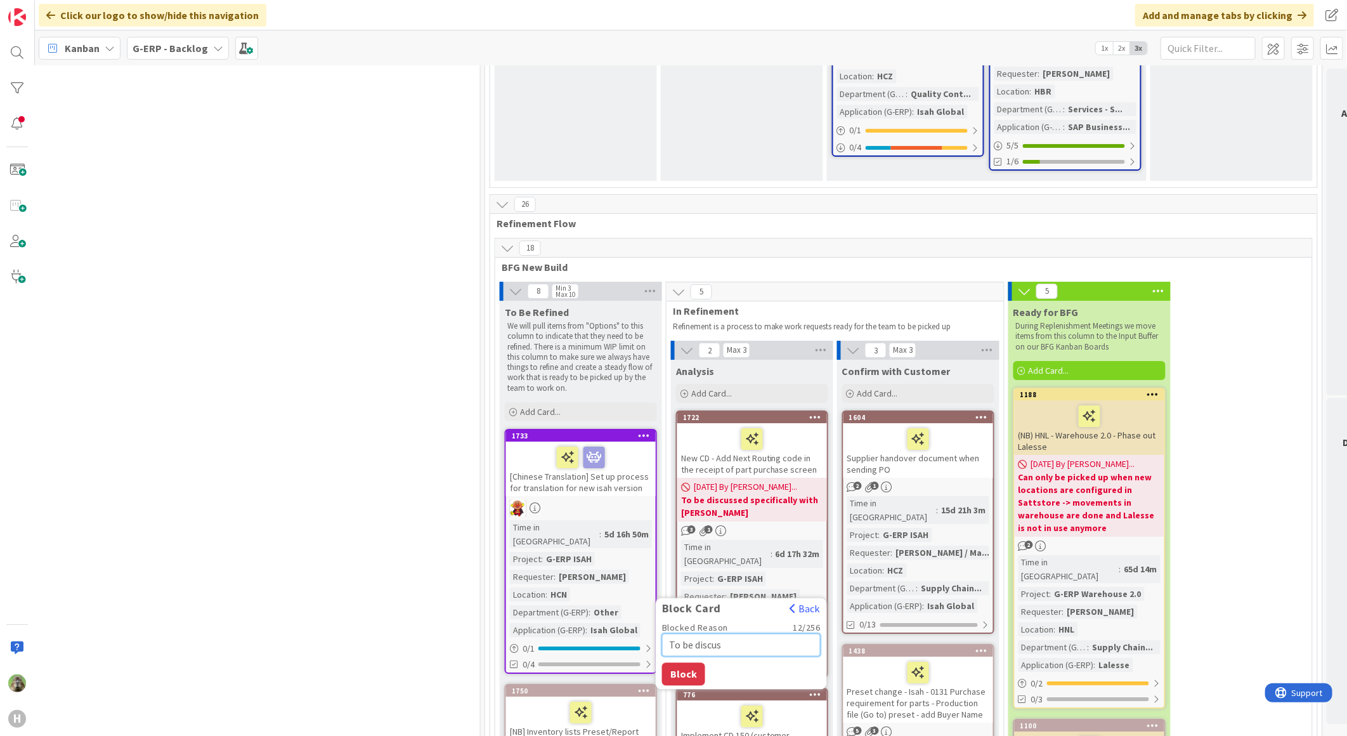
type textarea "To be discuss"
type textarea "x"
type textarea "To be discusse"
type textarea "x"
type textarea "To be discussed"
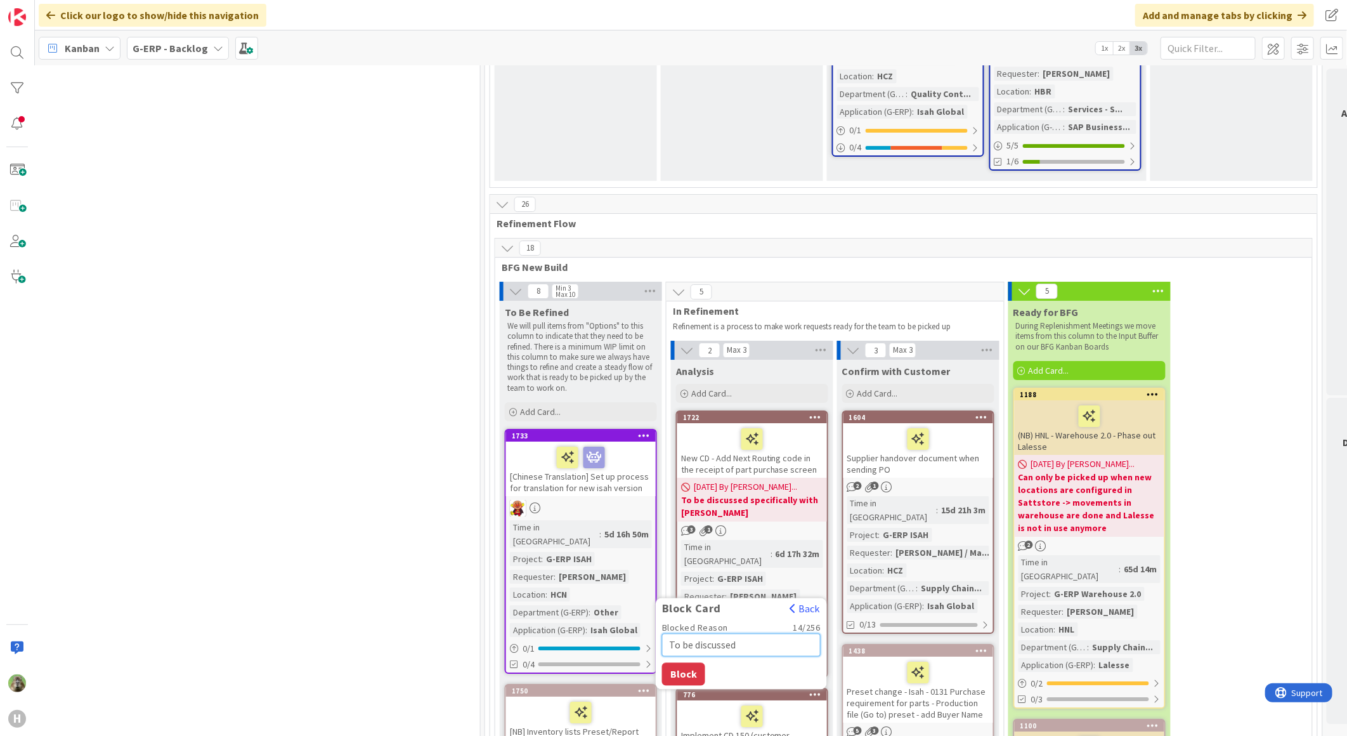
type textarea "x"
type textarea "To be discussed"
type textarea "x"
type textarea "To be discussed w"
type textarea "x"
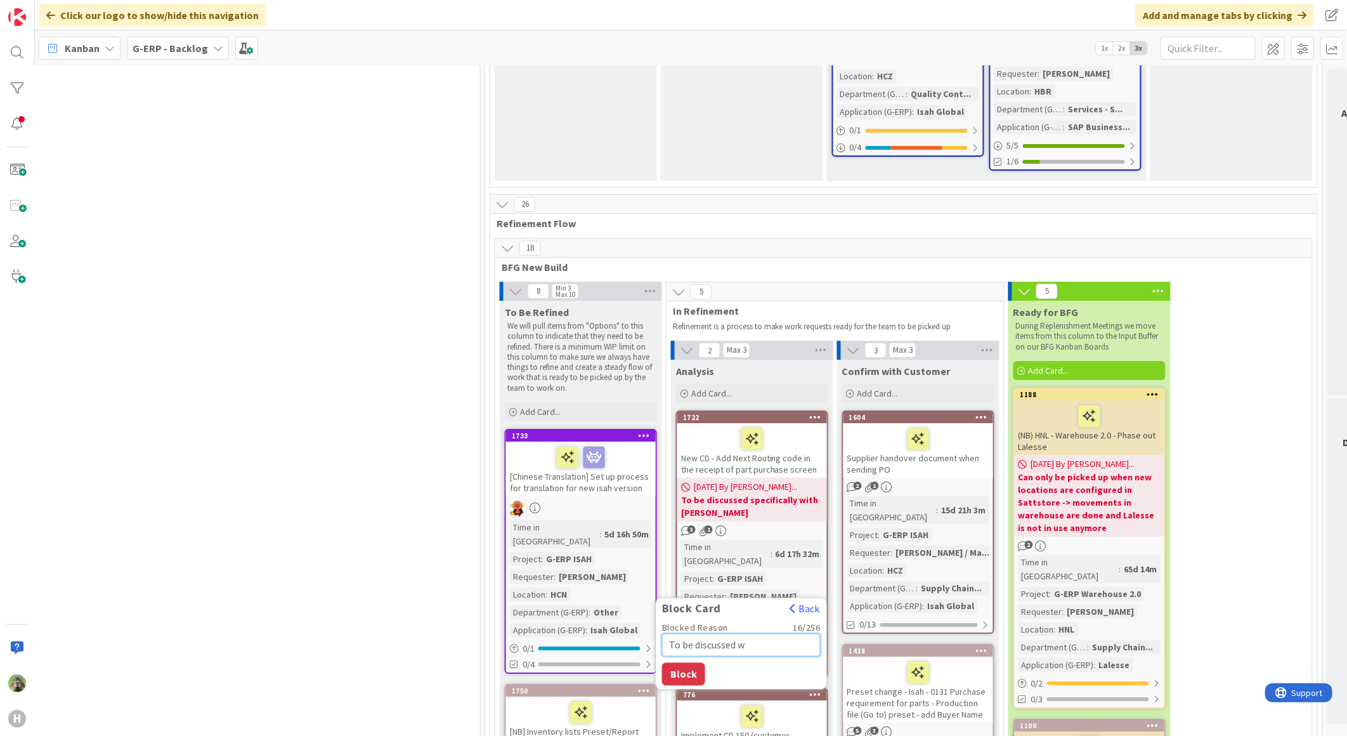
type textarea "To be discussed wi"
type textarea "x"
type textarea "To be discussed wit"
type textarea "x"
type textarea "To be discussed with"
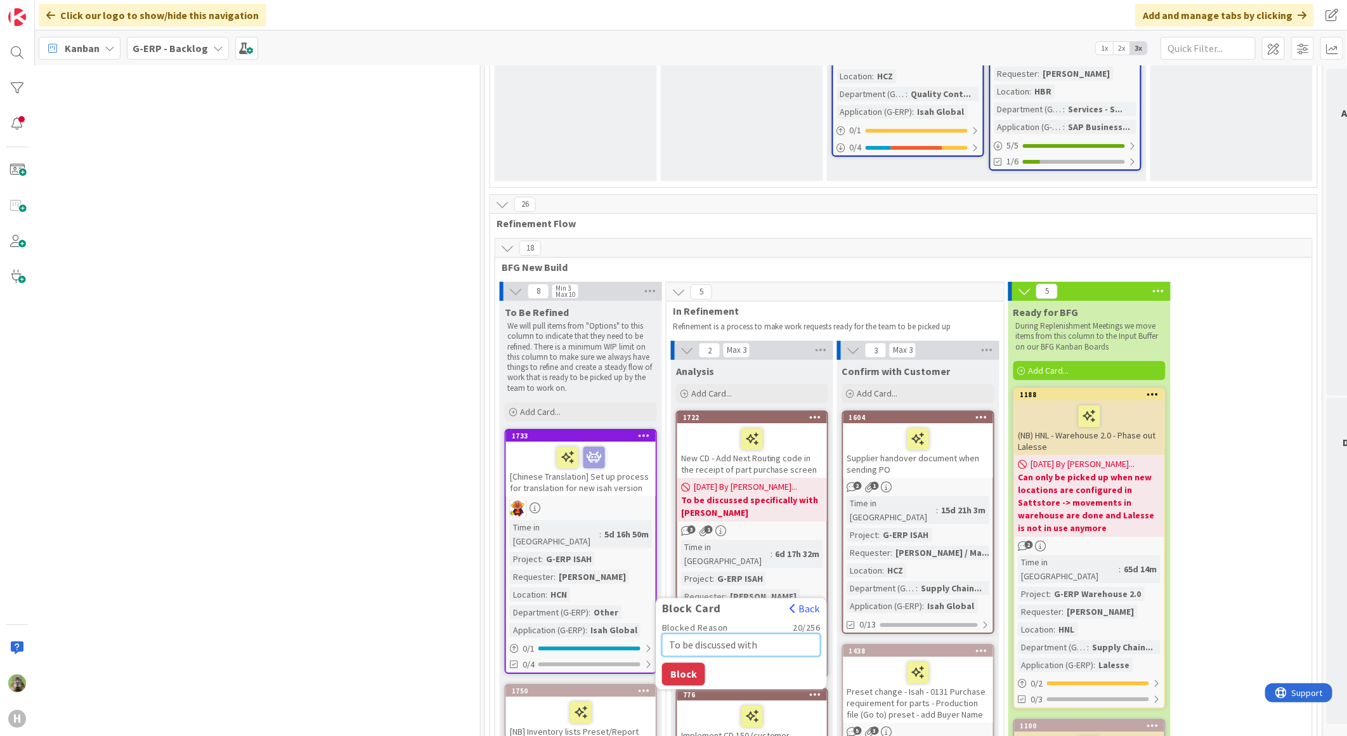
type textarea "x"
type textarea "To be discussed with"
type textarea "x"
type textarea "To be discussed with K"
type textarea "x"
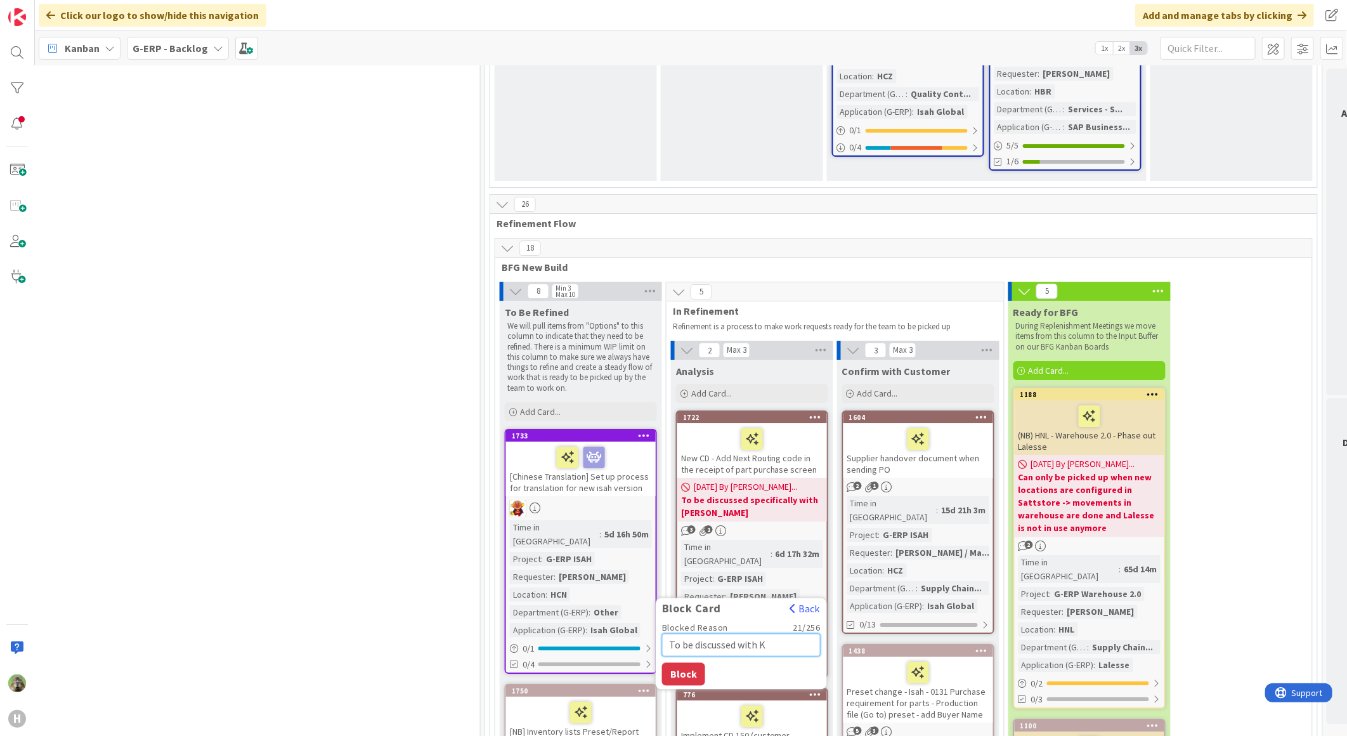
type textarea "To be discussed with [PERSON_NAME]"
type textarea "x"
type textarea "To be discussed with [PERSON_NAME]"
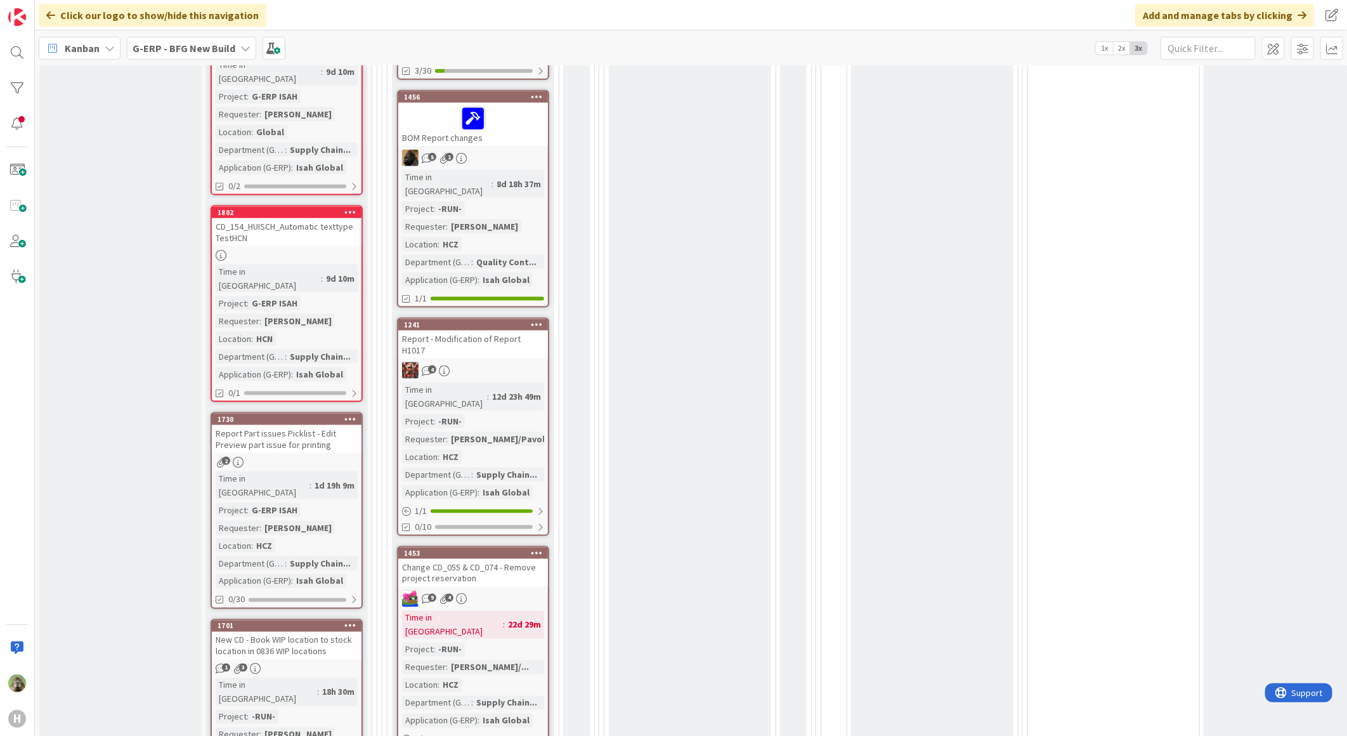
scroll to position [1197, 0]
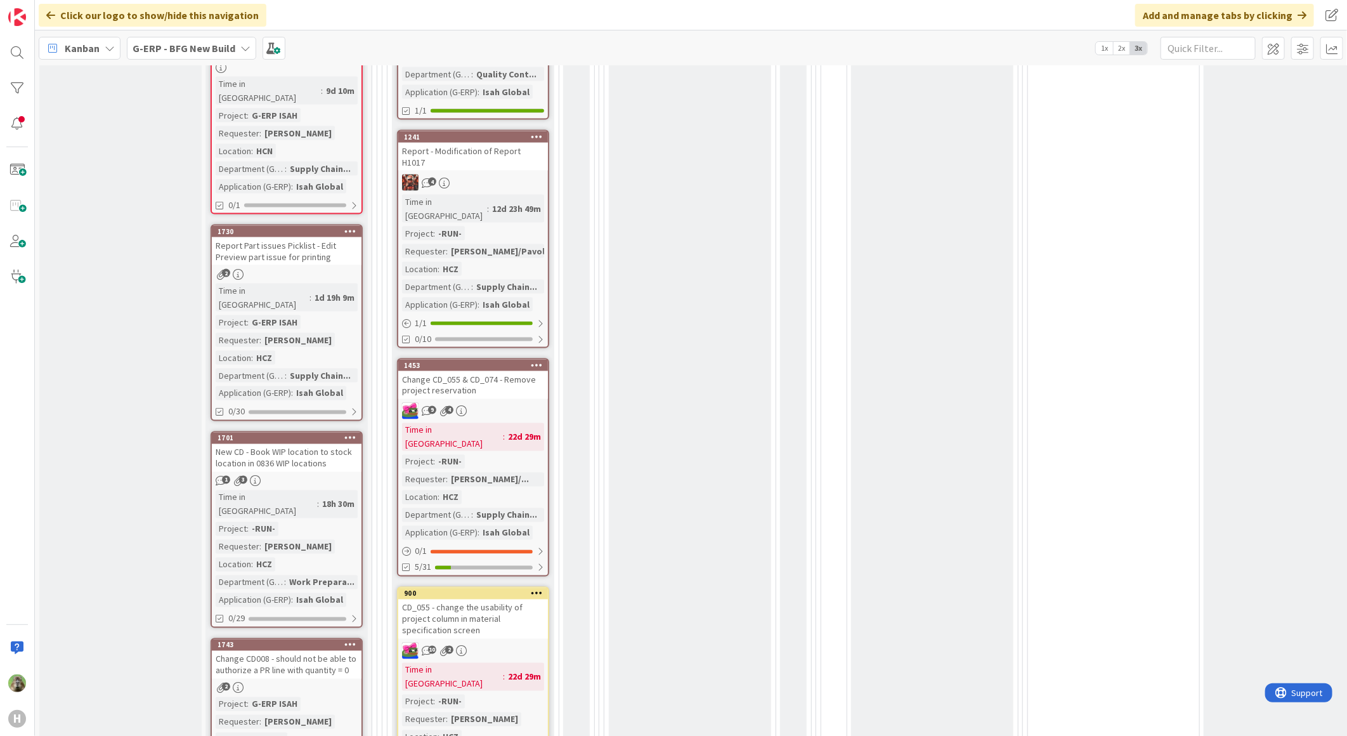
click at [514, 371] on div "Change CD_055 & CD_074 - Remove project reservation" at bounding box center [473, 385] width 150 height 28
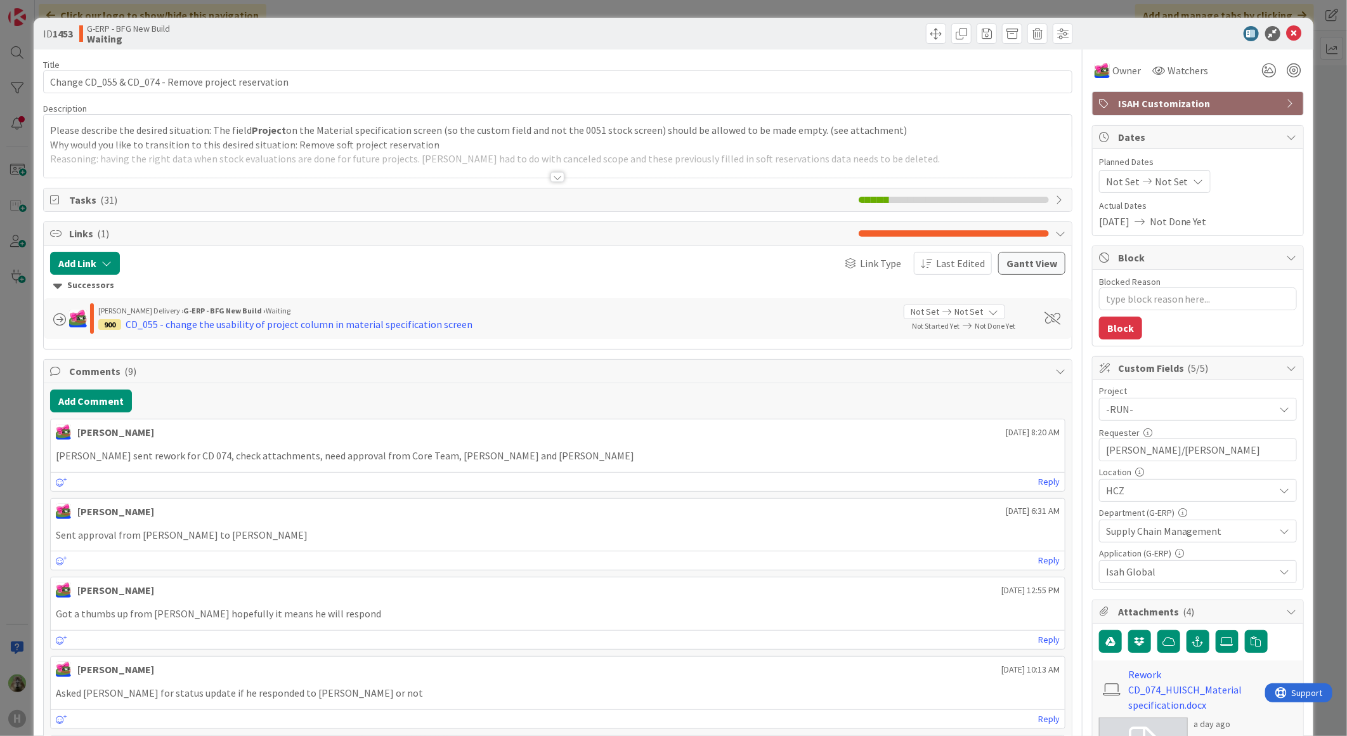
click at [583, 147] on div at bounding box center [558, 161] width 1028 height 32
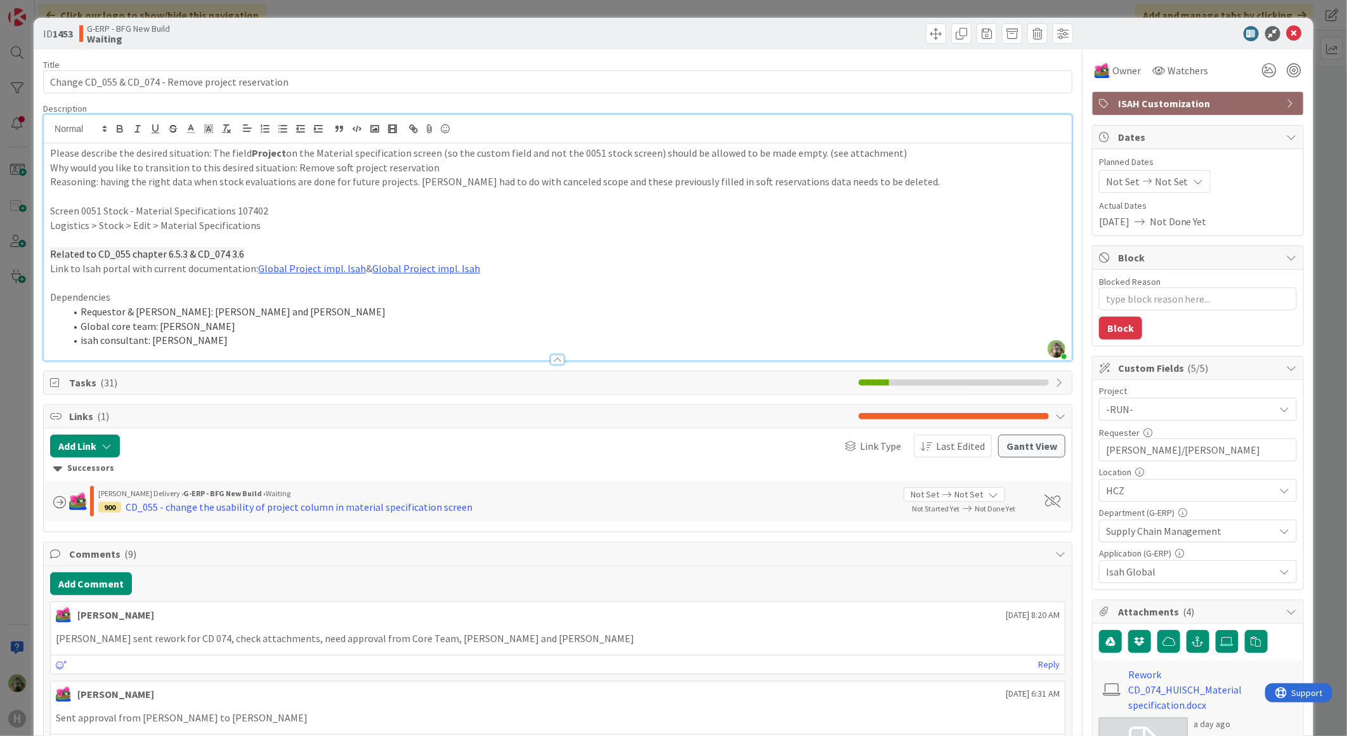
click at [20, 371] on div "ID 1453 G-ERP - BFG New Build Waiting Title 51 / 128 Change CD_055 & CD_074 - R…" at bounding box center [673, 368] width 1347 height 736
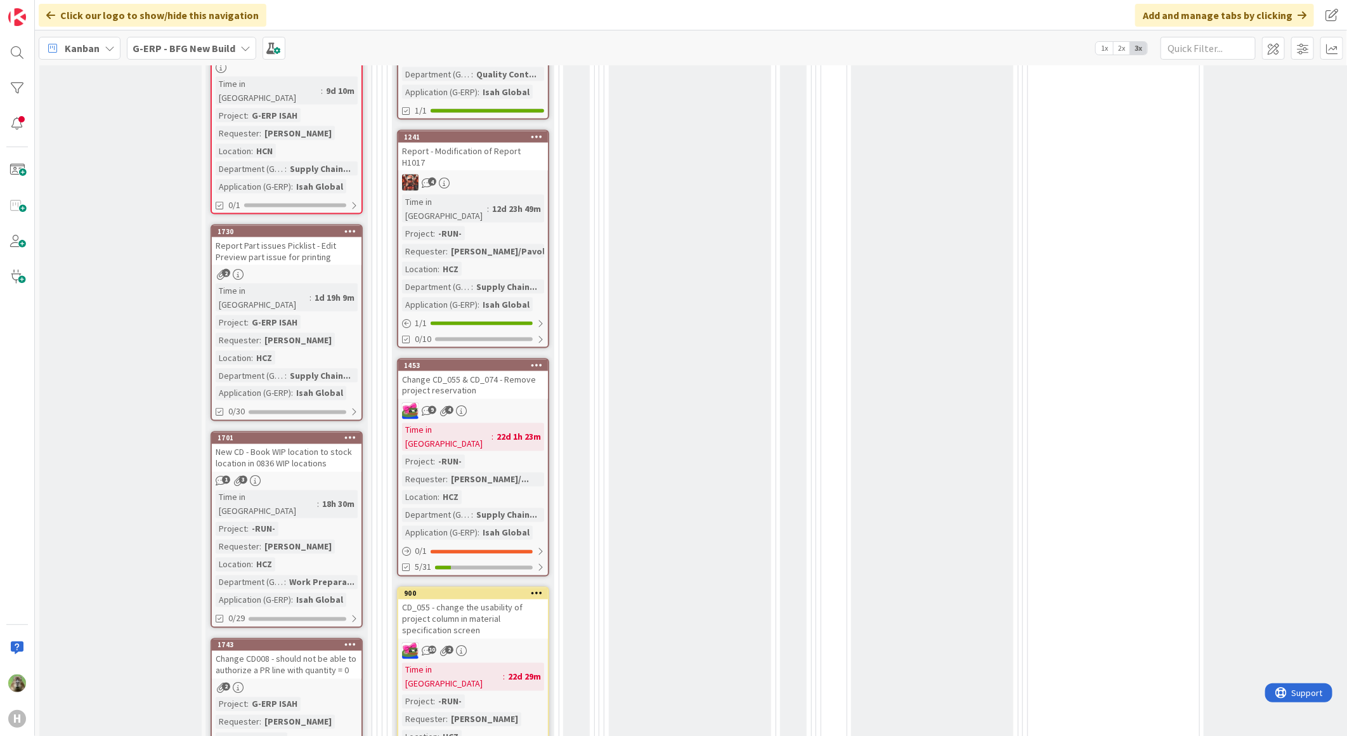
click at [519, 599] on div "CD_055 - change the usability of project column in material specification screen" at bounding box center [473, 618] width 150 height 39
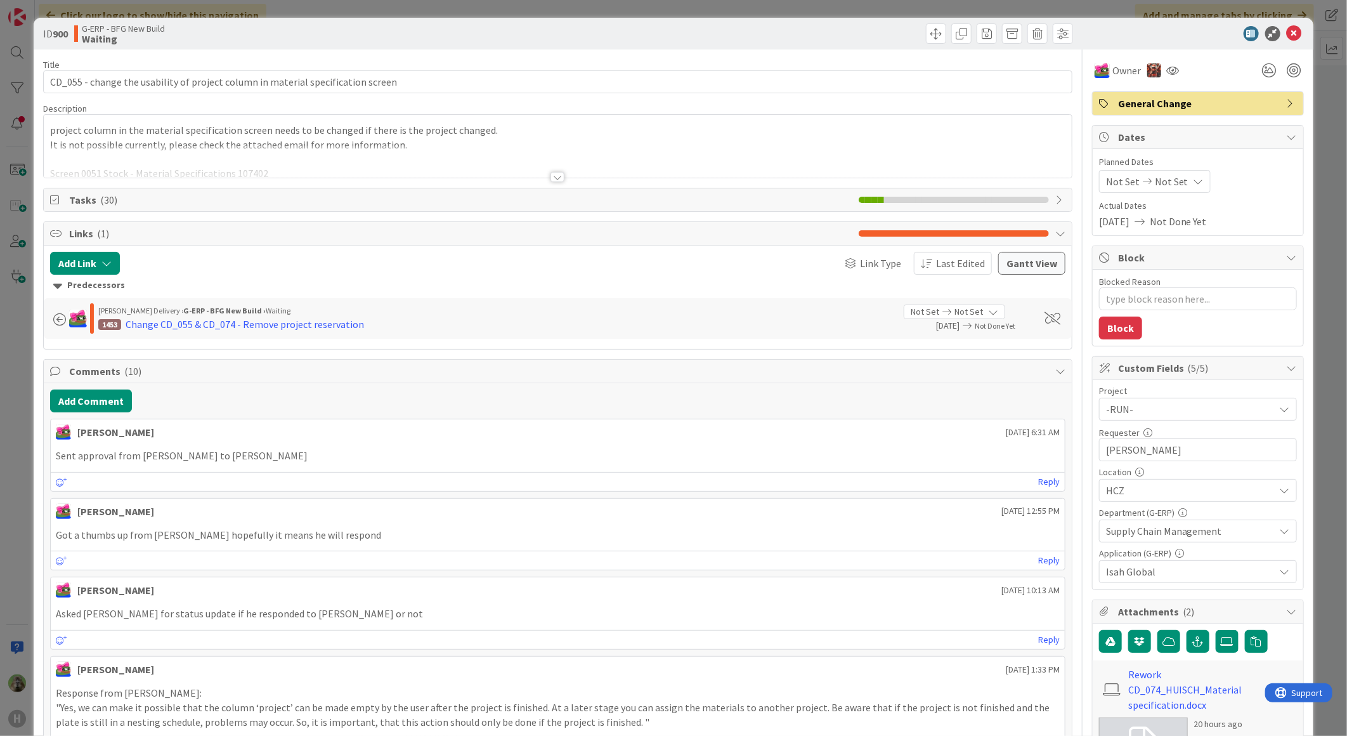
click at [492, 159] on div at bounding box center [558, 161] width 1028 height 32
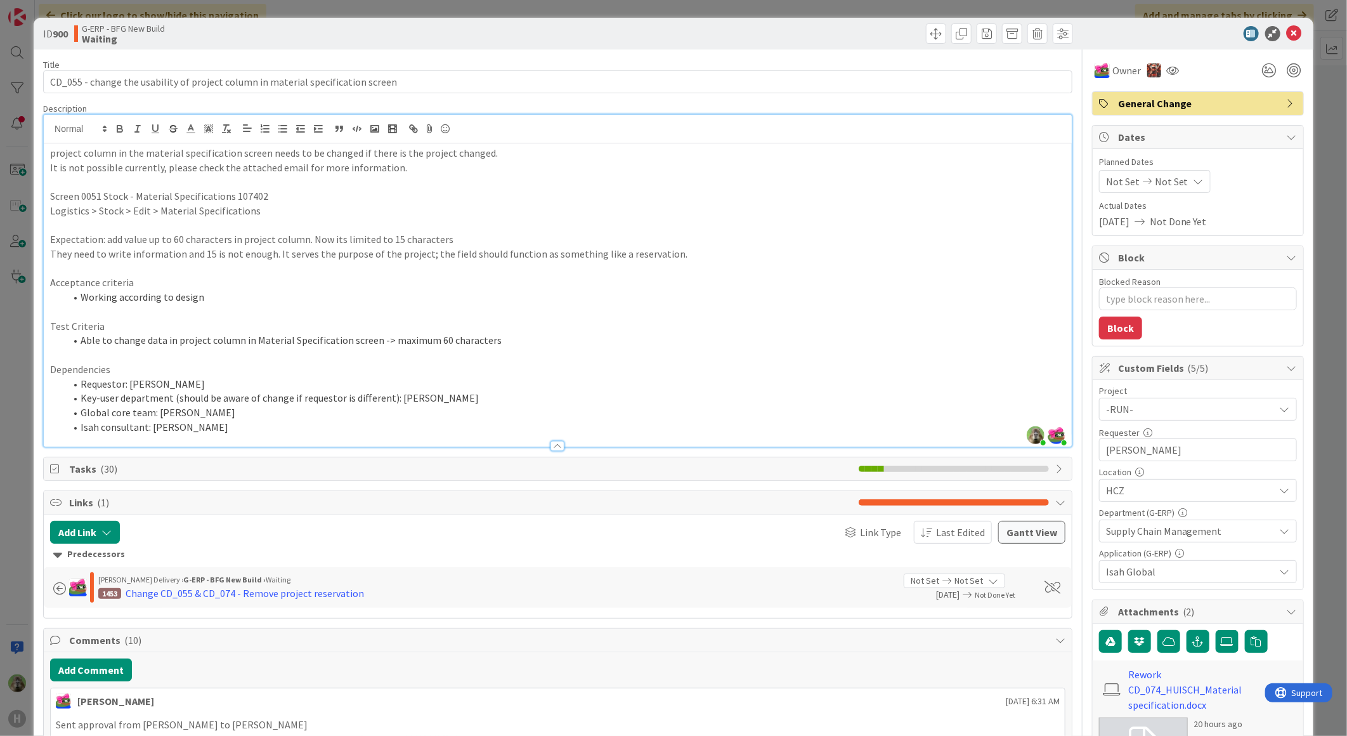
click at [22, 473] on div "ID 900 G-ERP - BFG New Build Waiting Title 80 / 128 CD_055 - change the usabili…" at bounding box center [673, 368] width 1347 height 736
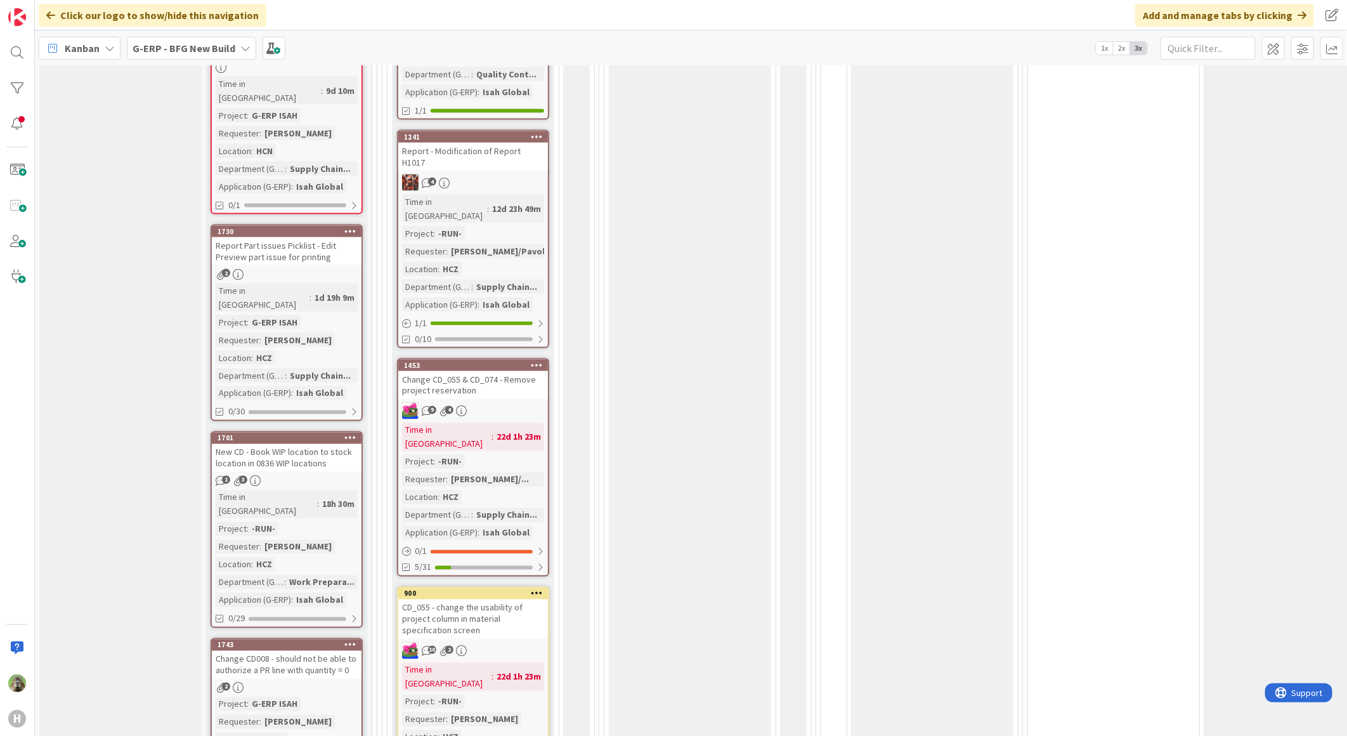
click at [507, 371] on div "Change CD_055 & CD_074 - Remove project reservation" at bounding box center [473, 385] width 150 height 28
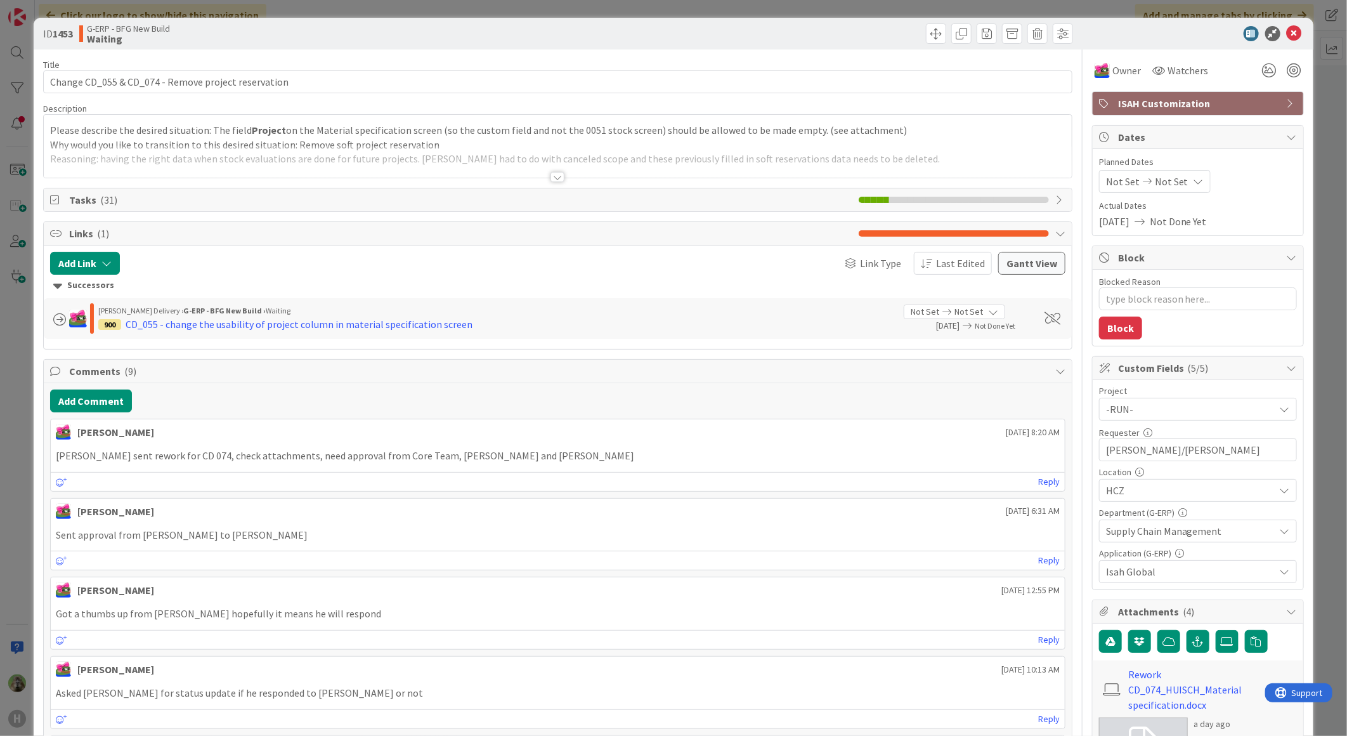
type textarea "x"
click at [516, 174] on div at bounding box center [558, 161] width 1028 height 32
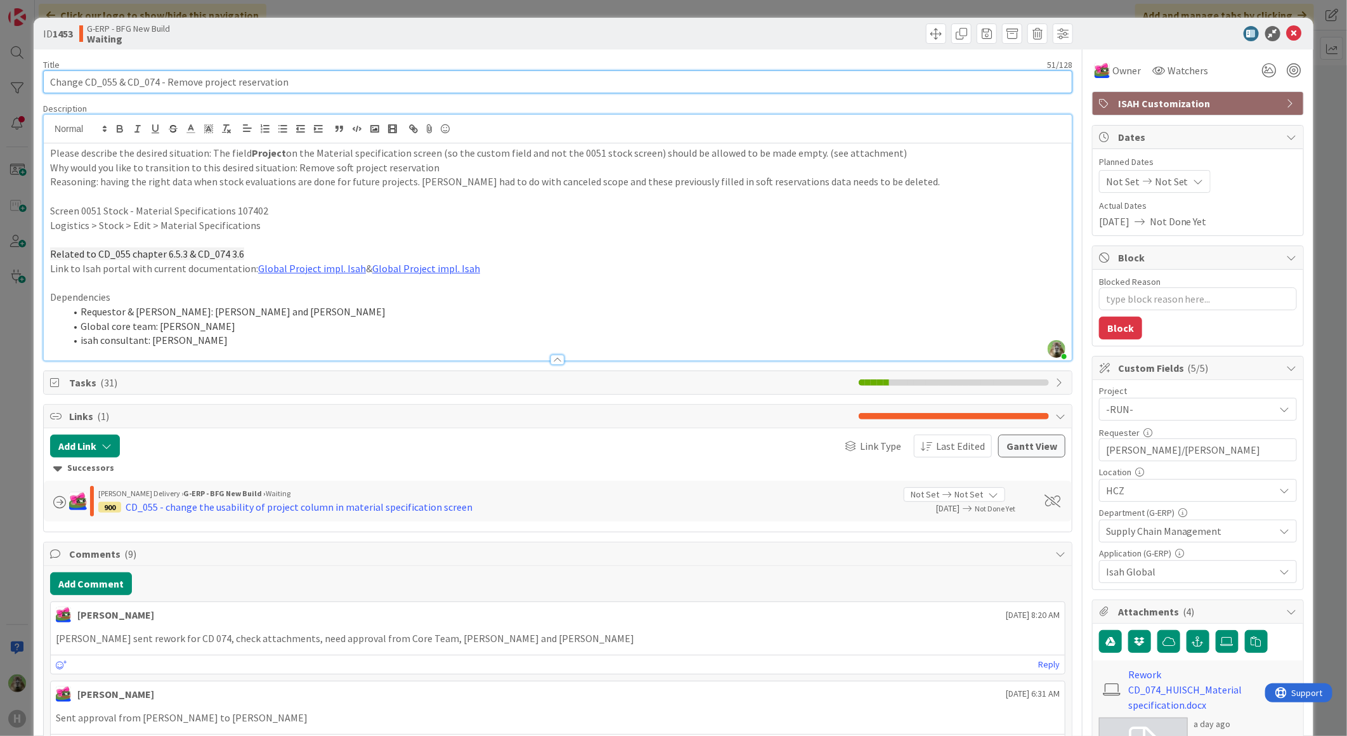
click at [120, 81] on input "Change CD_055 & CD_074 - Remove project reservation" at bounding box center [557, 81] width 1029 height 23
type input "Change CD_055 CD_074 - Remove project reservation"
type textarea "x"
type input "Change CD_074 - Remove project reservation"
type textarea "x"
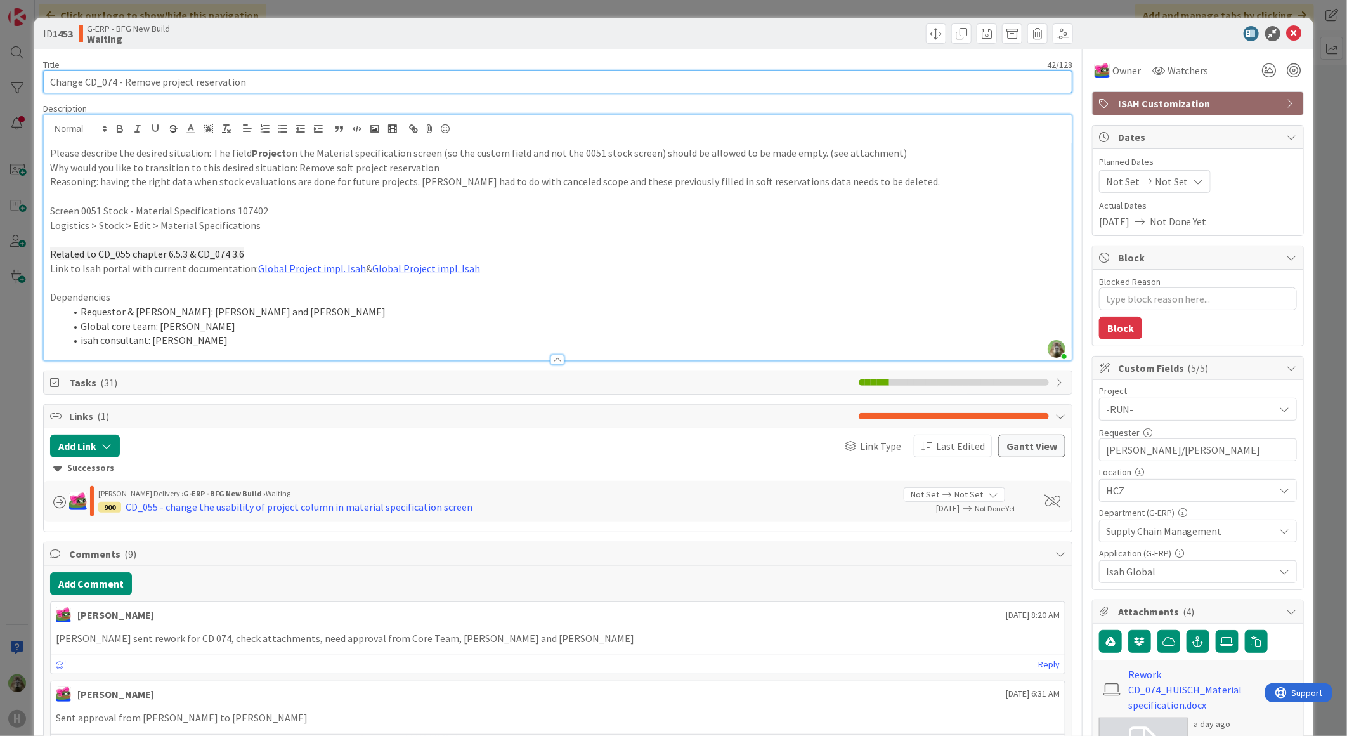
type input "Change CD_074 - Remove project reservation"
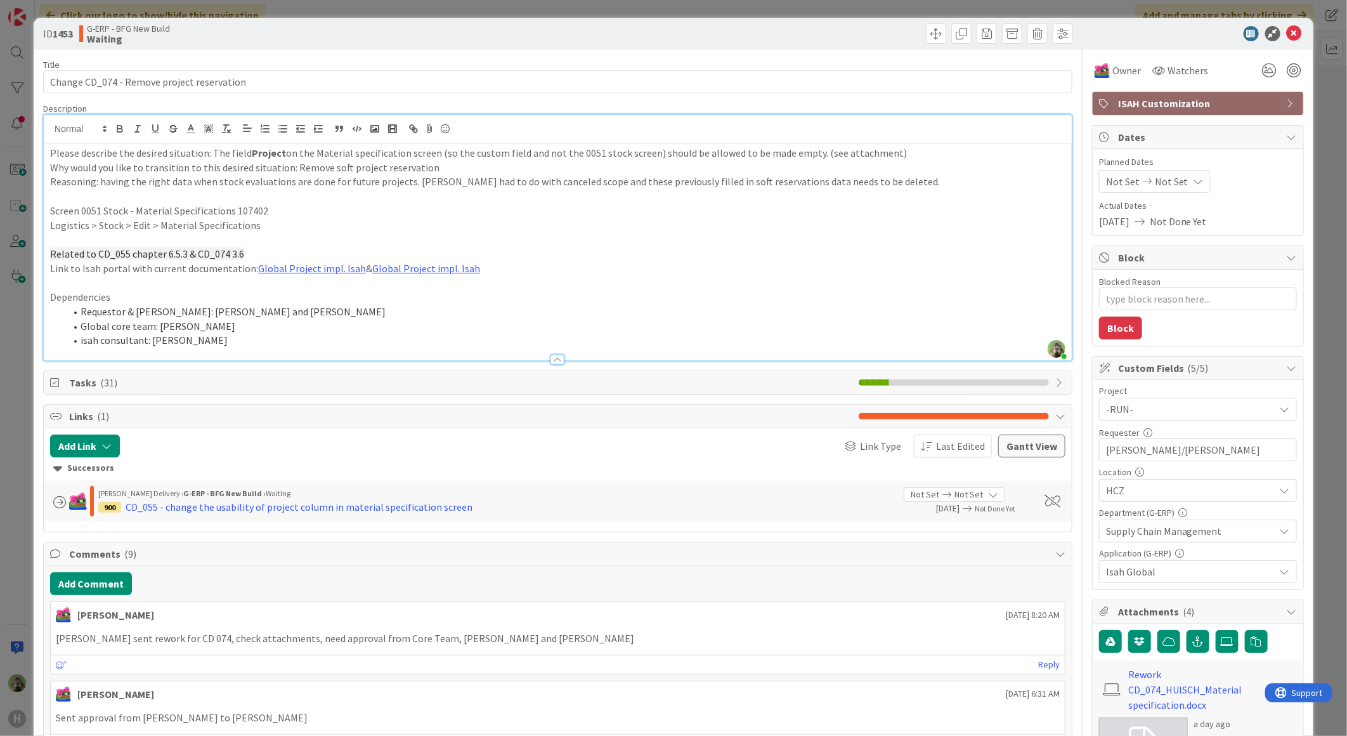
click at [17, 412] on div "ID 1453 G-ERP - BFG New Build Waiting Title 42 / 128 Change CD_074 - Remove pro…" at bounding box center [673, 368] width 1347 height 736
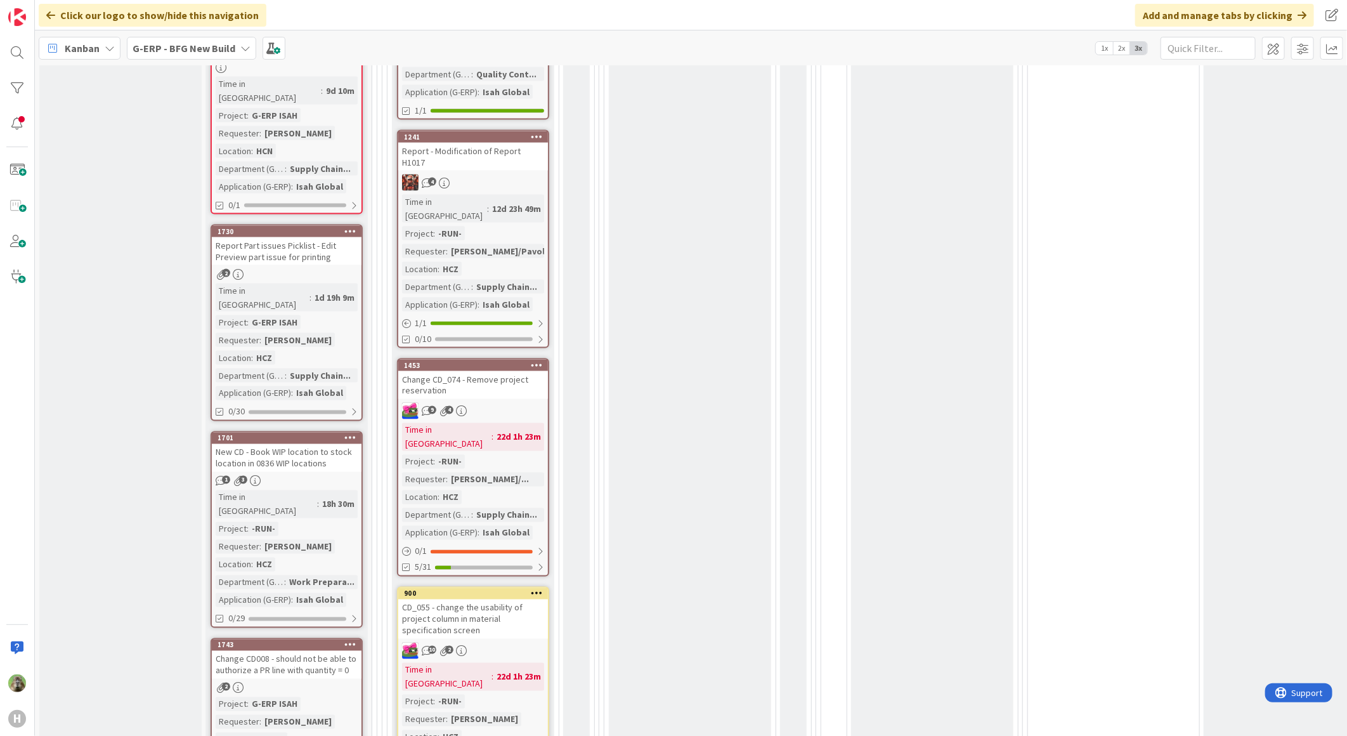
click at [482, 599] on div "CD_055 - change the usability of project column in material specification screen" at bounding box center [473, 618] width 150 height 39
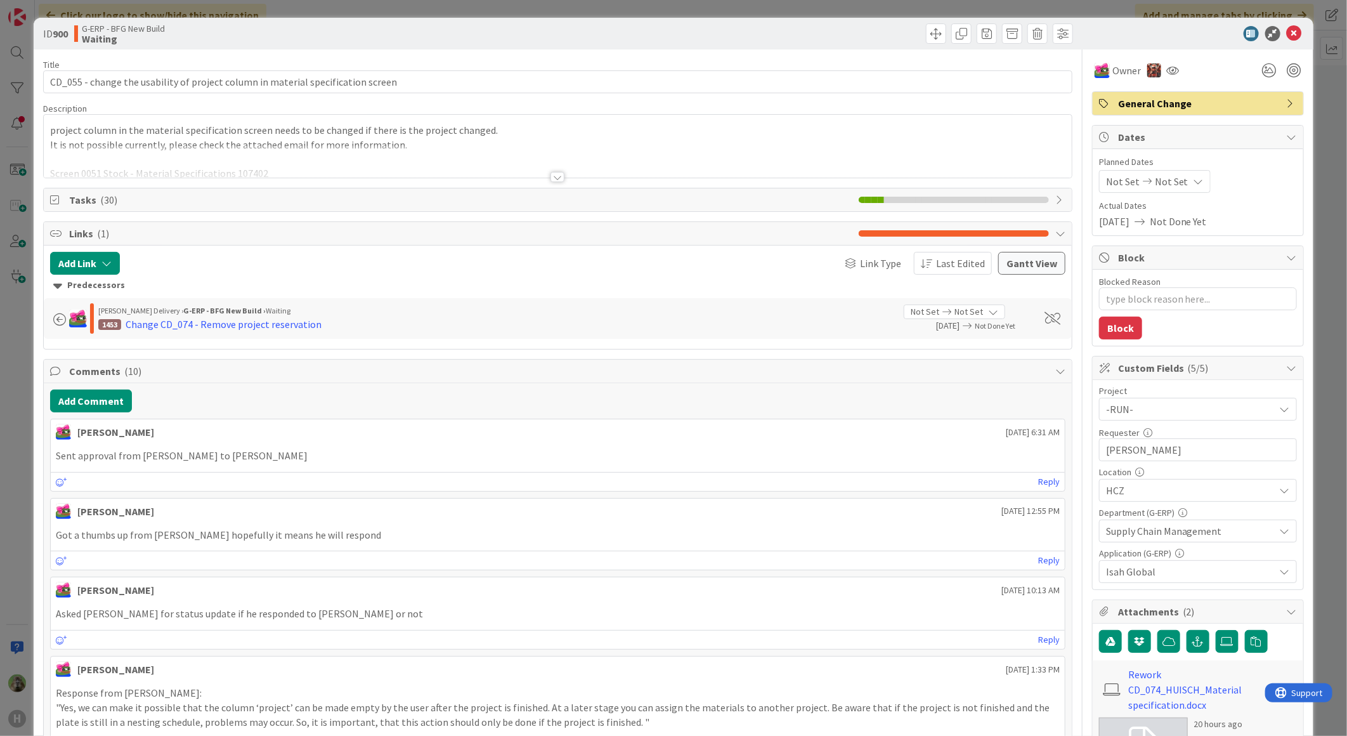
type textarea "x"
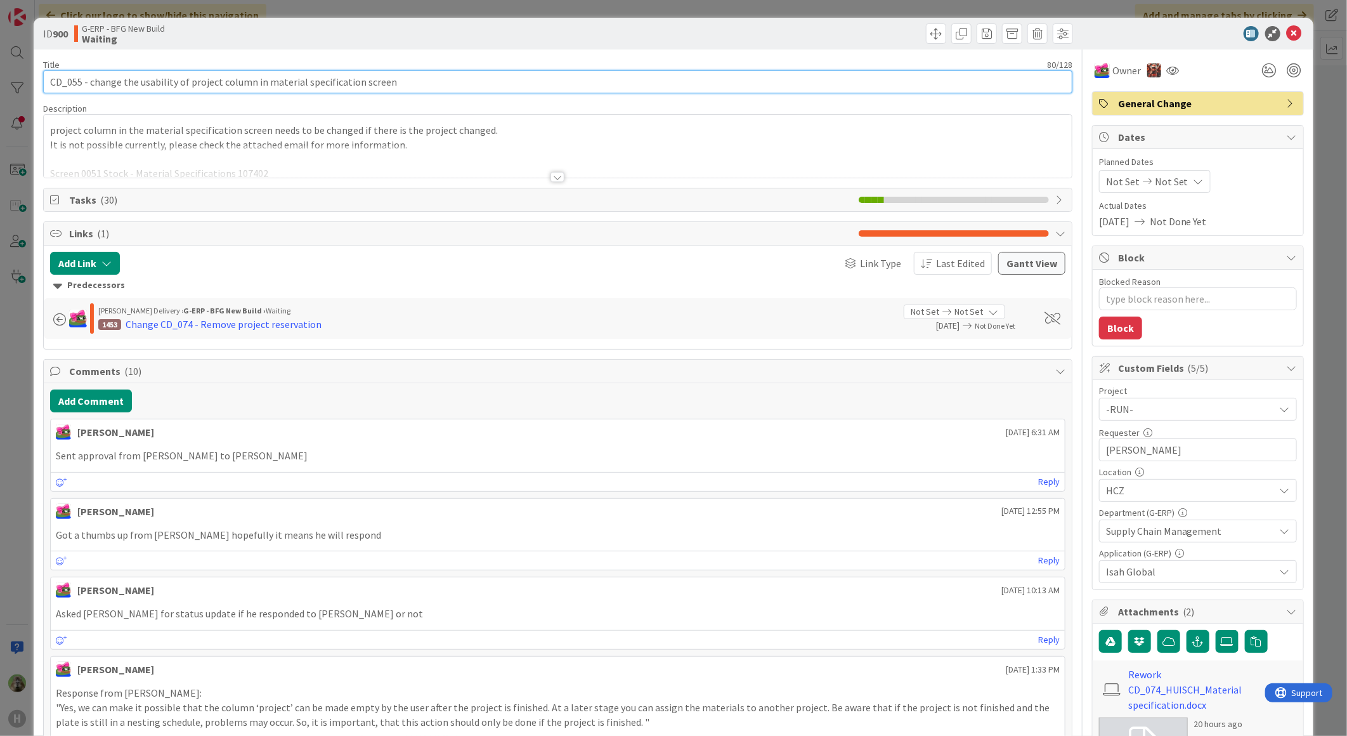
click at [75, 80] on input "CD_055 - change the usability of project column in material specification screen" at bounding box center [557, 81] width 1029 height 23
type input "CD-0- change the usability of project column in material specification screen"
type textarea "x"
type input "CD- change the usability of project column in material specification screen"
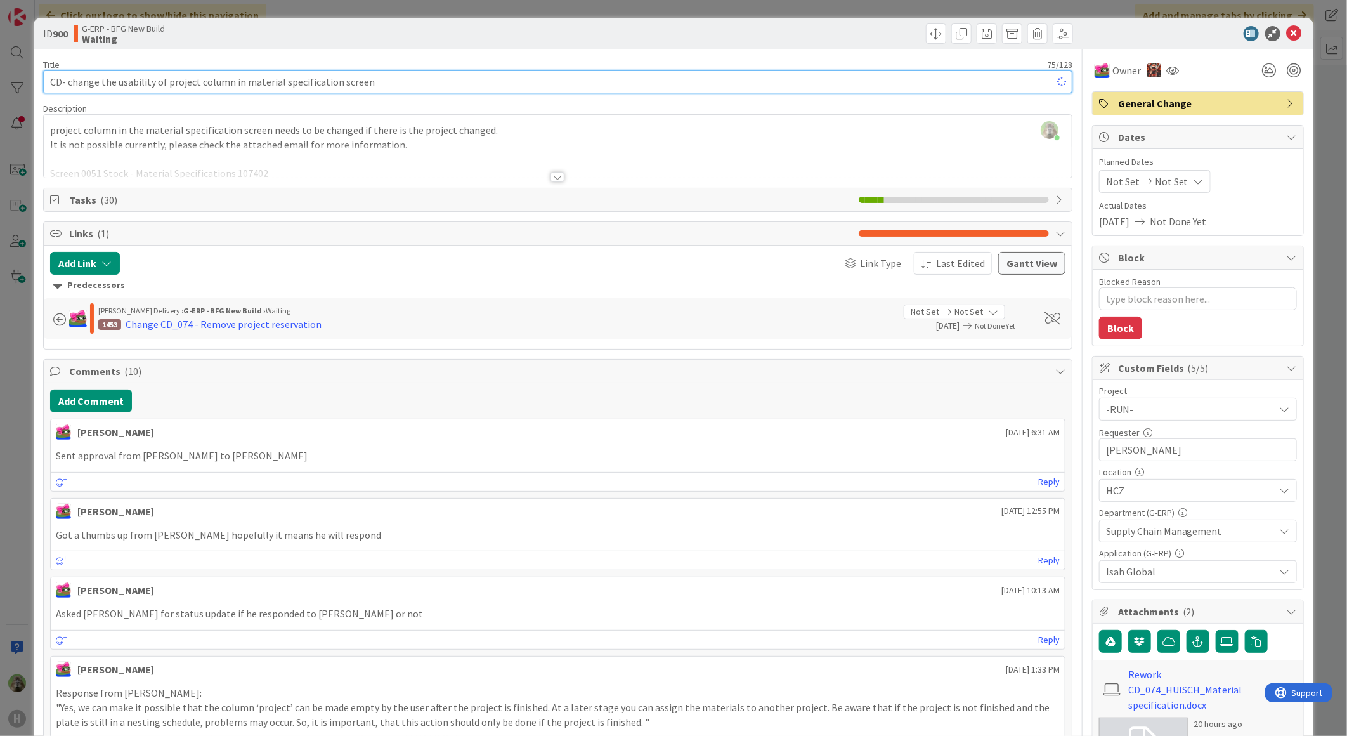
type textarea "x"
type input "CD_- change the usability of project column in material specification screen"
type textarea "x"
type input "CD_074- change the usability of project column in material specification screen"
type textarea "x"
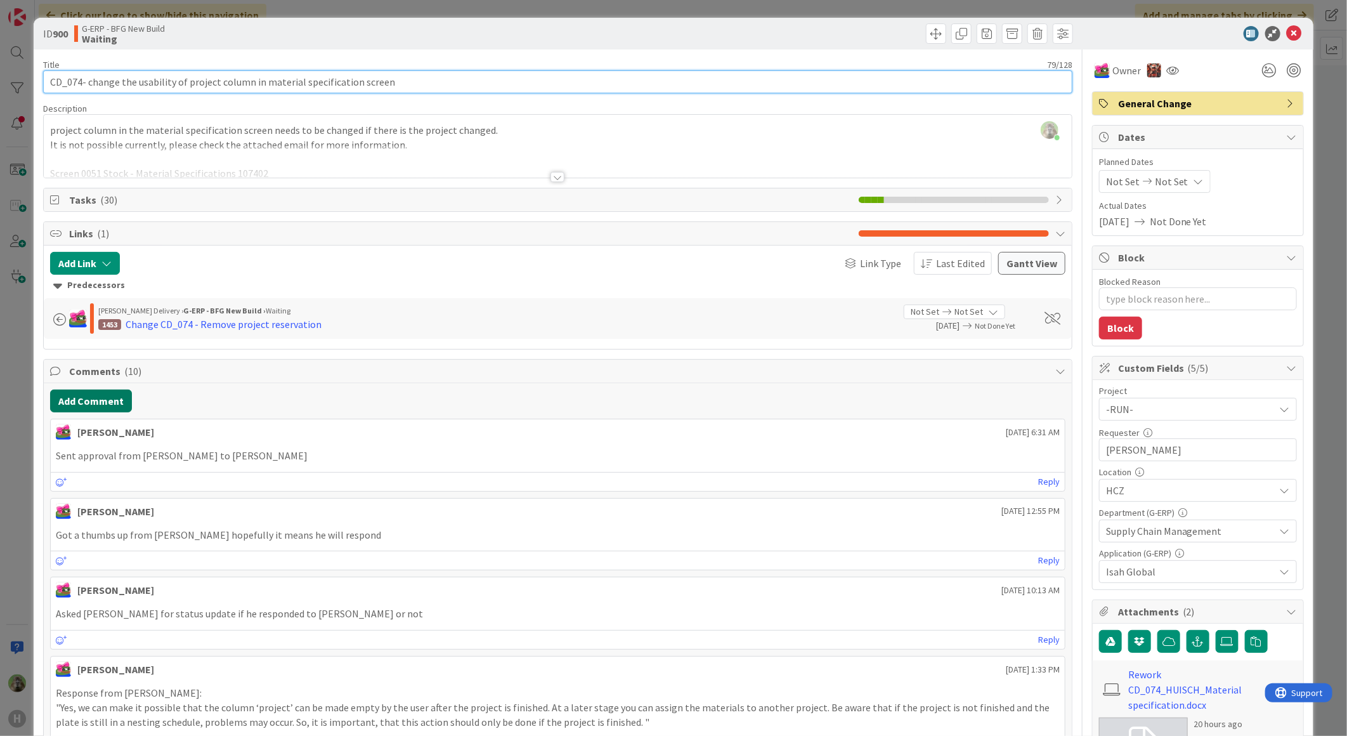
type input "CD_074- change the usability of project column in material specification screen"
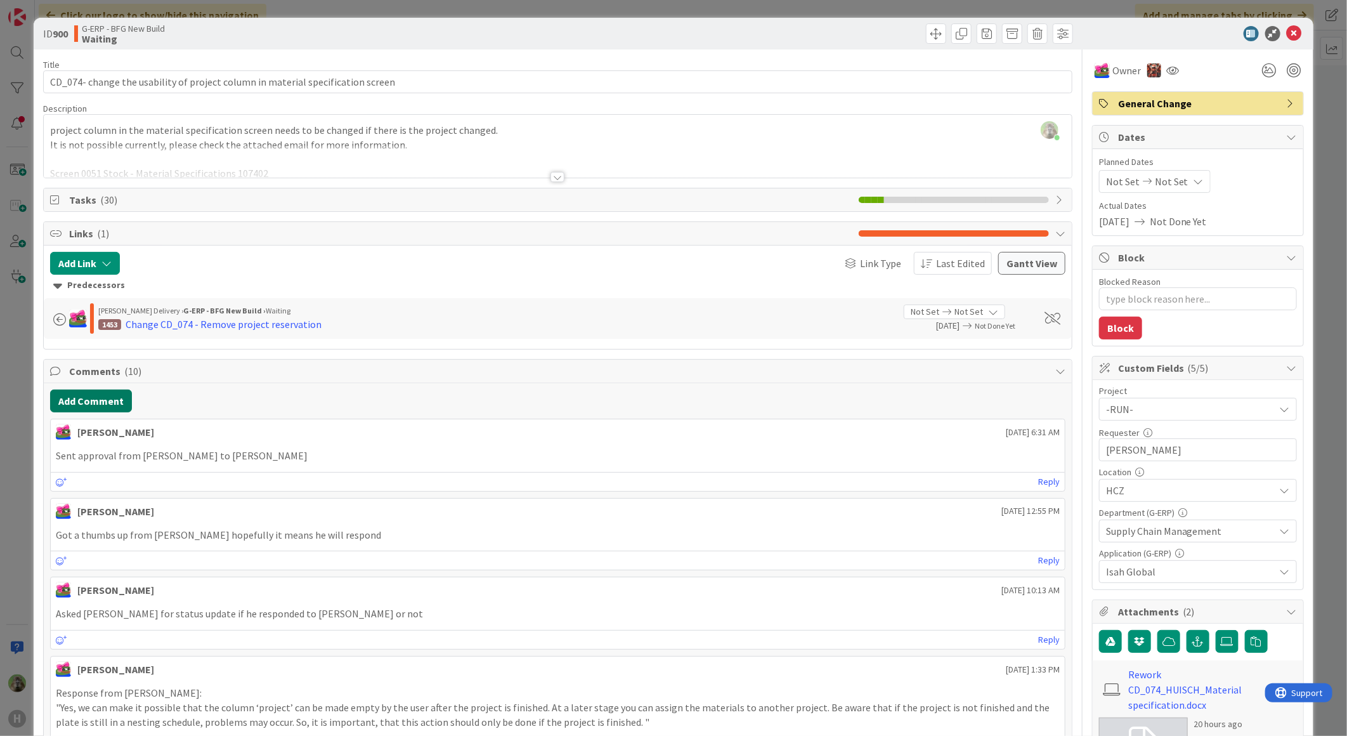
click at [102, 410] on button "Add Comment" at bounding box center [91, 400] width 82 height 23
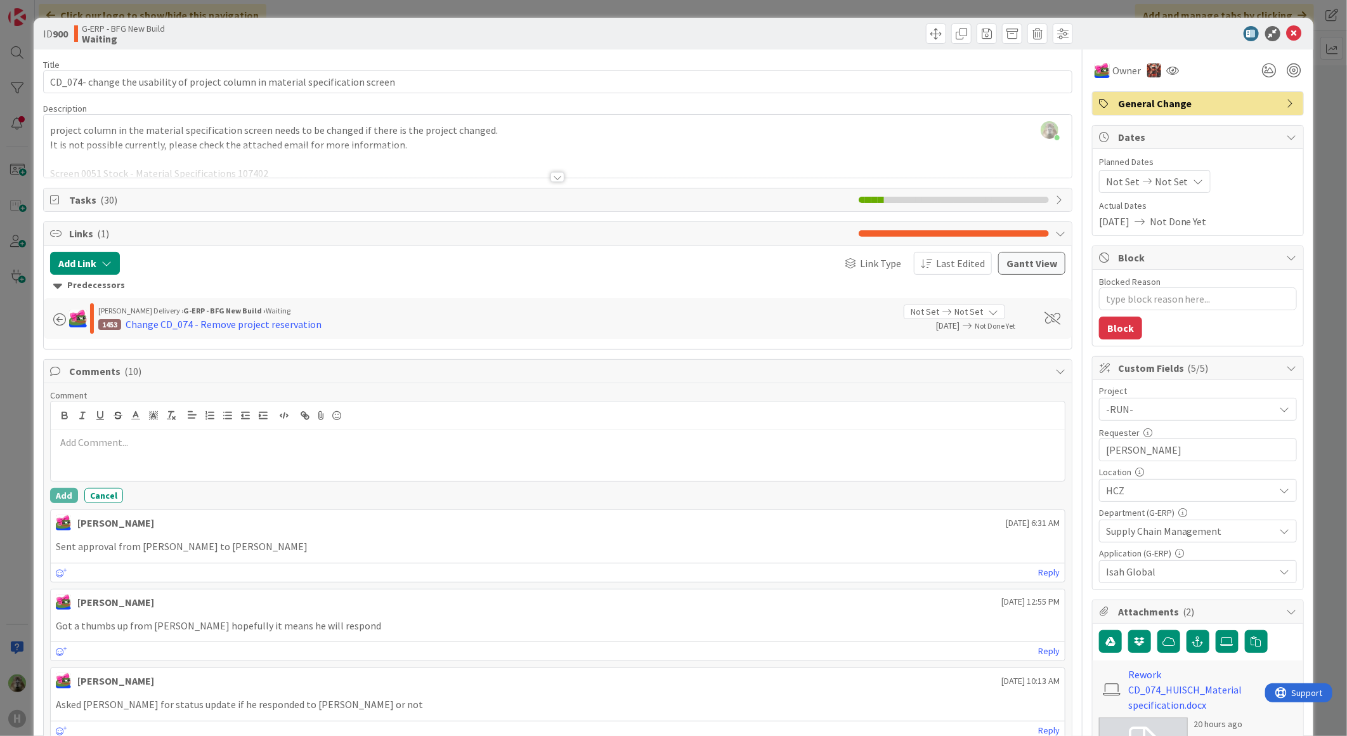
click at [29, 462] on div "ID 900 G-ERP - BFG New Build Waiting Title 79 / 128 CD_074- change the usabilit…" at bounding box center [673, 368] width 1347 height 736
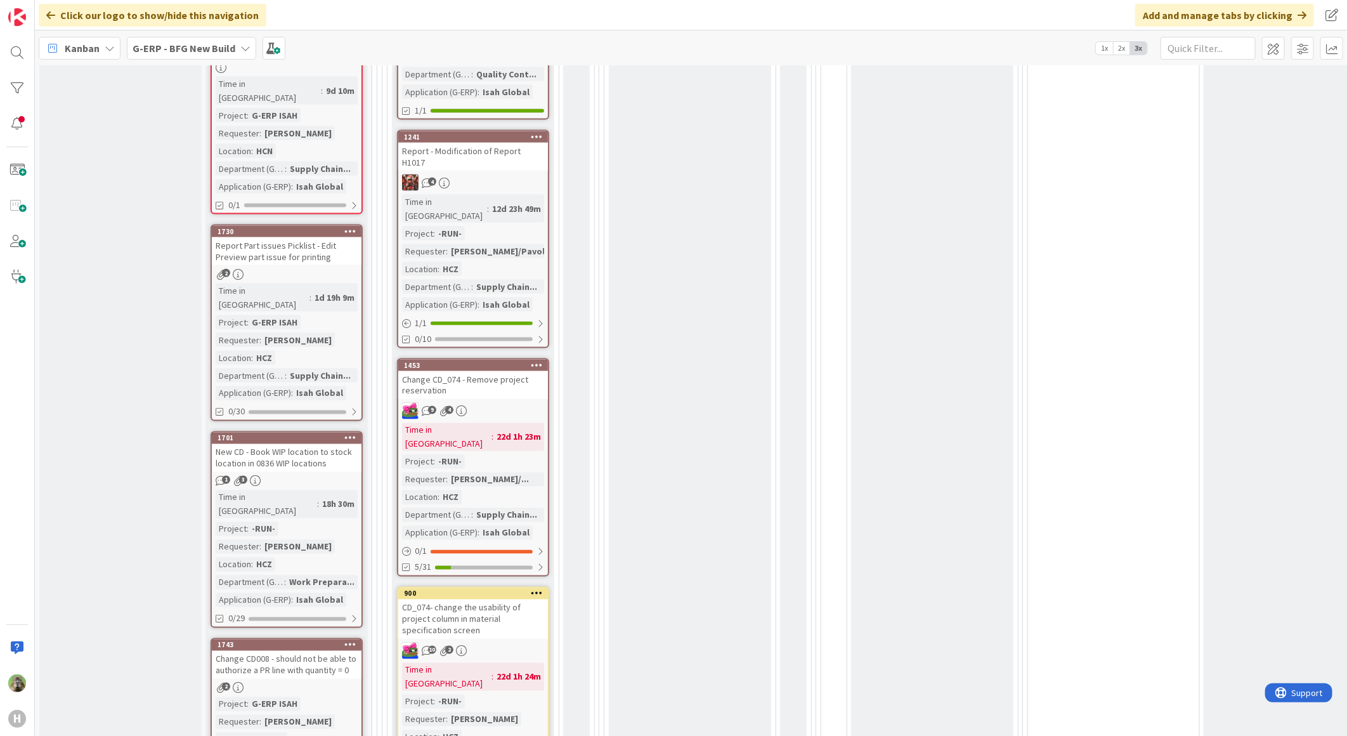
click at [497, 371] on div "Change CD_074 - Remove project reservation" at bounding box center [473, 385] width 150 height 28
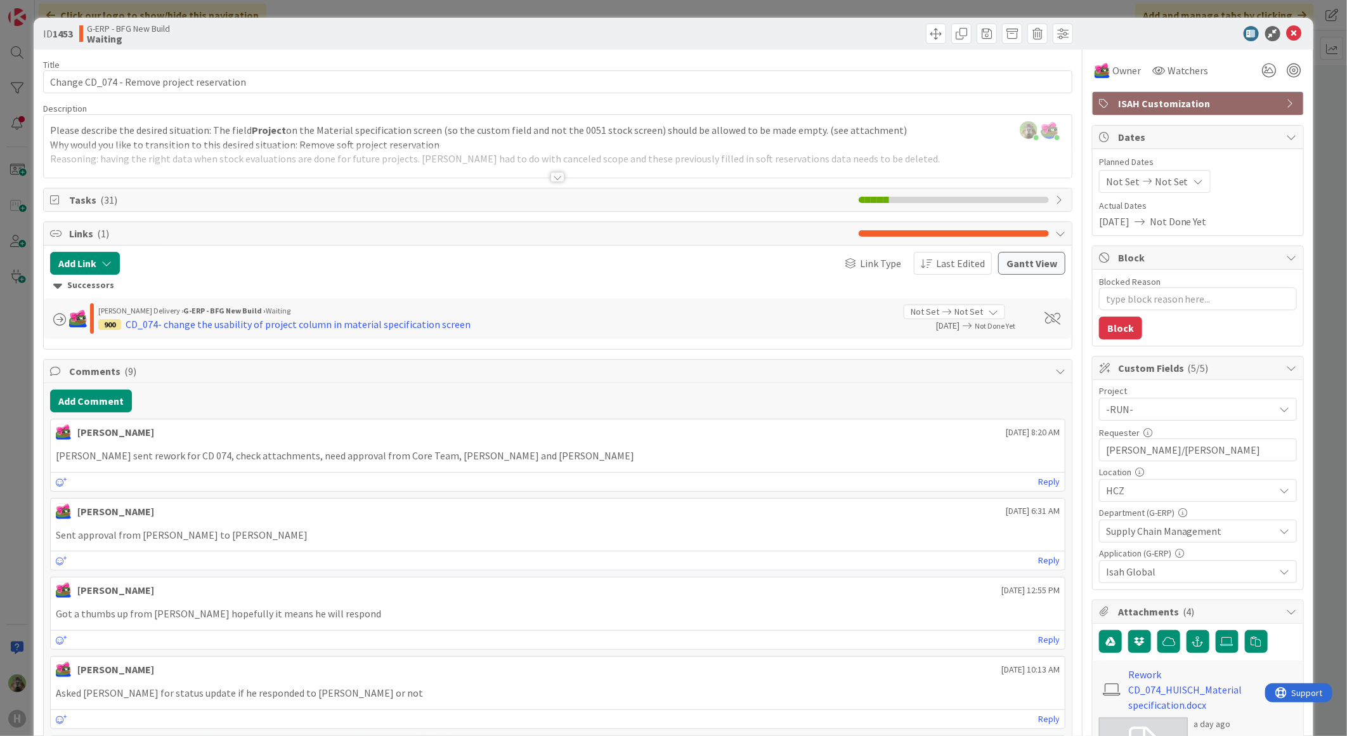
click at [408, 149] on div at bounding box center [558, 161] width 1028 height 32
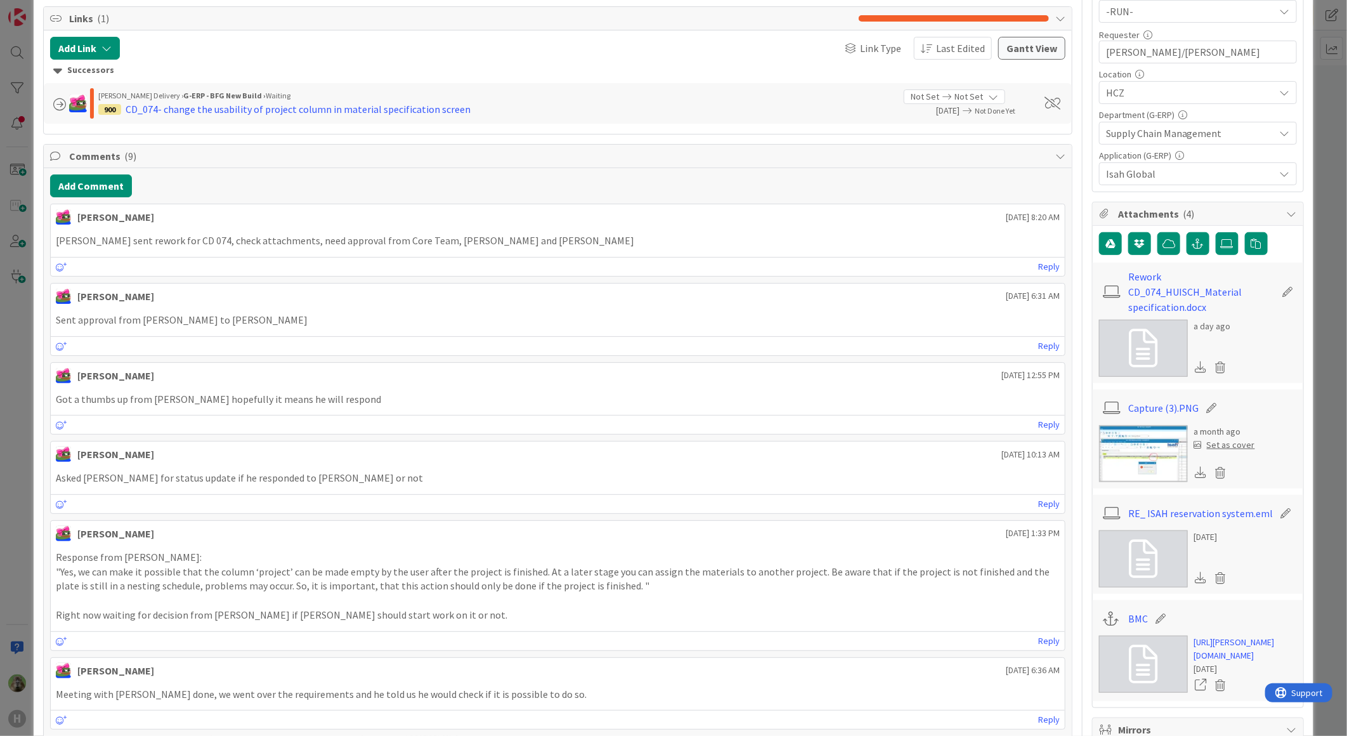
scroll to position [422, 0]
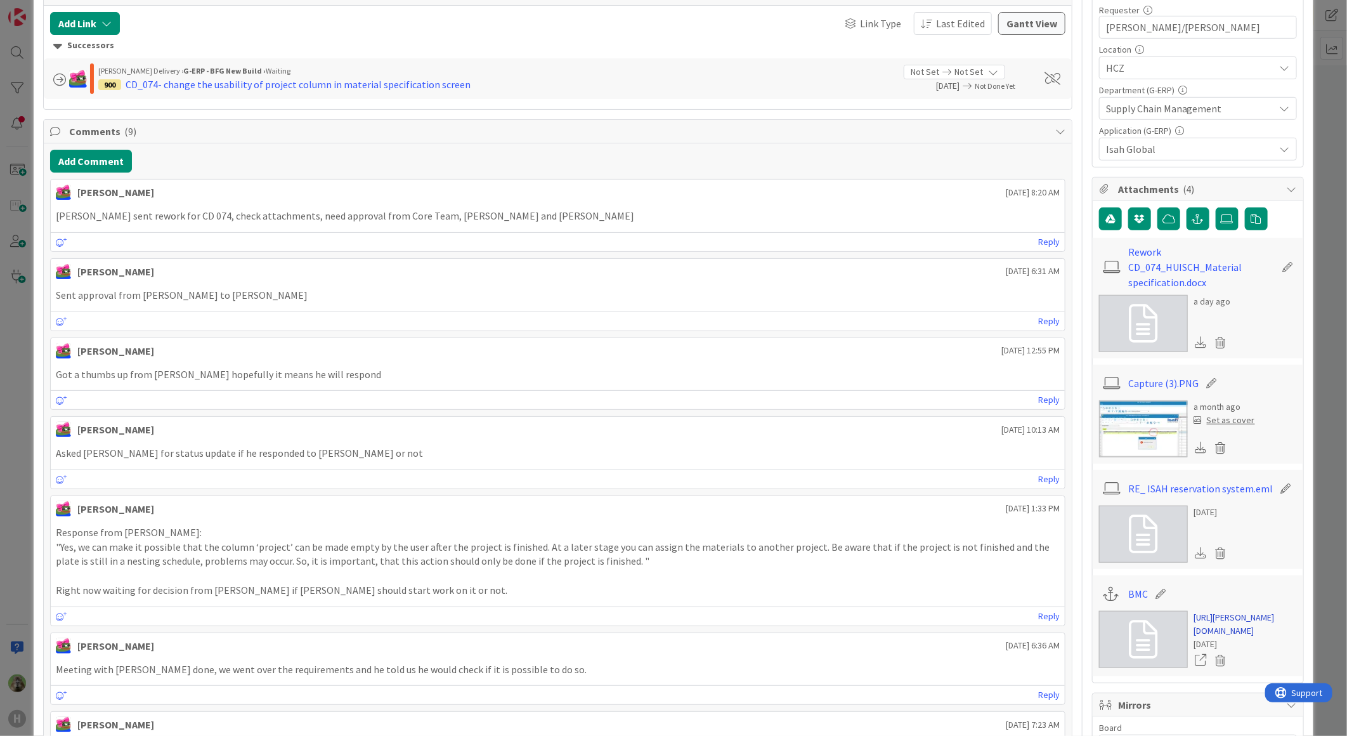
click at [1213, 612] on link "https://huisman-smartit.onbmc.com/smartit/app/#/workorder/AGGF4KX6HRENQATA0PT2T…" at bounding box center [1245, 624] width 103 height 27
click at [27, 386] on div "ID 1453 G-ERP - BFG New Build Waiting Title 42 / 128 Change CD_074 - Remove pro…" at bounding box center [673, 368] width 1347 height 736
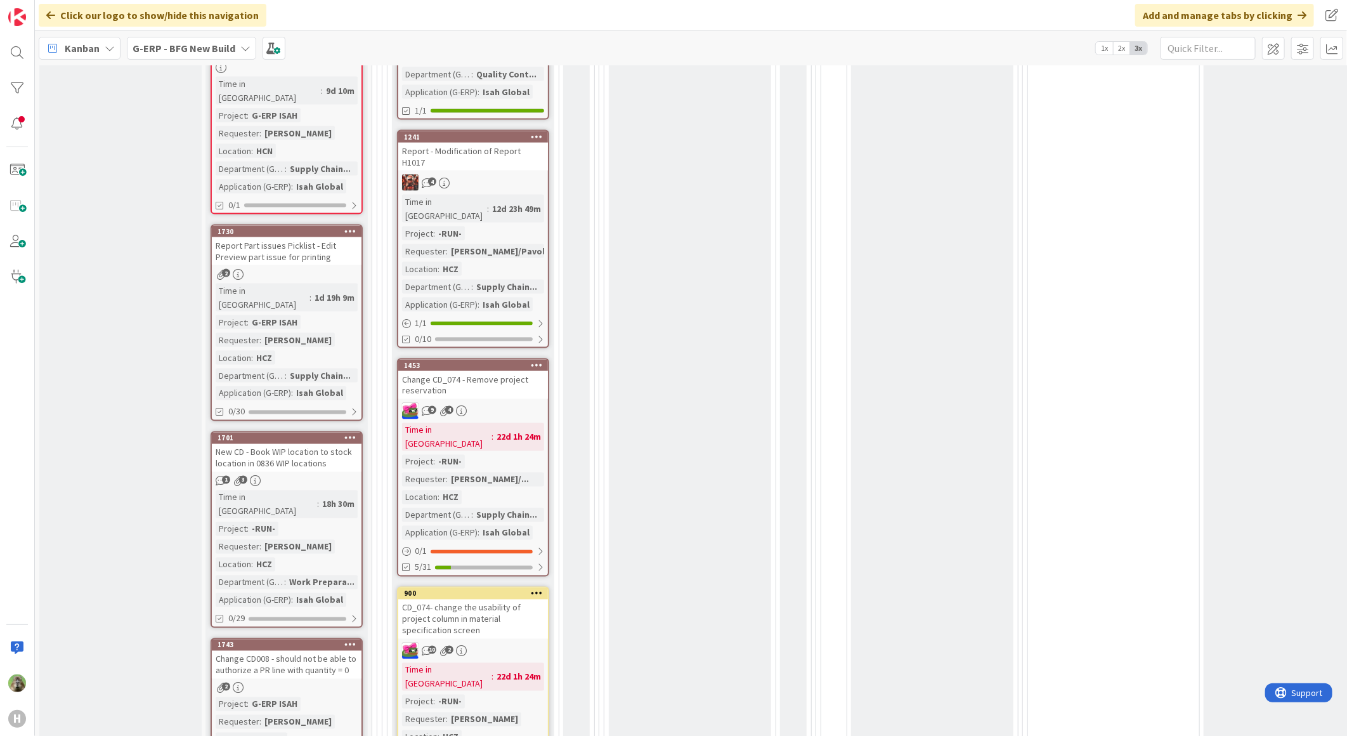
click at [495, 599] on div "CD_074- change the usability of project column in material specification screen" at bounding box center [473, 618] width 150 height 39
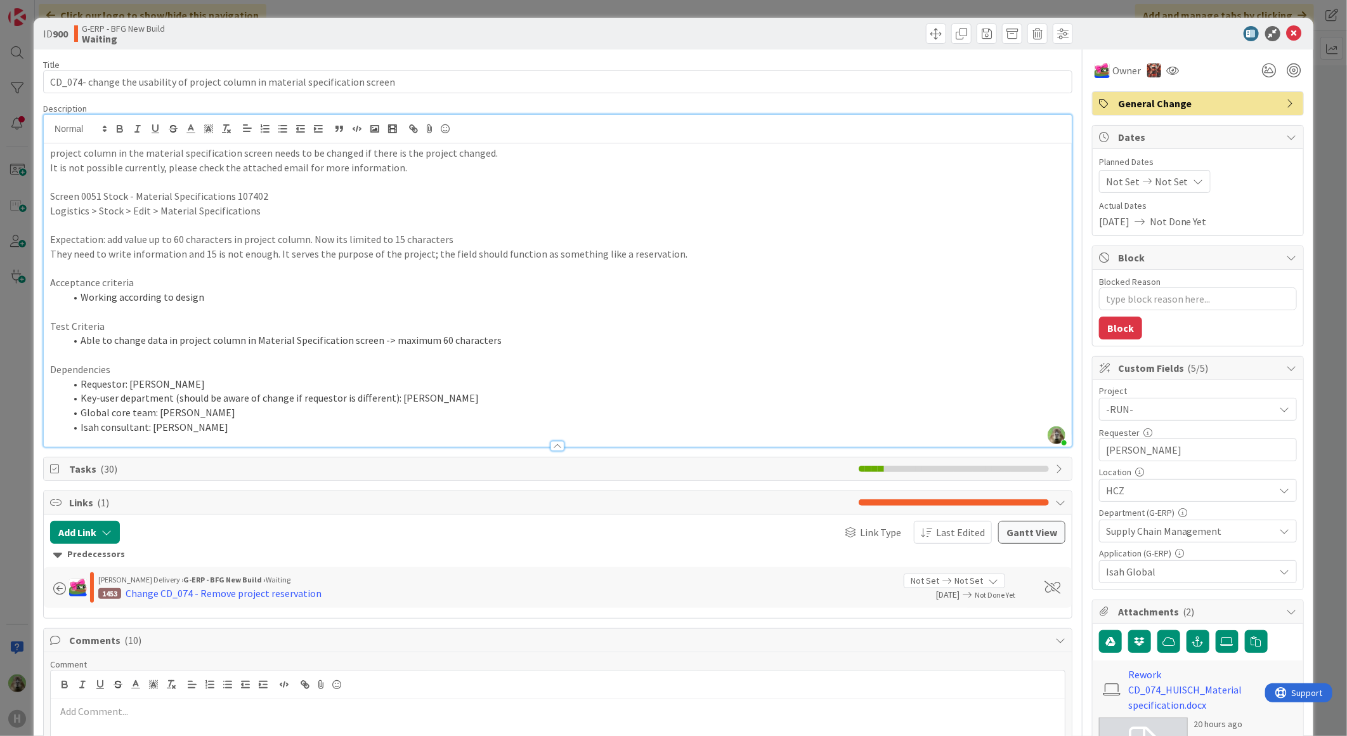
click at [536, 120] on div "Timothy Tjia just joined project column in the material specification screen ne…" at bounding box center [558, 281] width 1028 height 332
drag, startPoint x: 495, startPoint y: 154, endPoint x: 458, endPoint y: 153, distance: 37.4
click at [458, 153] on p "project column in the material specification screen needs to be changed if ther…" at bounding box center [557, 153] width 1015 height 15
click at [10, 351] on div "ID 900 G-ERP - BFG New Build Waiting Title 79 / 128 CD_074- change the usabilit…" at bounding box center [673, 368] width 1347 height 736
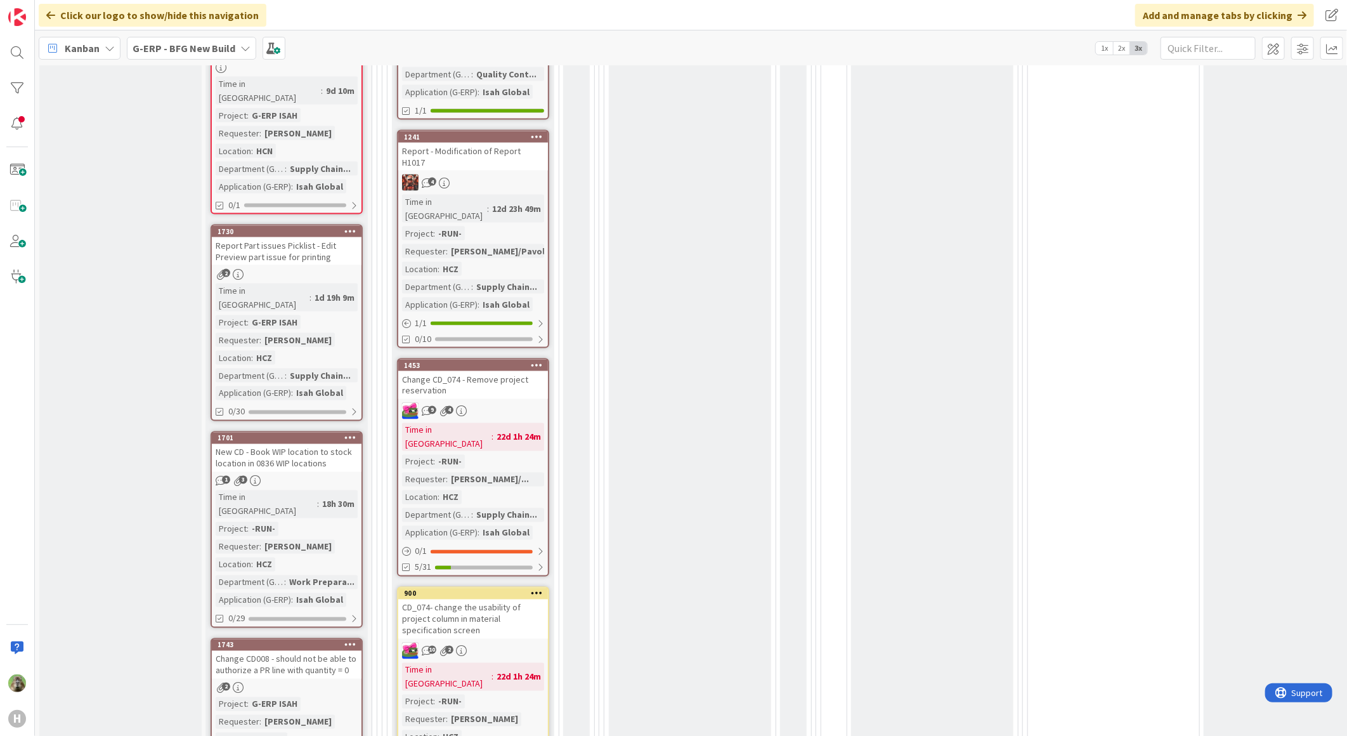
click at [515, 371] on div "Change CD_074 - Remove project reservation" at bounding box center [473, 385] width 150 height 28
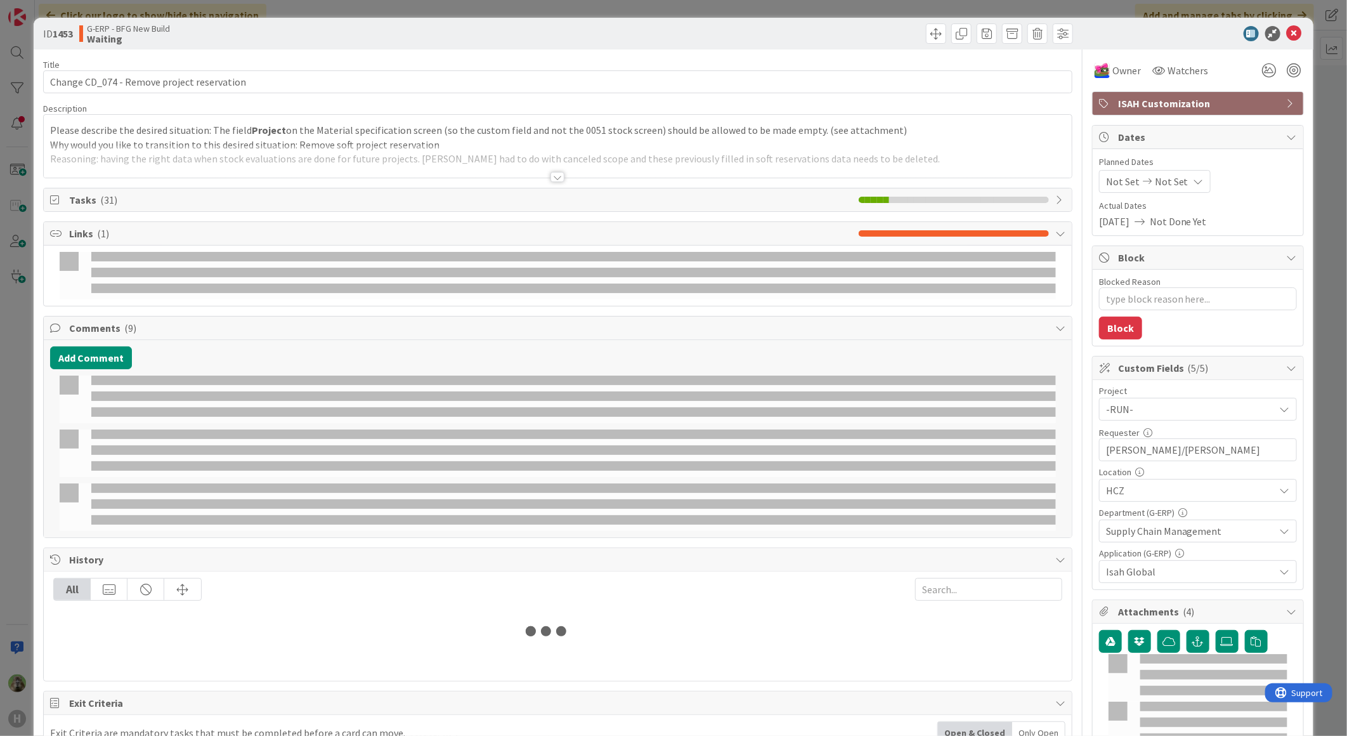
click at [463, 143] on p "Why would you like to transition to this desired situation: Remove soft project…" at bounding box center [557, 145] width 1015 height 15
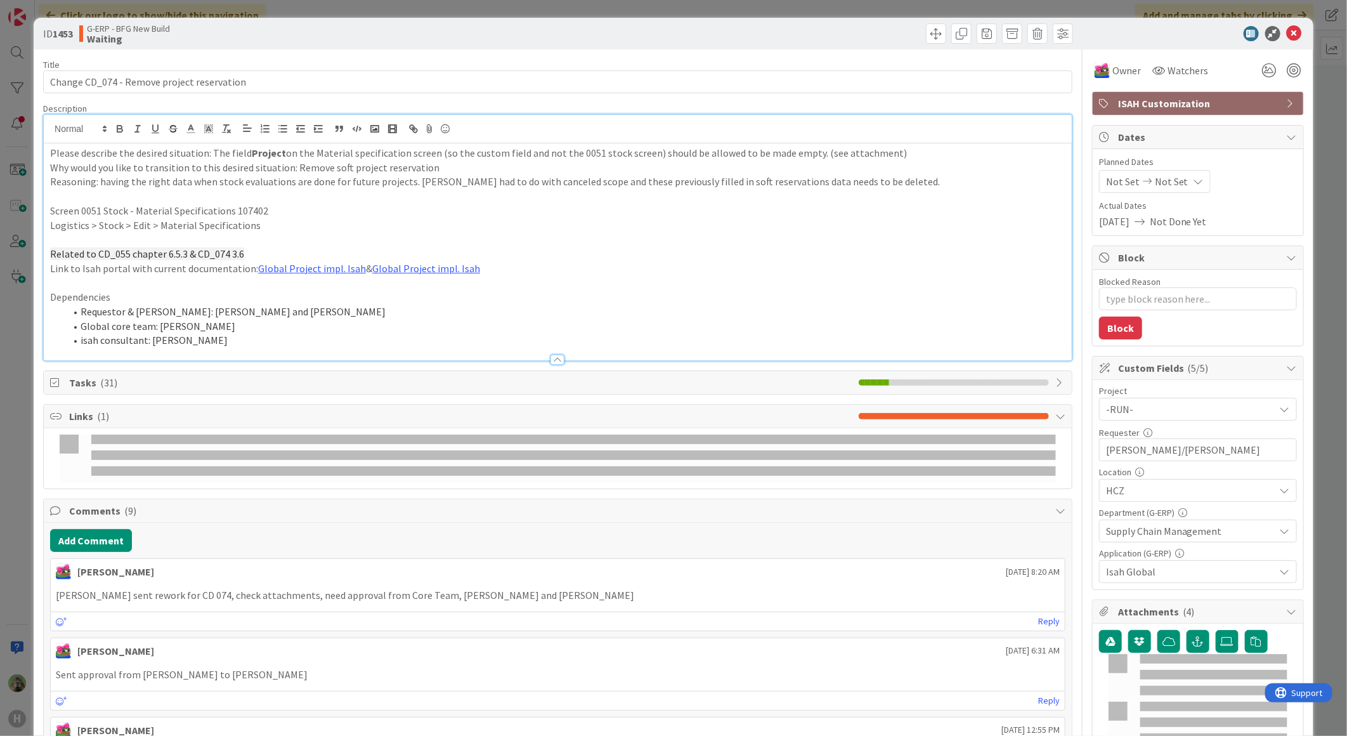
type textarea "x"
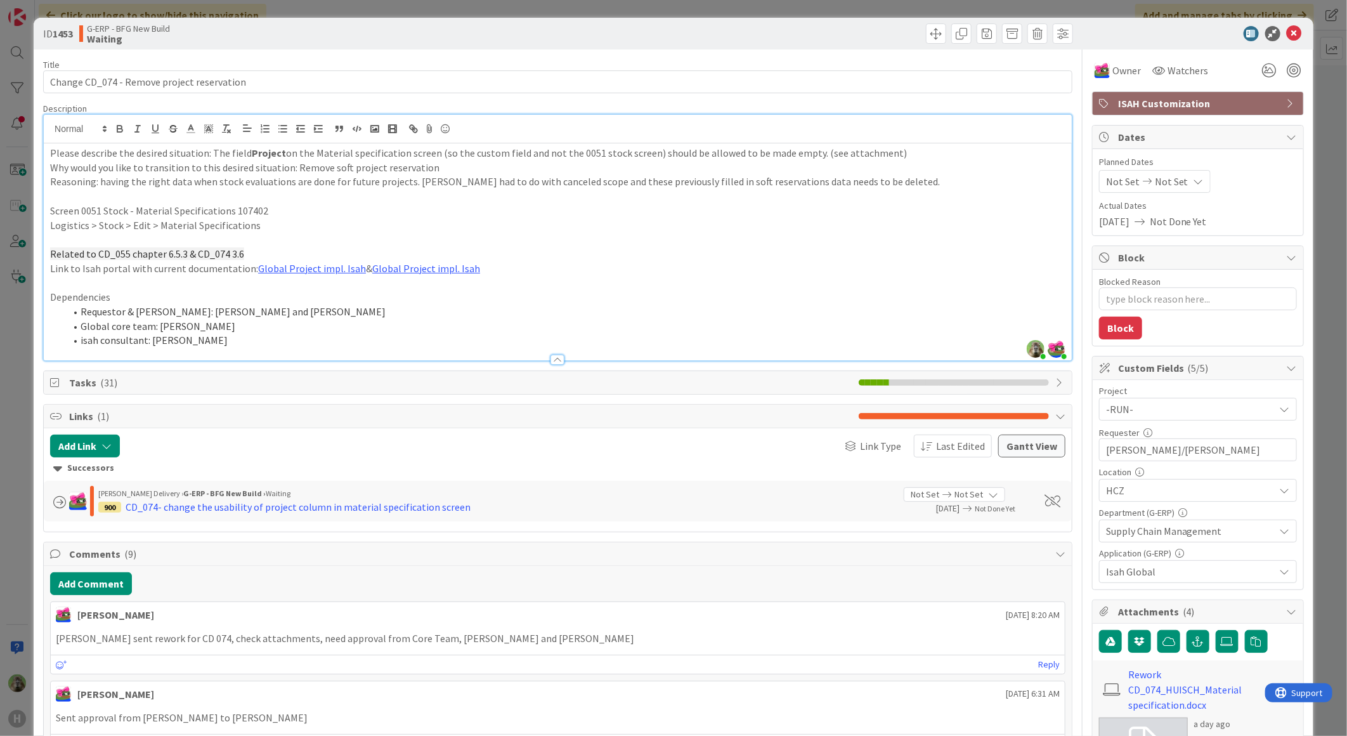
click at [168, 254] on span "Related to CD_055 chapter 6.5.3 & CD_074 3.6" at bounding box center [147, 253] width 194 height 13
click at [30, 415] on div "ID 1453 G-ERP - BFG New Build Waiting Title 42 / 128 Change CD_074 - Remove pro…" at bounding box center [673, 368] width 1347 height 736
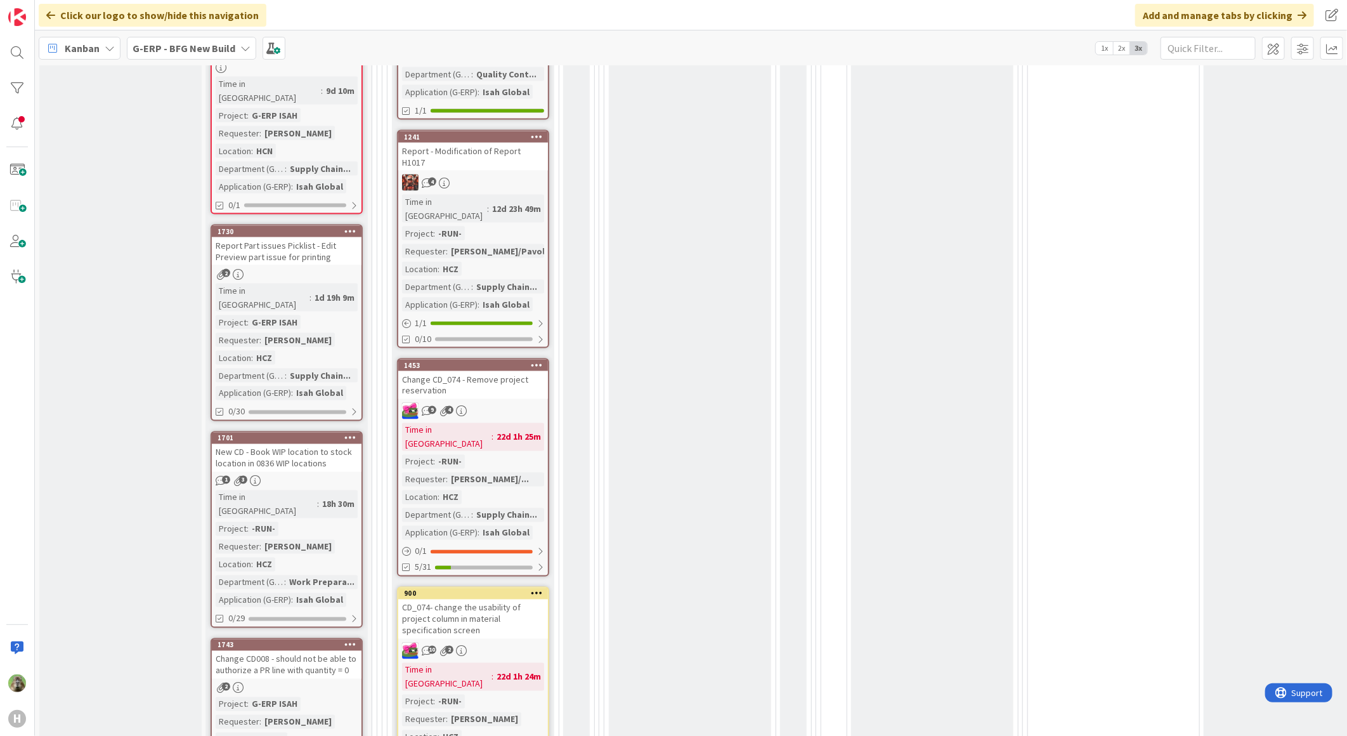
click at [515, 599] on div "CD_074- change the usability of project column in material specification screen" at bounding box center [473, 618] width 150 height 39
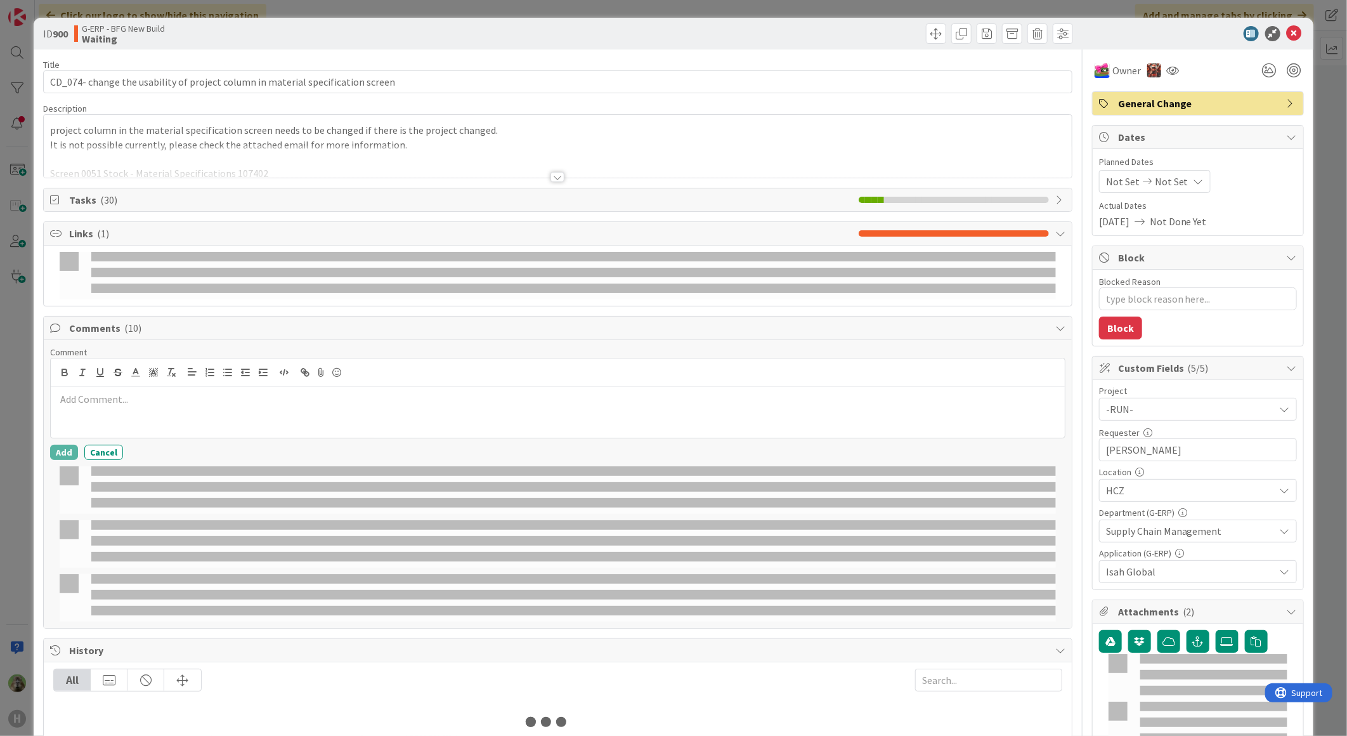
click at [358, 161] on div at bounding box center [558, 161] width 1028 height 32
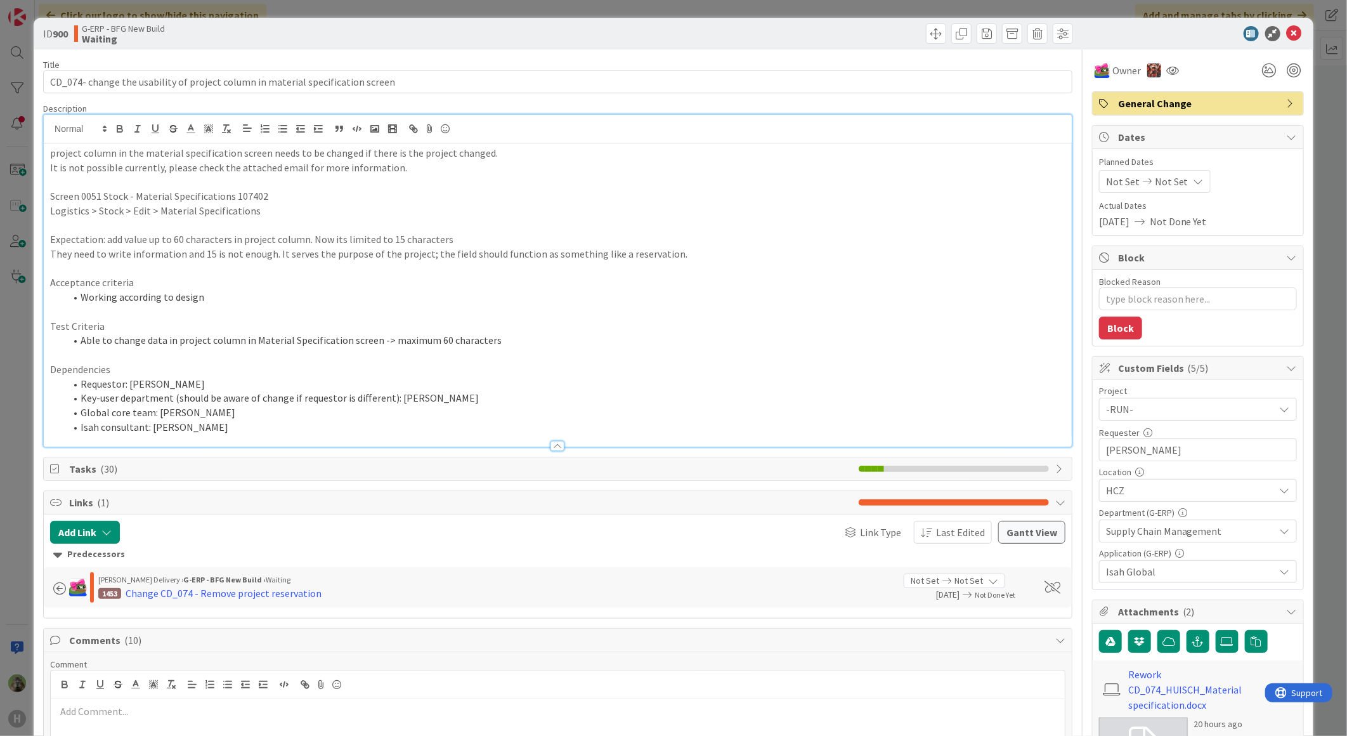
type textarea "x"
drag, startPoint x: 499, startPoint y: 153, endPoint x: 22, endPoint y: 148, distance: 477.5
click at [22, 148] on div "ID 900 G-ERP - BFG New Build Waiting Title 79 / 128 CD_074- change the usabilit…" at bounding box center [673, 368] width 1347 height 736
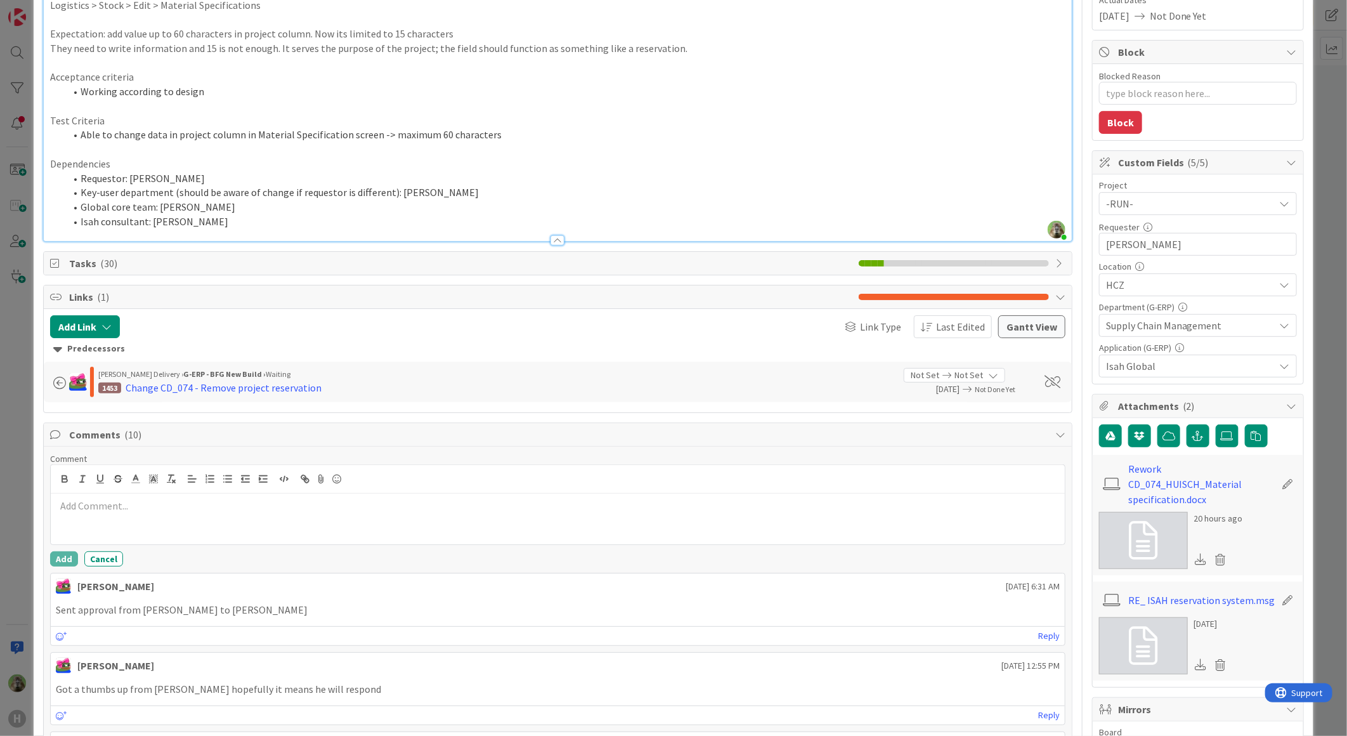
scroll to position [211, 0]
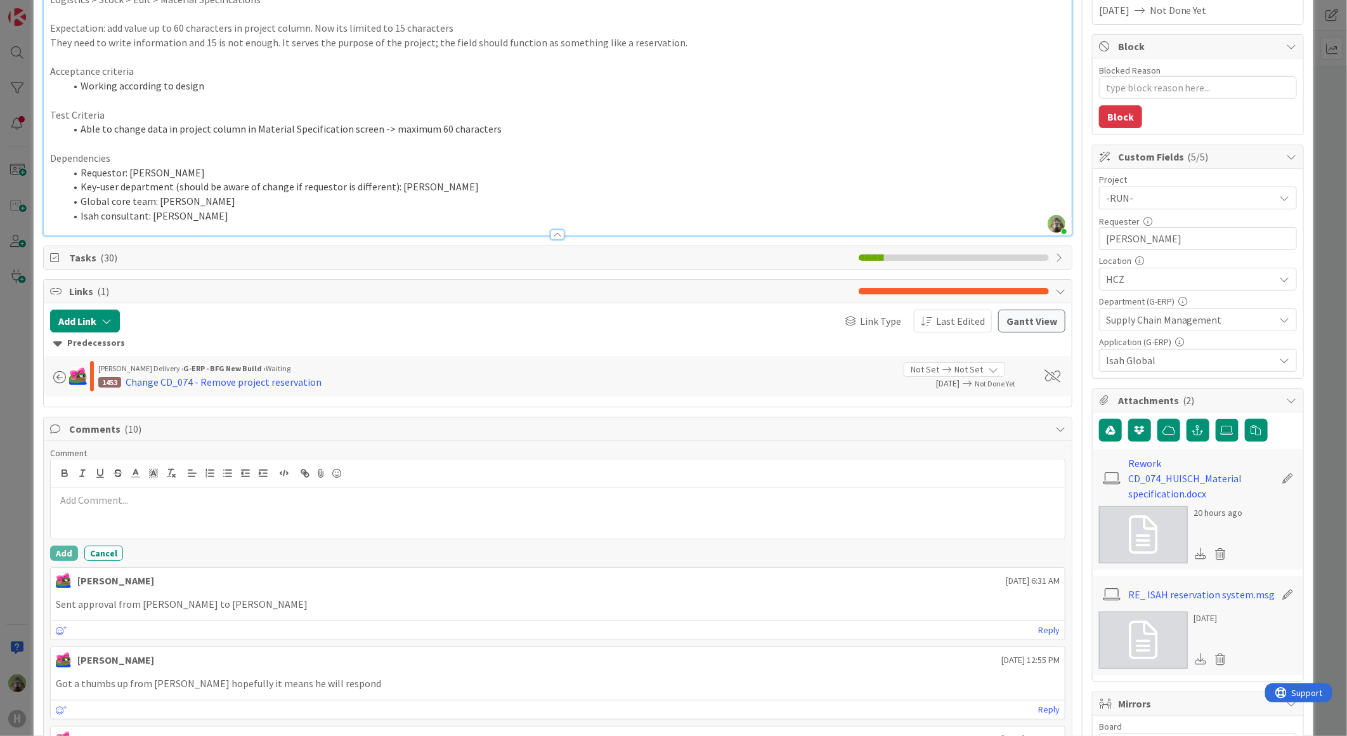
click at [1143, 611] on link at bounding box center [1143, 639] width 89 height 57
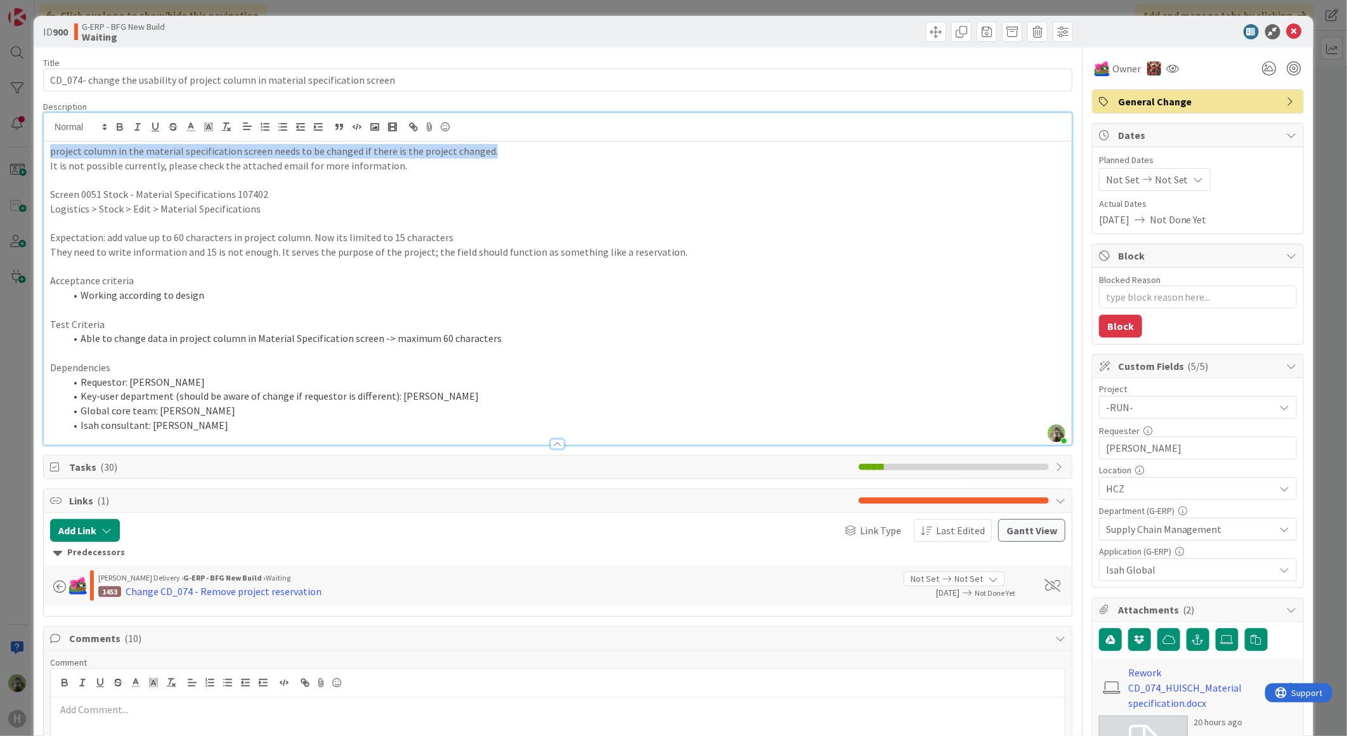
scroll to position [0, 0]
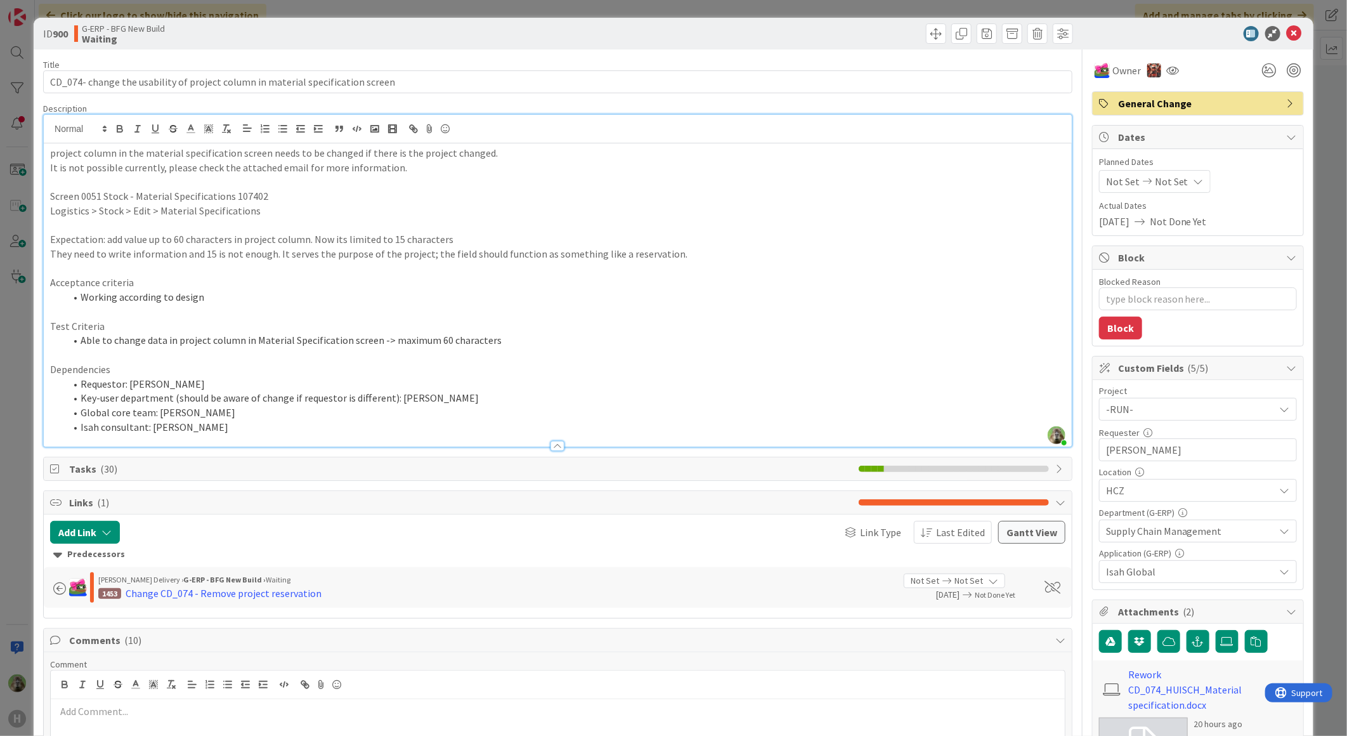
click at [328, 287] on p "Acceptance criteria" at bounding box center [557, 282] width 1015 height 15
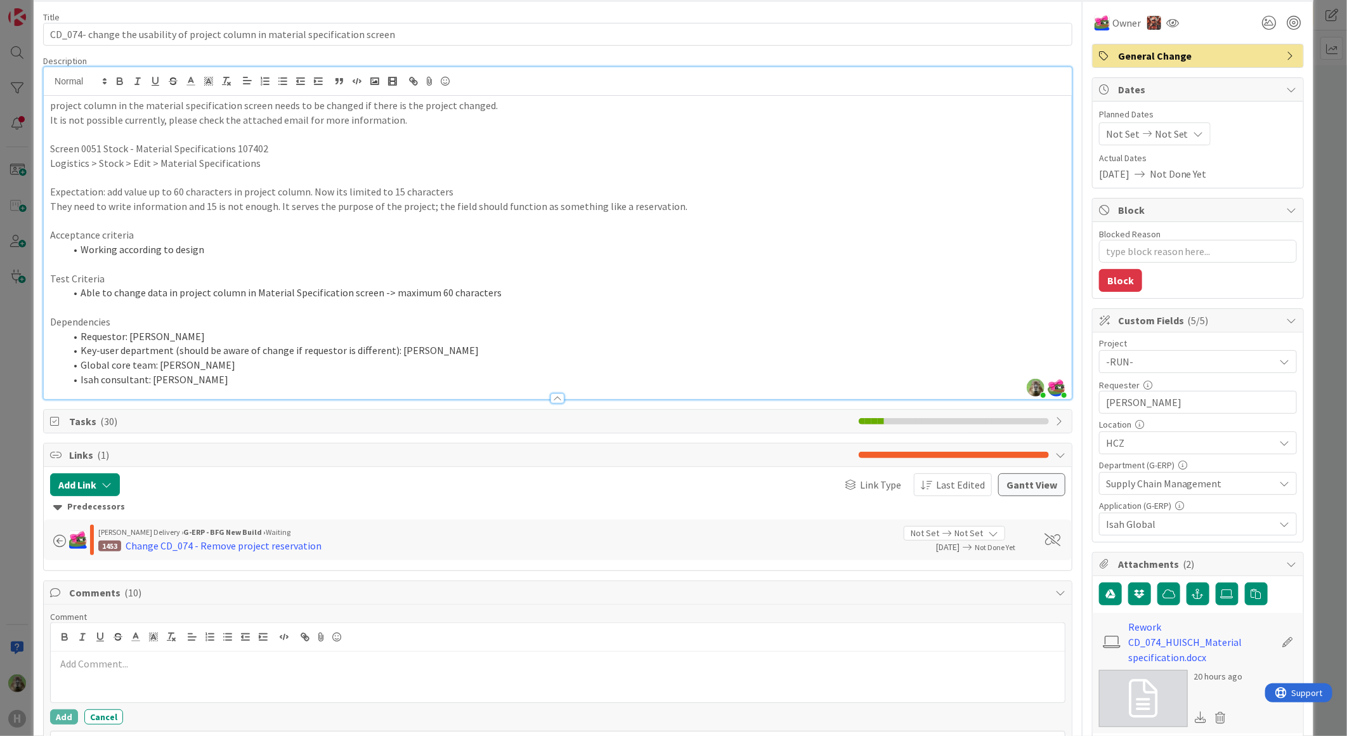
scroll to position [70, 0]
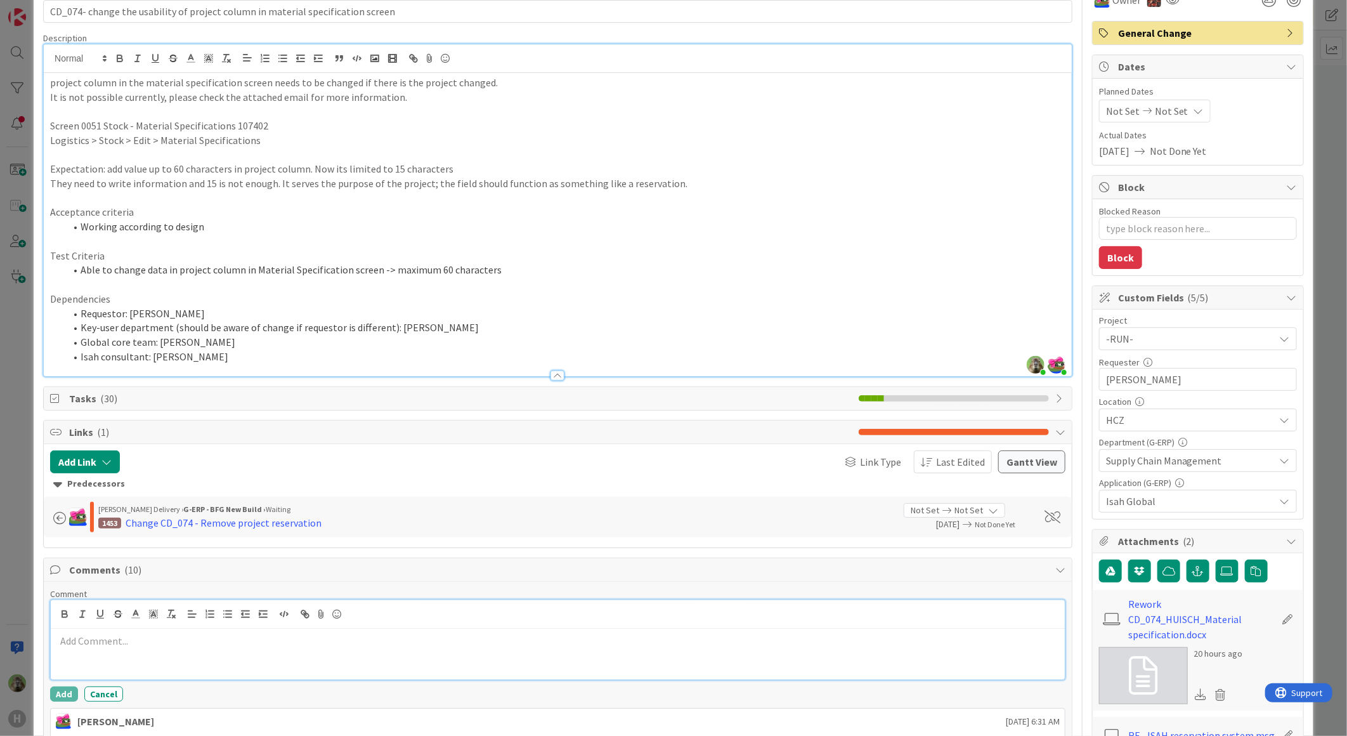
click at [245, 658] on div at bounding box center [558, 653] width 1014 height 51
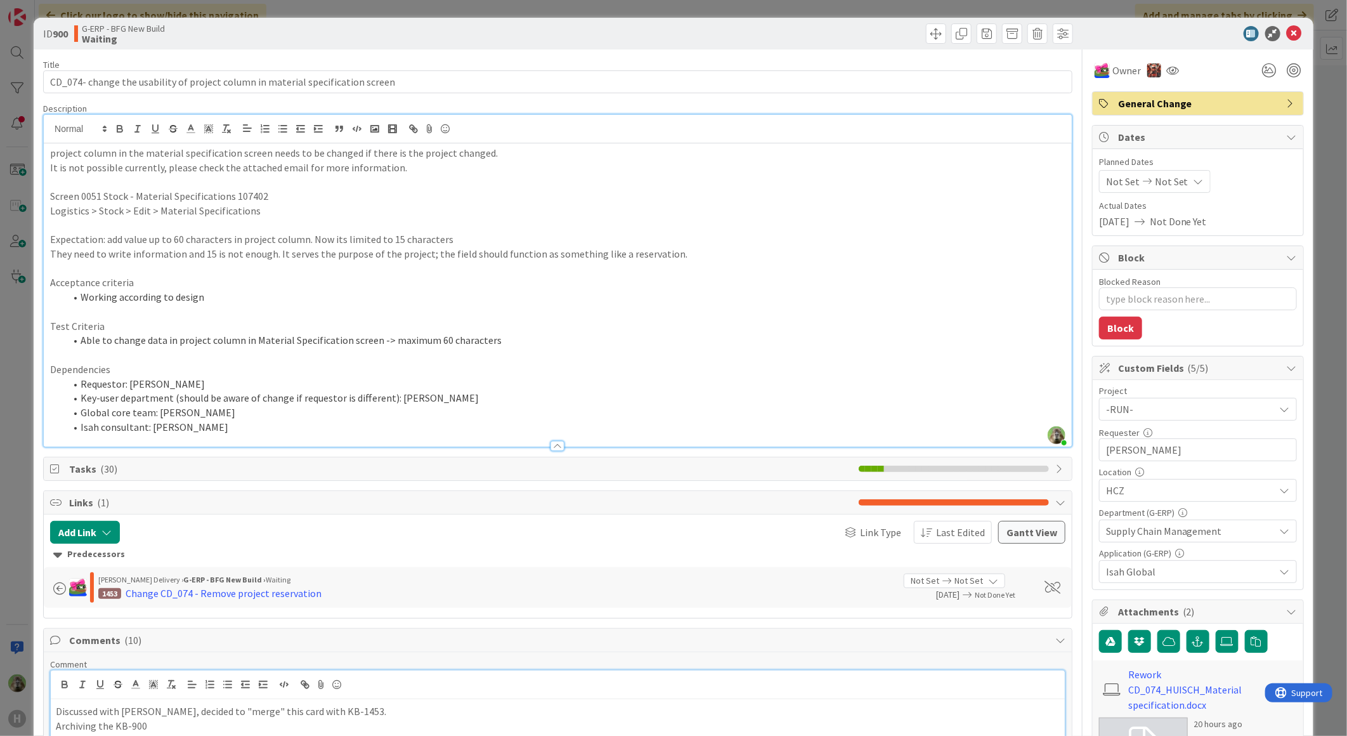
scroll to position [282, 0]
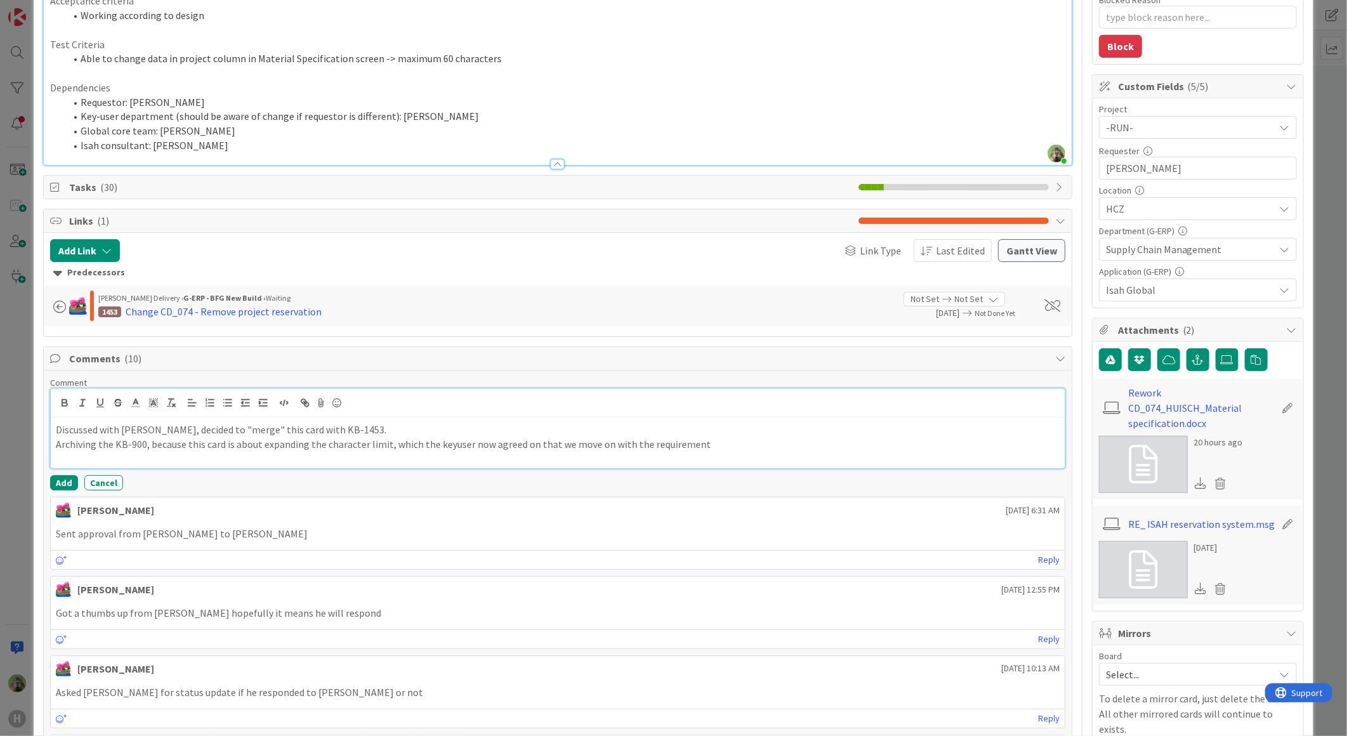
click at [392, 453] on div "Discussed with Jakub, decided to "merge" this card with KB-1453. Archiving the …" at bounding box center [558, 442] width 1014 height 51
click at [495, 444] on p "Archiving the KB-900, because this card is about expanding the character limit.…" at bounding box center [558, 444] width 1004 height 15
click at [668, 440] on p "Archiving the KB-900, because this card is about expanding the character limit.…" at bounding box center [558, 444] width 1004 height 15
click at [938, 439] on p "Archiving the KB-900, because this card is about expanding the character limit.…" at bounding box center [558, 444] width 1004 height 15
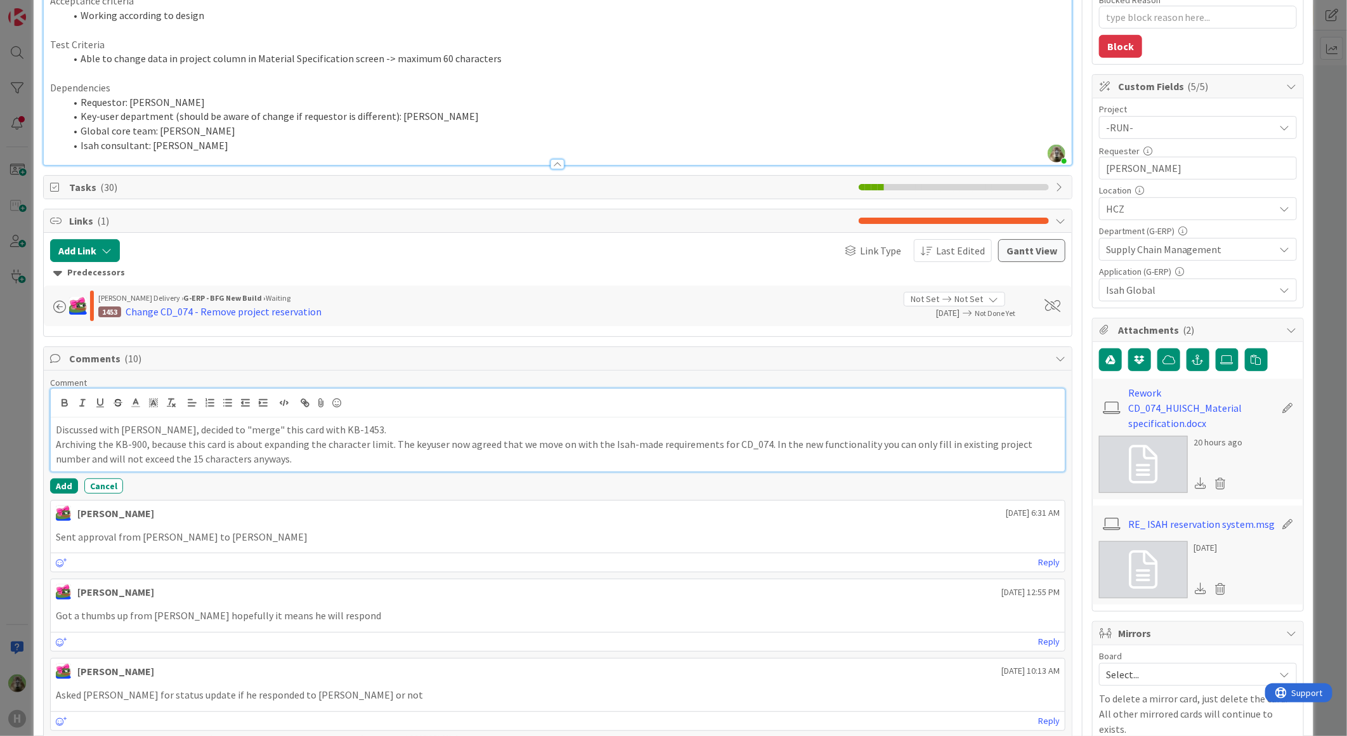
click at [322, 448] on p "Archiving the KB-900, because this card is about expanding the character limit.…" at bounding box center [558, 451] width 1004 height 29
click at [1044, 446] on p "Archiving the KB-900, because this card is about expanding the character limit.…" at bounding box center [558, 451] width 1004 height 29
click at [232, 460] on p "Archiving the KB-900, because this card is about expanding the character limit.…" at bounding box center [558, 451] width 1004 height 29
click at [257, 459] on p "Archiving the KB-900, because this card is about expanding the character limit.…" at bounding box center [558, 451] width 1004 height 29
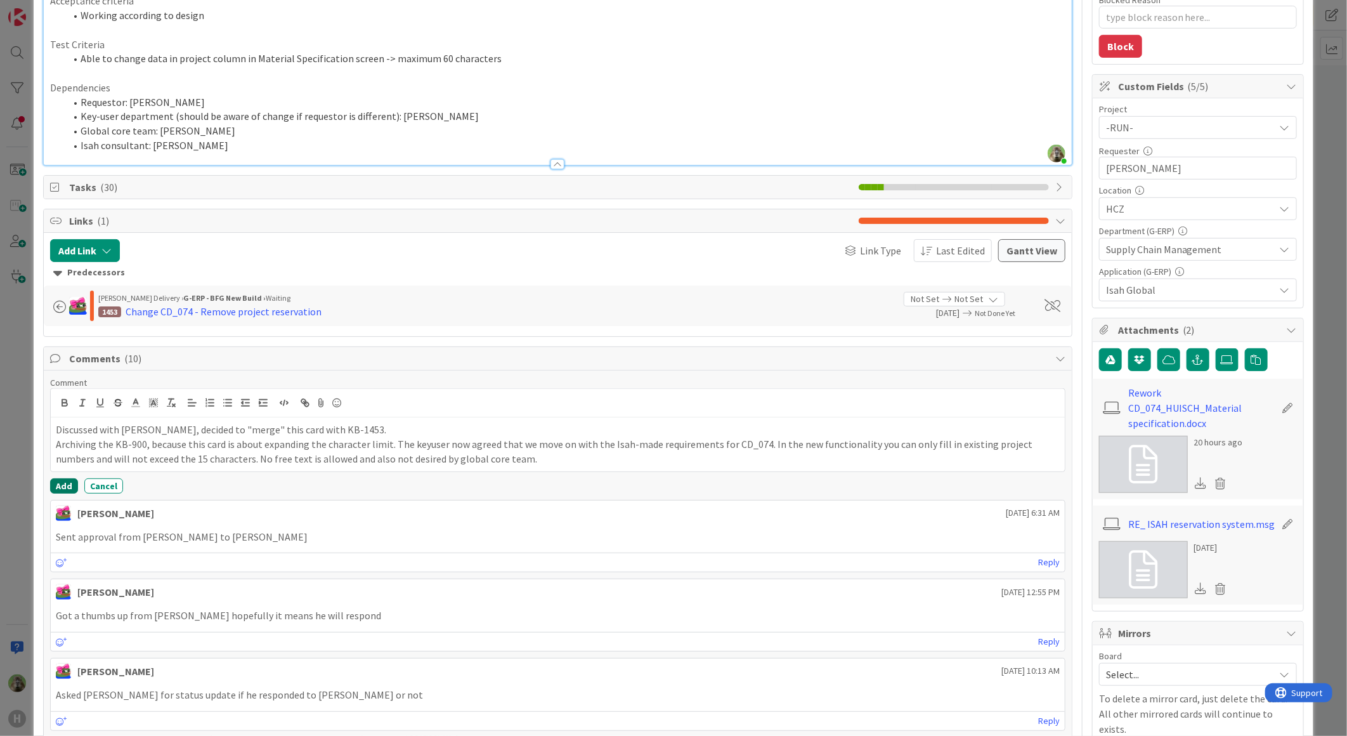
click at [65, 491] on button "Add" at bounding box center [64, 485] width 28 height 15
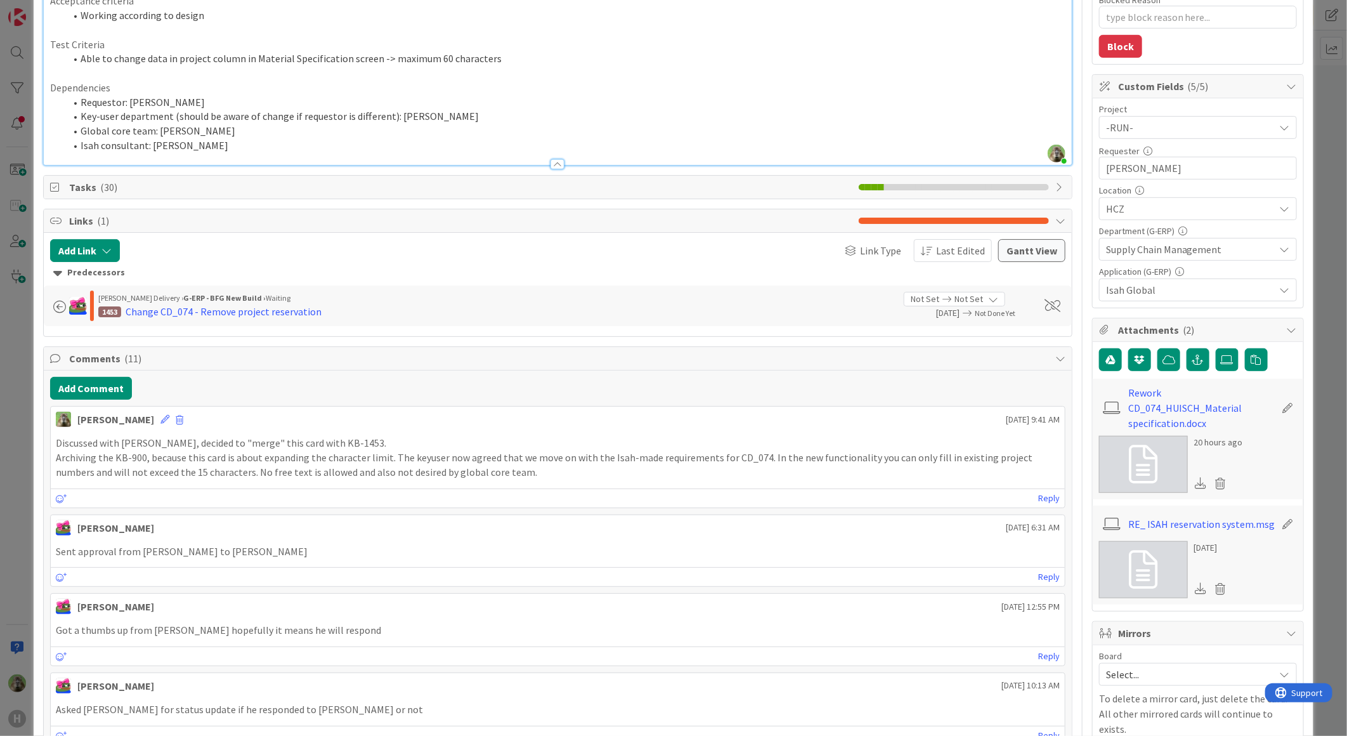
scroll to position [0, 0]
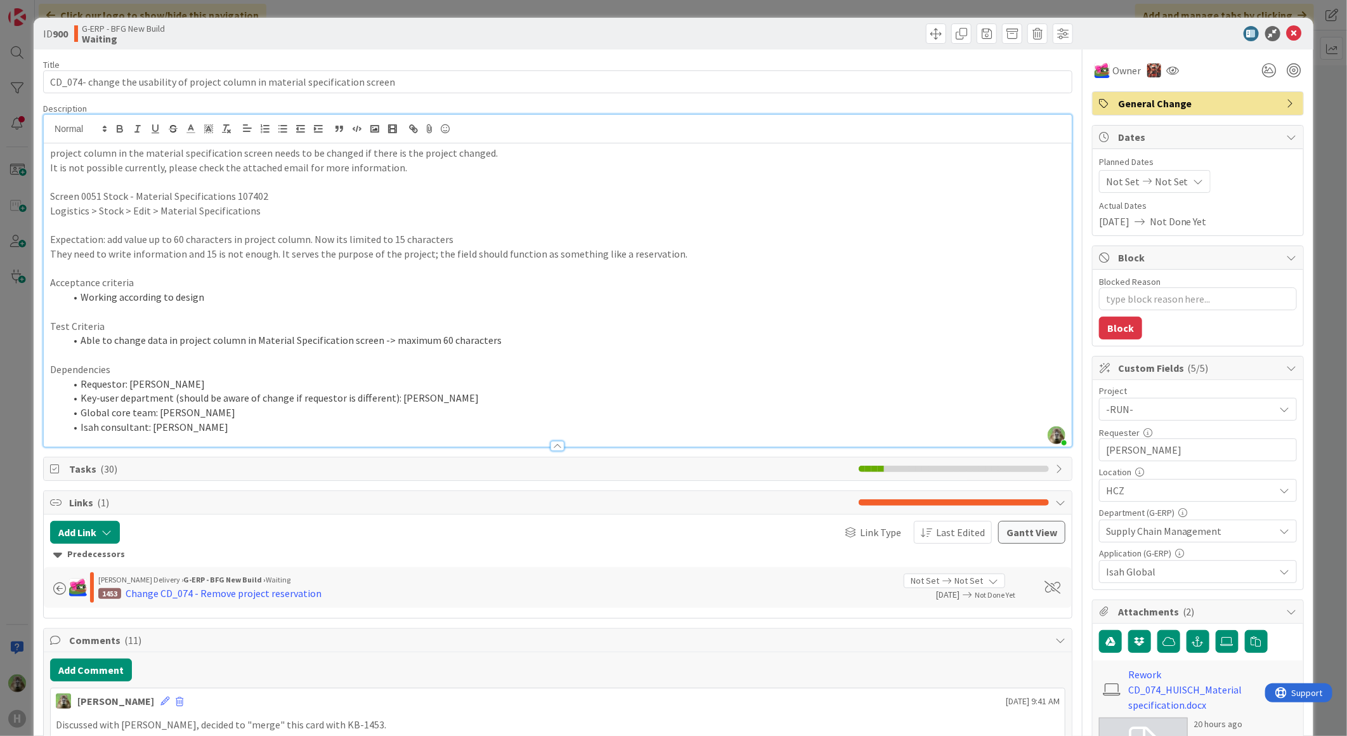
click at [394, 235] on p "Expectation: add value up to 60 characters in project column. Now its limited t…" at bounding box center [557, 239] width 1015 height 15
click at [138, 236] on p "Expectation: add value up to 60 characters in project column. Now its limited t…" at bounding box center [557, 239] width 1015 height 15
click at [1002, 35] on span at bounding box center [1012, 33] width 20 height 20
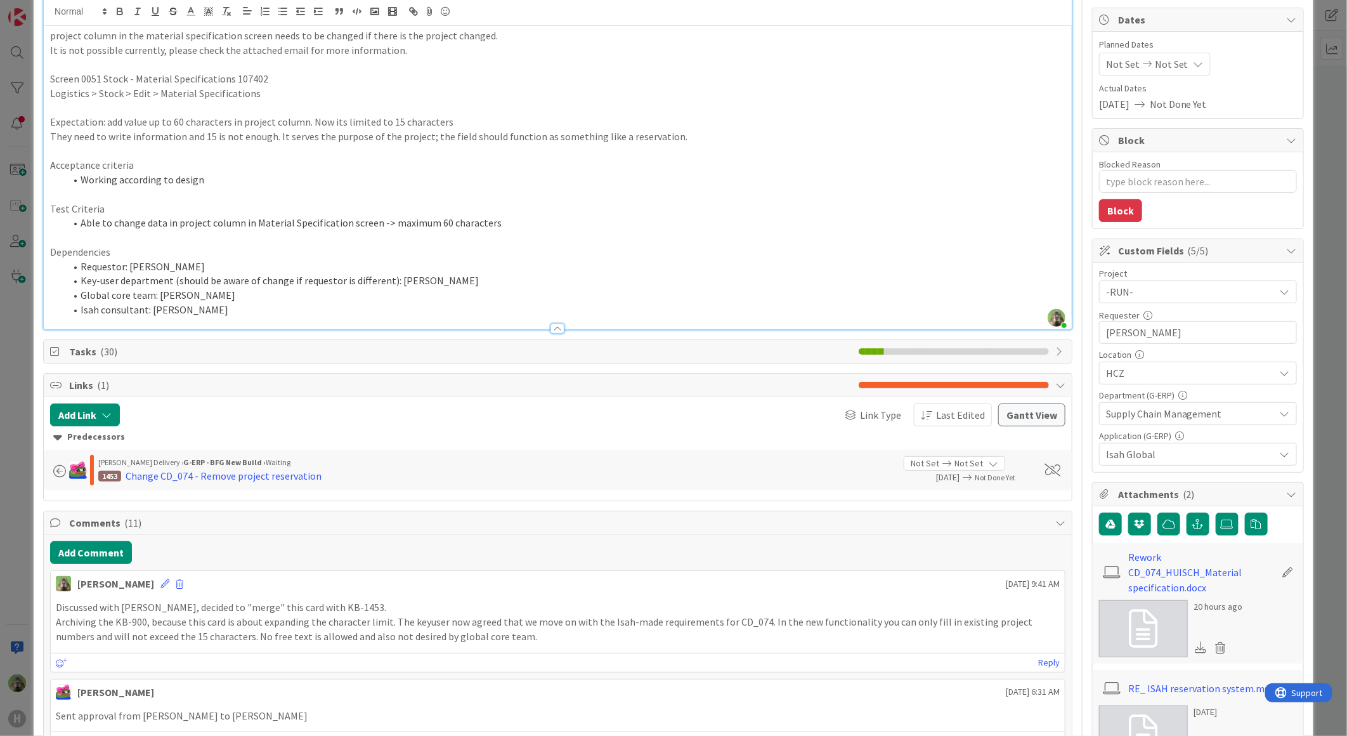
scroll to position [141, 0]
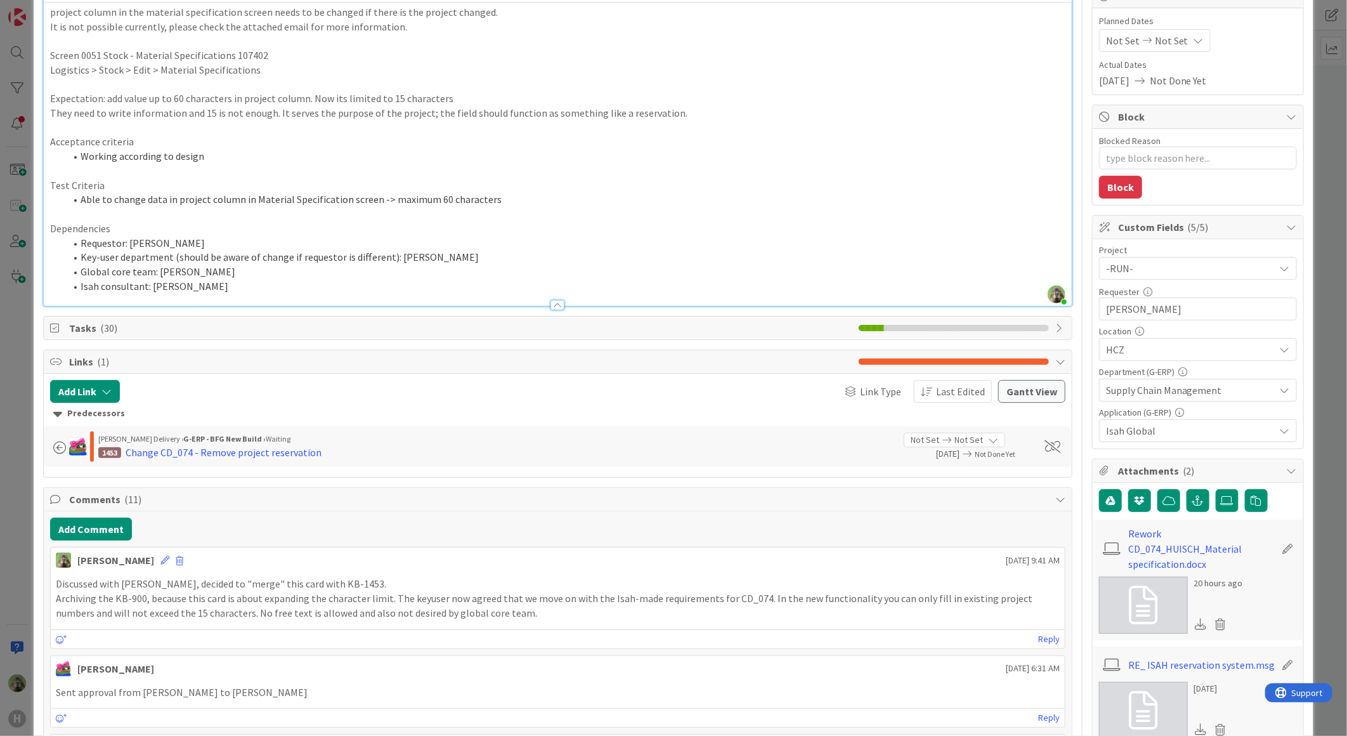
click at [1195, 723] on icon at bounding box center [1200, 728] width 11 height 11
click at [972, 207] on p at bounding box center [557, 214] width 1015 height 15
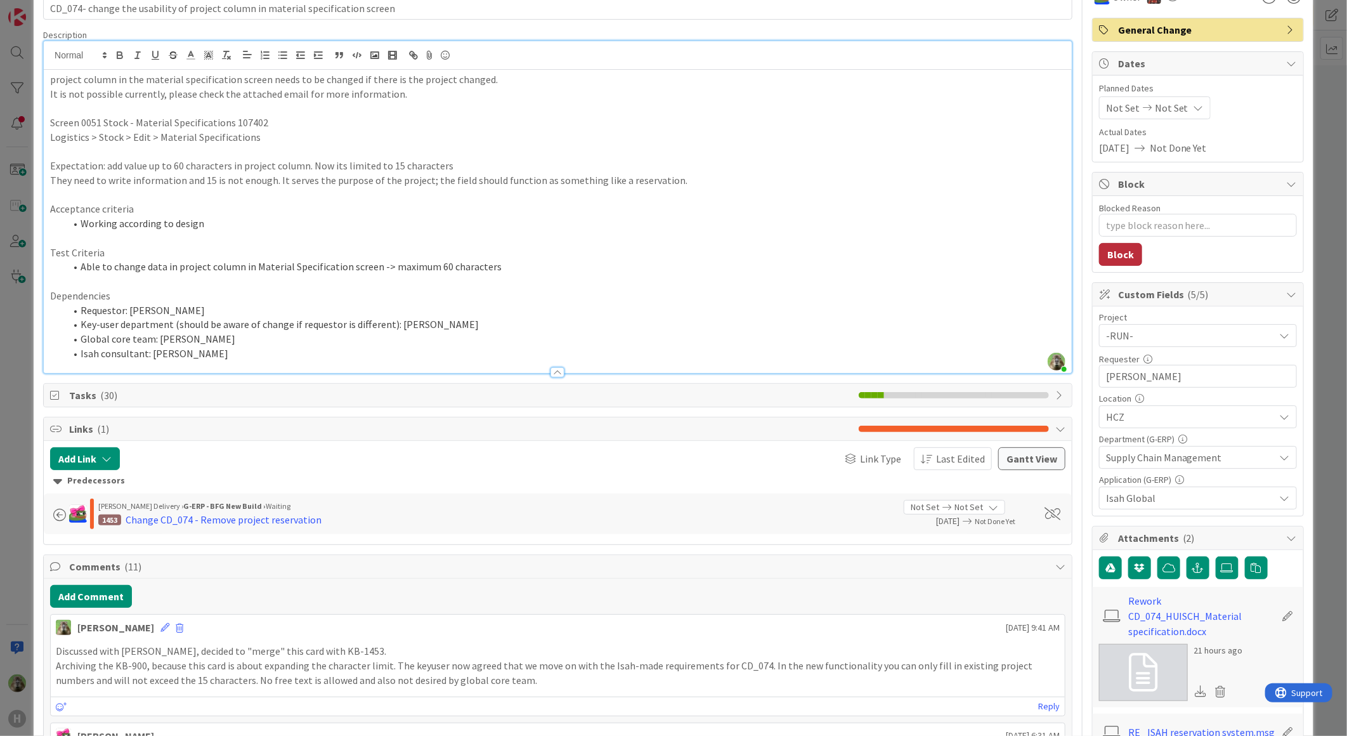
scroll to position [0, 0]
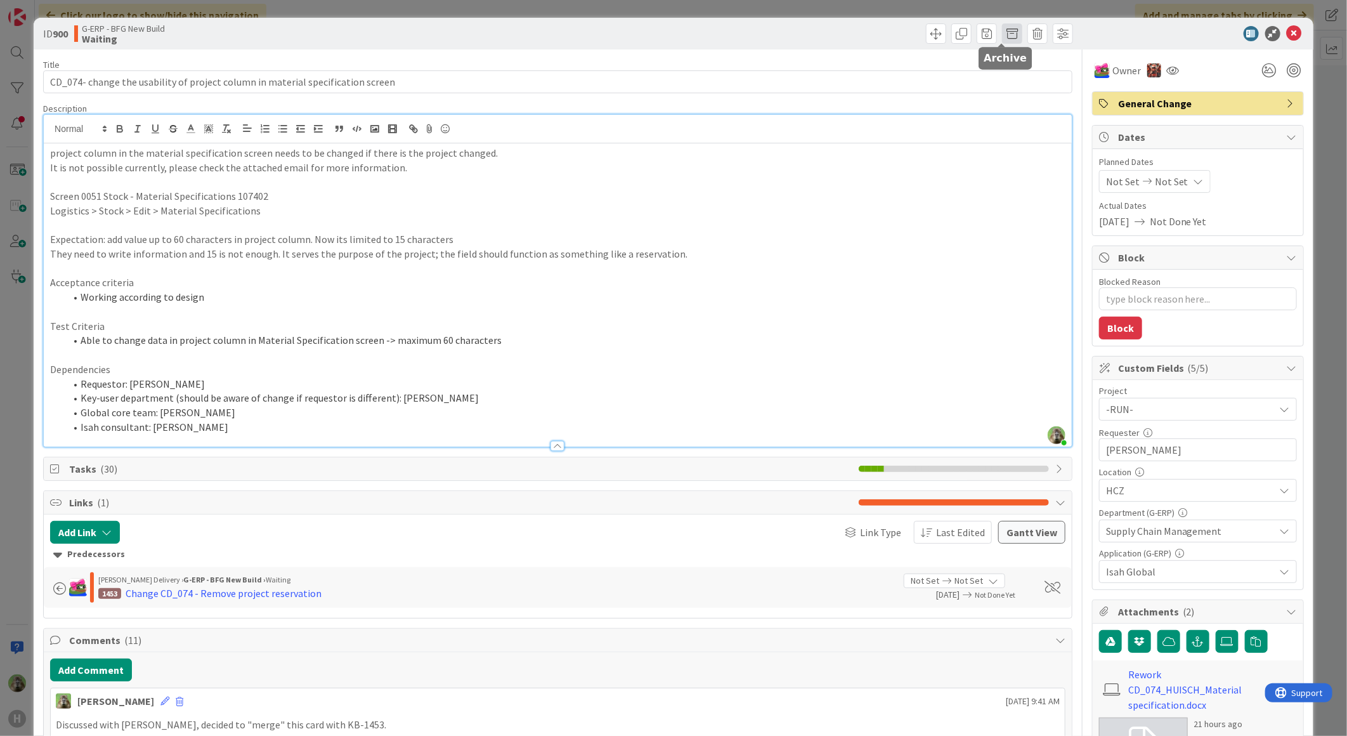
click at [1006, 36] on span at bounding box center [1012, 33] width 20 height 20
click at [1031, 99] on button "Archive" at bounding box center [1033, 93] width 50 height 23
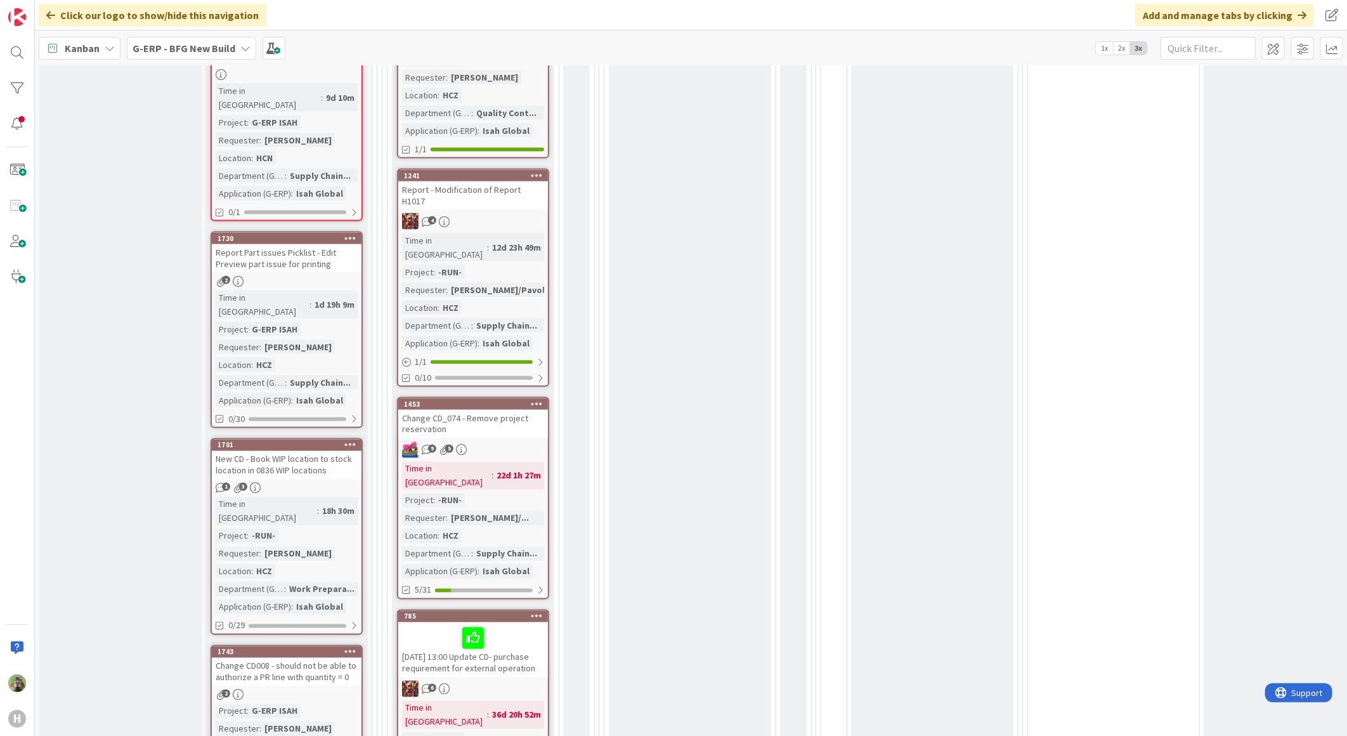
scroll to position [1127, 0]
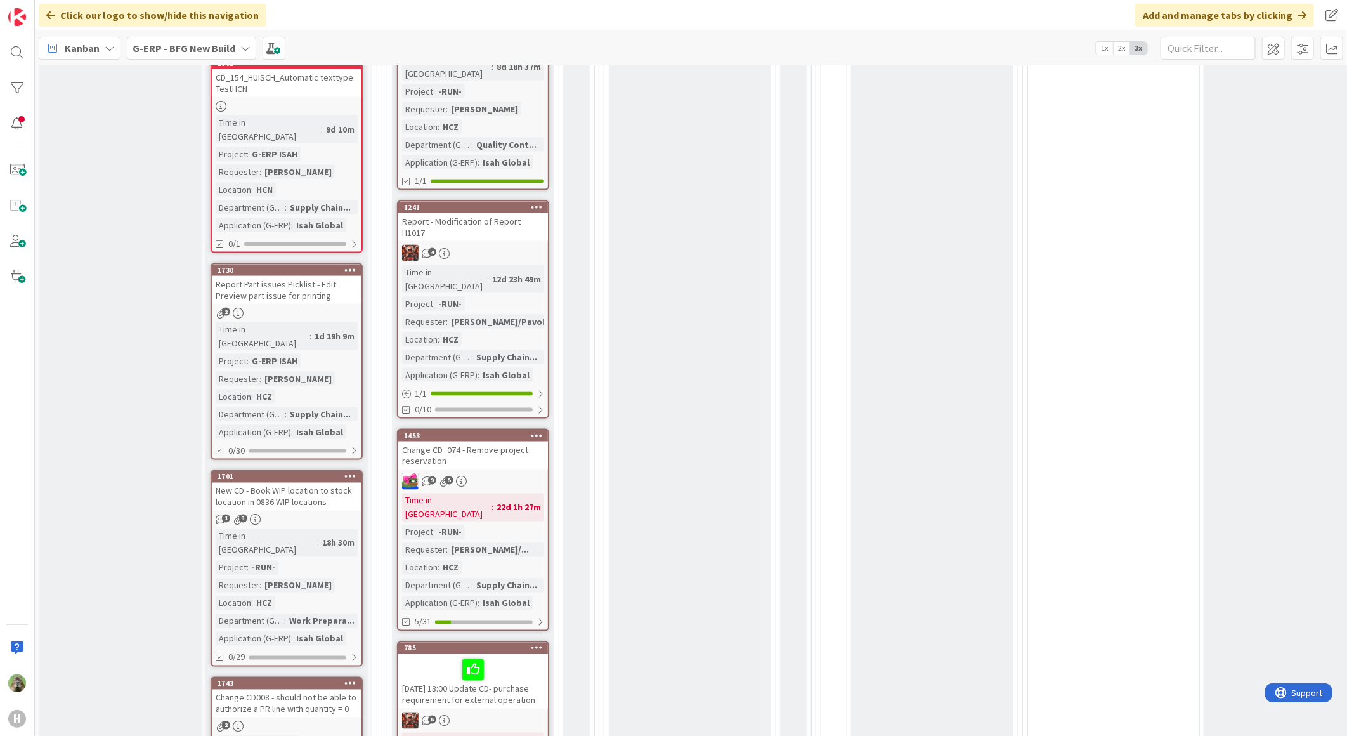
click at [505, 441] on div "Change CD_074 - Remove project reservation" at bounding box center [473, 455] width 150 height 28
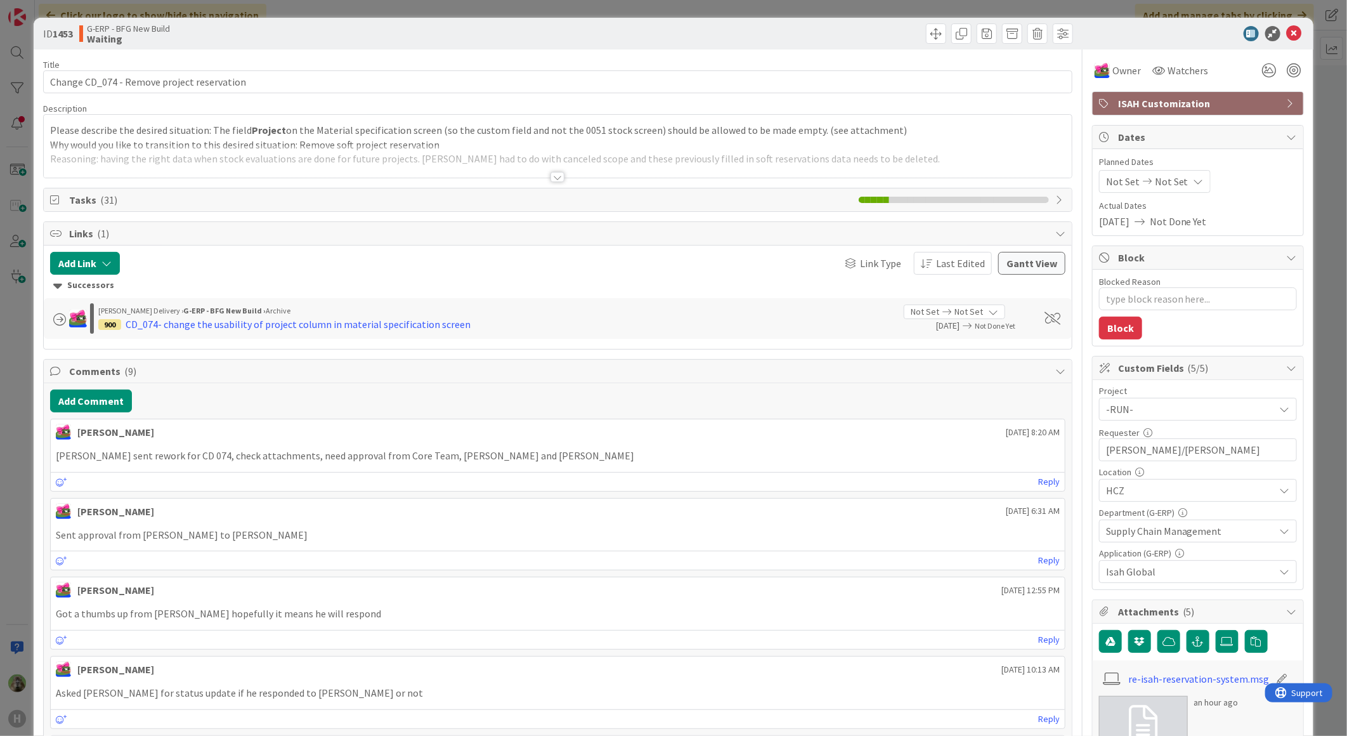
type textarea "x"
click at [114, 401] on button "Add Comment" at bounding box center [91, 400] width 82 height 23
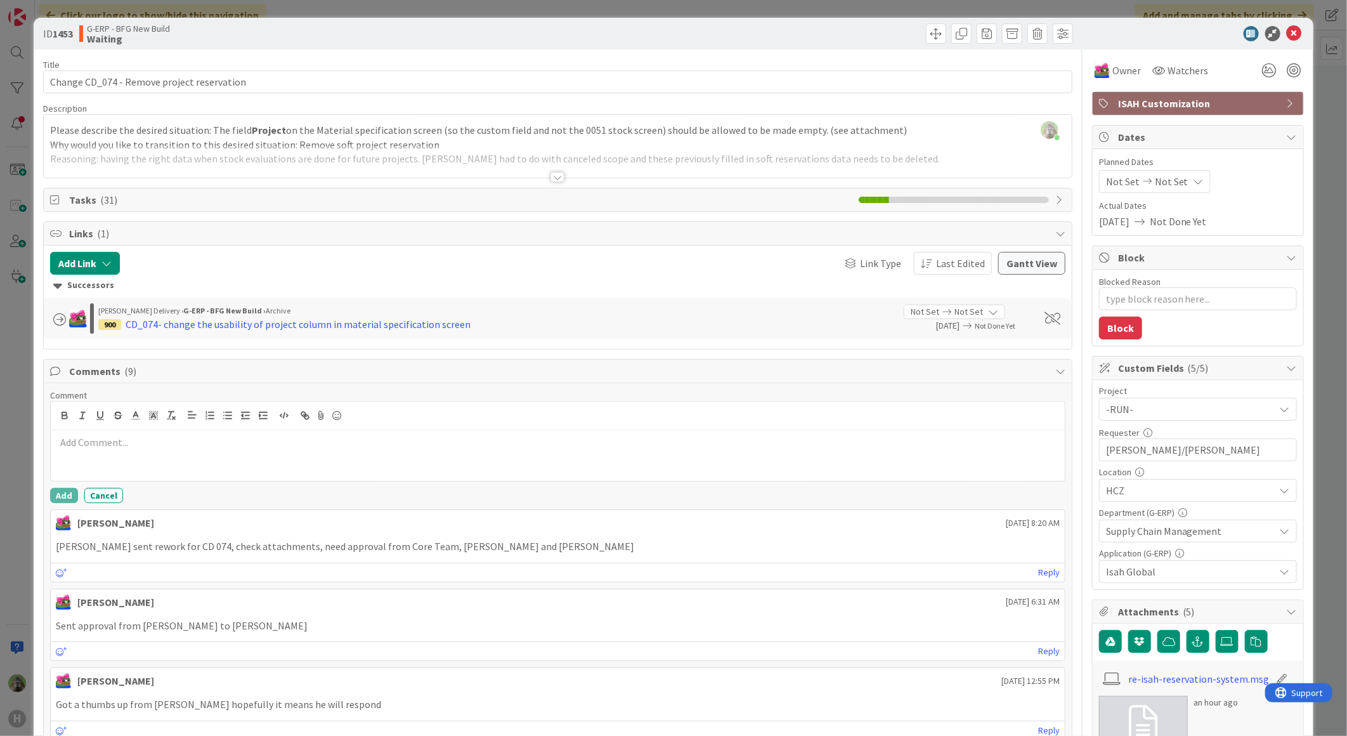
click at [176, 441] on p at bounding box center [558, 442] width 1004 height 15
click at [391, 445] on p "Also partially added information from KB-900 which is archived." at bounding box center [558, 442] width 1004 height 15
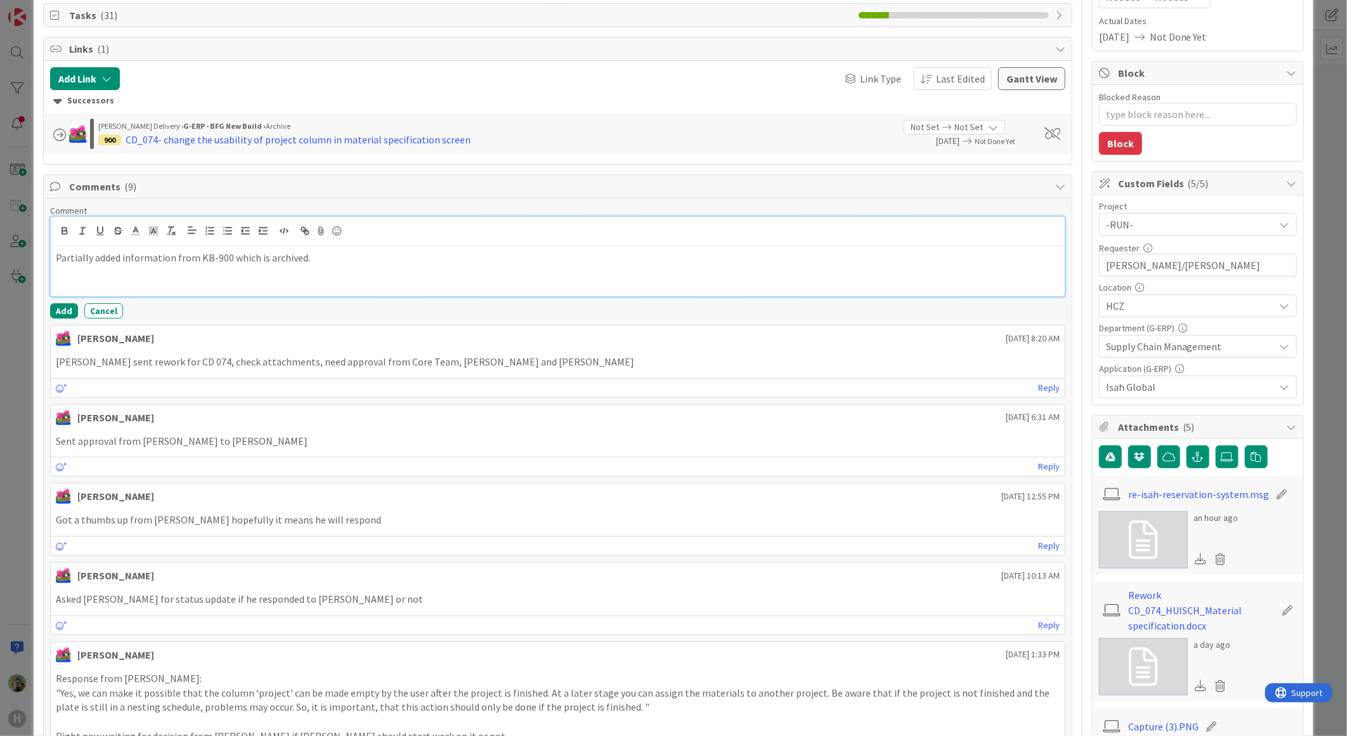
scroll to position [70, 0]
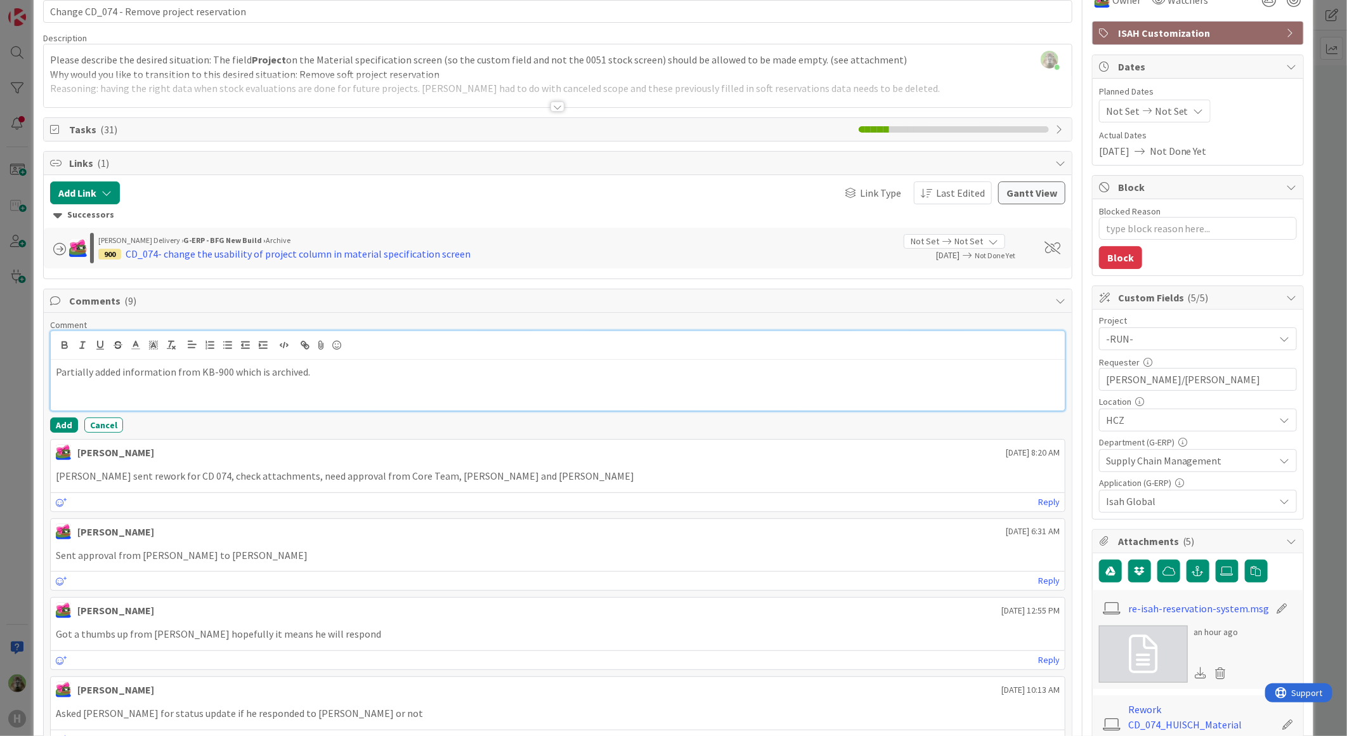
click at [313, 379] on p "Partially added information from KB-900 which is archived." at bounding box center [558, 372] width 1004 height 15
click at [323, 375] on p "Partially added information from KB-900 which is archived." at bounding box center [558, 372] width 1004 height 15
